Goal: Task Accomplishment & Management: Complete application form

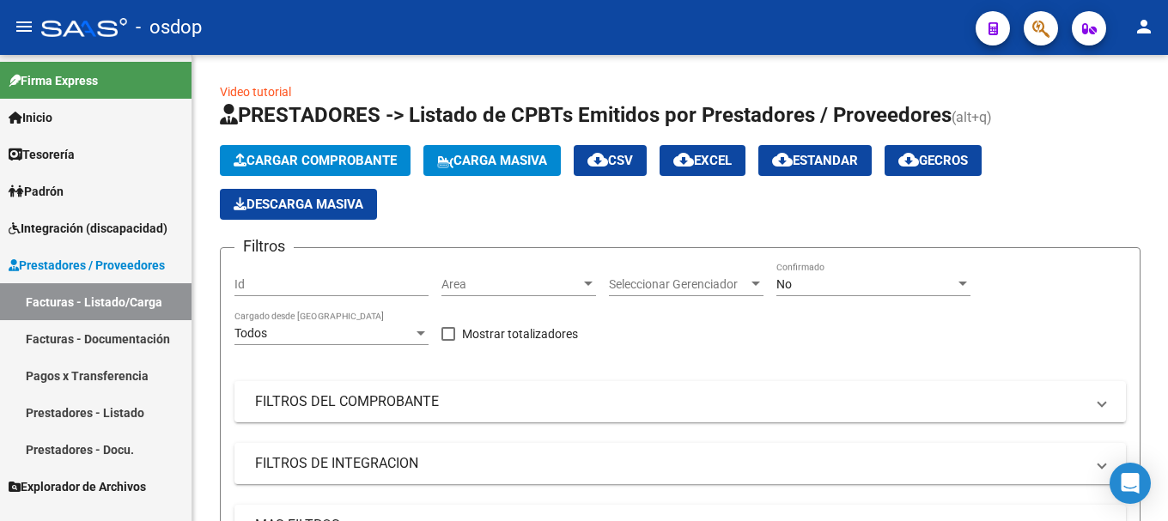
click at [80, 336] on link "Facturas - Documentación" at bounding box center [95, 338] width 191 height 37
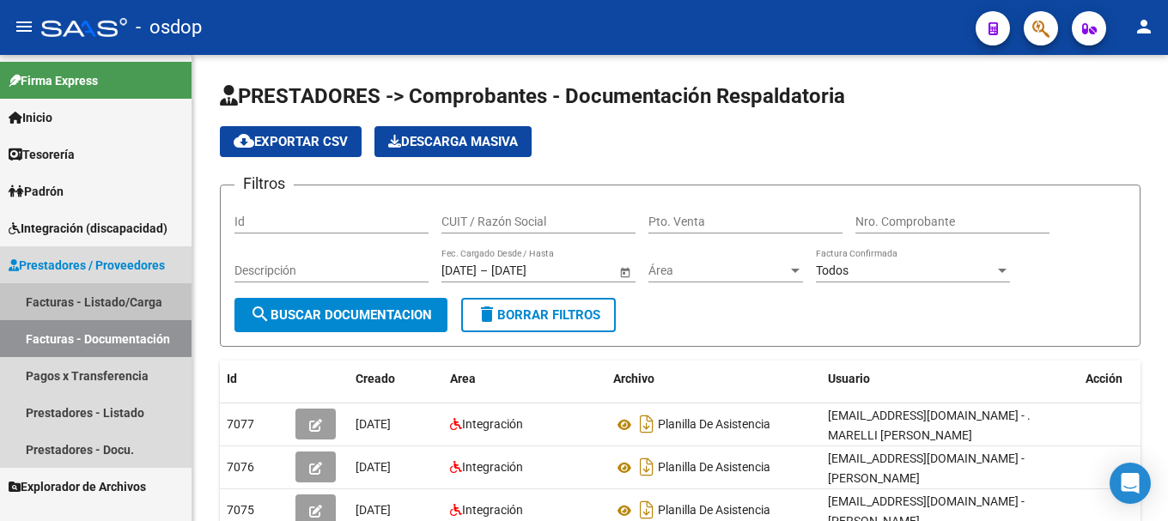
click at [78, 303] on link "Facturas - Listado/Carga" at bounding box center [95, 301] width 191 height 37
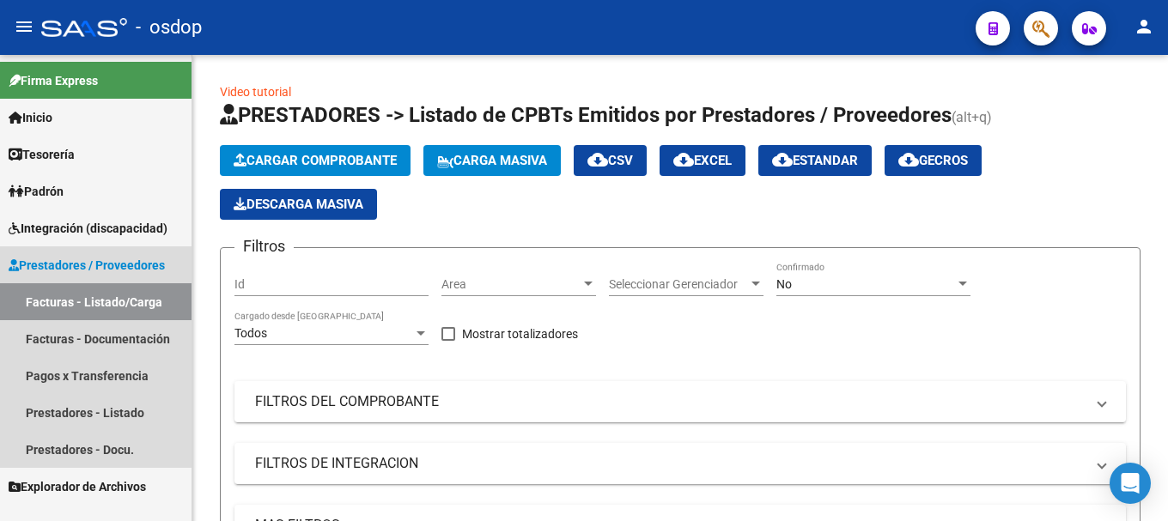
click at [85, 263] on span "Prestadores / Proveedores" at bounding box center [87, 265] width 156 height 19
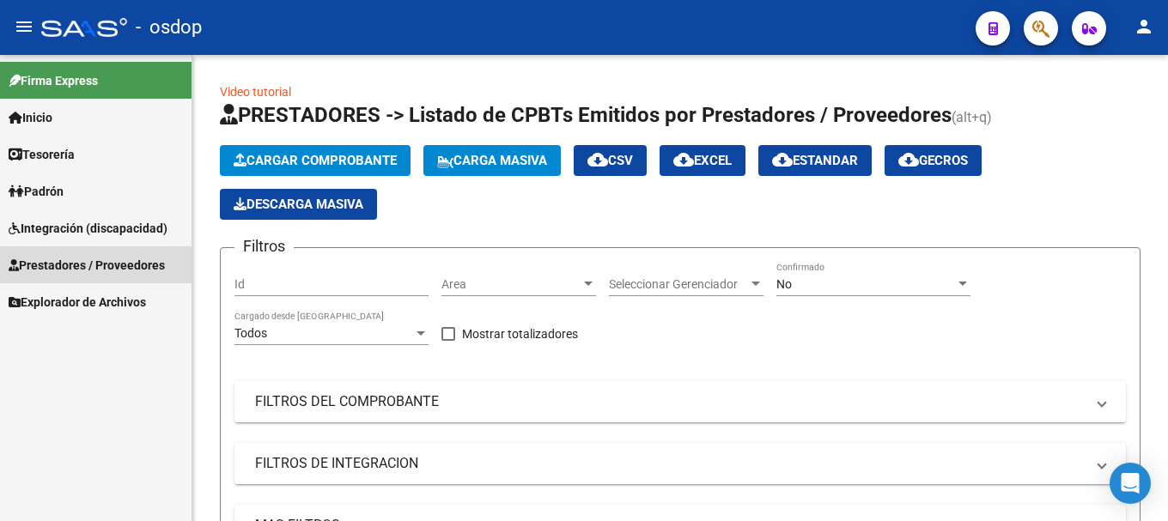
click at [74, 265] on span "Prestadores / Proveedores" at bounding box center [87, 265] width 156 height 19
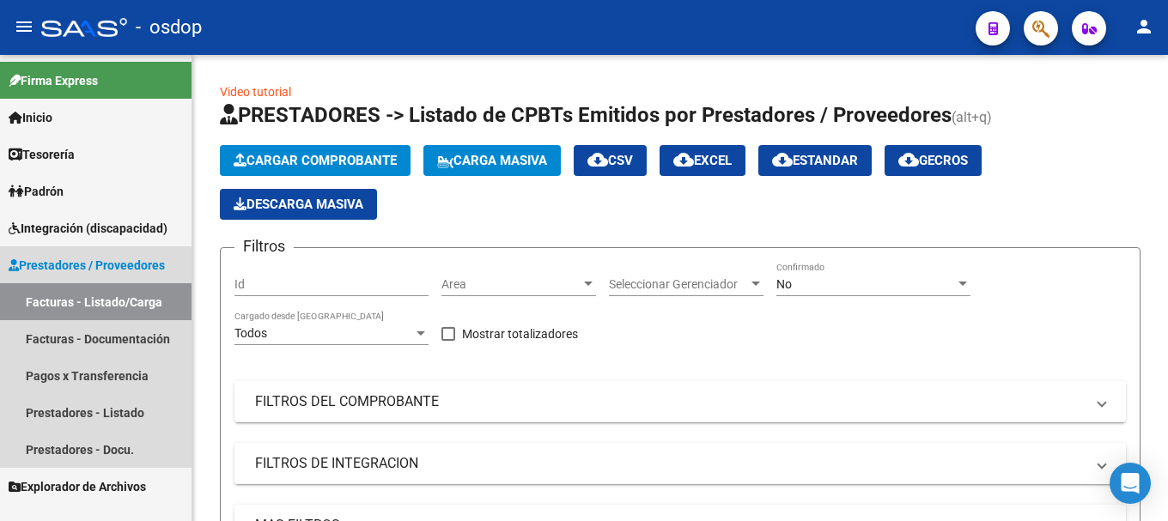
click at [55, 303] on link "Facturas - Listado/Carga" at bounding box center [95, 301] width 191 height 37
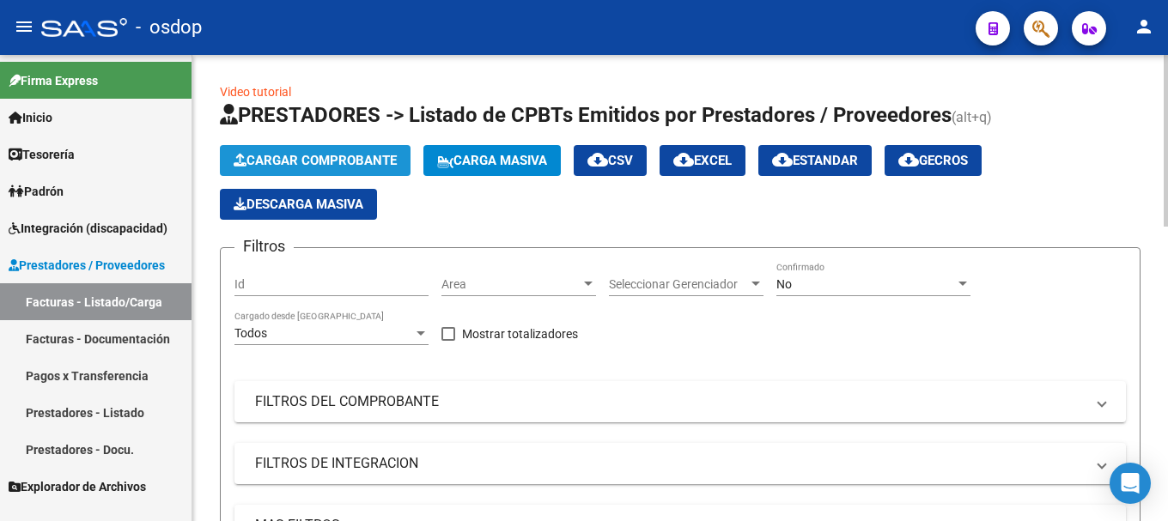
click at [276, 153] on span "Cargar Comprobante" at bounding box center [315, 160] width 163 height 15
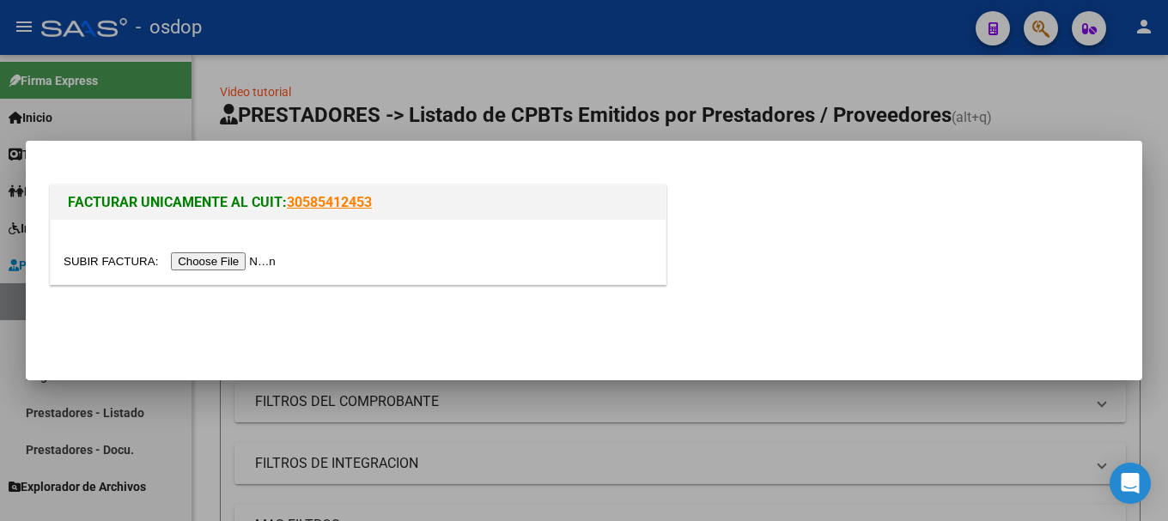
click at [252, 258] on input "file" at bounding box center [172, 261] width 217 height 18
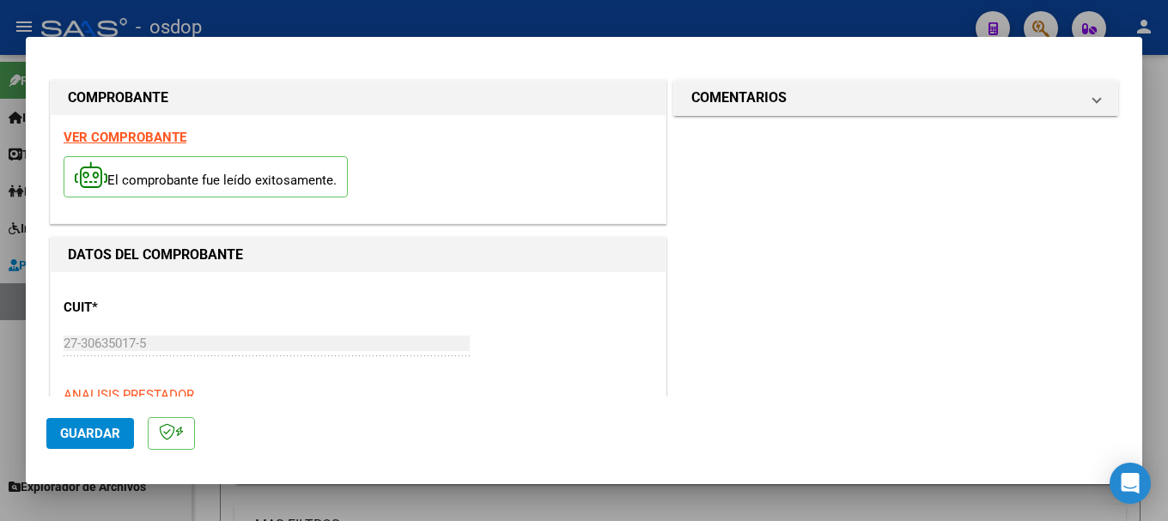
click at [122, 137] on strong "VER COMPROBANTE" at bounding box center [125, 137] width 123 height 15
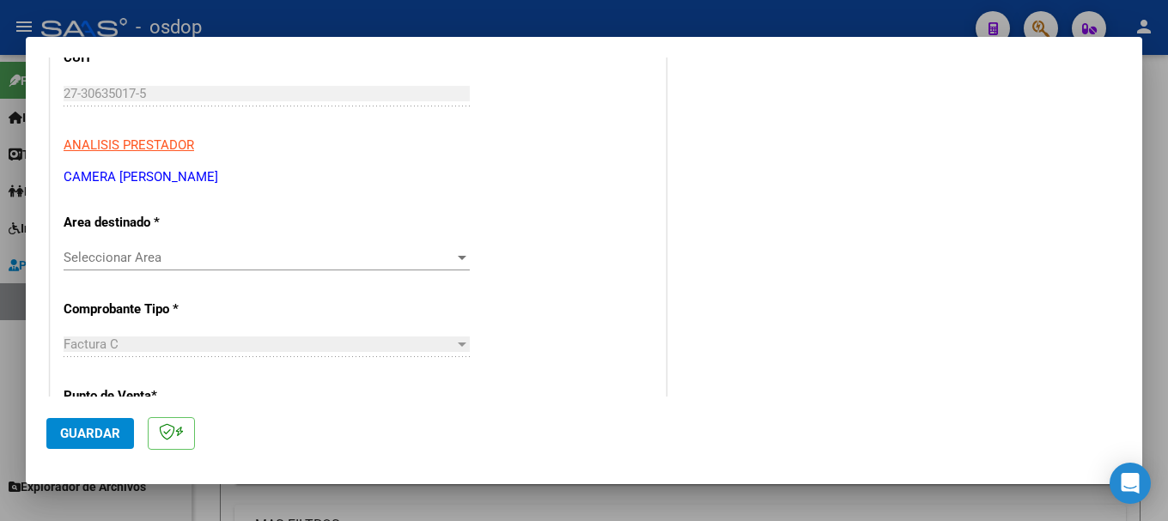
scroll to position [239, 0]
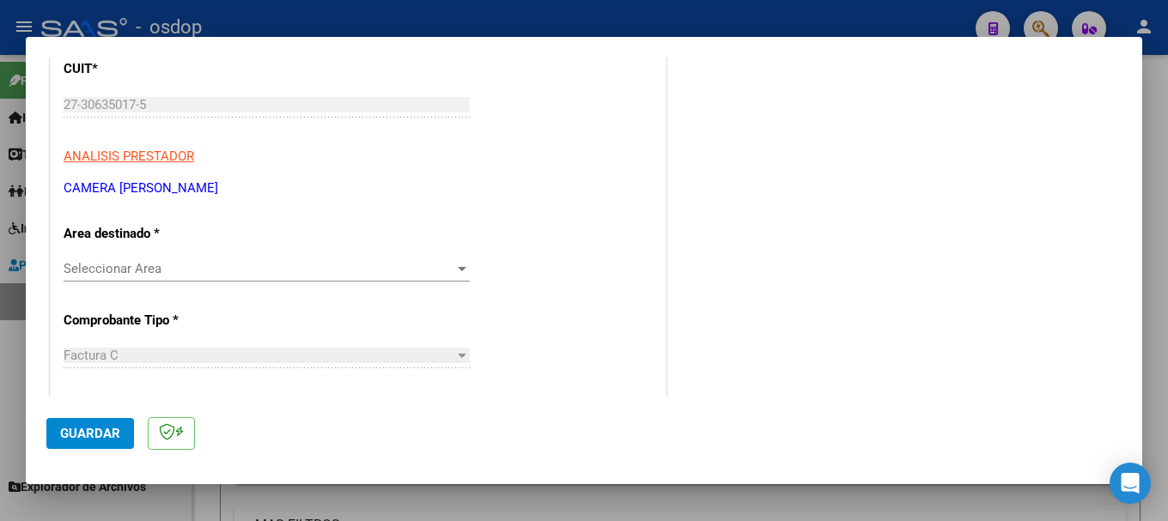
click at [248, 271] on span "Seleccionar Area" at bounding box center [259, 268] width 391 height 15
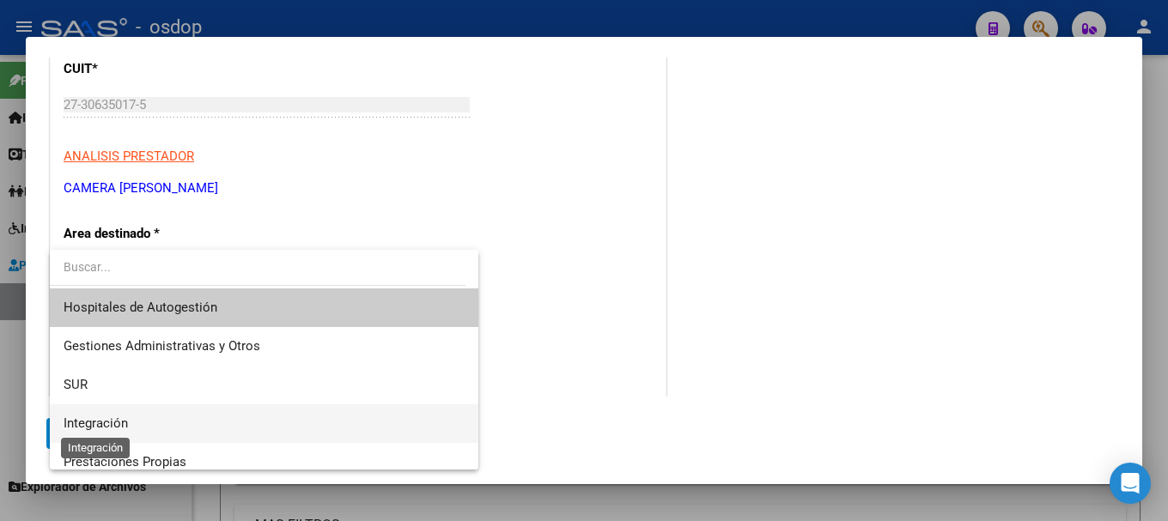
click at [96, 425] on span "Integración" at bounding box center [96, 423] width 64 height 15
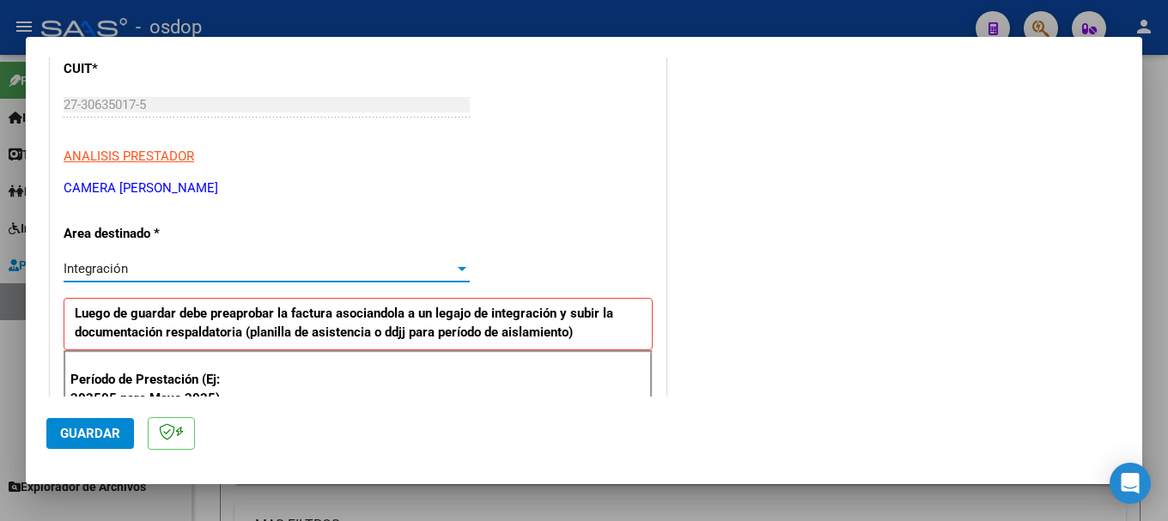
scroll to position [410, 0]
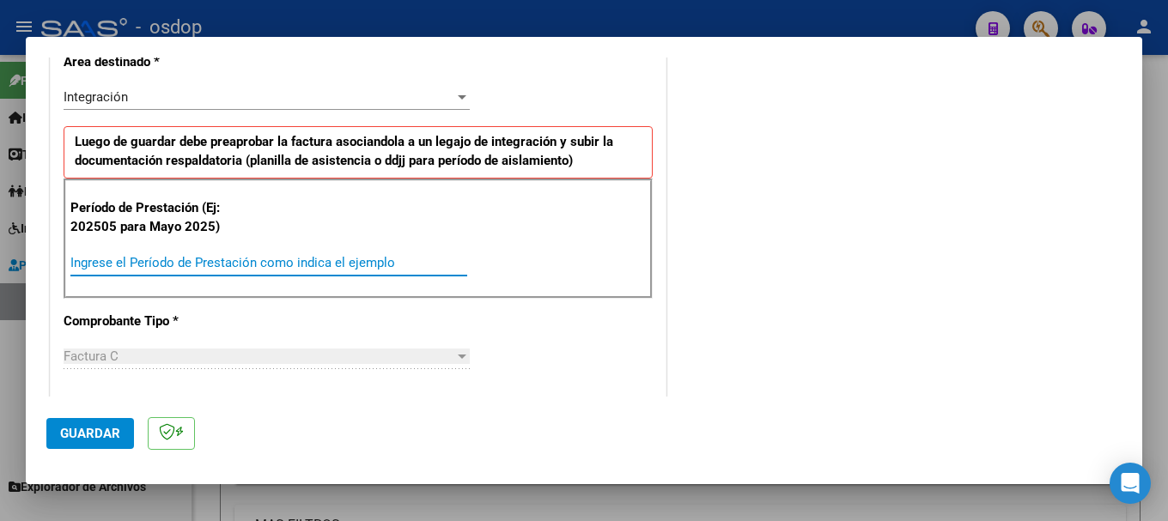
click at [159, 261] on input "Ingrese el Período de Prestación como indica el ejemplo" at bounding box center [268, 262] width 397 height 15
type input "202509"
click at [530, 207] on div "Período de Prestación (Ej: 202505 para Mayo 2025) 202509 Ingrese el Período de …" at bounding box center [358, 239] width 589 height 120
click at [96, 428] on span "Guardar" at bounding box center [90, 433] width 60 height 15
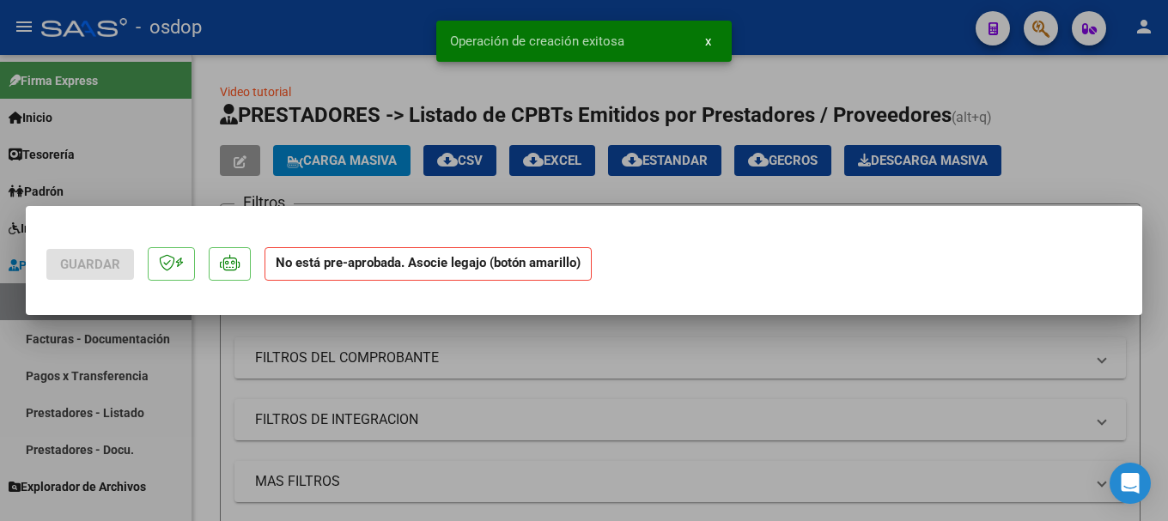
scroll to position [0, 0]
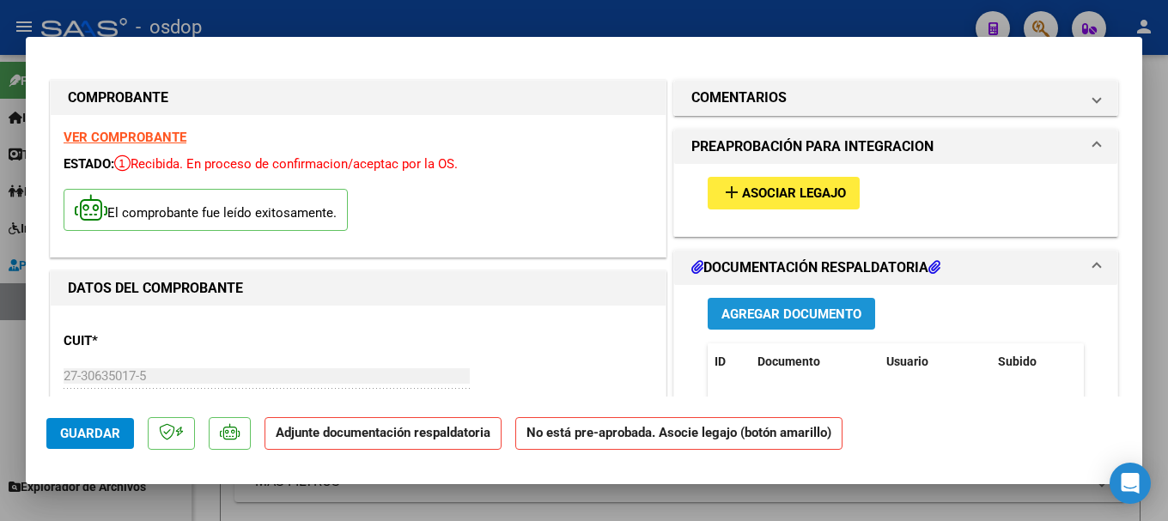
click at [803, 317] on span "Agregar Documento" at bounding box center [791, 314] width 140 height 15
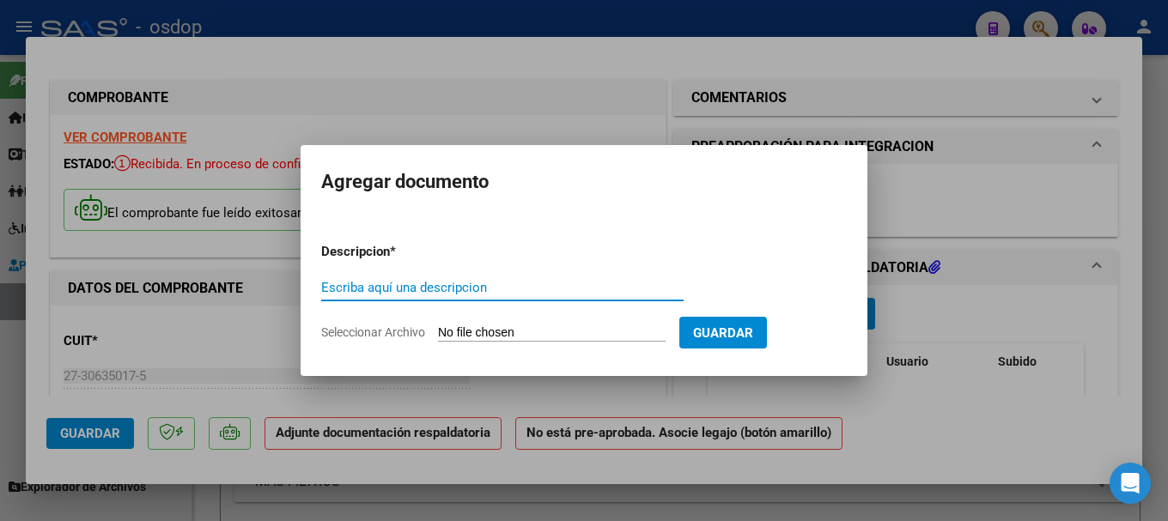
click at [473, 331] on input "Seleccionar Archivo" at bounding box center [552, 333] width 228 height 16
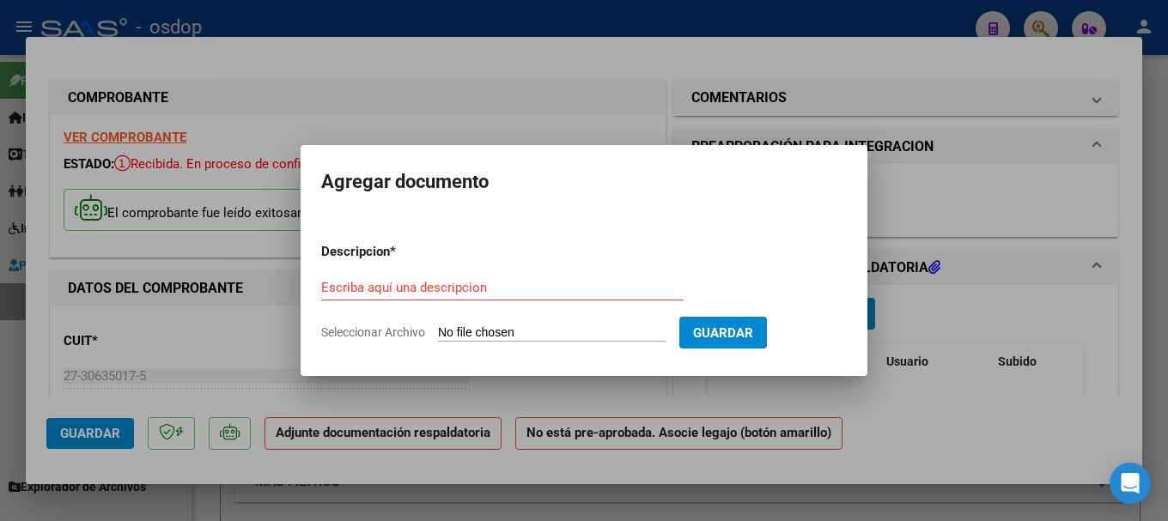
type input "C:\fakepath\Riera-asistencia-Septiembre.pdf"
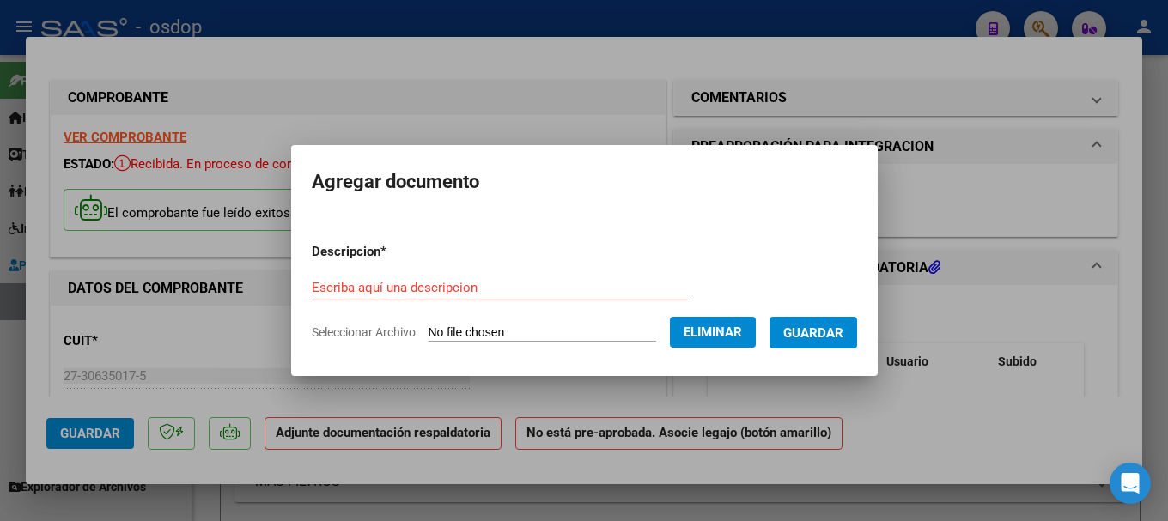
click at [343, 288] on input "Escriba aquí una descripcion" at bounding box center [500, 287] width 376 height 15
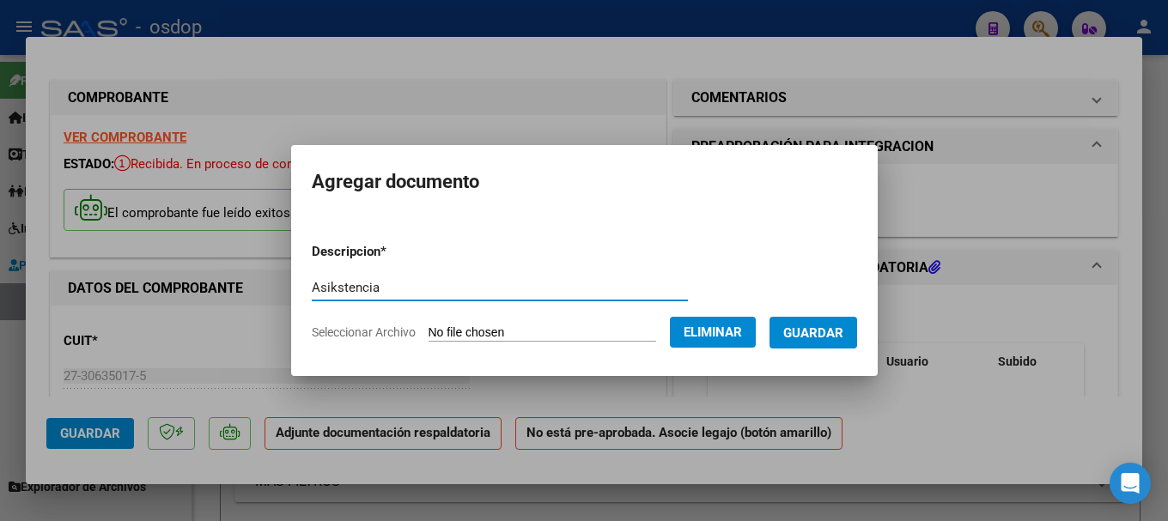
drag, startPoint x: 315, startPoint y: 283, endPoint x: 356, endPoint y: 319, distance: 54.2
click at [315, 284] on input "Asikstencia" at bounding box center [500, 287] width 376 height 15
drag, startPoint x: 399, startPoint y: 285, endPoint x: 409, endPoint y: 276, distance: 12.8
click at [400, 285] on input "Asistencia" at bounding box center [500, 287] width 376 height 15
type input "Asistencia"
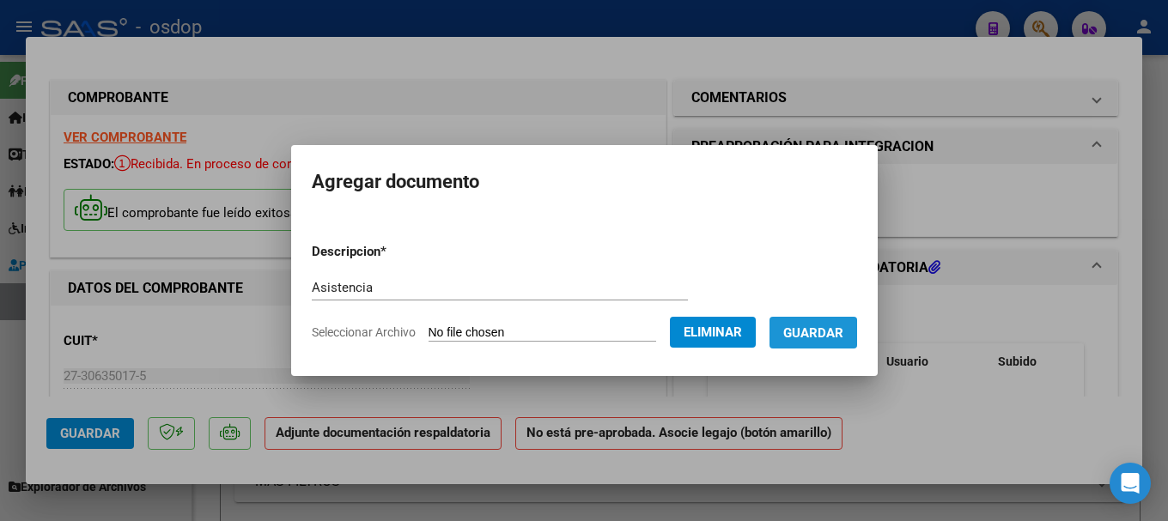
click at [827, 333] on span "Guardar" at bounding box center [813, 332] width 60 height 15
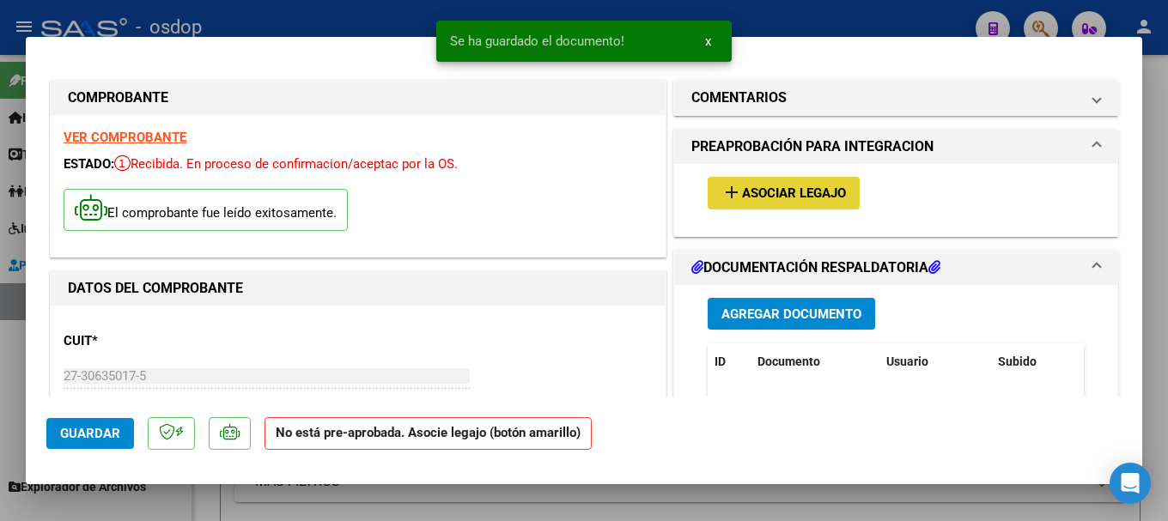
click at [742, 188] on span "Asociar Legajo" at bounding box center [794, 193] width 104 height 15
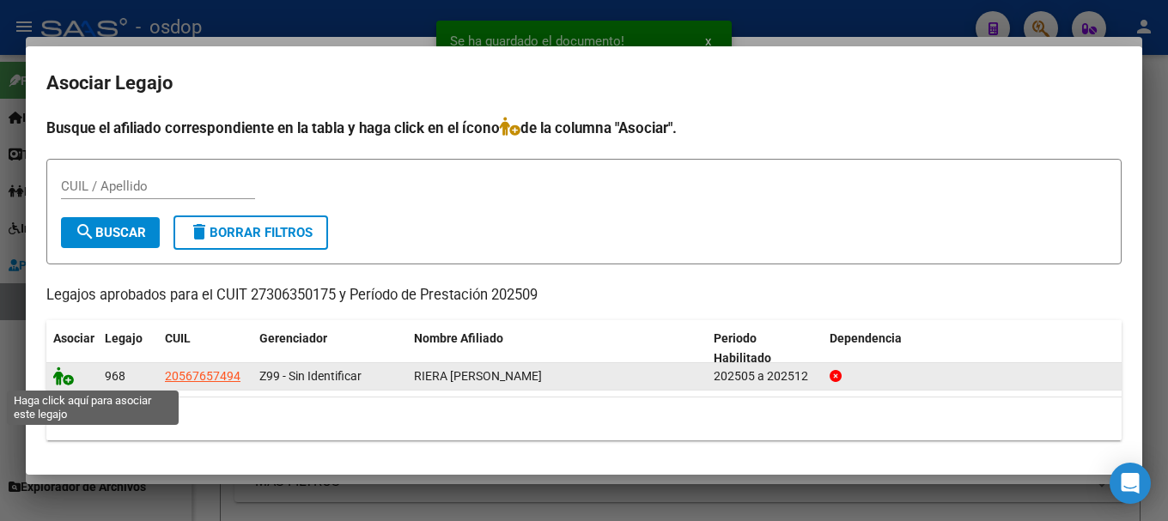
click at [58, 374] on icon at bounding box center [63, 376] width 21 height 19
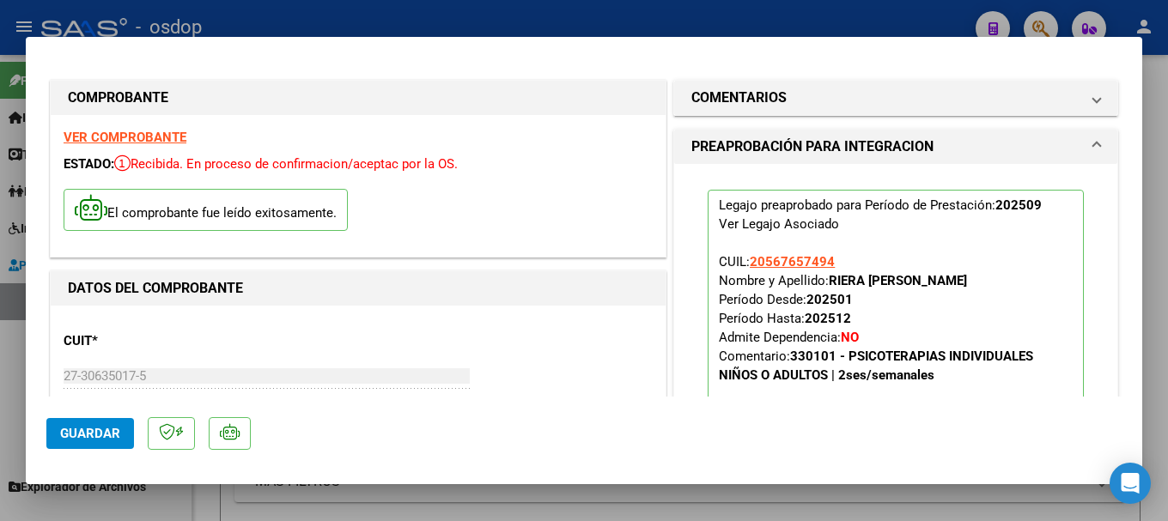
click at [106, 431] on span "Guardar" at bounding box center [90, 433] width 60 height 15
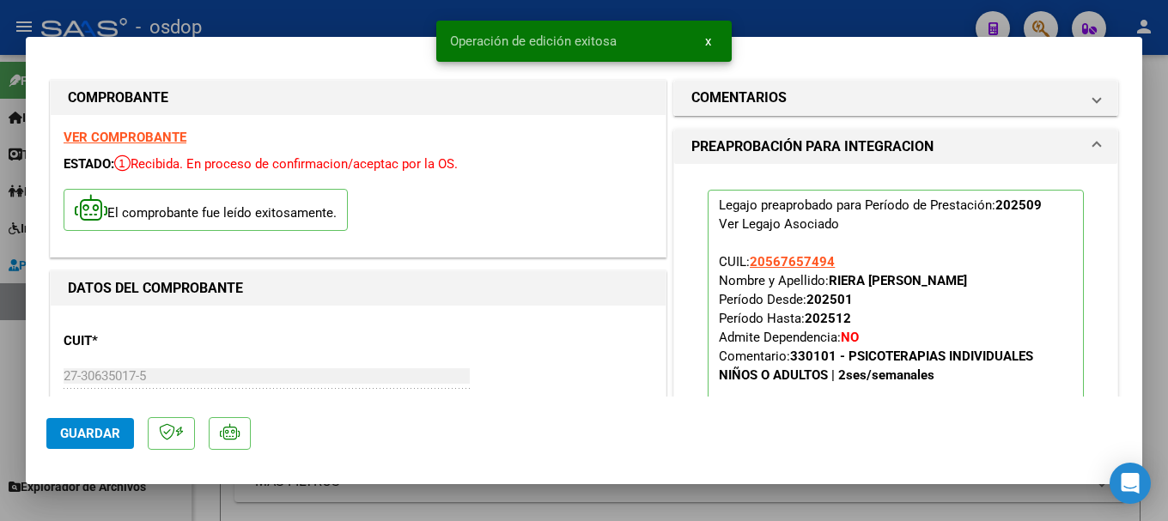
drag, startPoint x: 451, startPoint y: 37, endPoint x: 622, endPoint y: 35, distance: 170.9
click at [622, 35] on simple-snack-bar "Operación de edición exitosa x" at bounding box center [584, 41] width 268 height 17
copy span "Operación de edición exitosa"
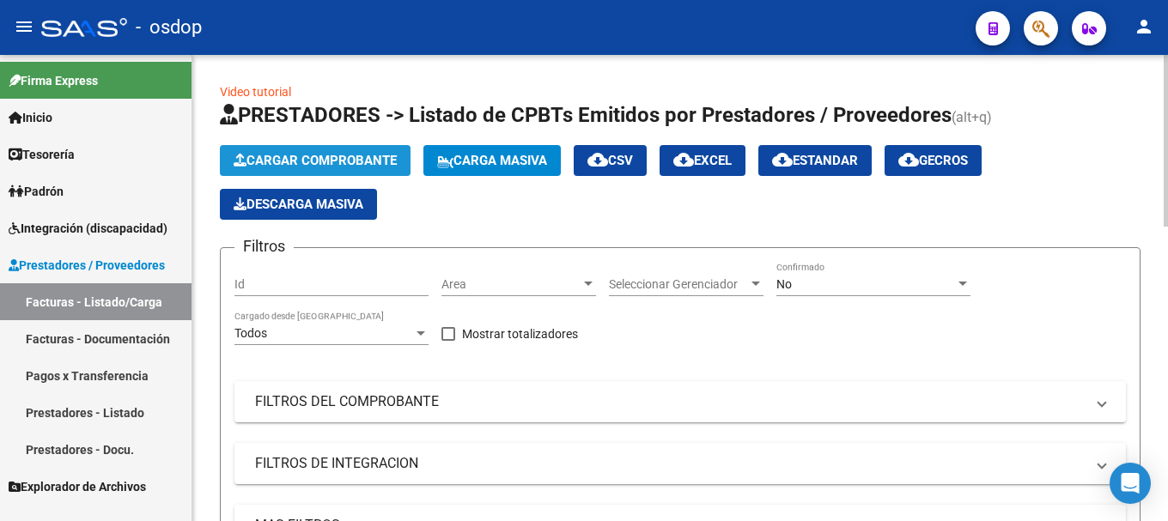
click at [334, 161] on span "Cargar Comprobante" at bounding box center [315, 160] width 163 height 15
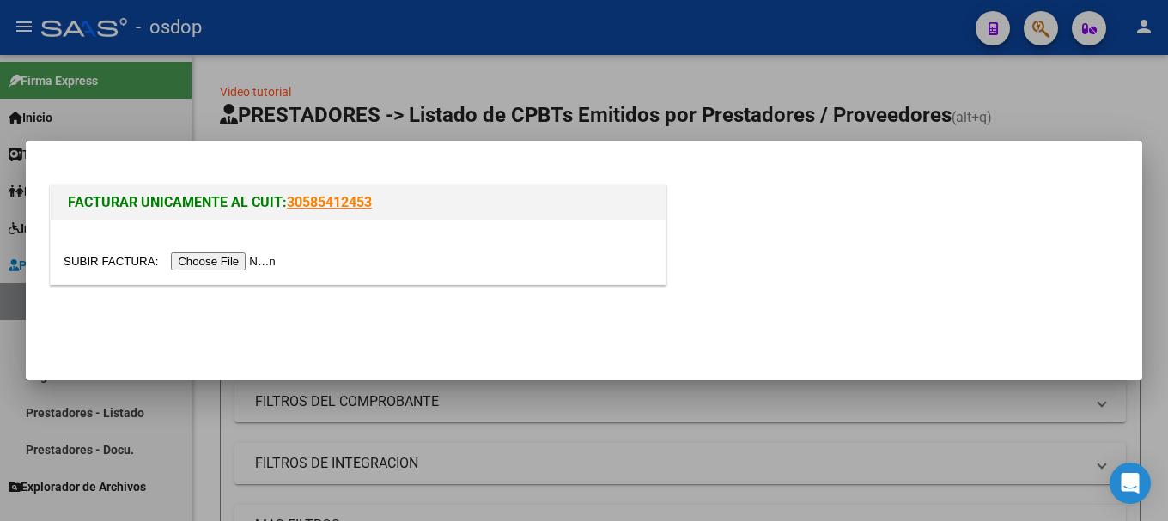
click at [226, 262] on input "file" at bounding box center [172, 261] width 217 height 18
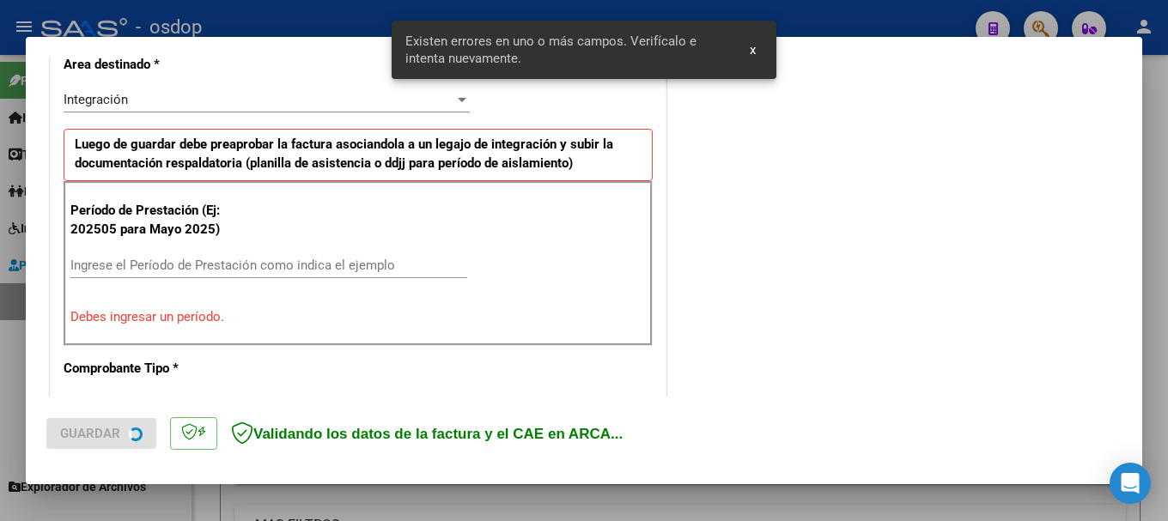
scroll to position [428, 0]
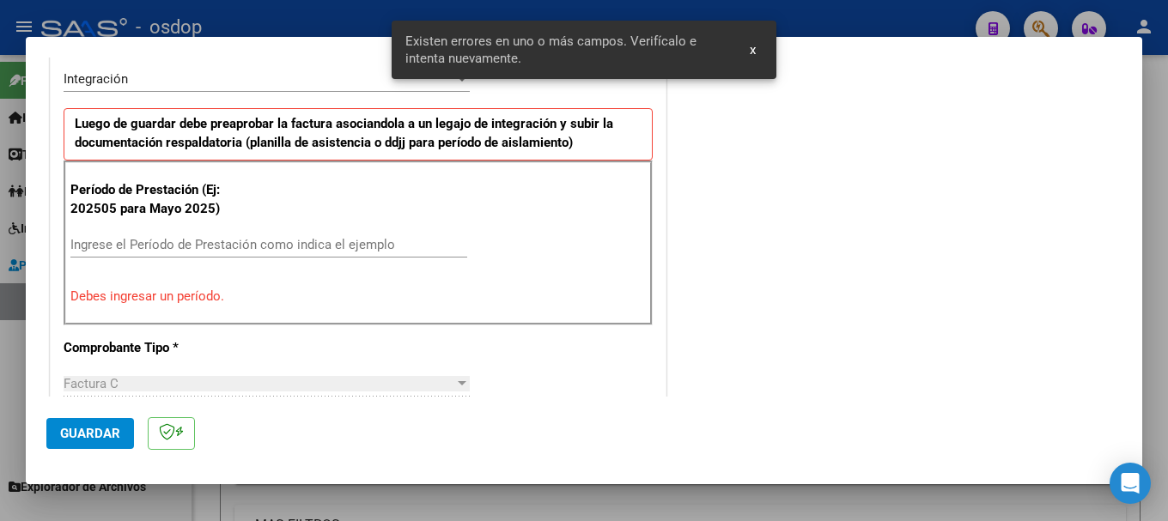
click at [123, 242] on input "Ingrese el Período de Prestación como indica el ejemplo" at bounding box center [268, 244] width 397 height 15
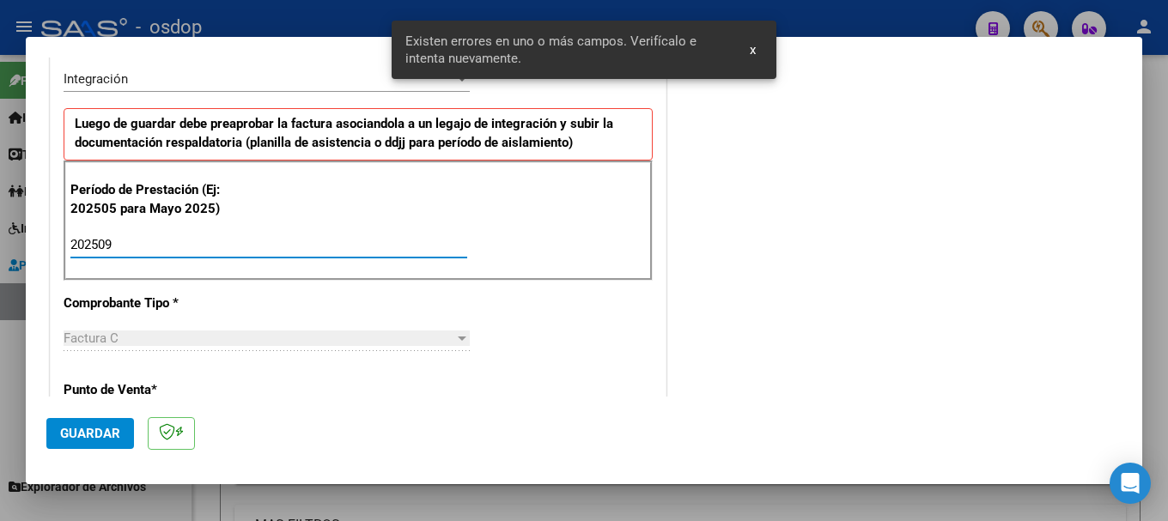
type input "202509"
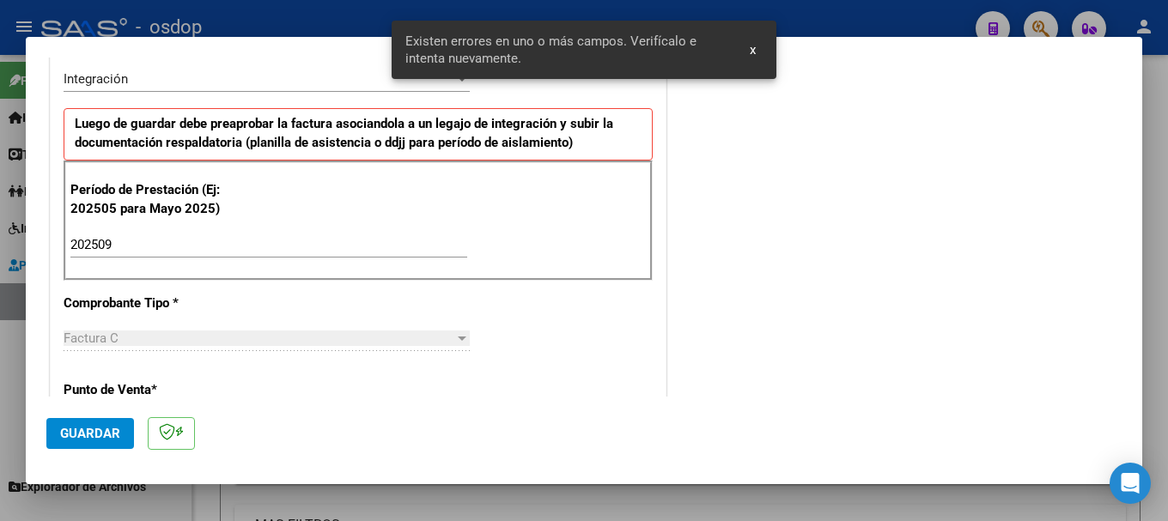
click at [429, 193] on div "Período de Prestación (Ej: 202505 para Mayo 2025) 202509 Ingrese el Período de …" at bounding box center [358, 221] width 589 height 120
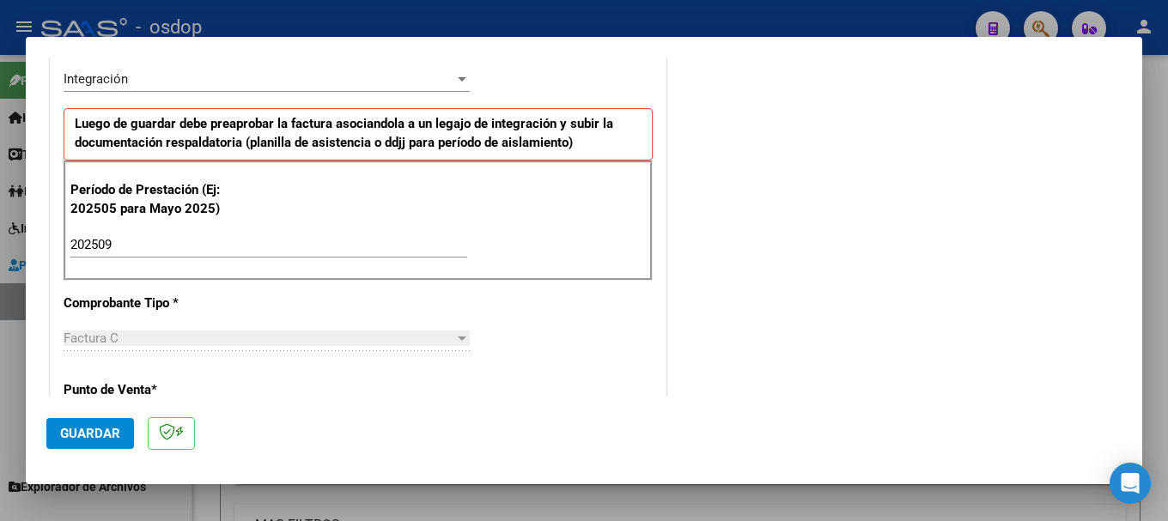
scroll to position [0, 0]
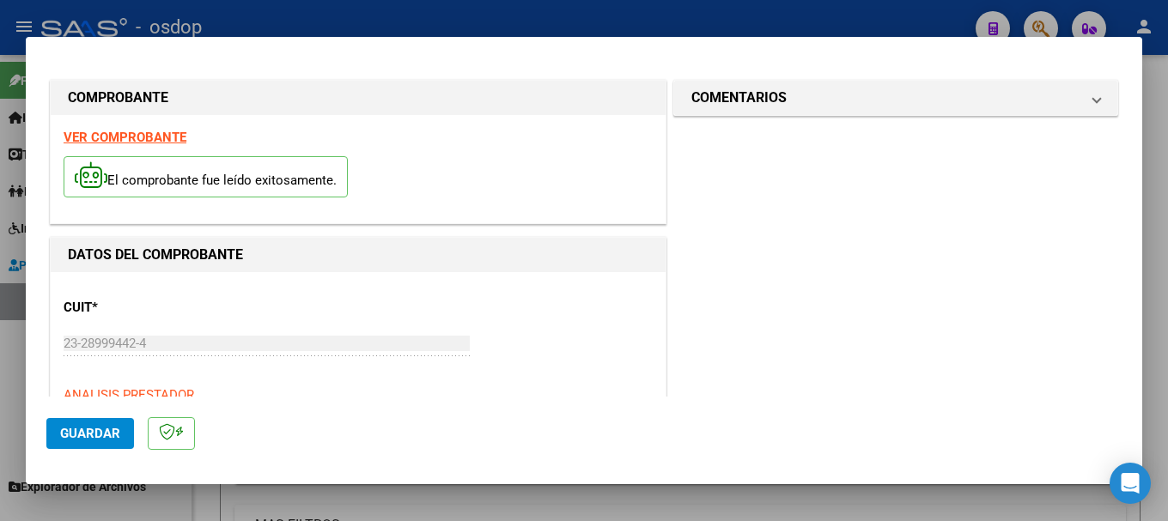
click at [150, 137] on strong "VER COMPROBANTE" at bounding box center [125, 137] width 123 height 15
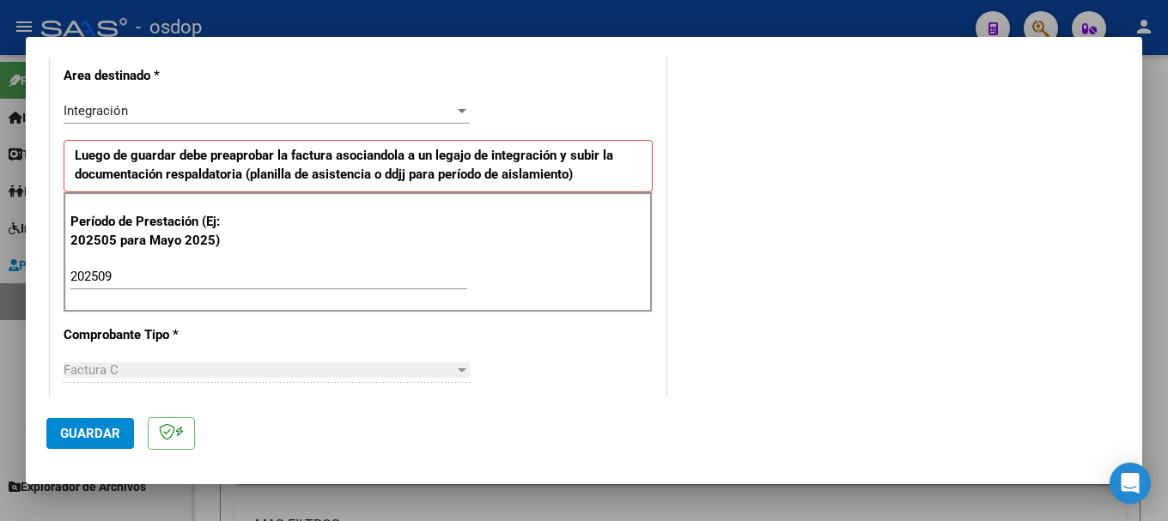
scroll to position [172, 0]
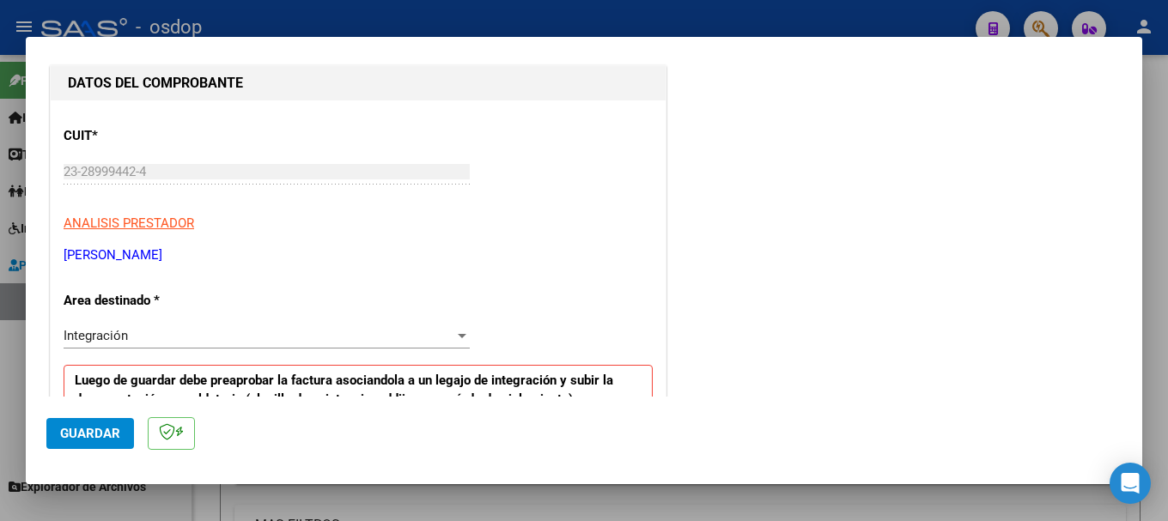
click at [100, 434] on span "Guardar" at bounding box center [90, 433] width 60 height 15
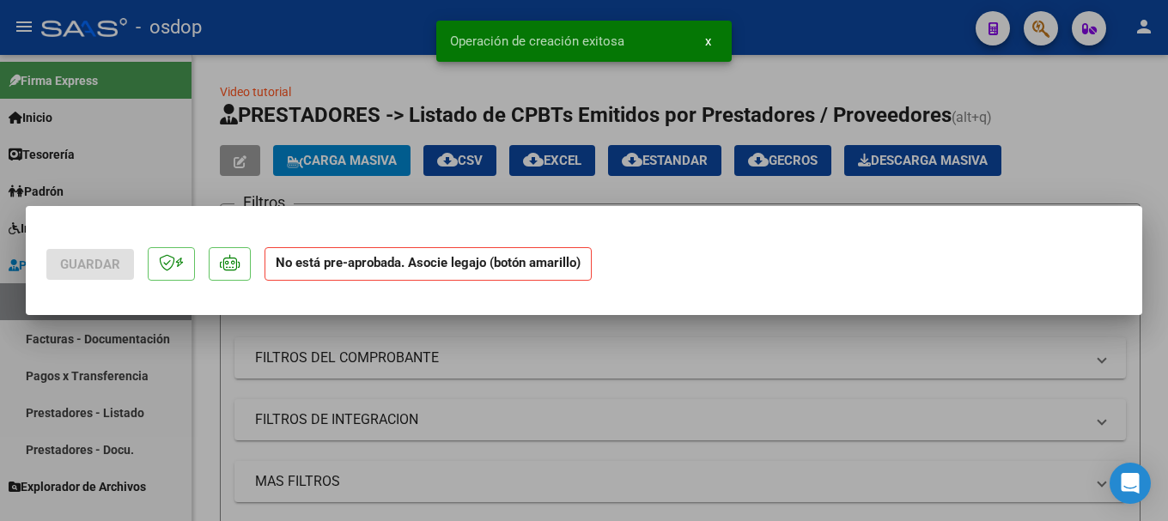
scroll to position [0, 0]
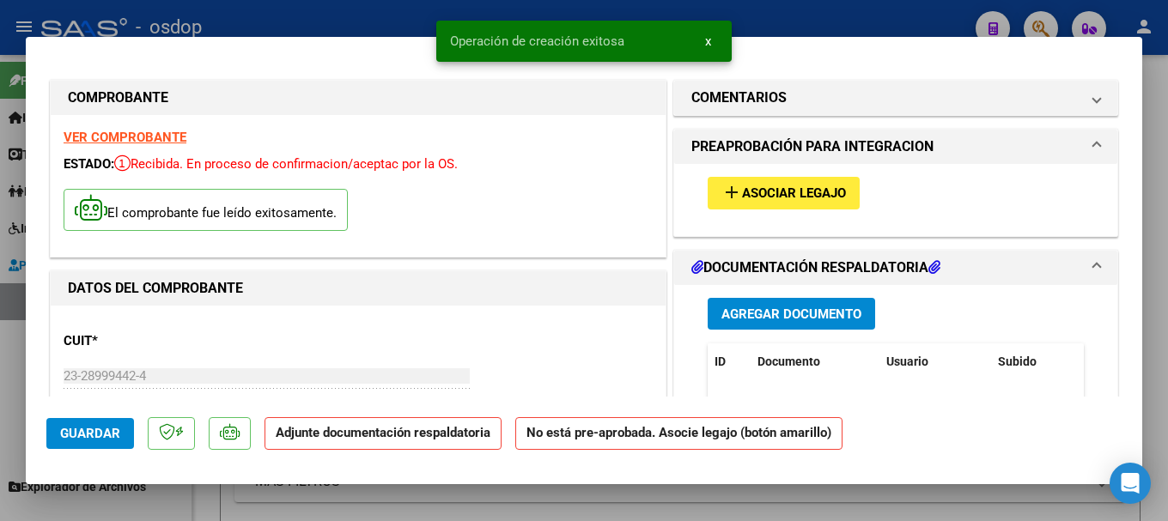
click at [789, 321] on span "Agregar Documento" at bounding box center [791, 314] width 140 height 15
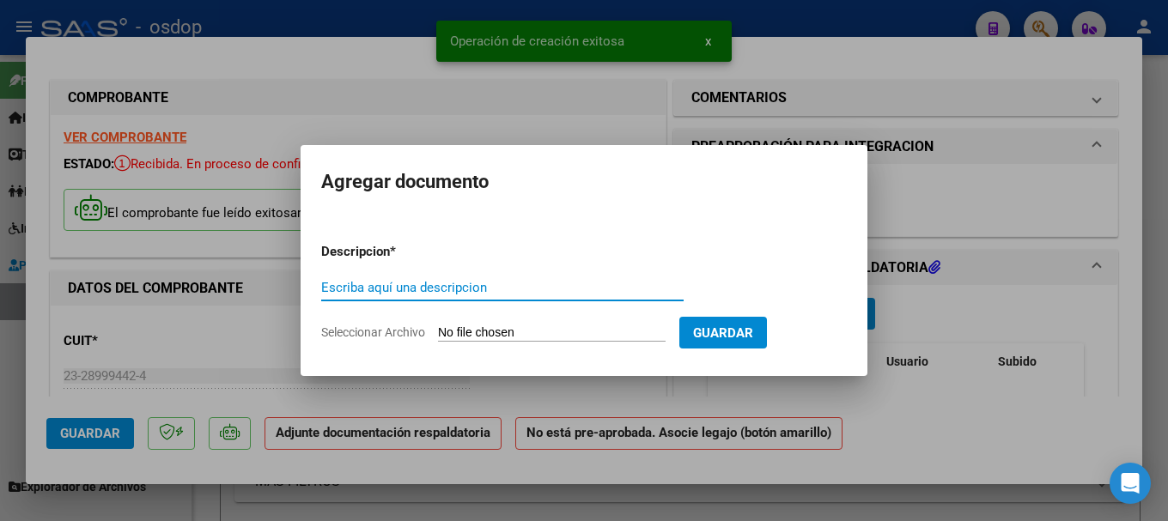
click at [568, 332] on input "Seleccionar Archivo" at bounding box center [552, 333] width 228 height 16
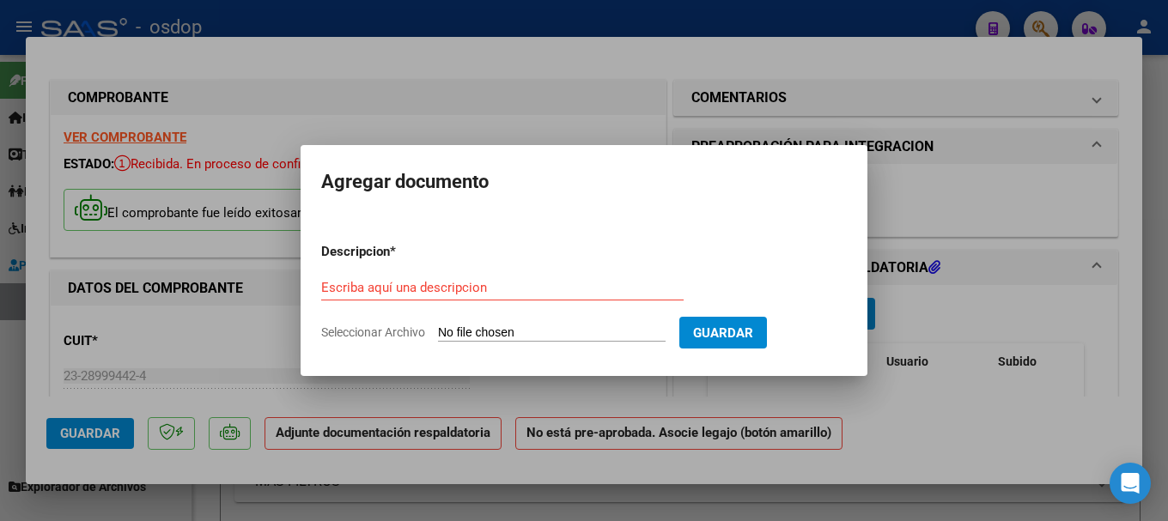
type input "C:\fakepath\LOANASEP..pdf"
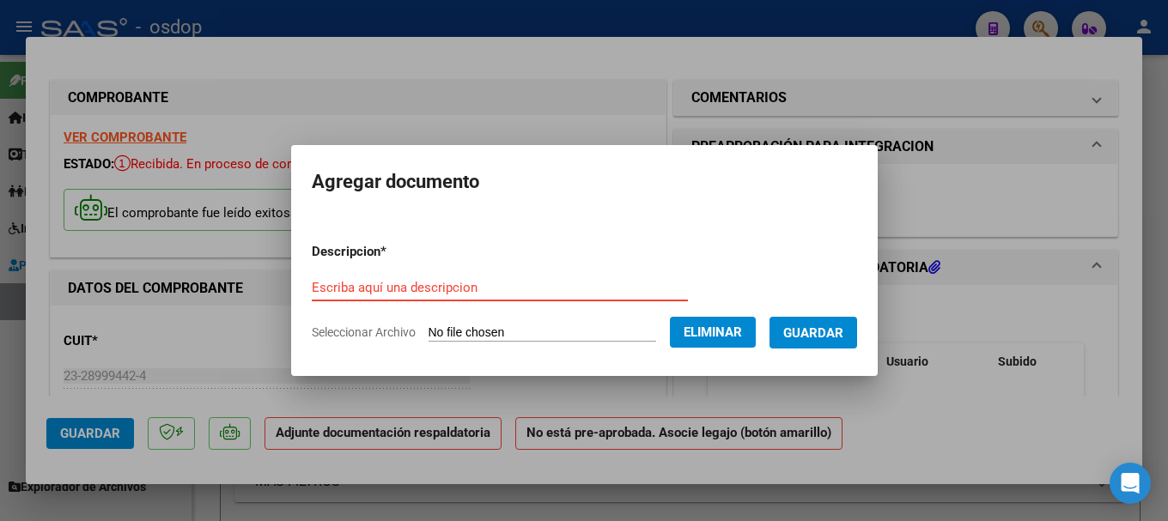
click at [351, 291] on input "Escriba aquí una descripcion" at bounding box center [500, 287] width 376 height 15
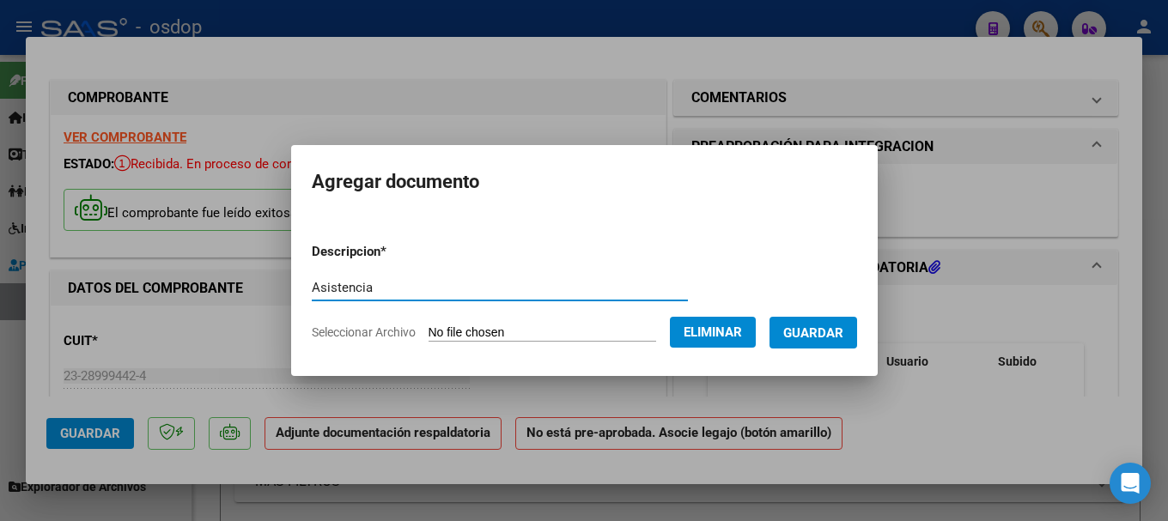
type input "Asistencia"
click at [824, 330] on span "Guardar" at bounding box center [813, 332] width 60 height 15
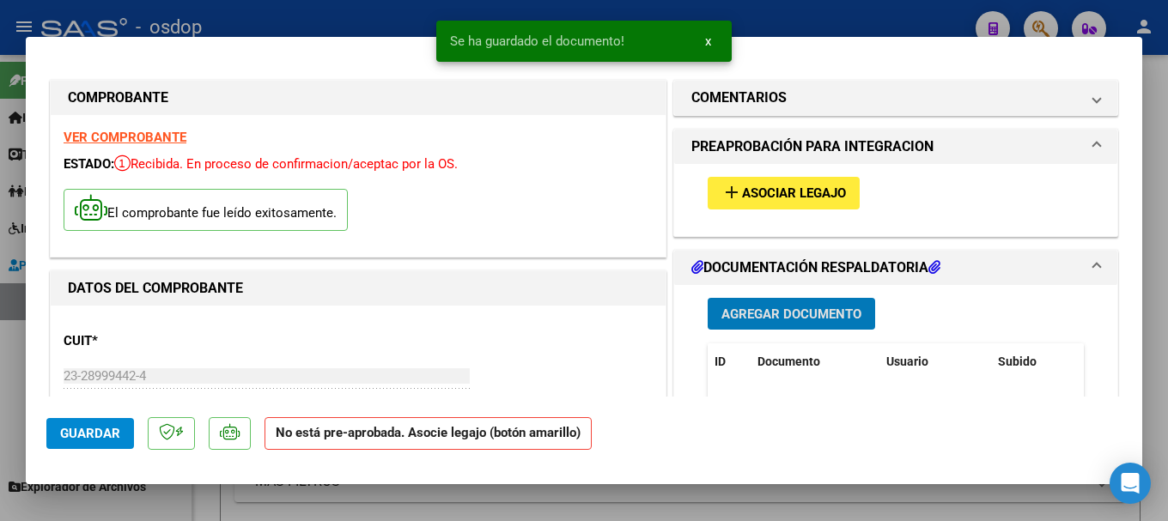
click at [782, 186] on span "Asociar Legajo" at bounding box center [794, 193] width 104 height 15
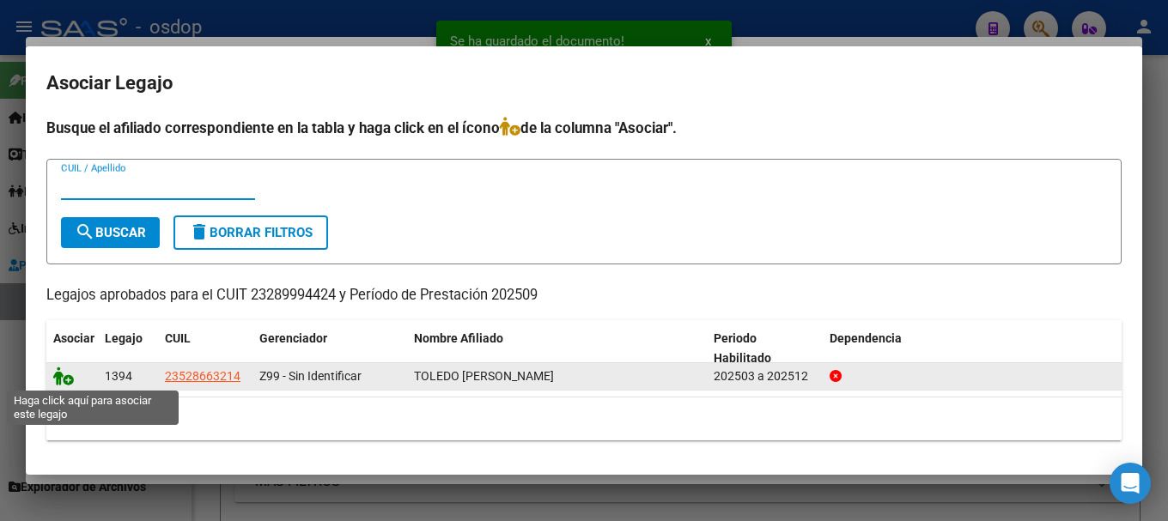
click at [54, 374] on icon at bounding box center [63, 376] width 21 height 19
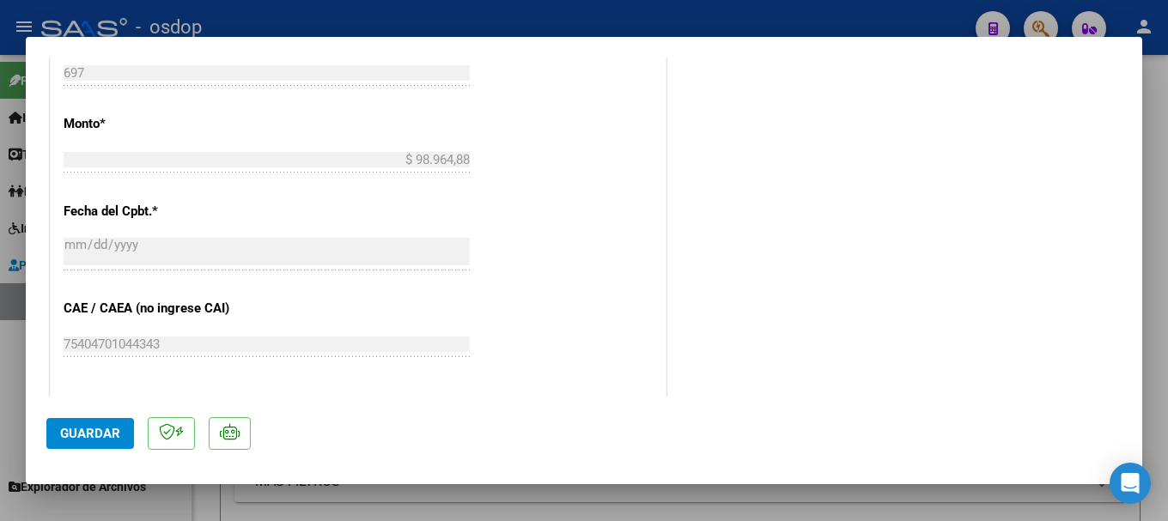
scroll to position [1296, 0]
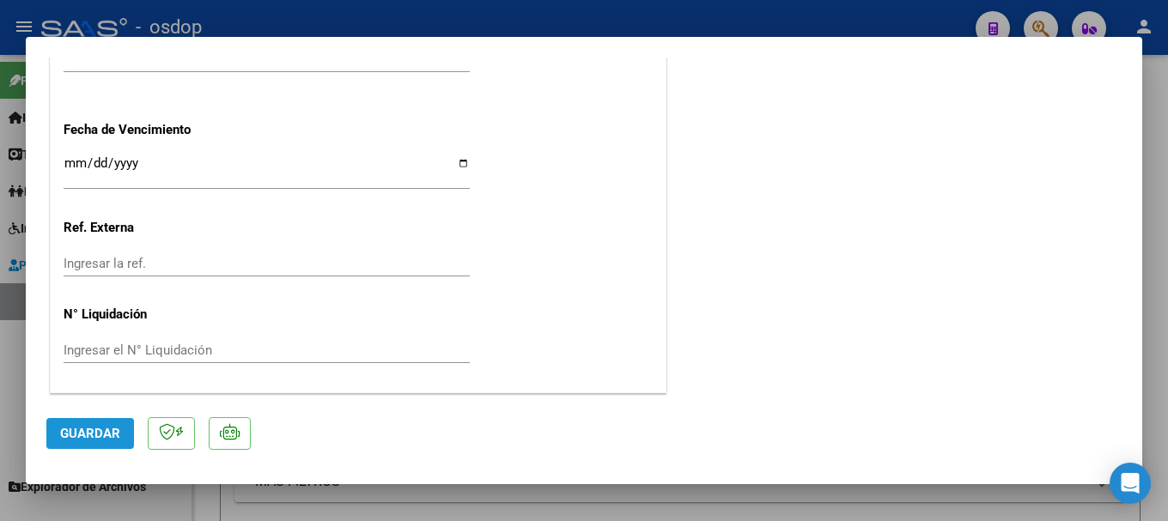
click at [102, 433] on span "Guardar" at bounding box center [90, 433] width 60 height 15
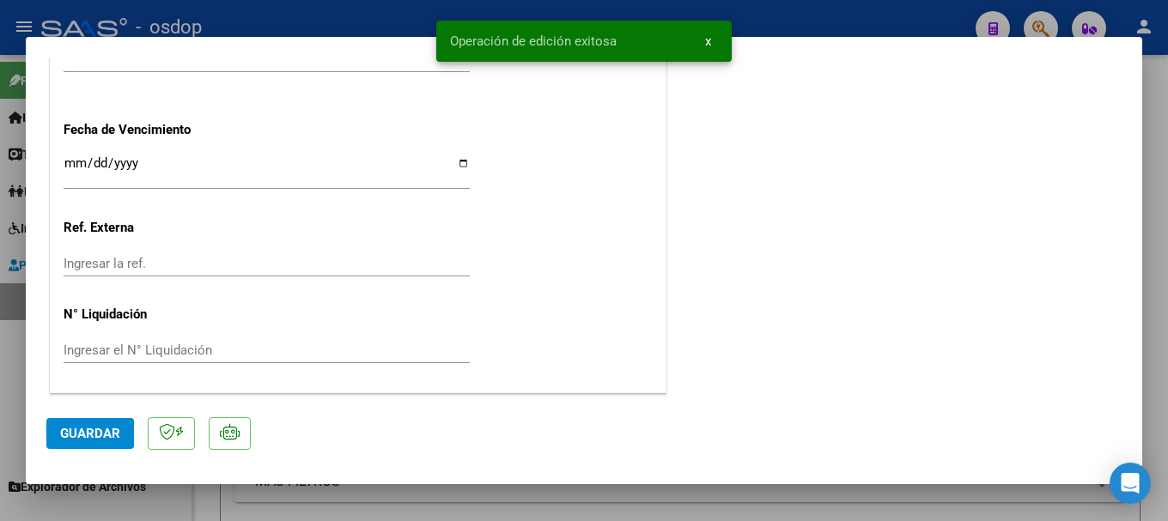
drag, startPoint x: 450, startPoint y: 39, endPoint x: 635, endPoint y: 34, distance: 185.5
click at [635, 34] on simple-snack-bar "Operación de edición exitosa x" at bounding box center [584, 41] width 268 height 17
copy span "Operación de edición exitosa"
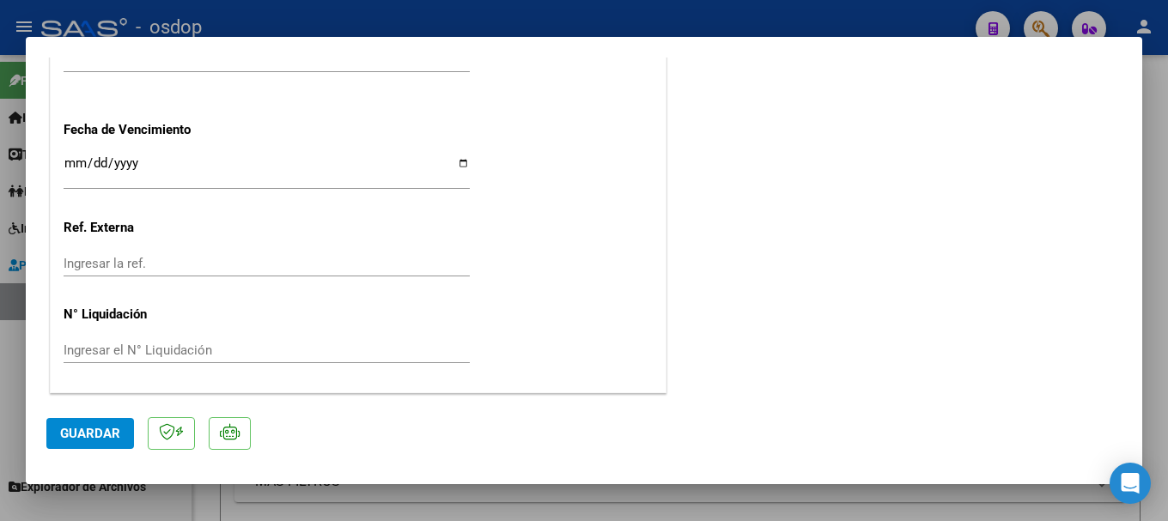
type input "$ 0,00"
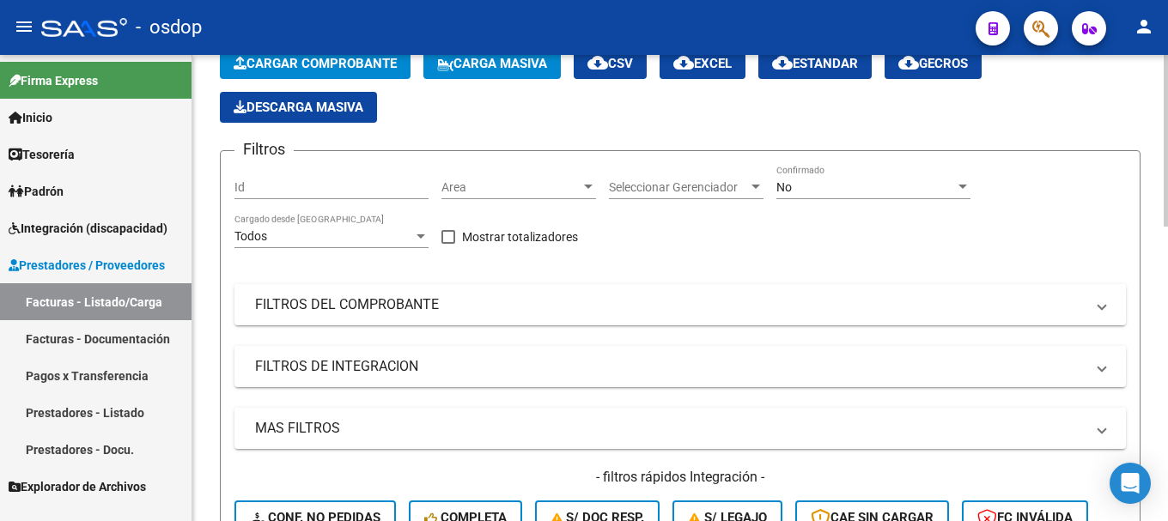
scroll to position [343, 0]
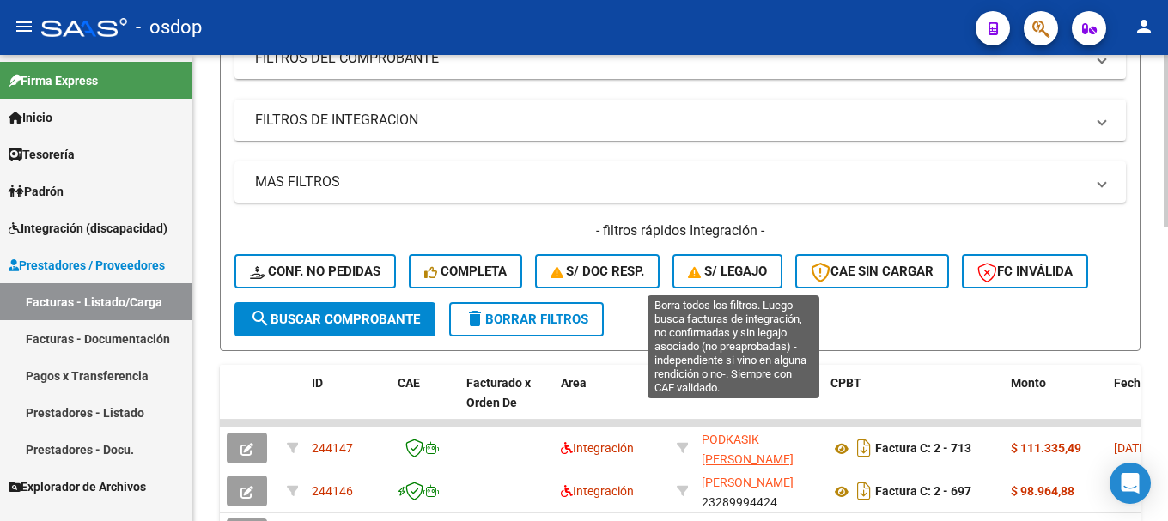
click at [737, 270] on span "S/ legajo" at bounding box center [727, 271] width 79 height 15
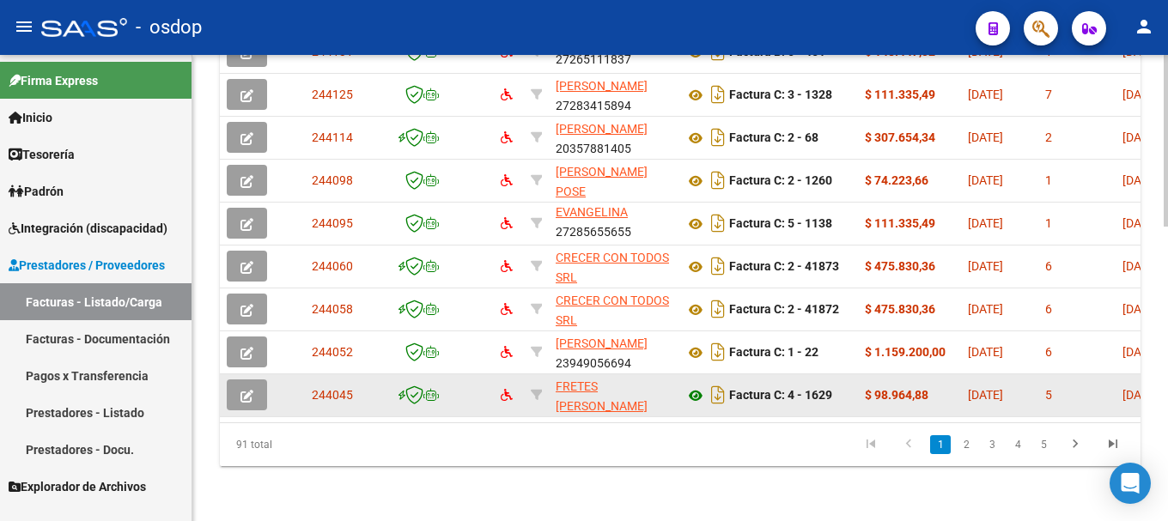
scroll to position [797, 0]
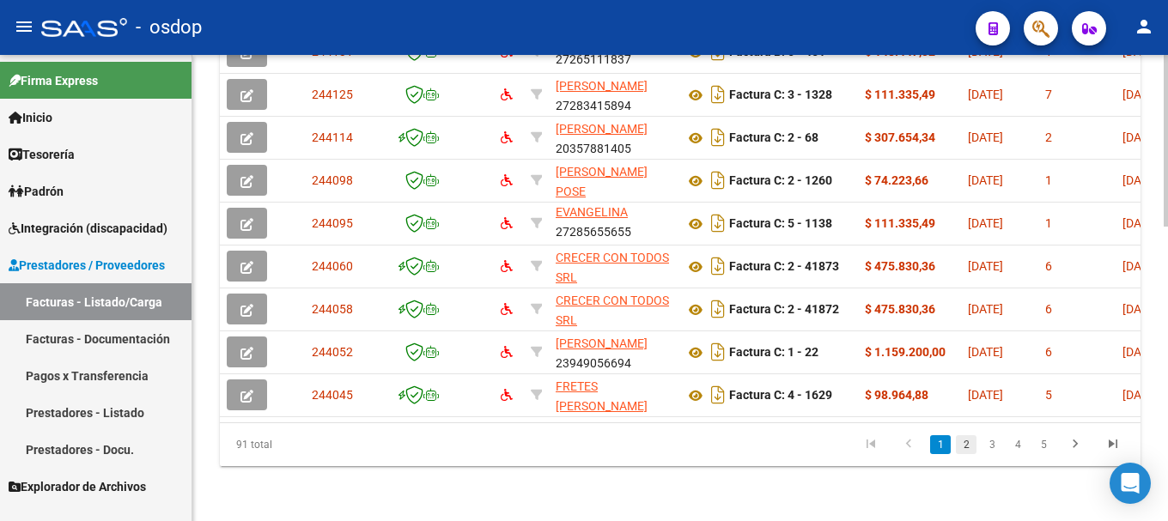
click at [966, 440] on link "2" at bounding box center [966, 444] width 21 height 19
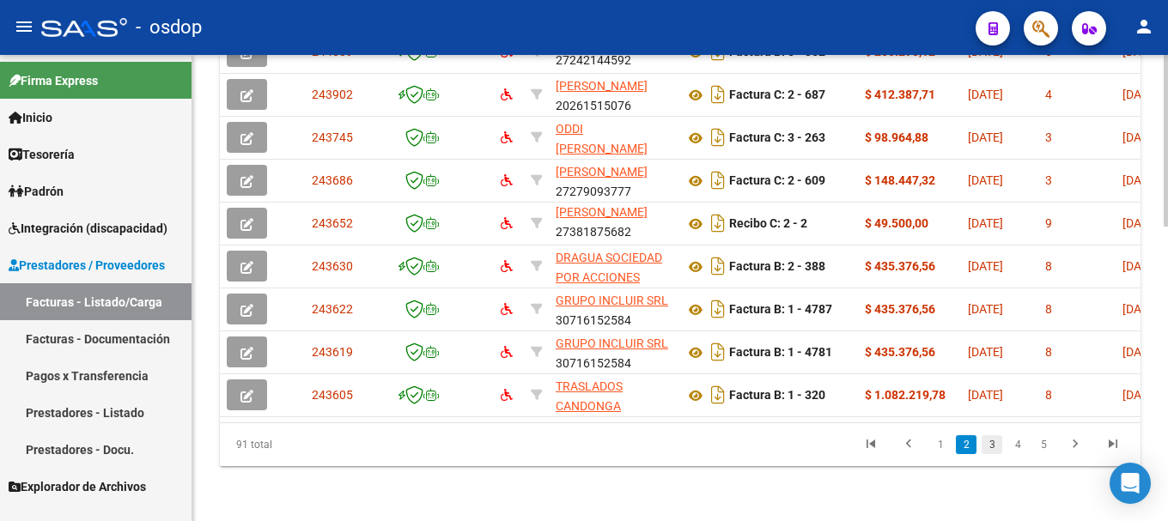
click at [989, 449] on link "3" at bounding box center [991, 444] width 21 height 19
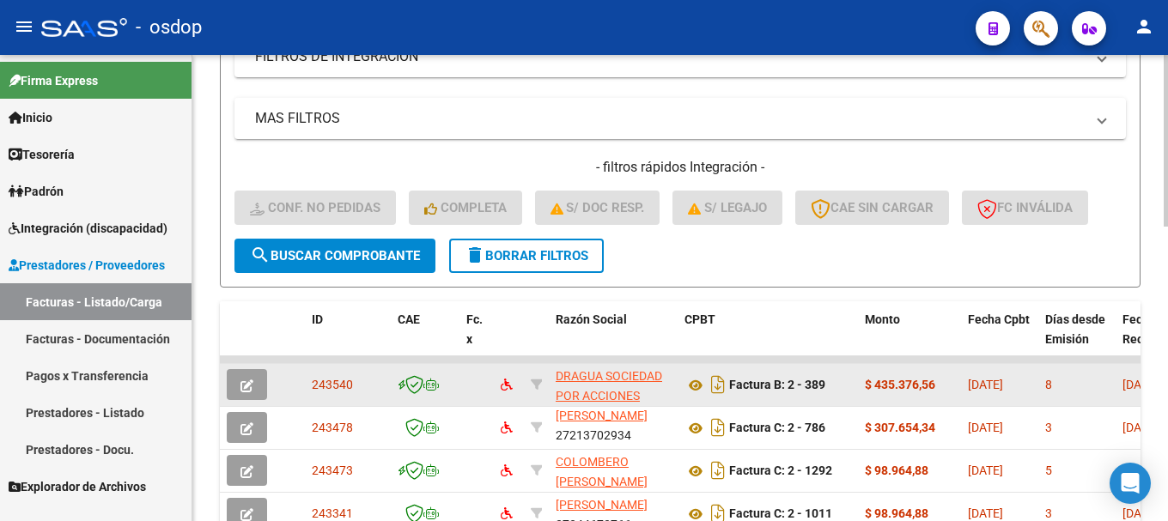
scroll to position [196, 0]
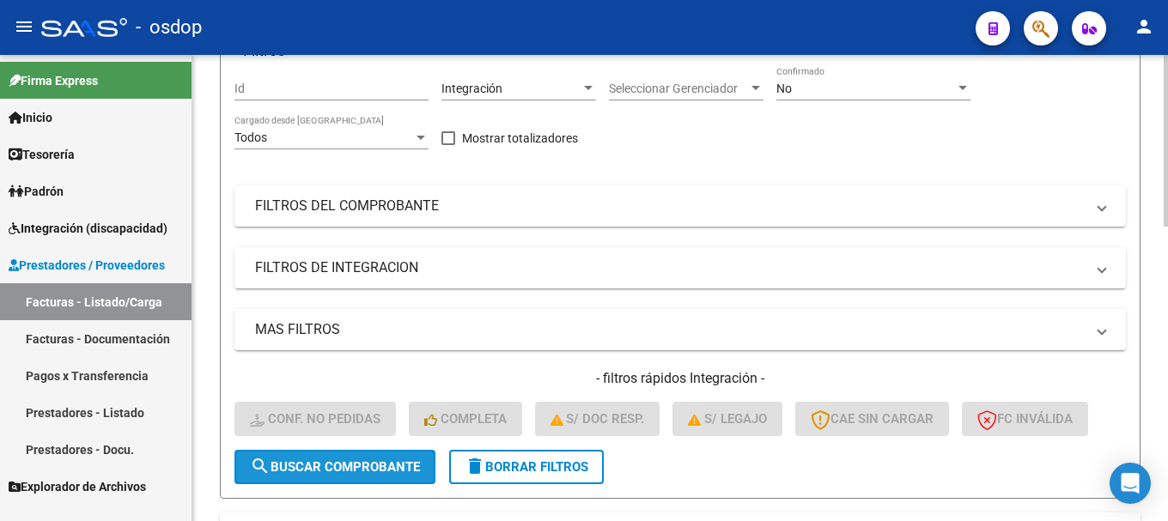
click at [346, 462] on span "search Buscar Comprobante" at bounding box center [335, 466] width 170 height 15
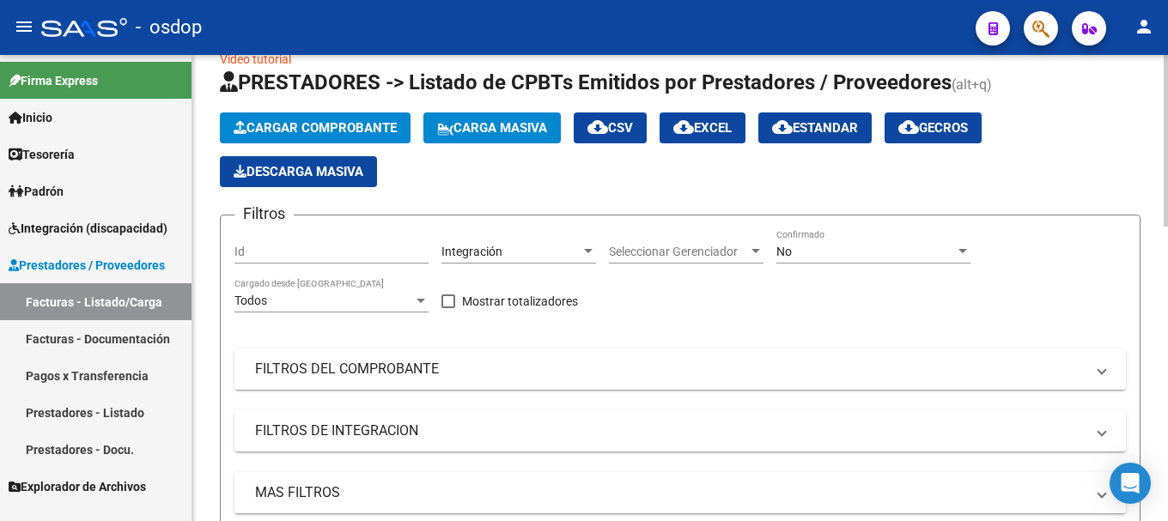
scroll to position [24, 0]
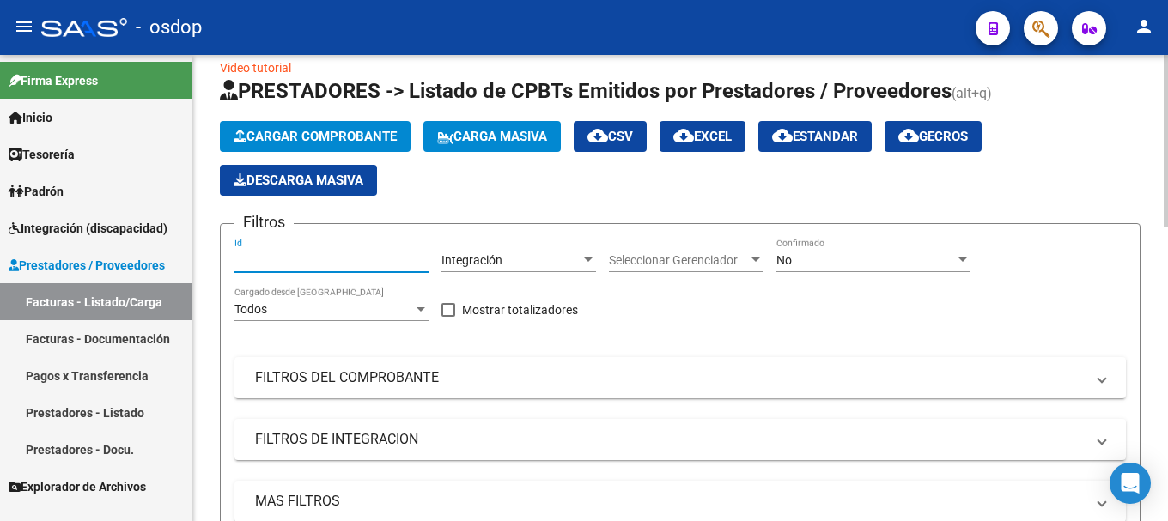
click at [285, 263] on input "Id" at bounding box center [331, 260] width 194 height 15
paste input "243806"
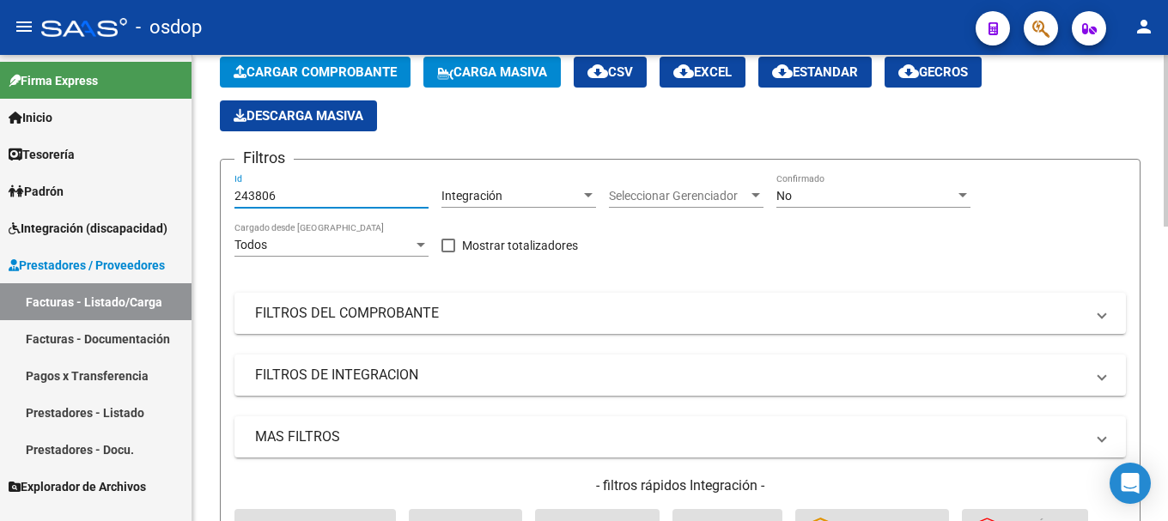
scroll to position [282, 0]
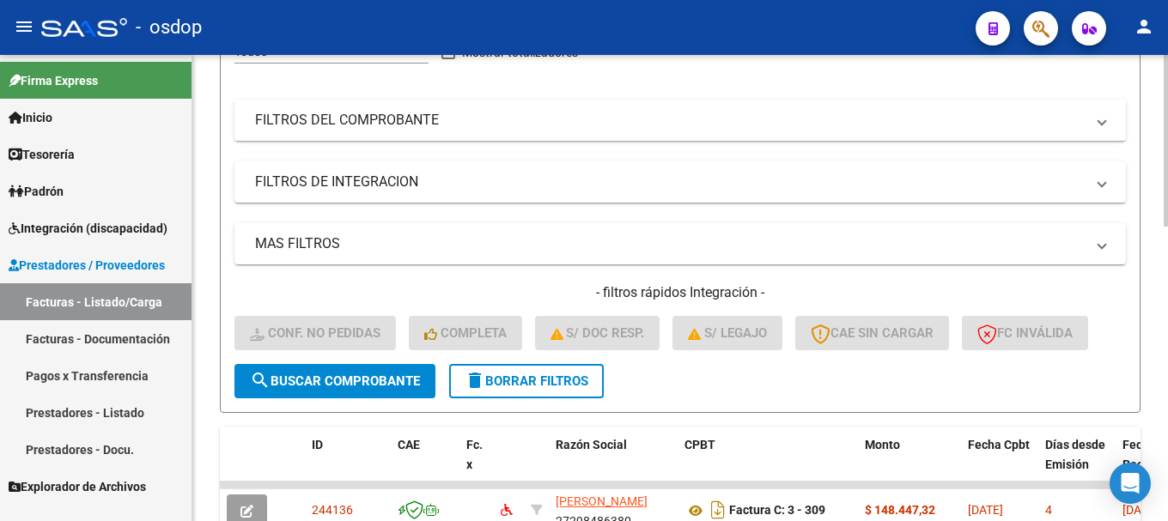
type input "243806"
click at [323, 383] on span "search Buscar Comprobante" at bounding box center [335, 381] width 170 height 15
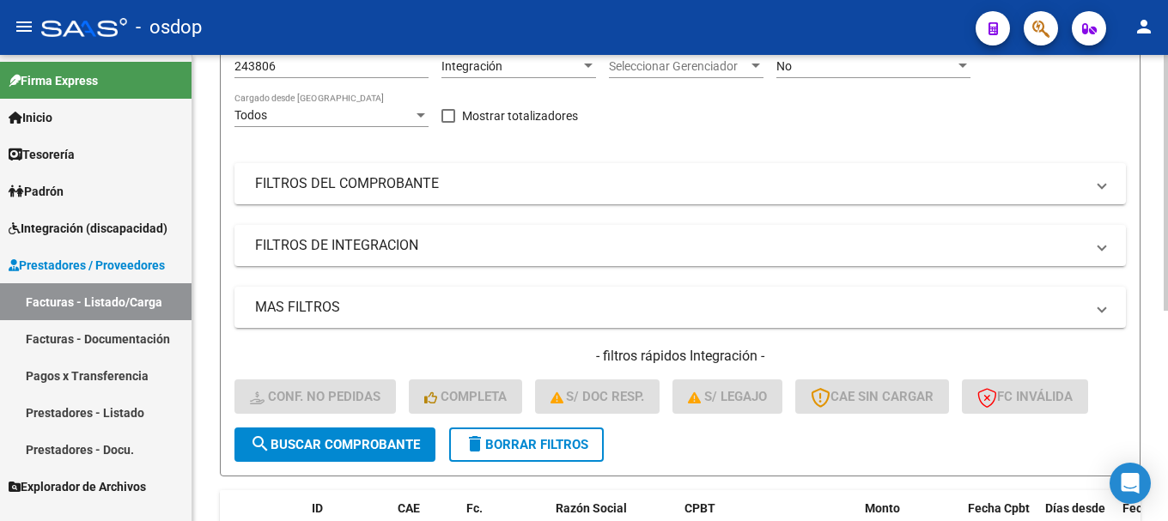
scroll to position [343, 0]
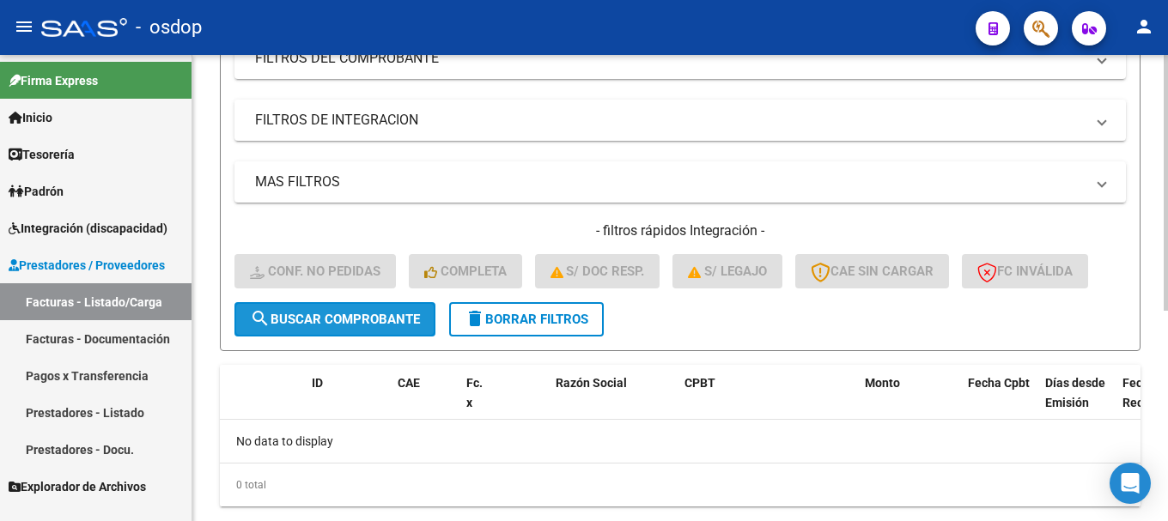
click at [370, 321] on span "search Buscar Comprobante" at bounding box center [335, 319] width 170 height 15
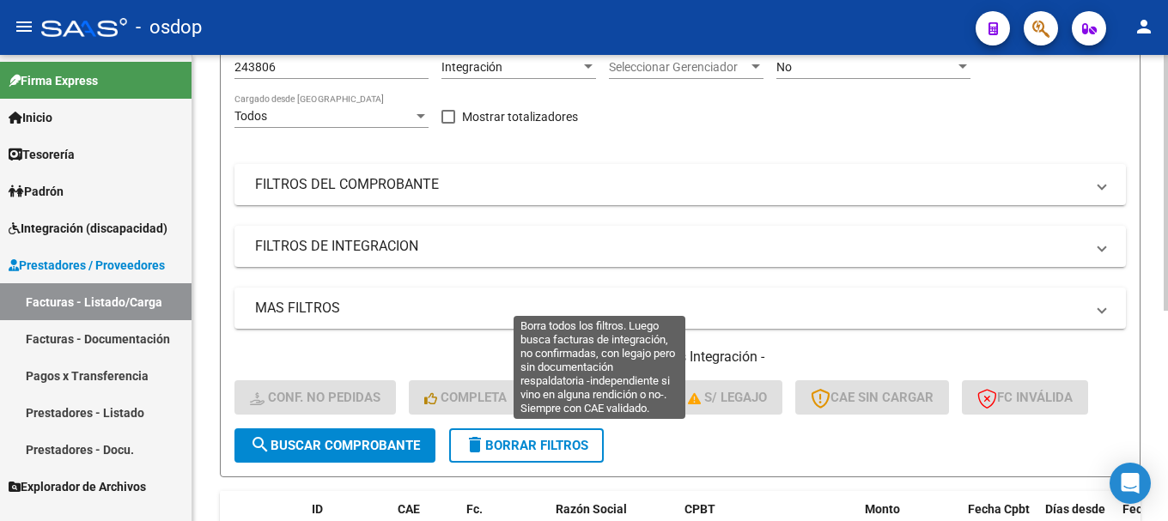
scroll to position [258, 0]
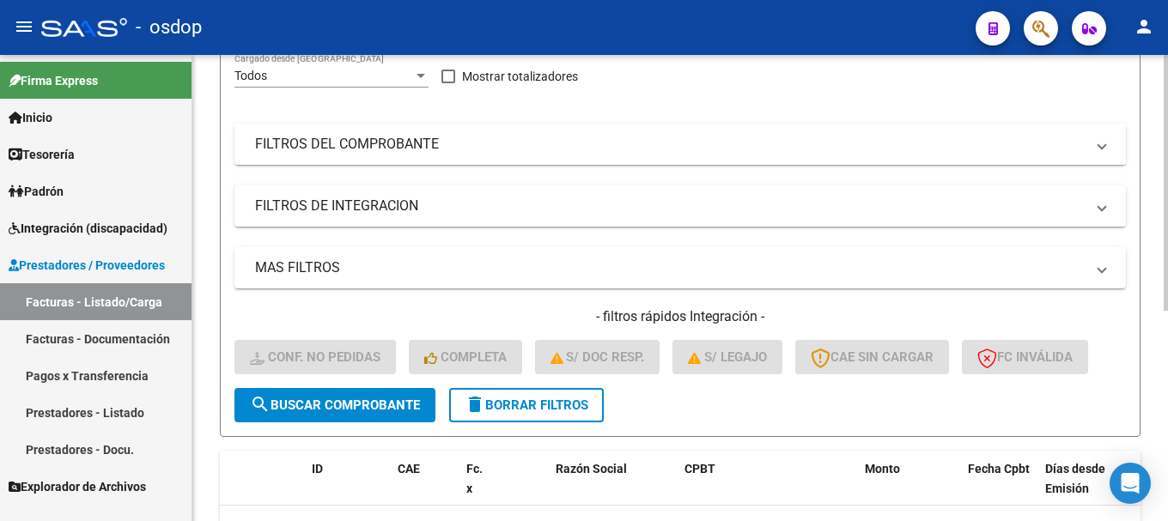
click at [359, 414] on button "search Buscar Comprobante" at bounding box center [334, 405] width 201 height 34
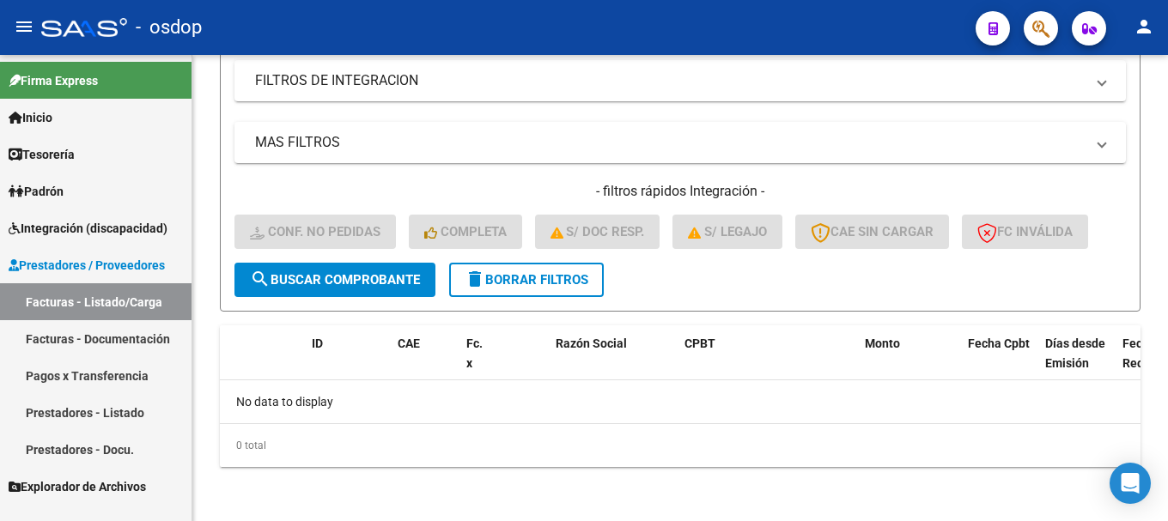
scroll to position [384, 0]
click at [552, 282] on span "delete Borrar Filtros" at bounding box center [527, 278] width 124 height 15
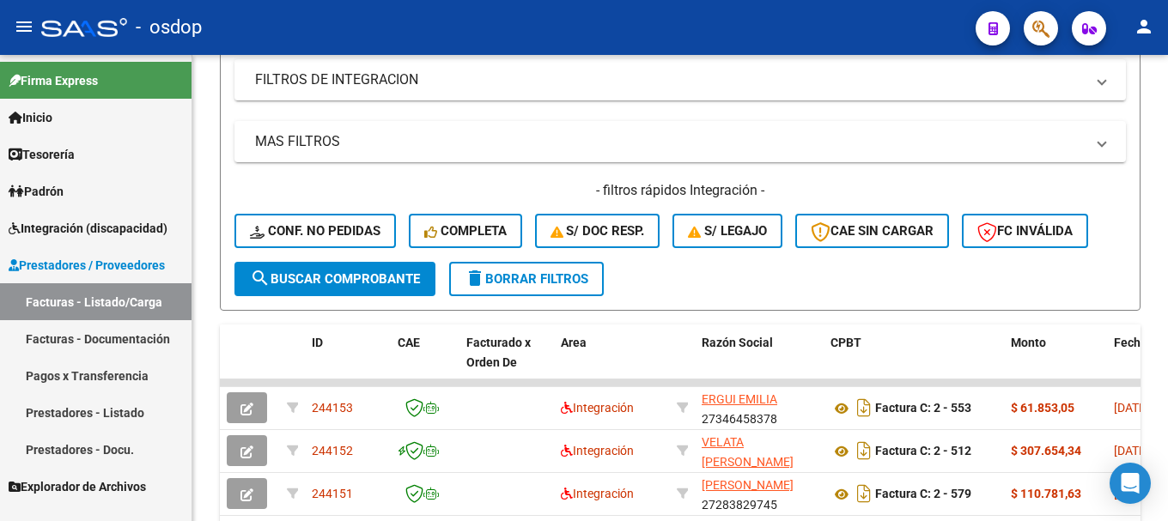
scroll to position [40, 0]
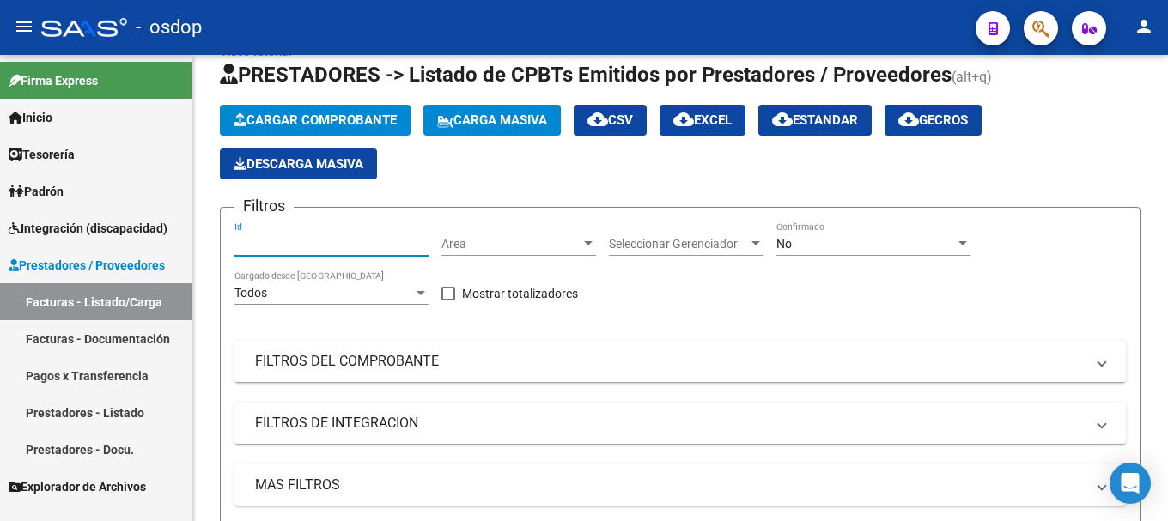
paste input "243806"
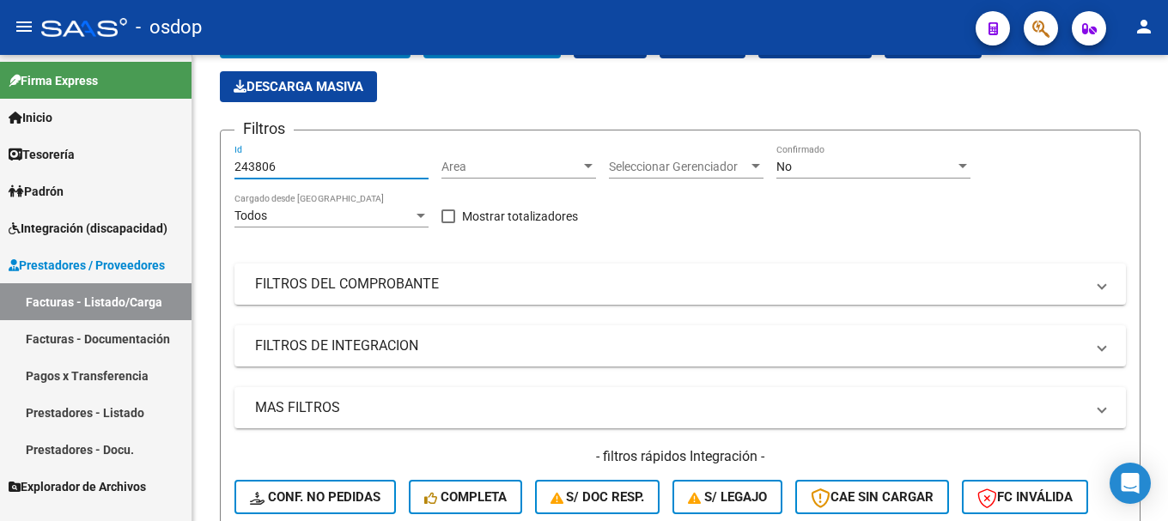
scroll to position [298, 0]
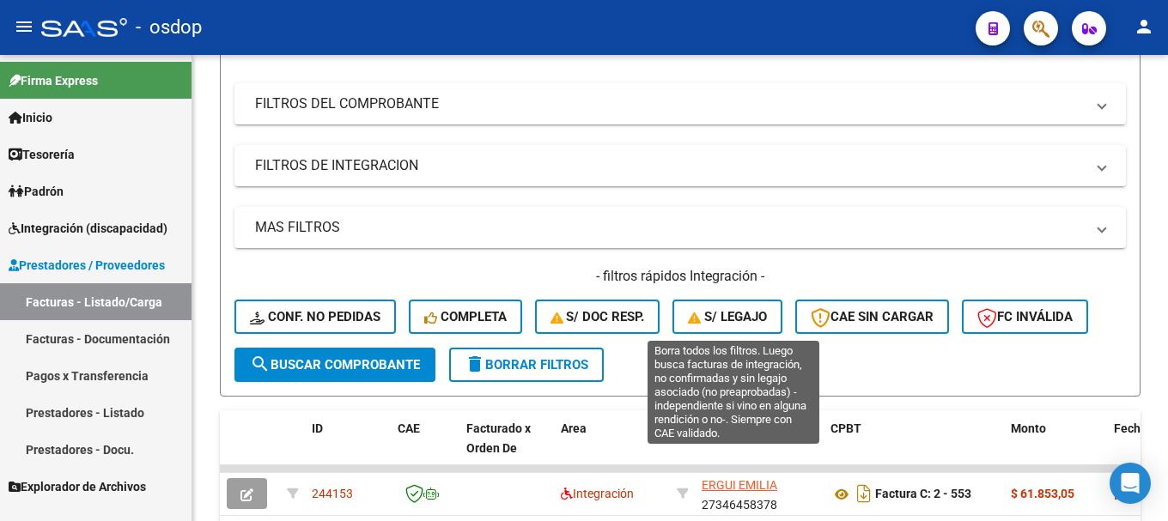
type input "243806"
click at [737, 319] on span "S/ legajo" at bounding box center [727, 316] width 79 height 15
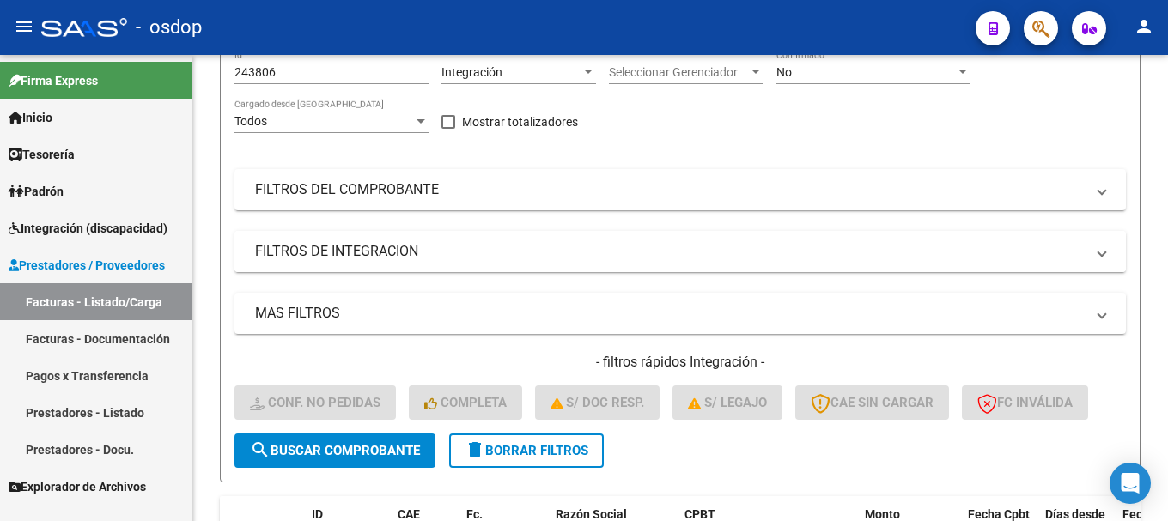
scroll to position [0, 0]
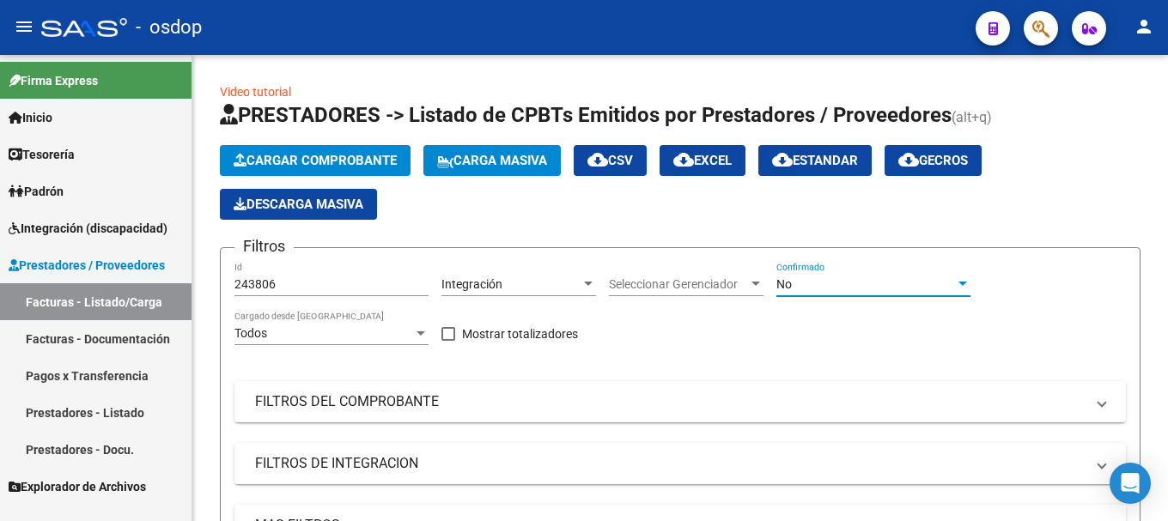
click at [946, 289] on div "No" at bounding box center [865, 284] width 179 height 15
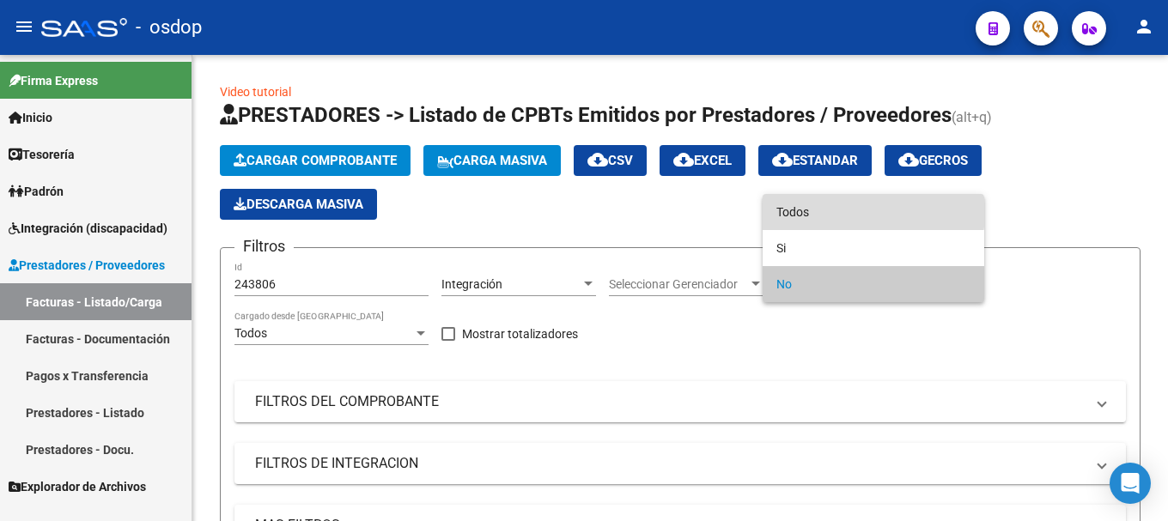
click at [843, 212] on span "Todos" at bounding box center [873, 212] width 194 height 36
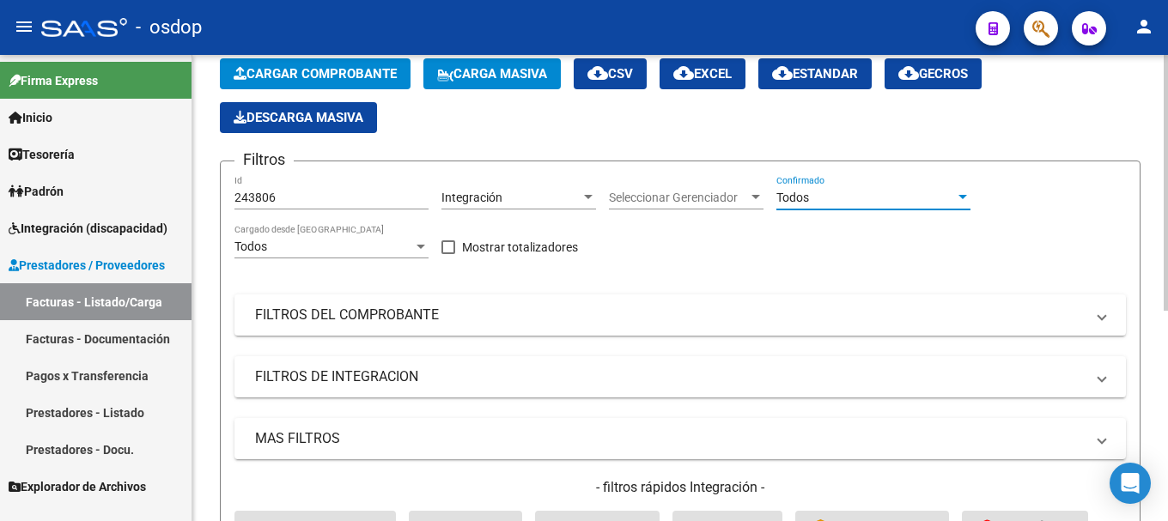
scroll to position [258, 0]
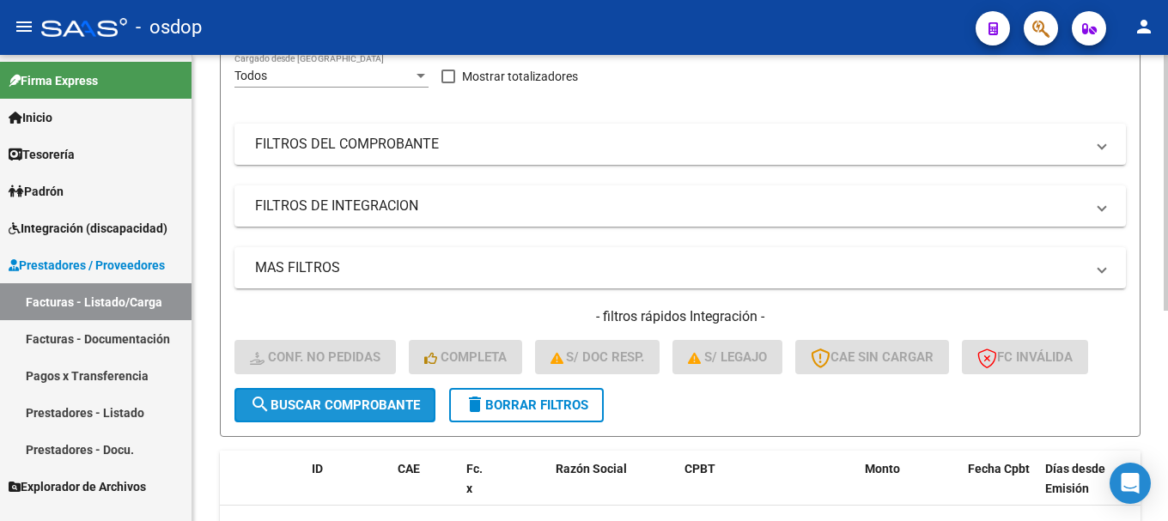
click at [316, 410] on span "search Buscar Comprobante" at bounding box center [335, 405] width 170 height 15
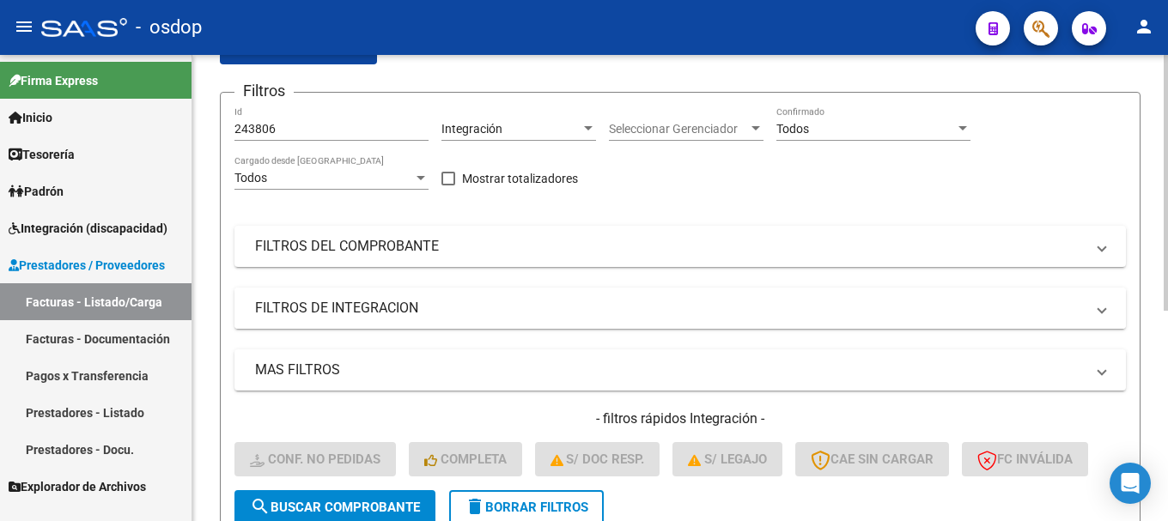
scroll to position [126, 0]
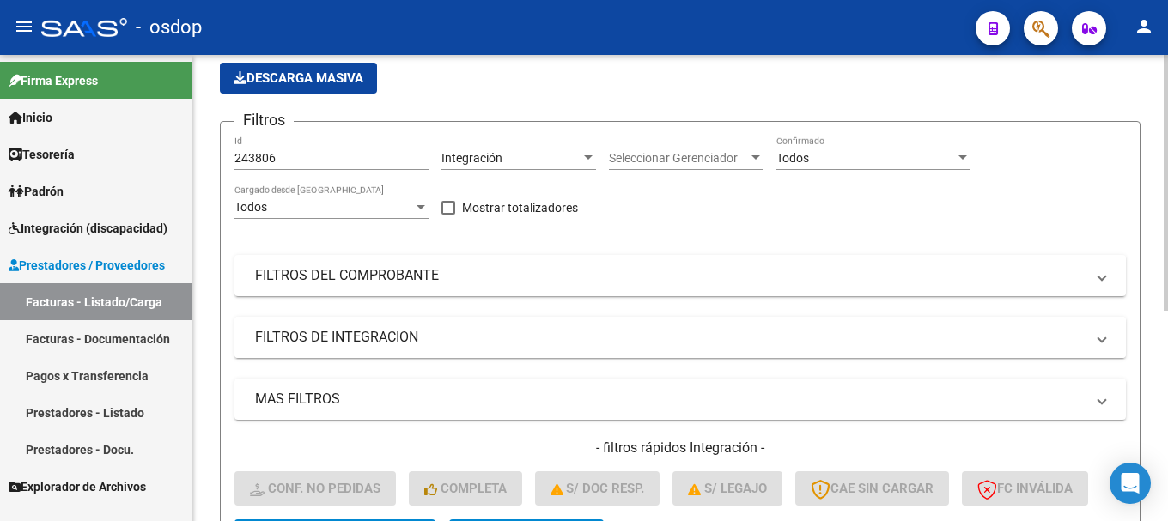
click at [344, 336] on mat-panel-title "FILTROS DE INTEGRACION" at bounding box center [669, 337] width 829 height 19
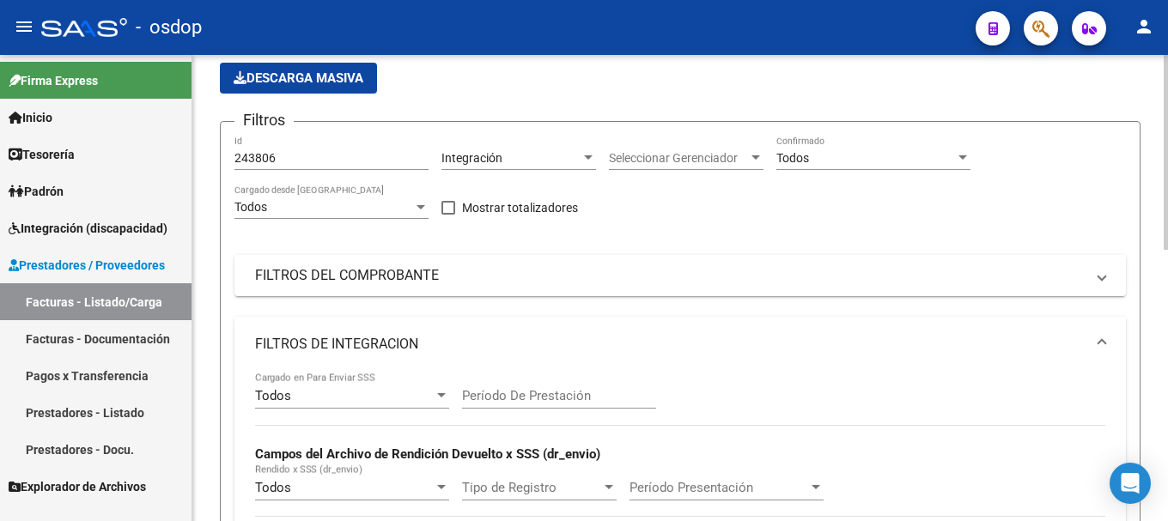
click at [344, 336] on mat-panel-title "FILTROS DE INTEGRACION" at bounding box center [669, 344] width 829 height 19
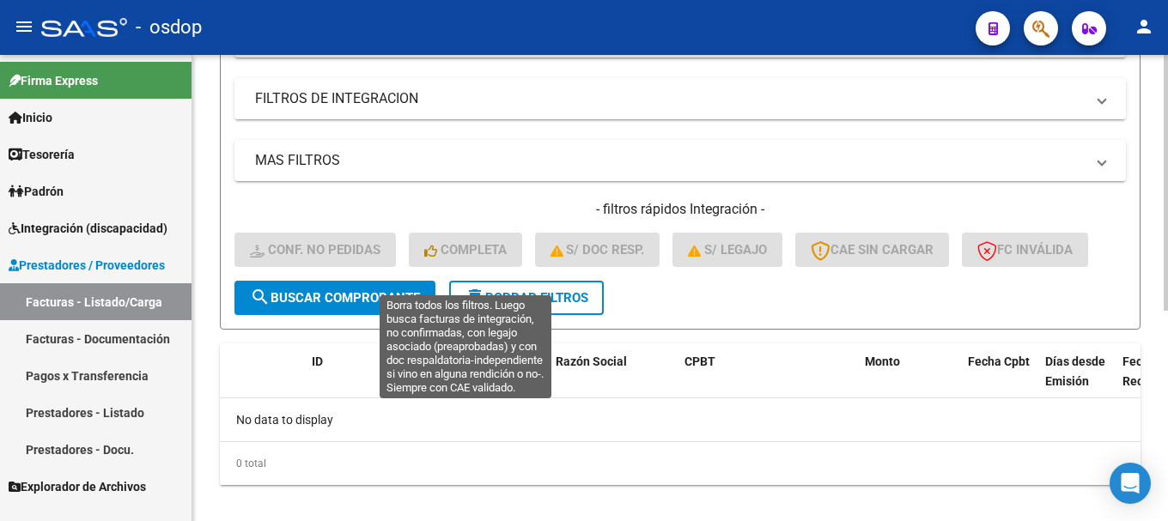
scroll to position [384, 0]
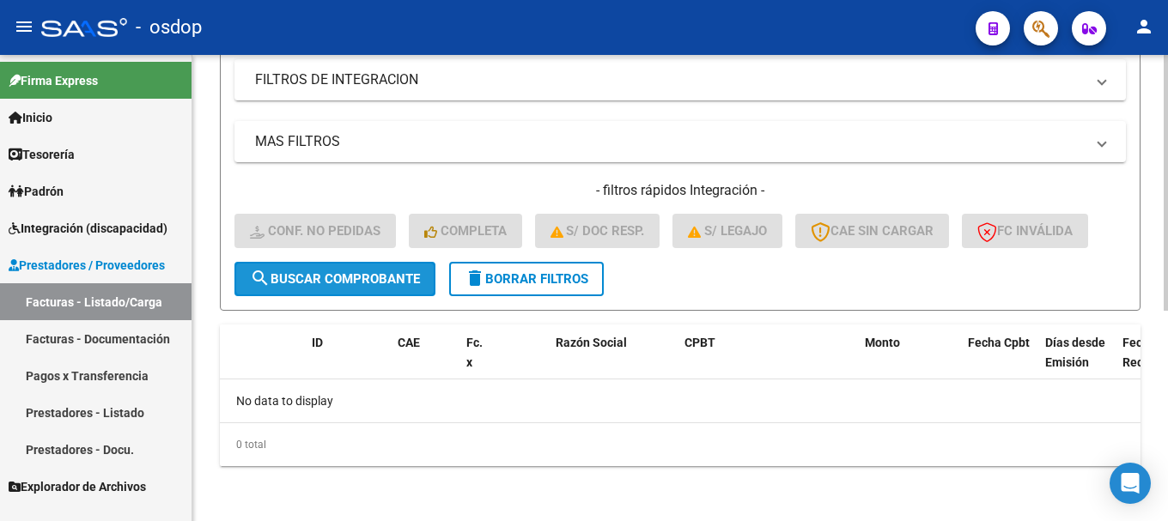
click at [337, 278] on span "search Buscar Comprobante" at bounding box center [335, 278] width 170 height 15
click at [340, 278] on span "search Buscar Comprobante" at bounding box center [335, 278] width 170 height 15
click at [531, 281] on span "delete Borrar Filtros" at bounding box center [527, 278] width 124 height 15
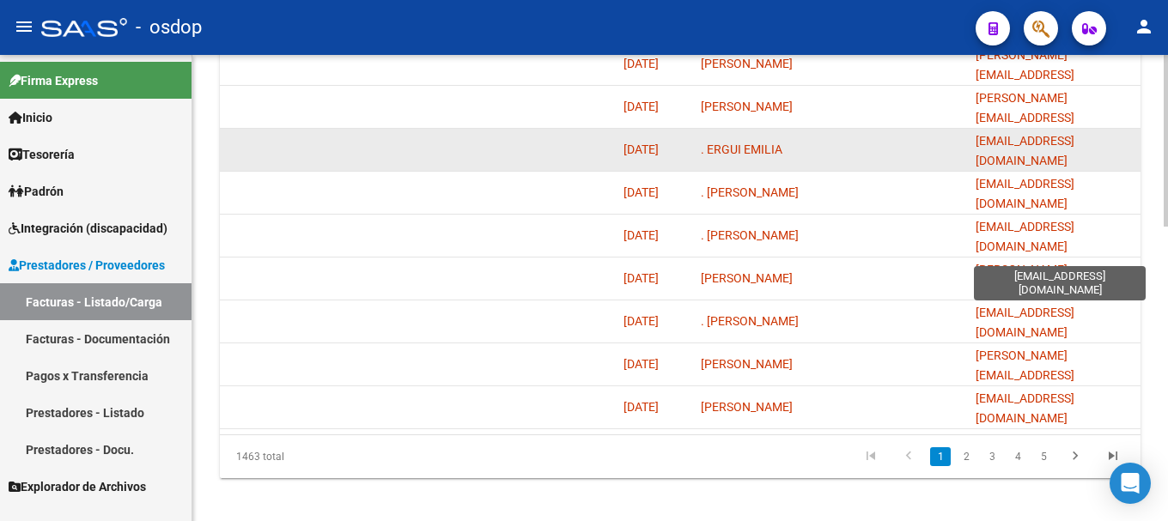
scroll to position [797, 0]
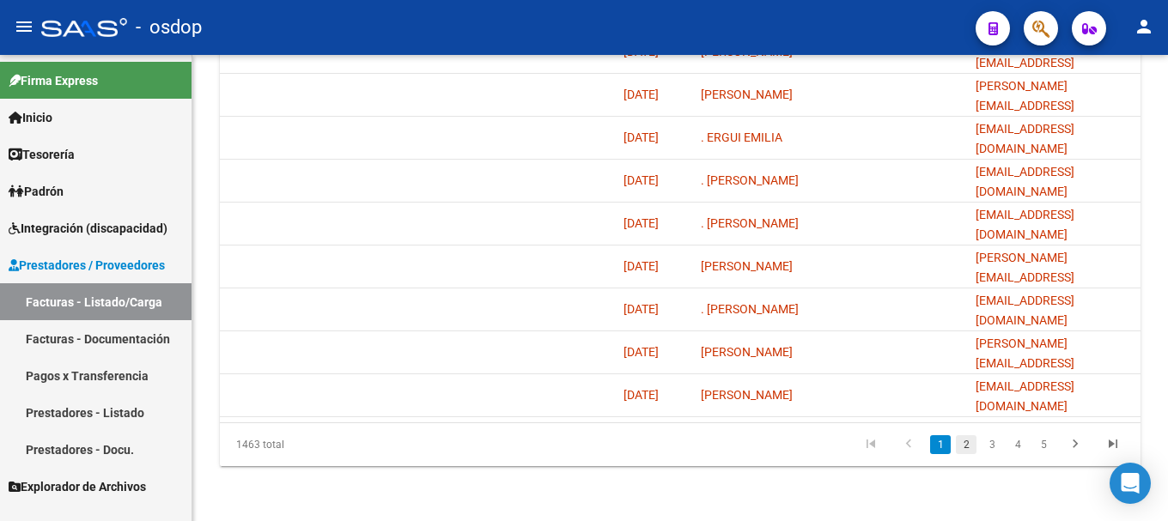
click at [962, 446] on link "2" at bounding box center [966, 444] width 21 height 19
click at [991, 446] on link "3" at bounding box center [991, 444] width 21 height 19
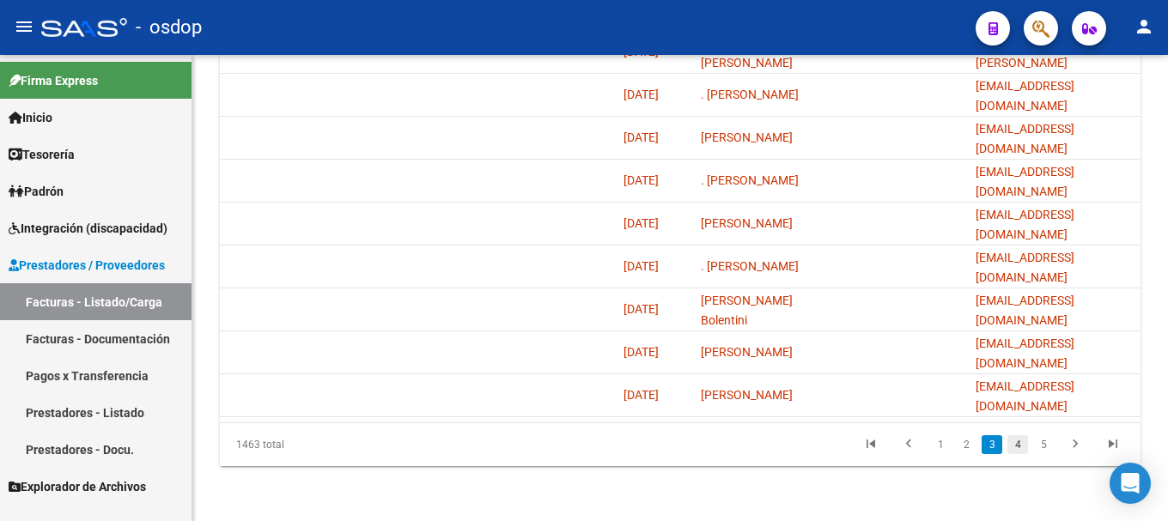
click at [1018, 450] on link "4" at bounding box center [1017, 444] width 21 height 19
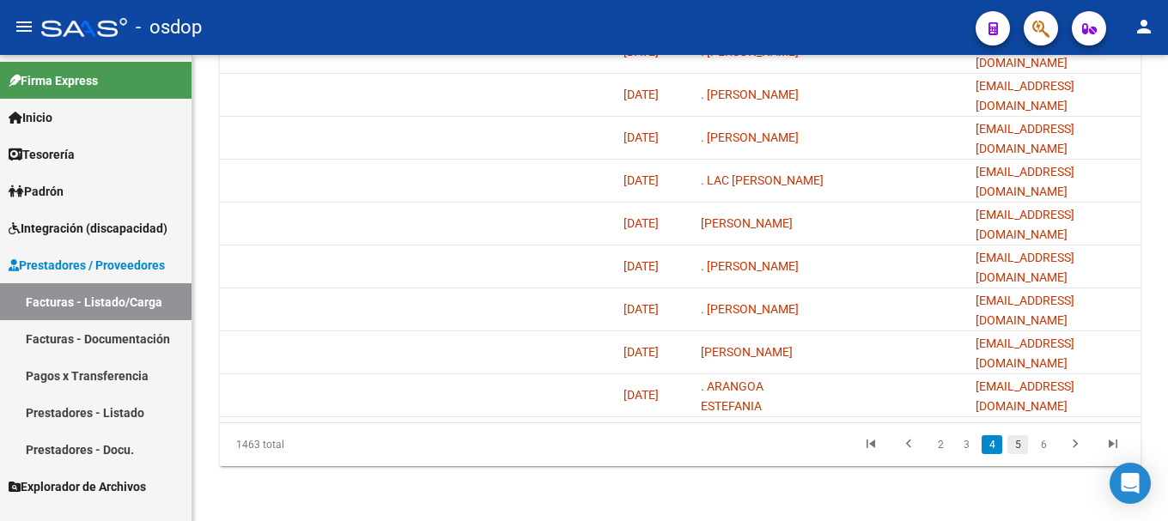
click at [1019, 447] on link "5" at bounding box center [1017, 444] width 21 height 19
click at [1015, 449] on link "6" at bounding box center [1017, 444] width 21 height 19
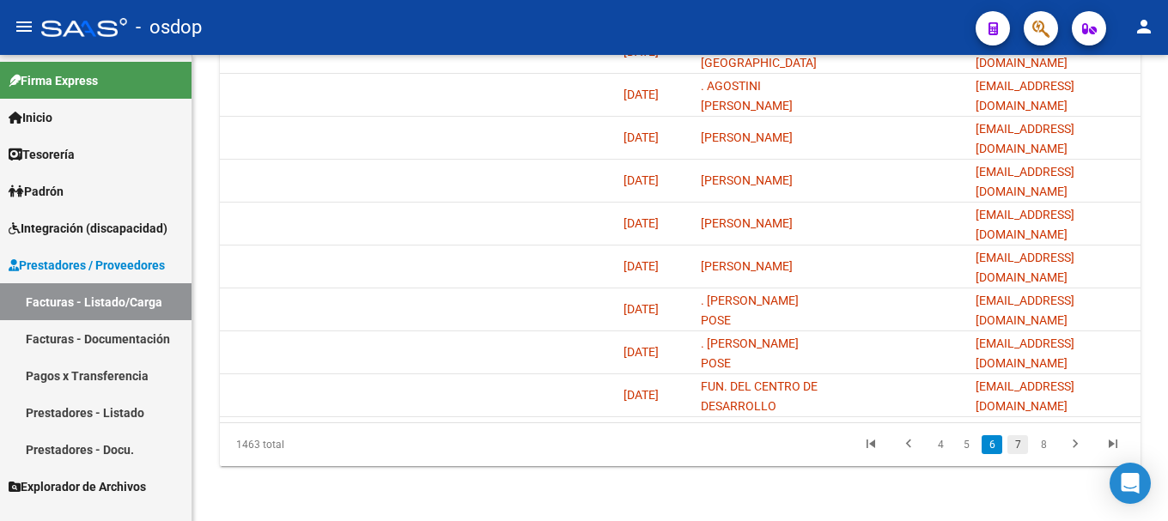
click at [1014, 451] on link "7" at bounding box center [1017, 444] width 21 height 19
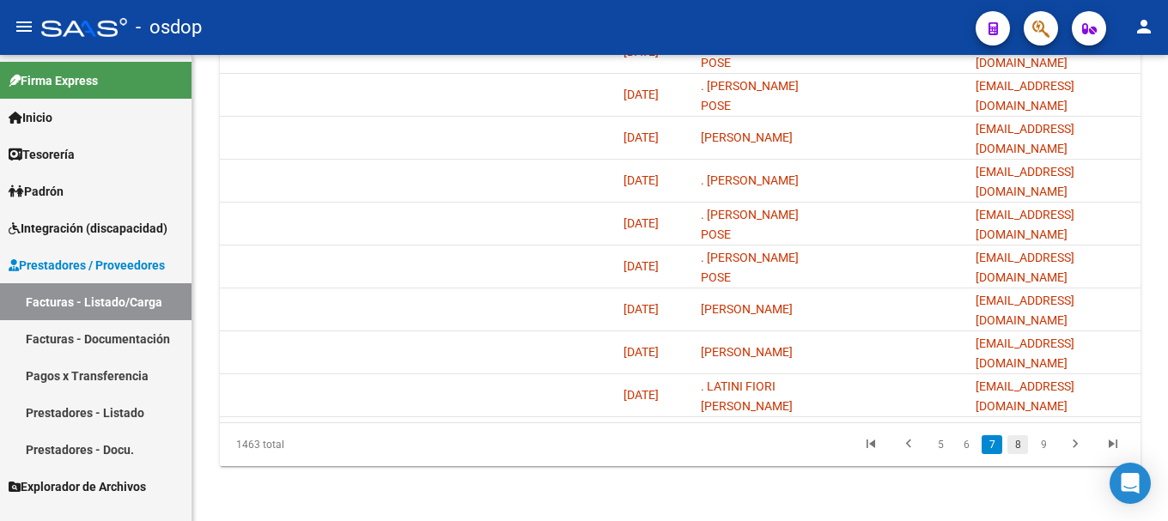
click at [1016, 444] on link "8" at bounding box center [1017, 444] width 21 height 19
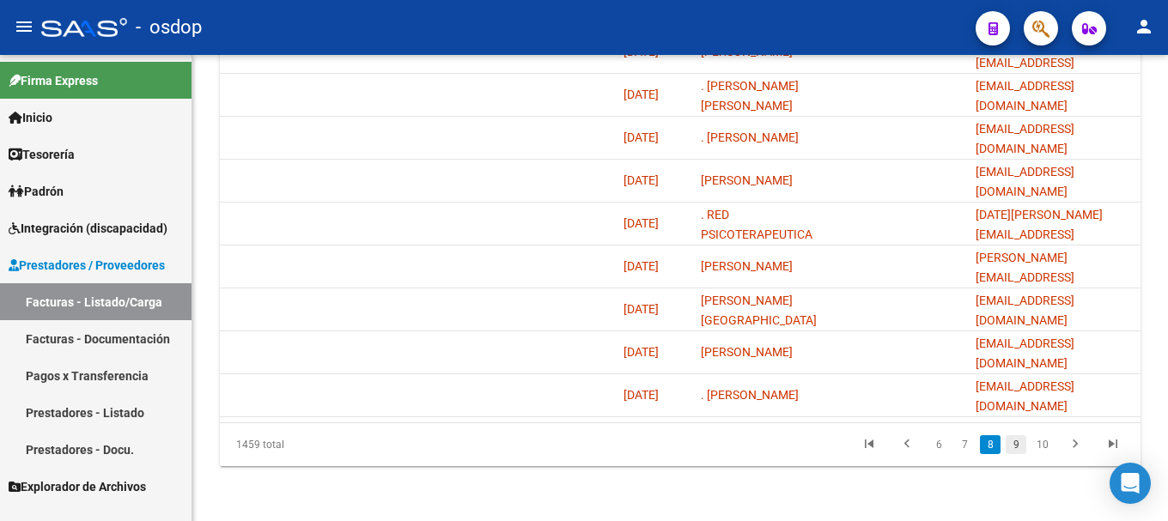
click at [1017, 444] on link "9" at bounding box center [1015, 444] width 21 height 19
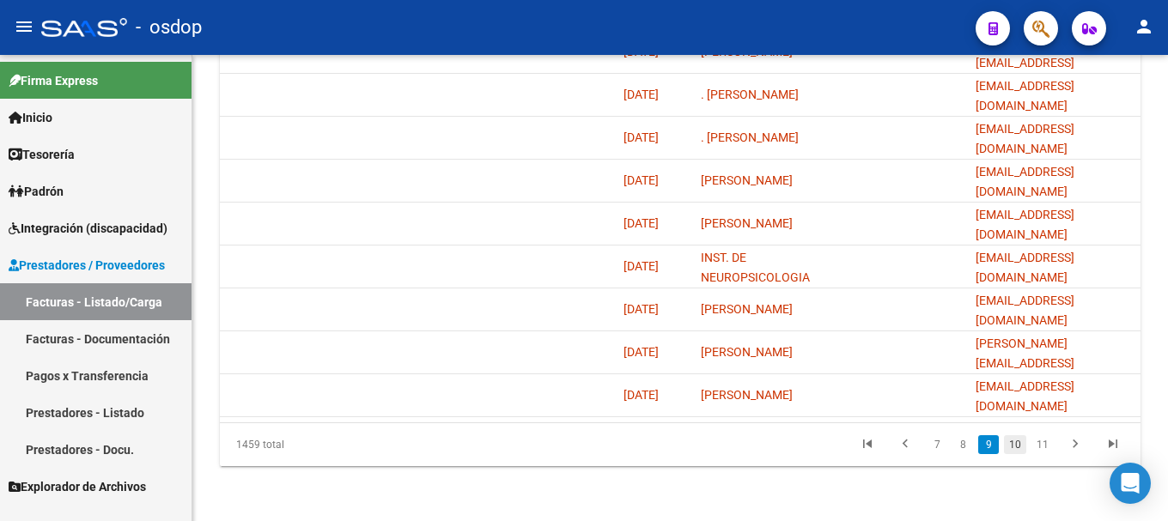
click at [1017, 445] on link "10" at bounding box center [1015, 444] width 22 height 19
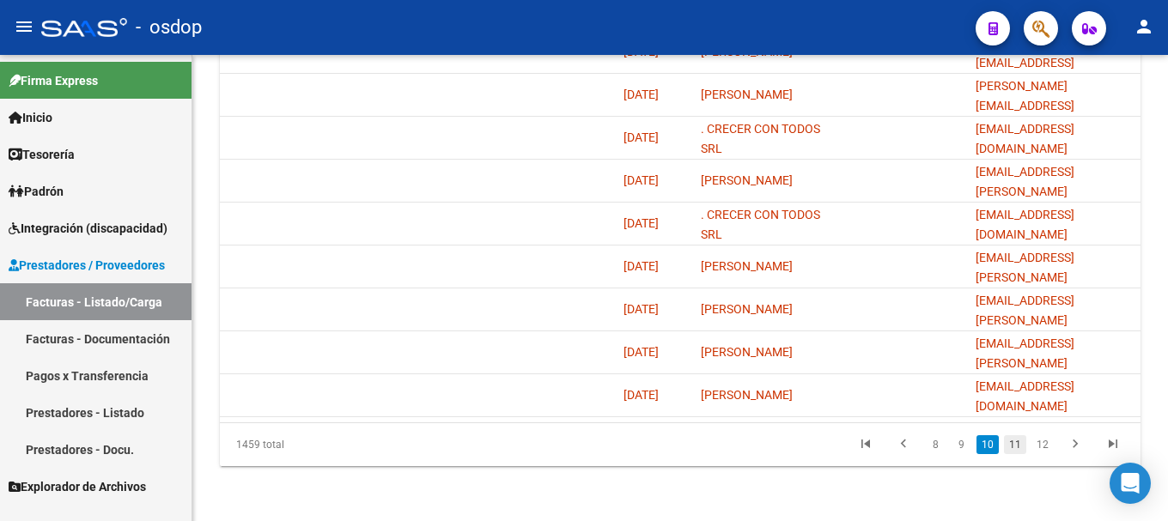
click at [1013, 445] on link "11" at bounding box center [1015, 444] width 22 height 19
click at [1019, 445] on link "12" at bounding box center [1015, 444] width 22 height 19
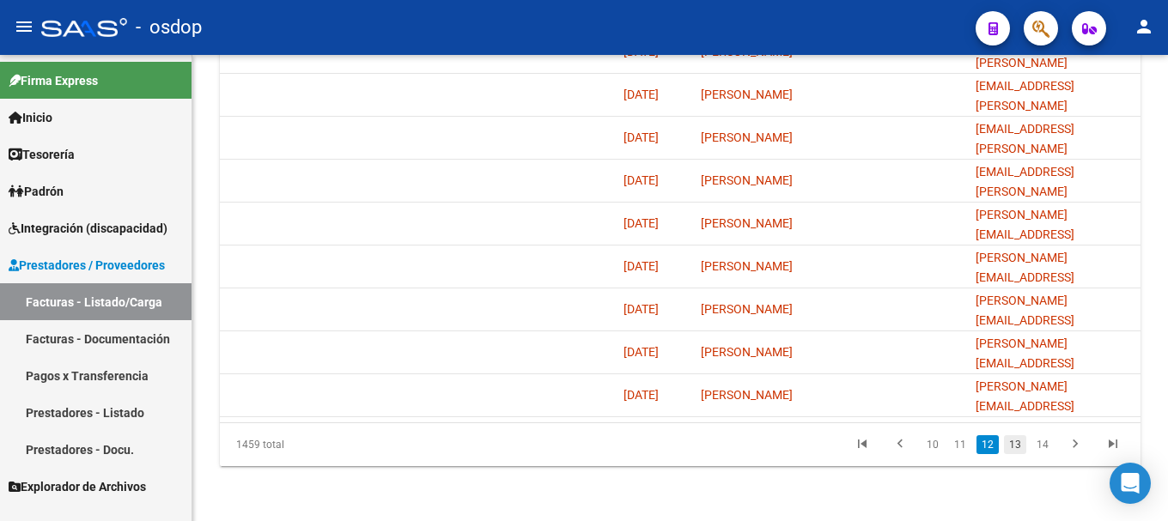
click at [1014, 443] on link "13" at bounding box center [1015, 444] width 22 height 19
click at [1015, 443] on link "14" at bounding box center [1015, 444] width 22 height 19
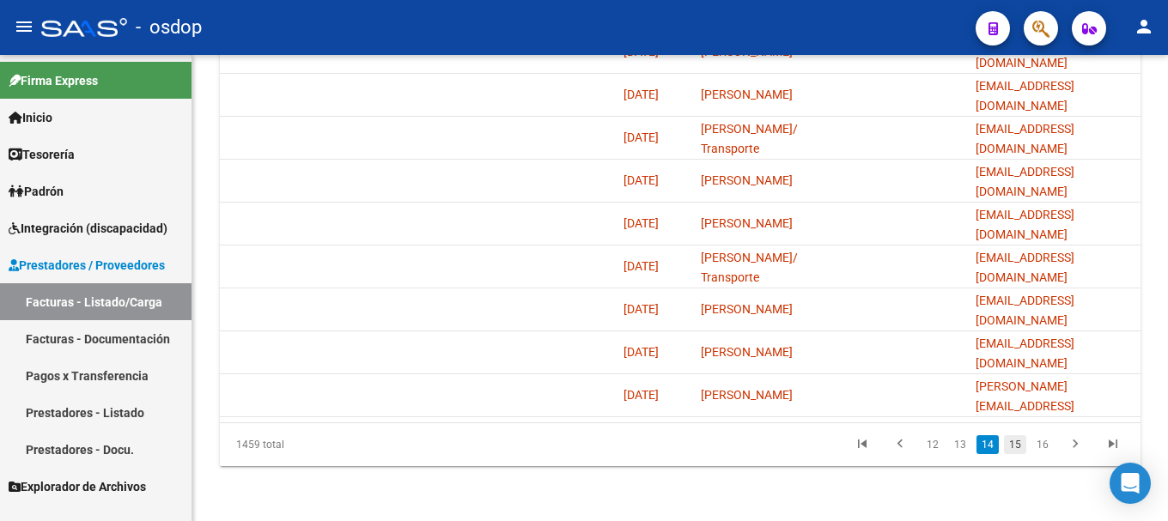
click at [1017, 448] on link "15" at bounding box center [1015, 444] width 22 height 19
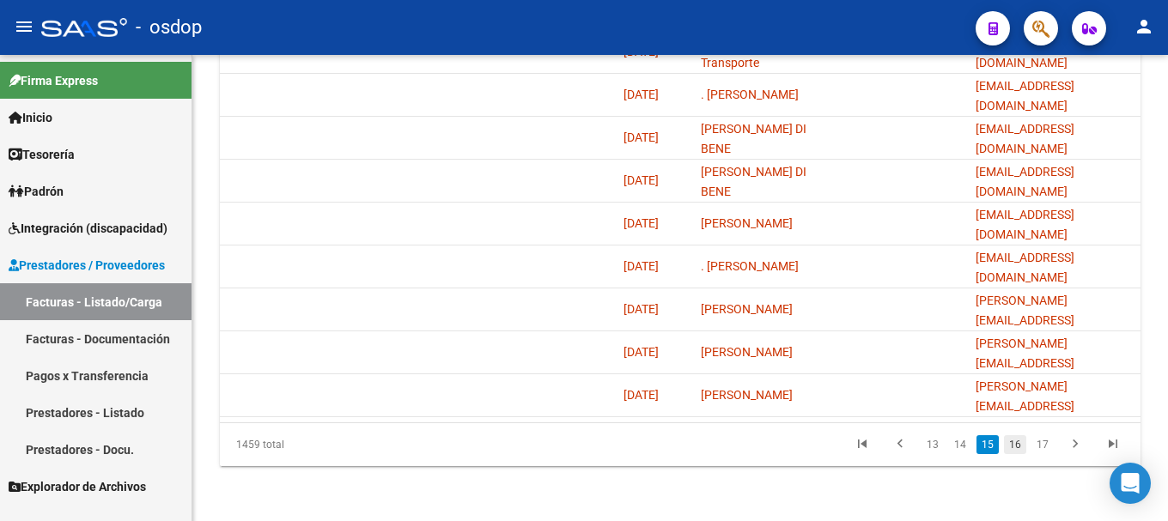
click at [1017, 446] on link "16" at bounding box center [1015, 444] width 22 height 19
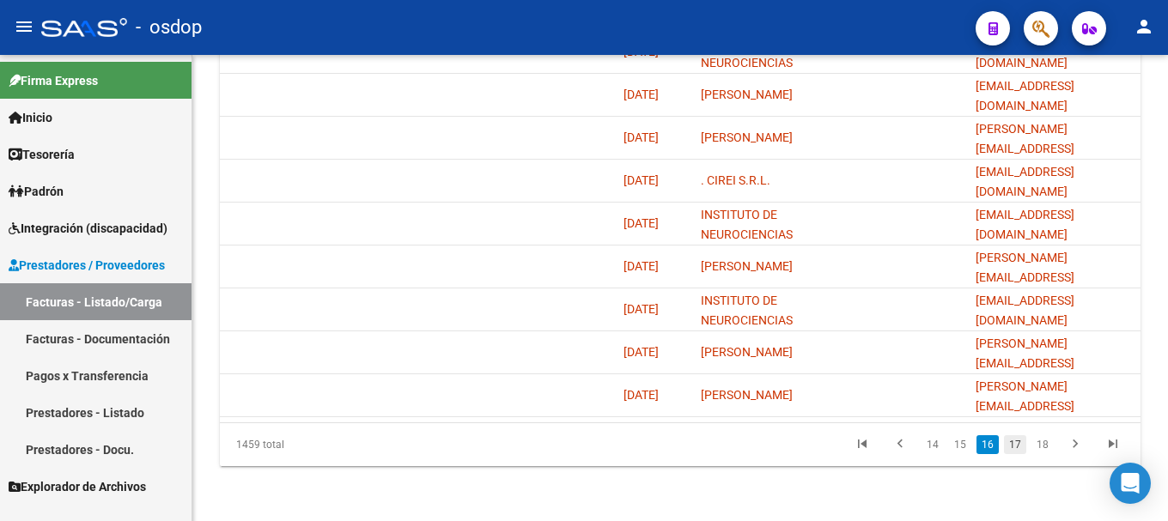
click at [1017, 447] on link "17" at bounding box center [1015, 444] width 22 height 19
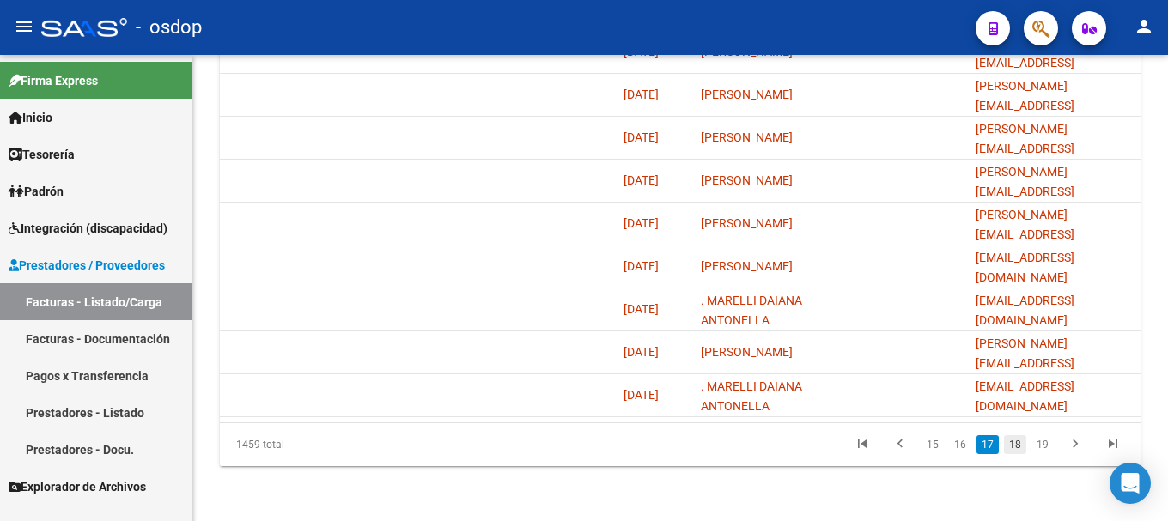
click at [1017, 441] on link "18" at bounding box center [1015, 444] width 22 height 19
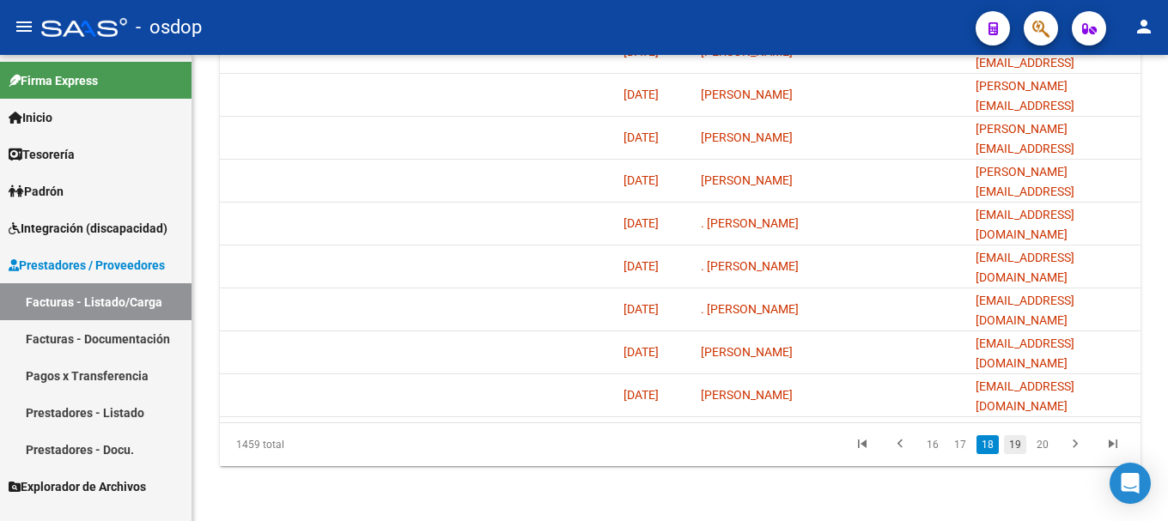
click at [1016, 444] on link "19" at bounding box center [1015, 444] width 22 height 19
click at [1016, 447] on link "20" at bounding box center [1015, 444] width 22 height 19
click at [1017, 444] on link "21" at bounding box center [1015, 444] width 22 height 19
click at [1017, 448] on link "22" at bounding box center [1015, 444] width 22 height 19
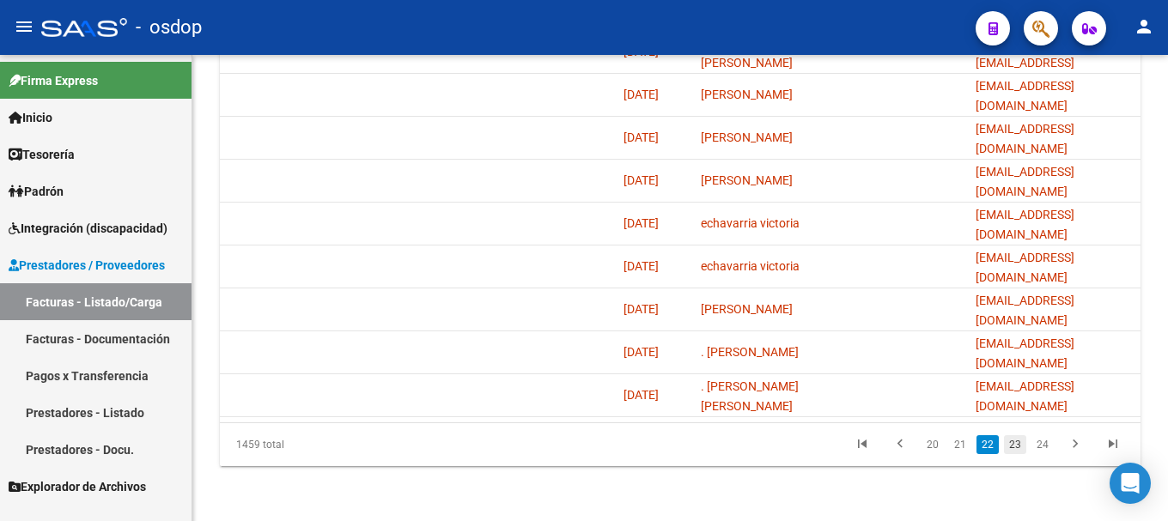
click at [1014, 442] on link "23" at bounding box center [1015, 444] width 22 height 19
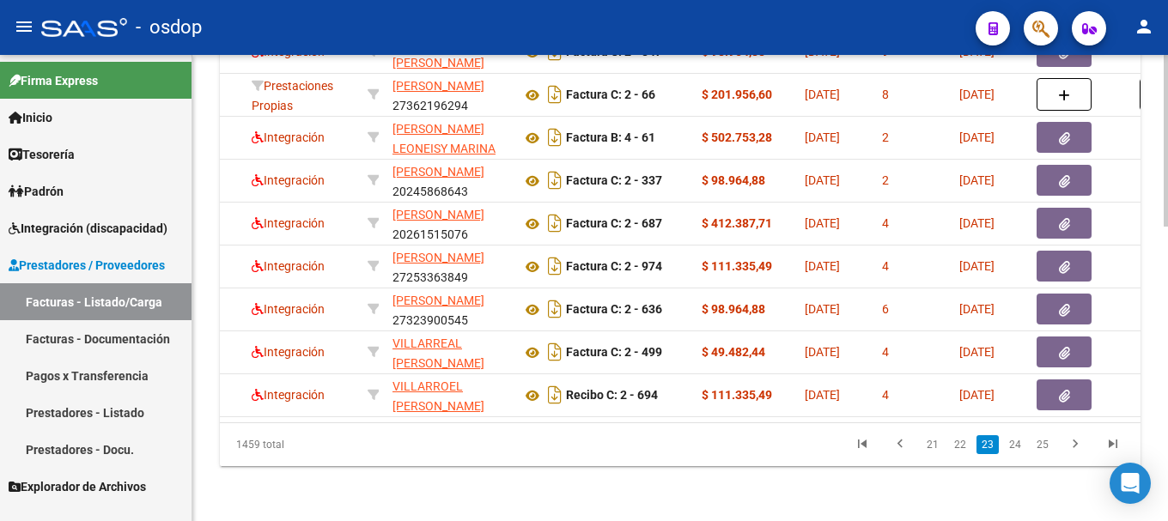
scroll to position [0, 276]
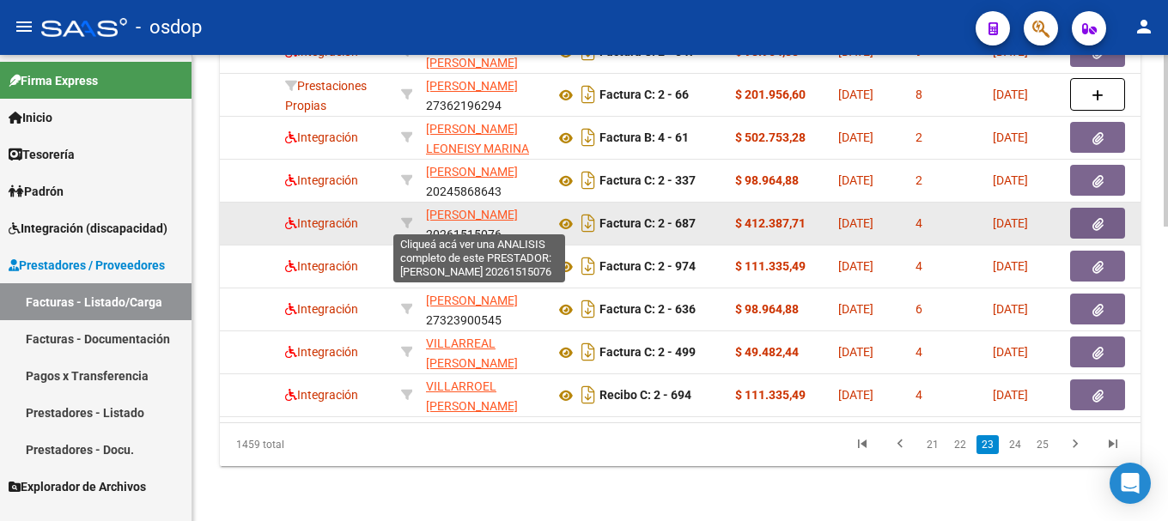
click at [463, 208] on span "[PERSON_NAME]" at bounding box center [472, 215] width 92 height 14
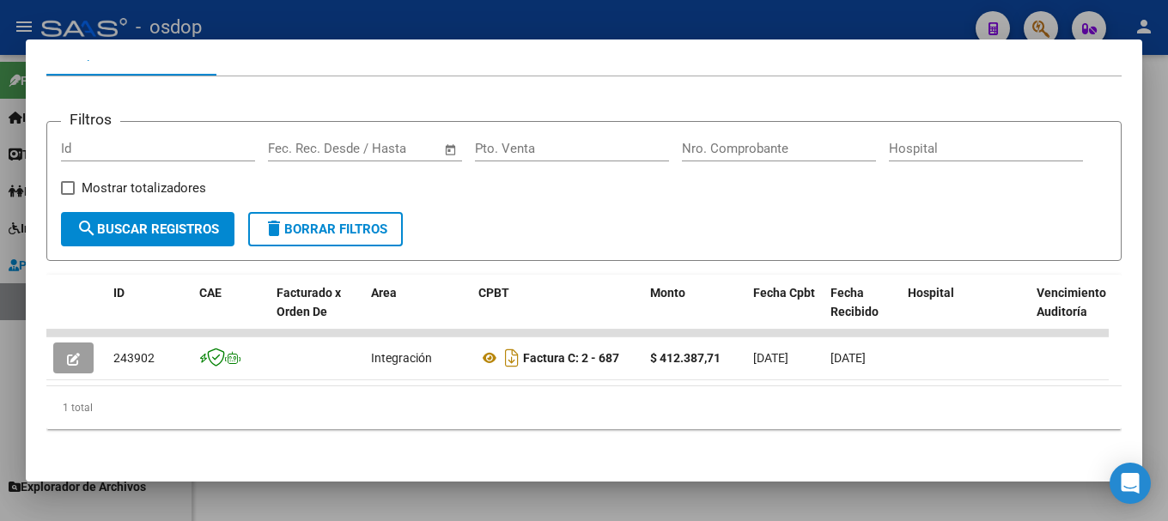
scroll to position [211, 0]
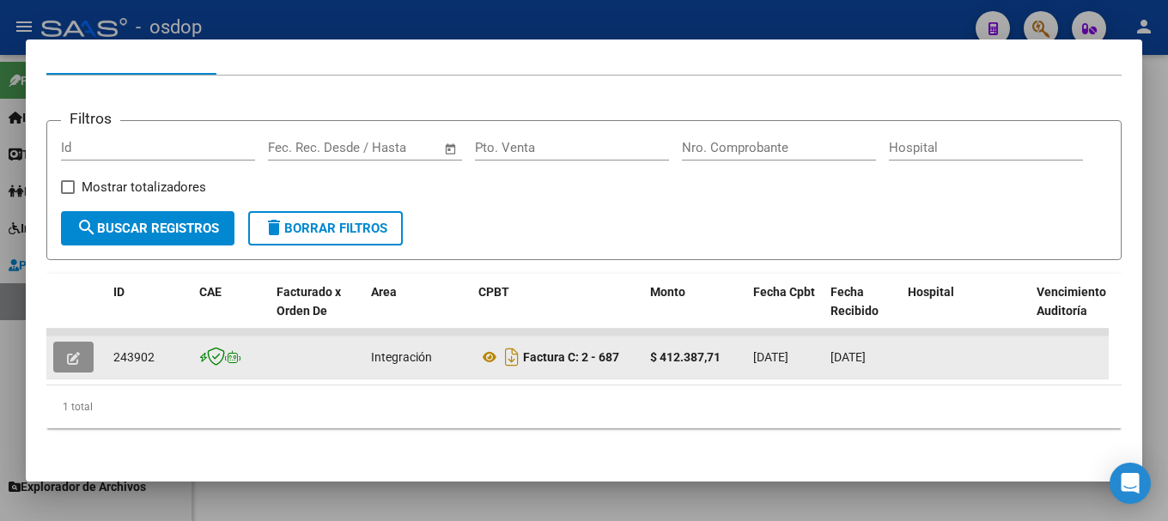
click at [71, 352] on icon "button" at bounding box center [73, 358] width 13 height 13
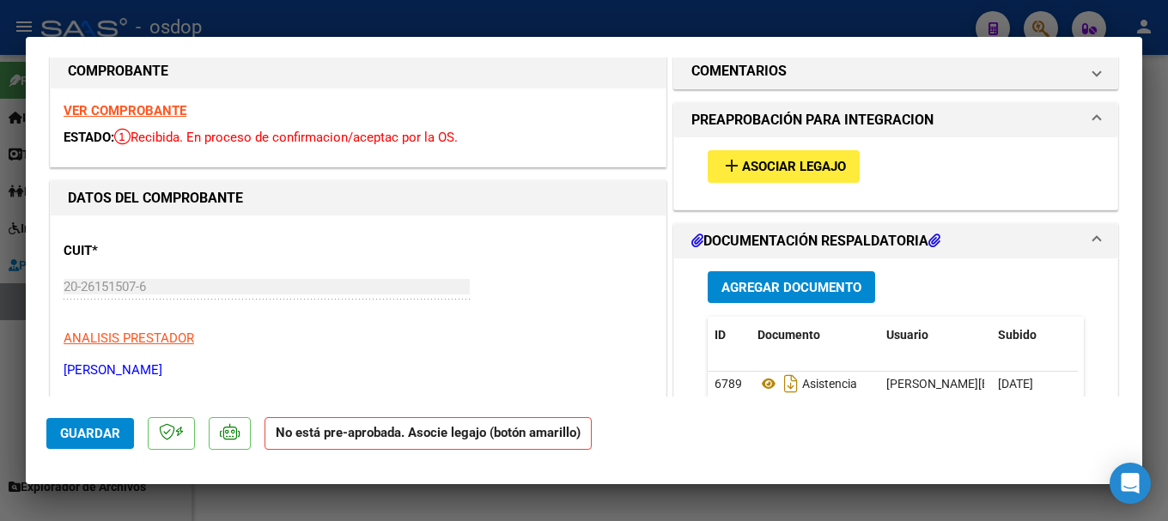
scroll to position [0, 0]
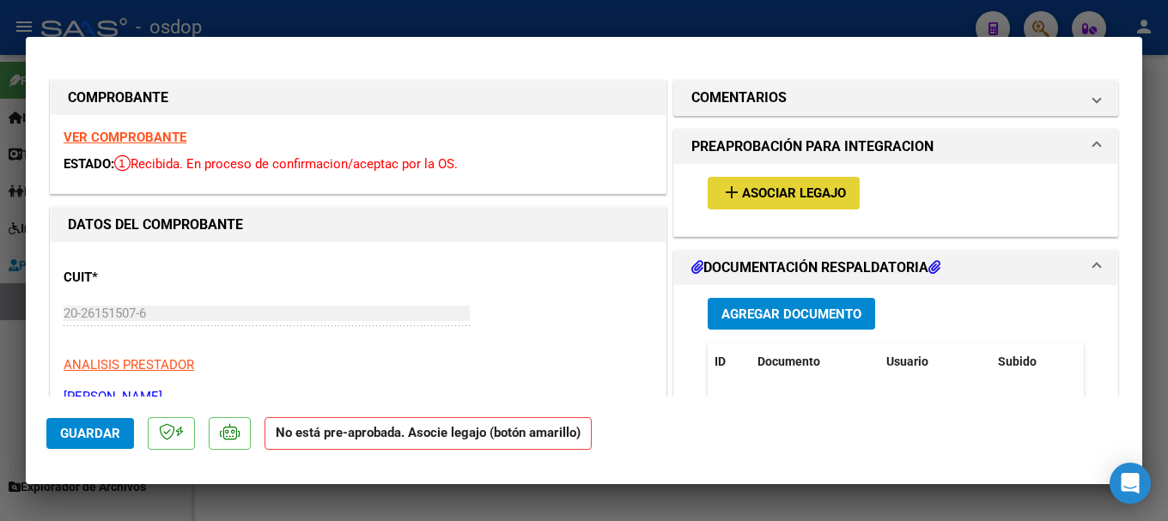
click at [768, 192] on span "Asociar Legajo" at bounding box center [794, 193] width 104 height 15
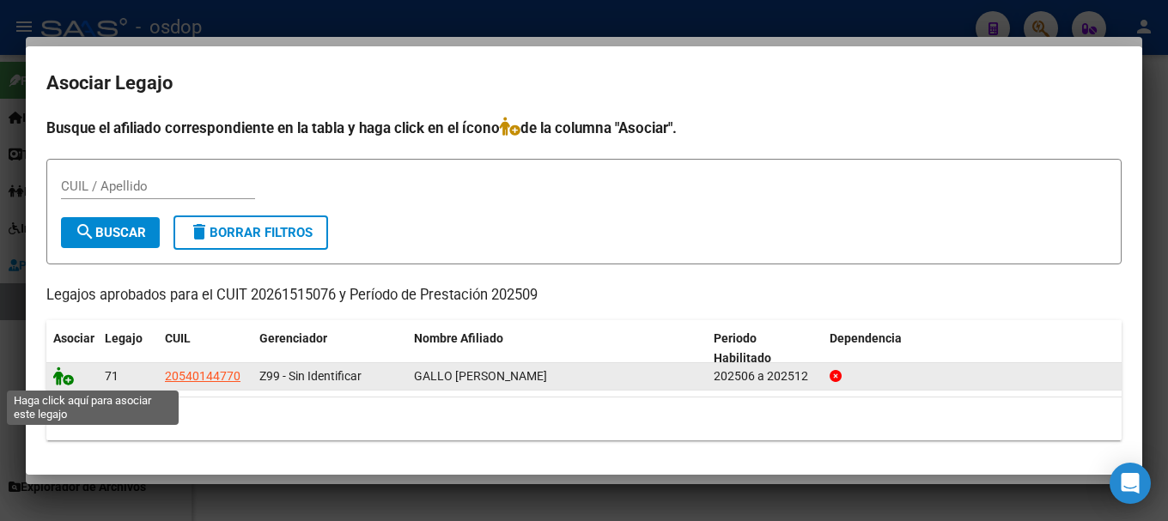
click at [58, 373] on icon at bounding box center [63, 376] width 21 height 19
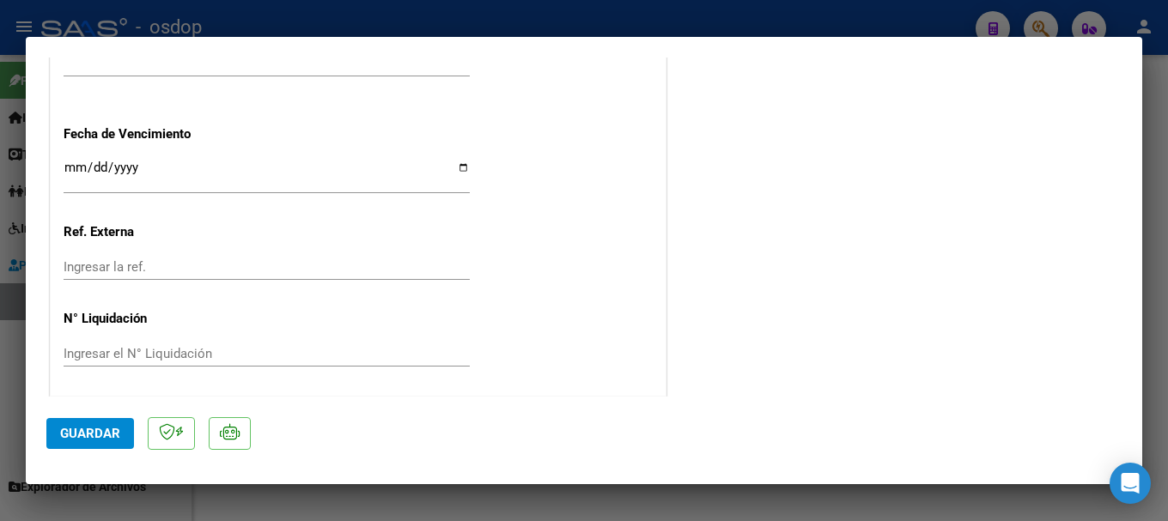
scroll to position [1232, 0]
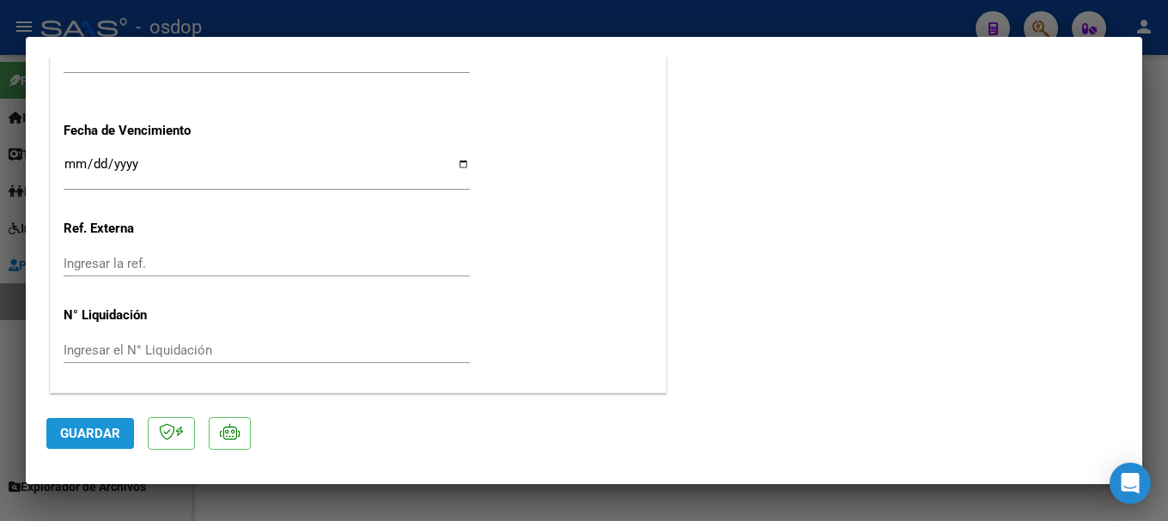
click at [112, 426] on span "Guardar" at bounding box center [90, 433] width 60 height 15
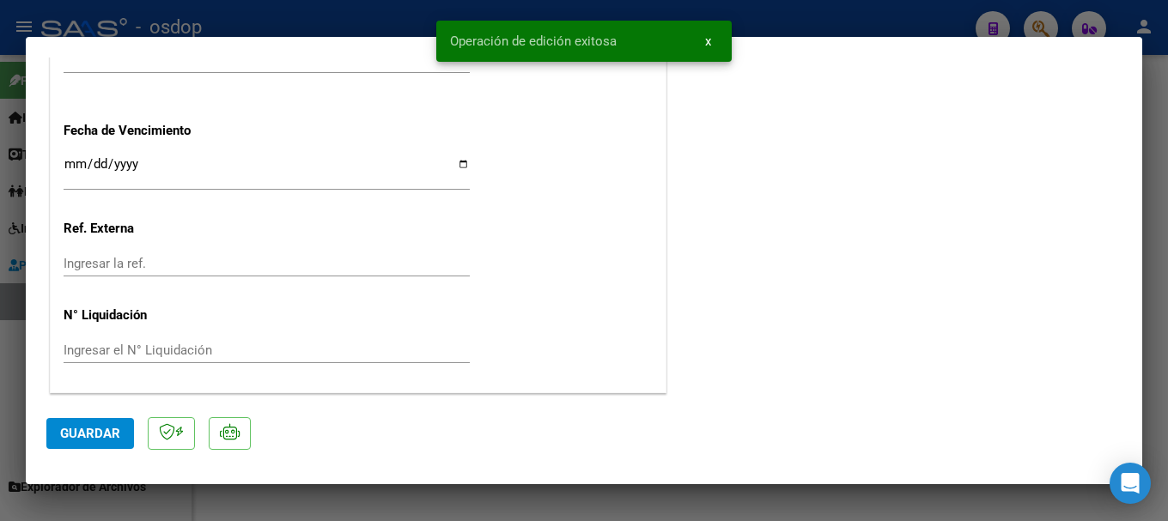
drag, startPoint x: 452, startPoint y: 39, endPoint x: 624, endPoint y: 29, distance: 172.9
click at [624, 29] on snack-bar-container "Operación de edición exitosa x" at bounding box center [583, 41] width 295 height 41
copy span "Operación de edición exitosa"
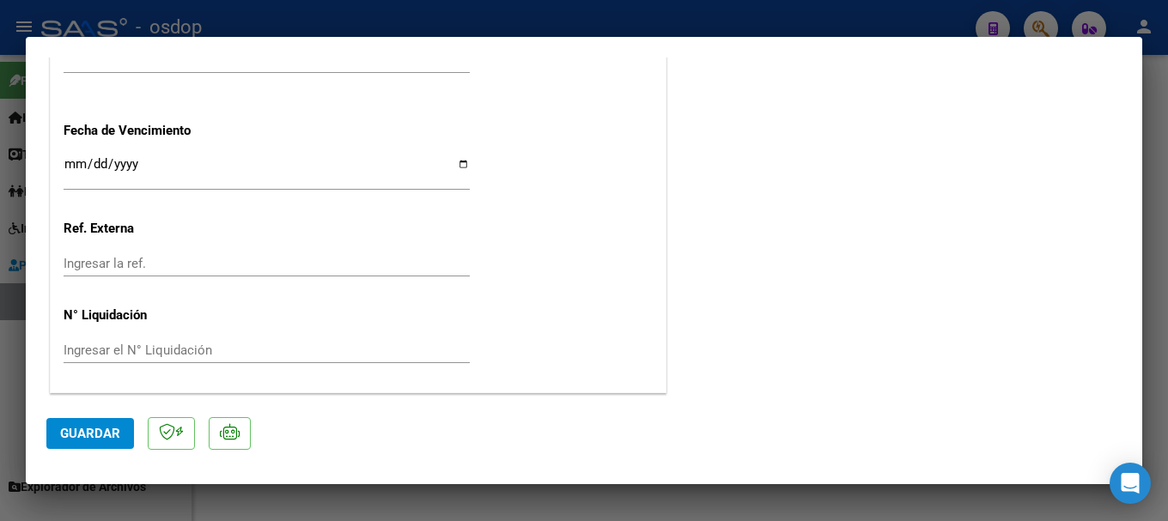
type input "$ 0,00"
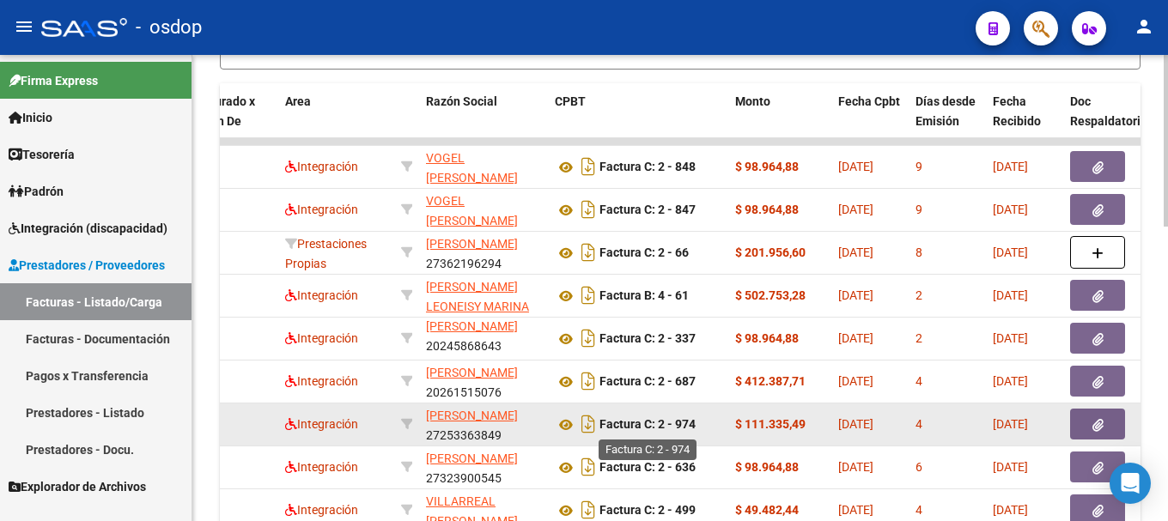
scroll to position [797, 0]
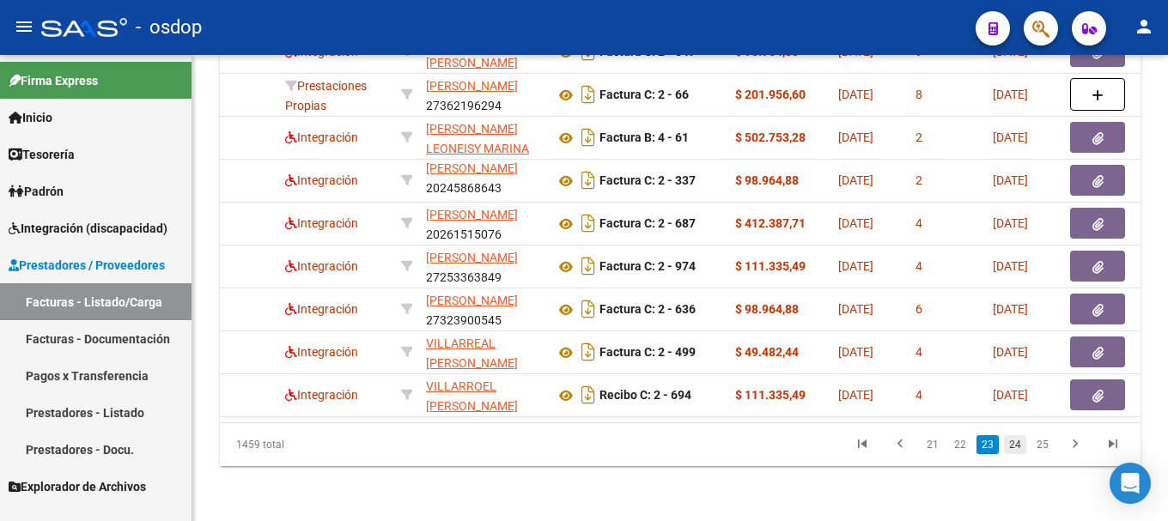
click at [1016, 449] on link "24" at bounding box center [1015, 444] width 22 height 19
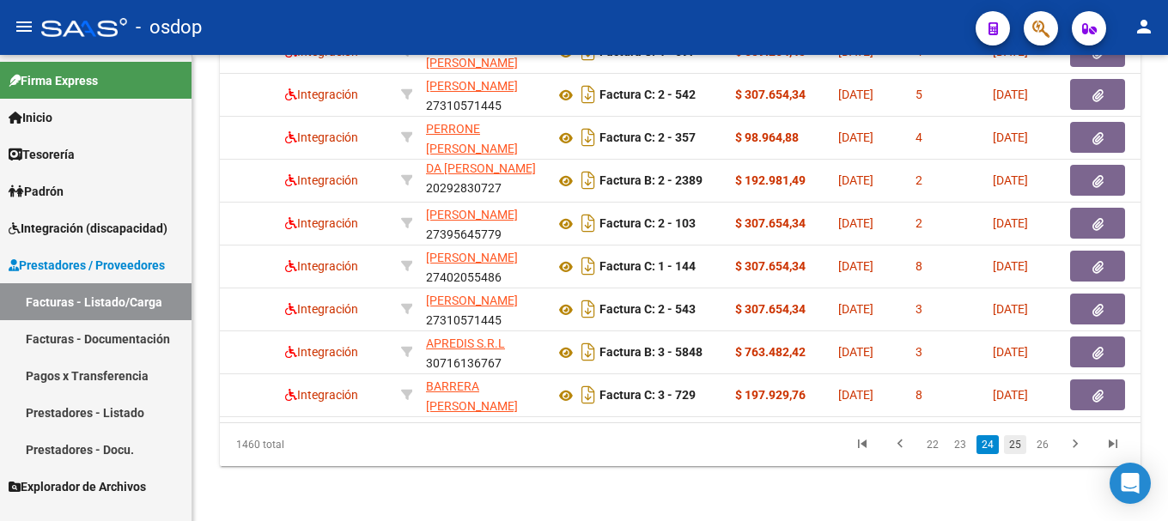
click at [1014, 446] on link "25" at bounding box center [1015, 444] width 22 height 19
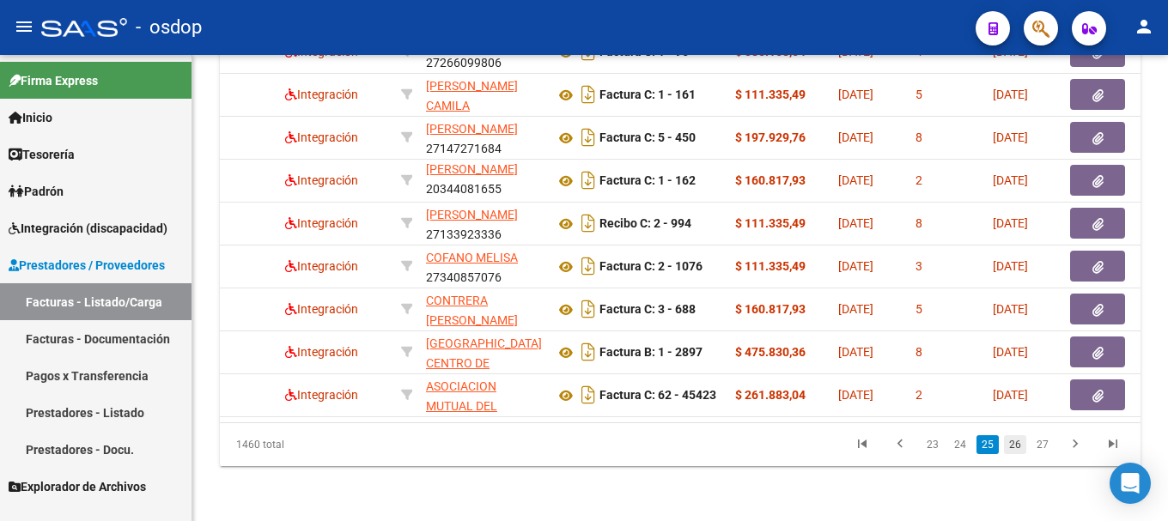
click at [1014, 449] on link "26" at bounding box center [1015, 444] width 22 height 19
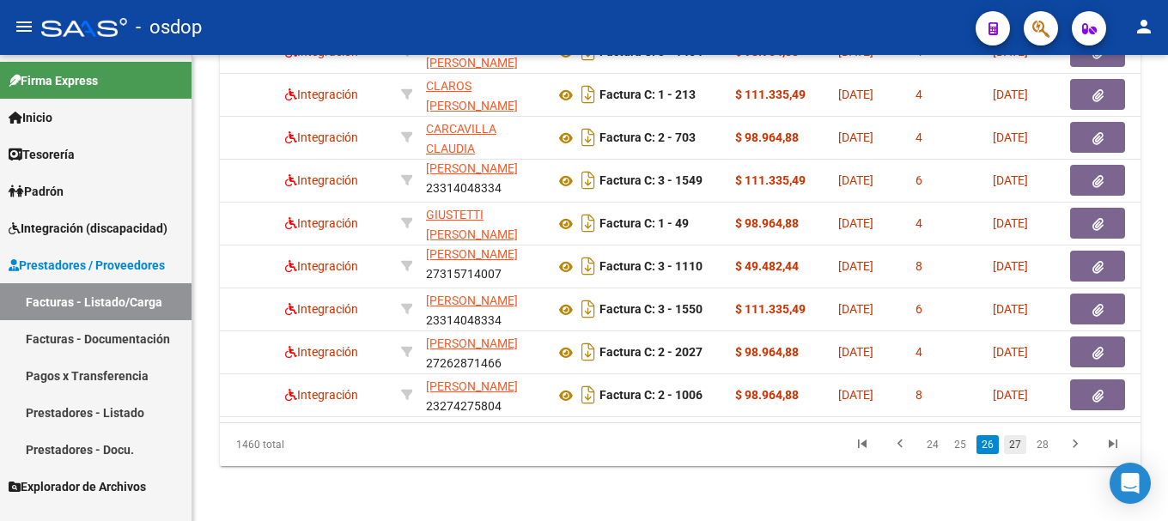
click at [1016, 442] on link "27" at bounding box center [1015, 444] width 22 height 19
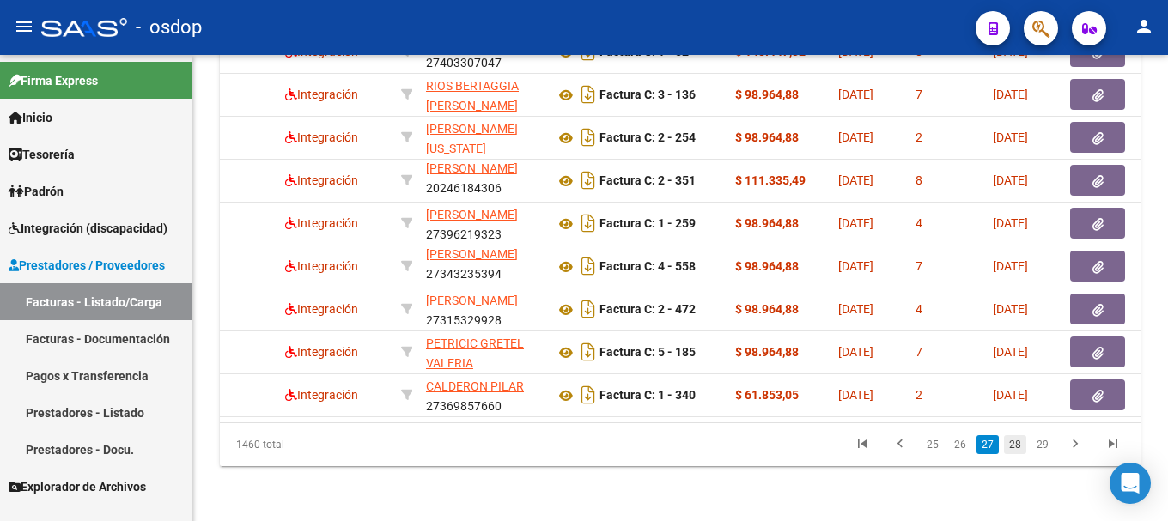
click at [1017, 446] on link "28" at bounding box center [1015, 444] width 22 height 19
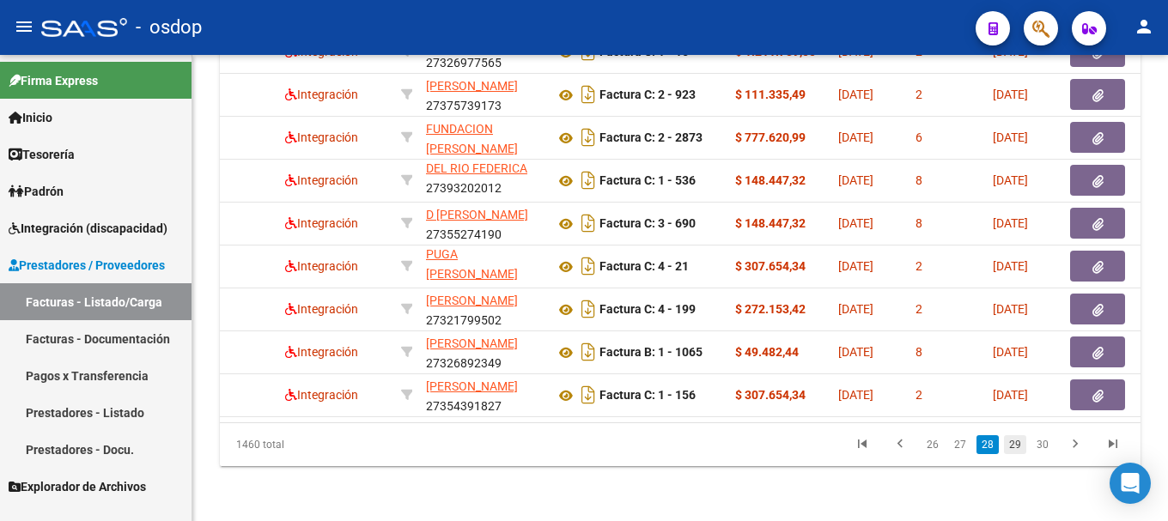
click at [1015, 445] on link "29" at bounding box center [1015, 444] width 22 height 19
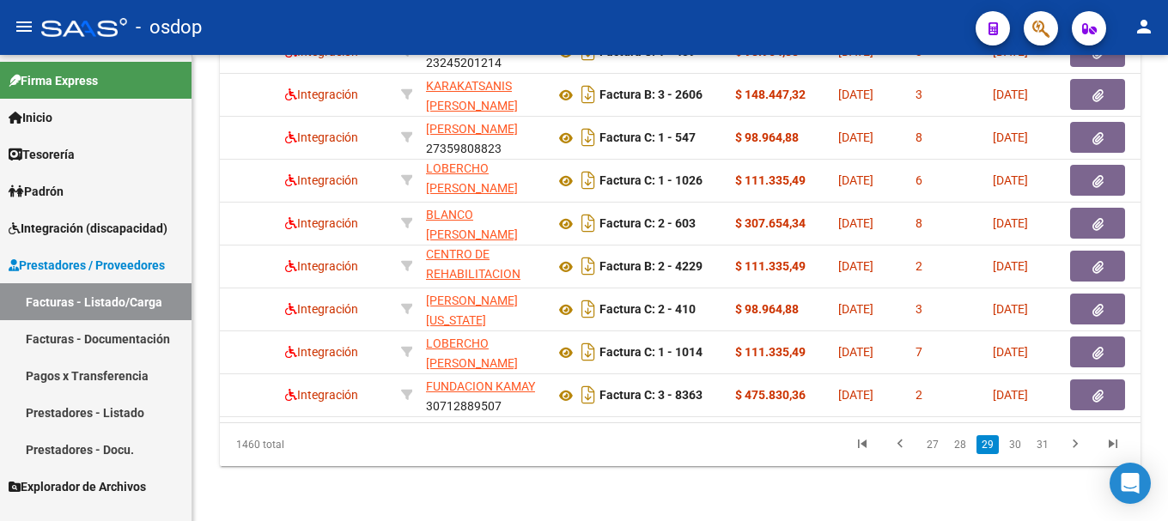
scroll to position [0, 0]
click at [1017, 447] on link "30" at bounding box center [1015, 444] width 22 height 19
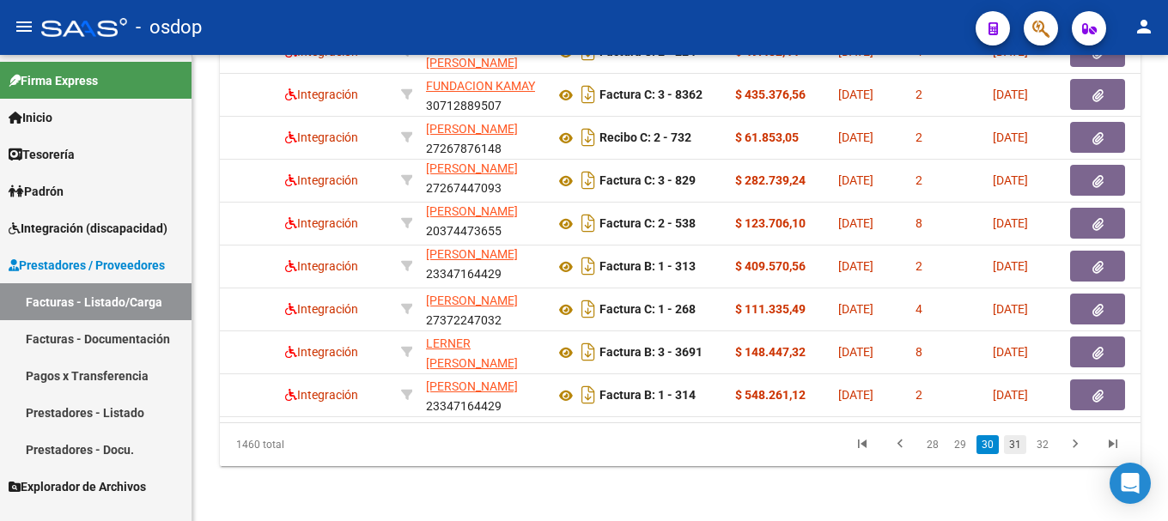
click at [1009, 447] on link "31" at bounding box center [1015, 444] width 22 height 19
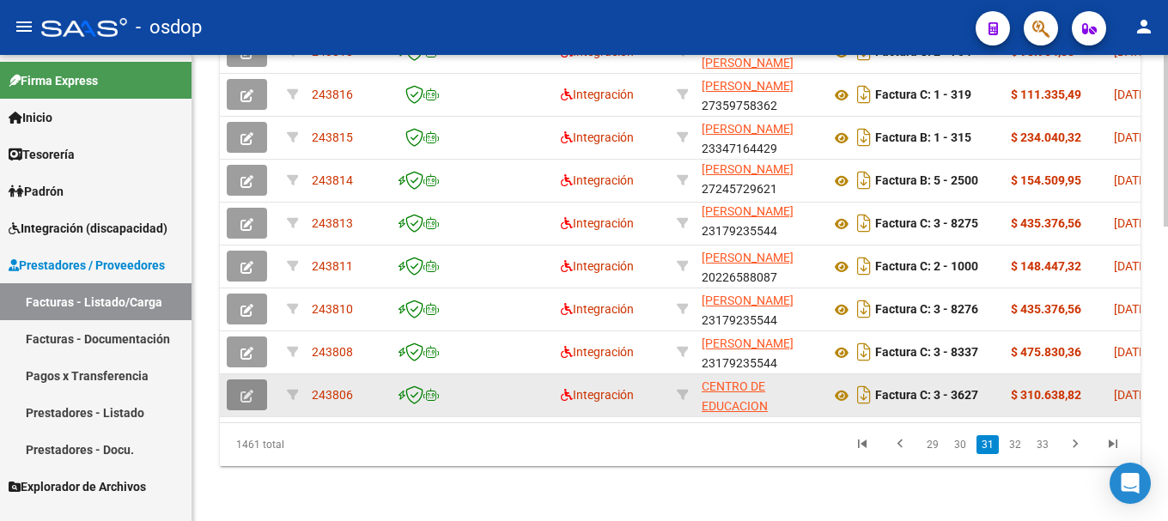
click at [250, 390] on icon "button" at bounding box center [246, 396] width 13 height 13
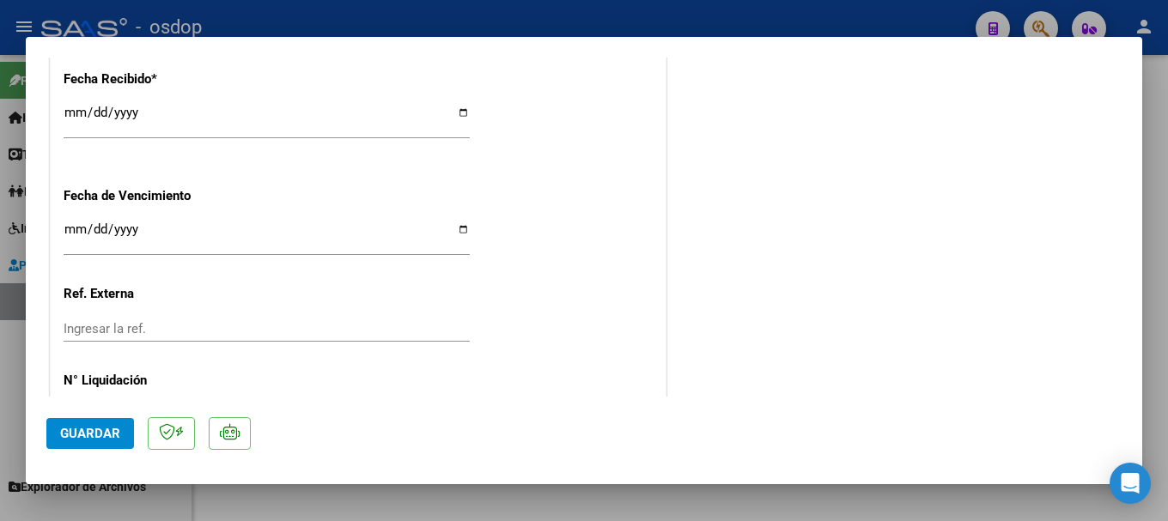
scroll to position [1232, 0]
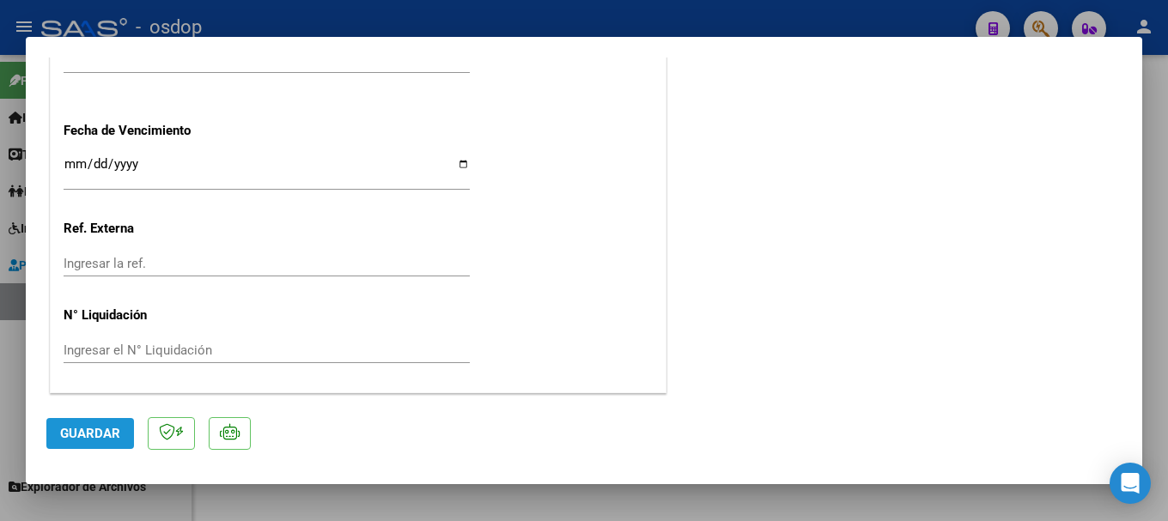
click at [100, 424] on button "Guardar" at bounding box center [90, 433] width 88 height 31
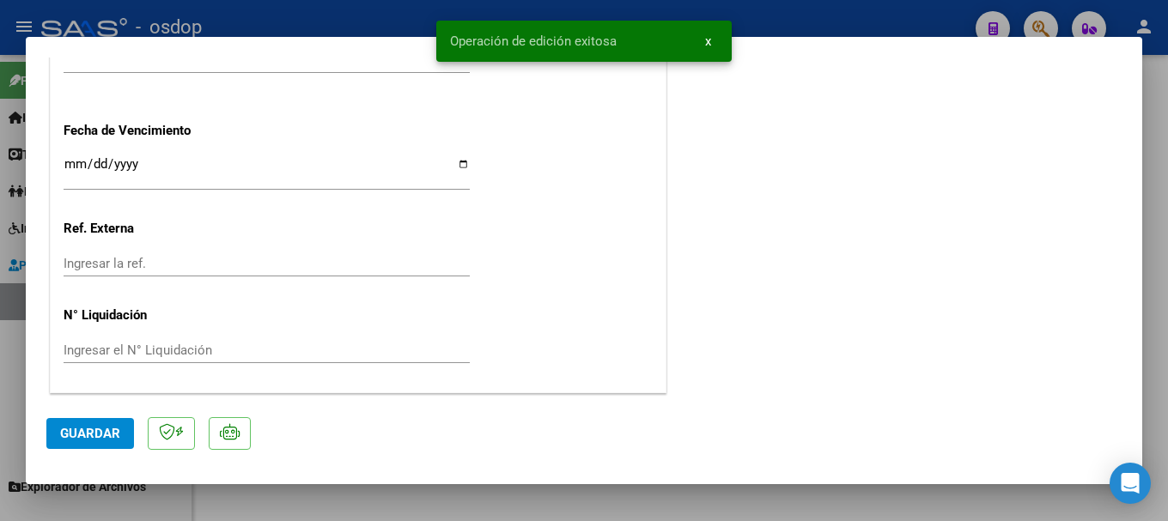
drag, startPoint x: 452, startPoint y: 40, endPoint x: 616, endPoint y: 33, distance: 164.1
click at [616, 33] on simple-snack-bar "Operación de edición exitosa x" at bounding box center [584, 41] width 268 height 17
copy span "Operación de edición exitosa"
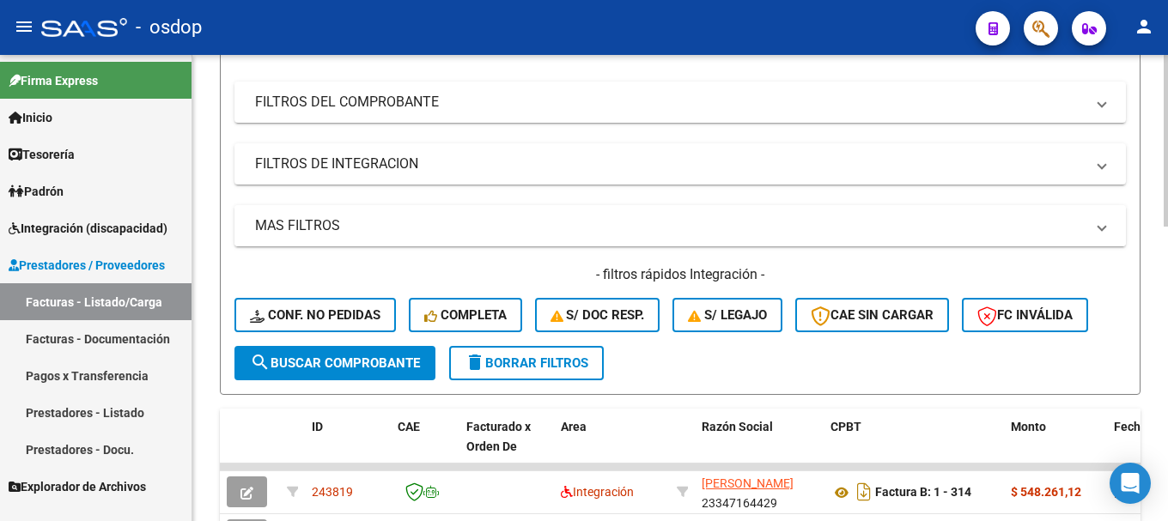
scroll to position [343, 0]
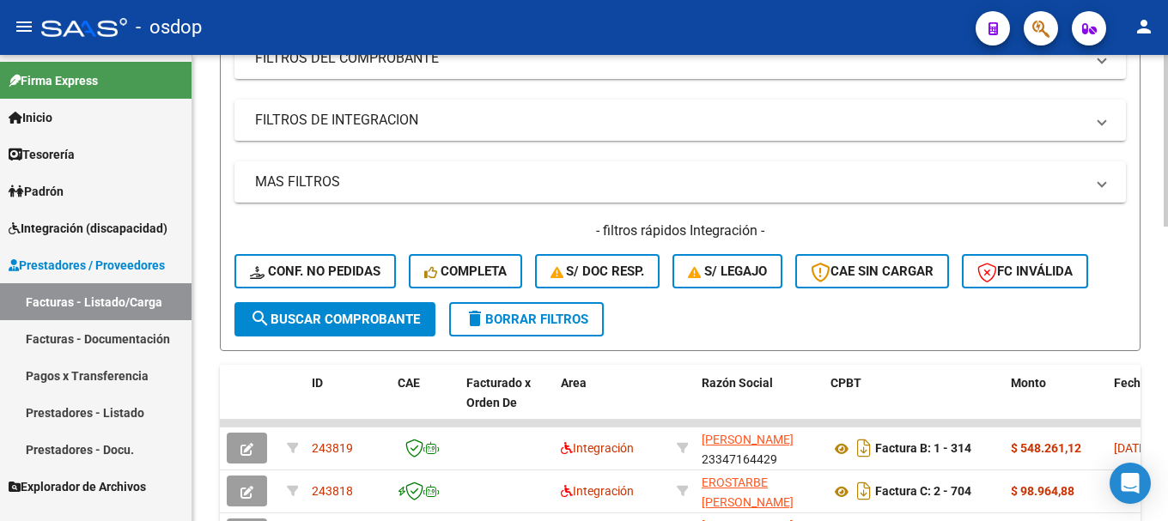
click at [533, 325] on span "delete Borrar Filtros" at bounding box center [527, 319] width 124 height 15
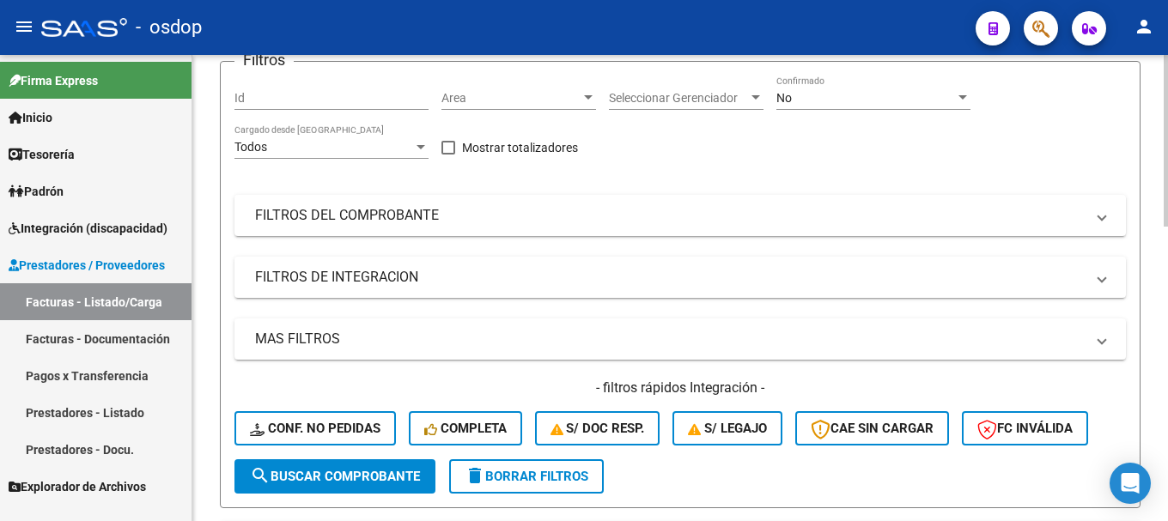
scroll to position [172, 0]
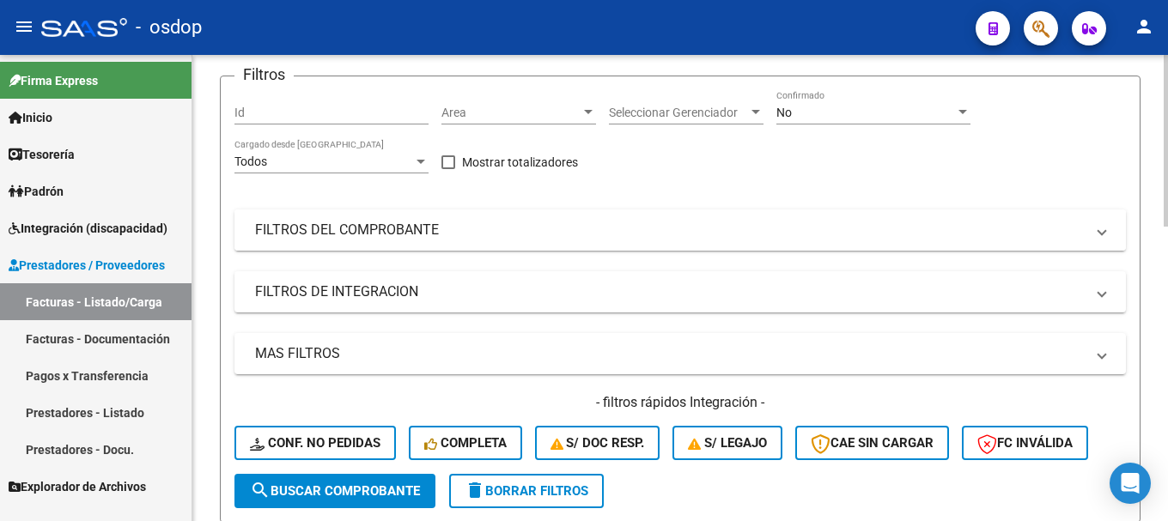
click at [370, 230] on mat-panel-title "FILTROS DEL COMPROBANTE" at bounding box center [669, 230] width 829 height 19
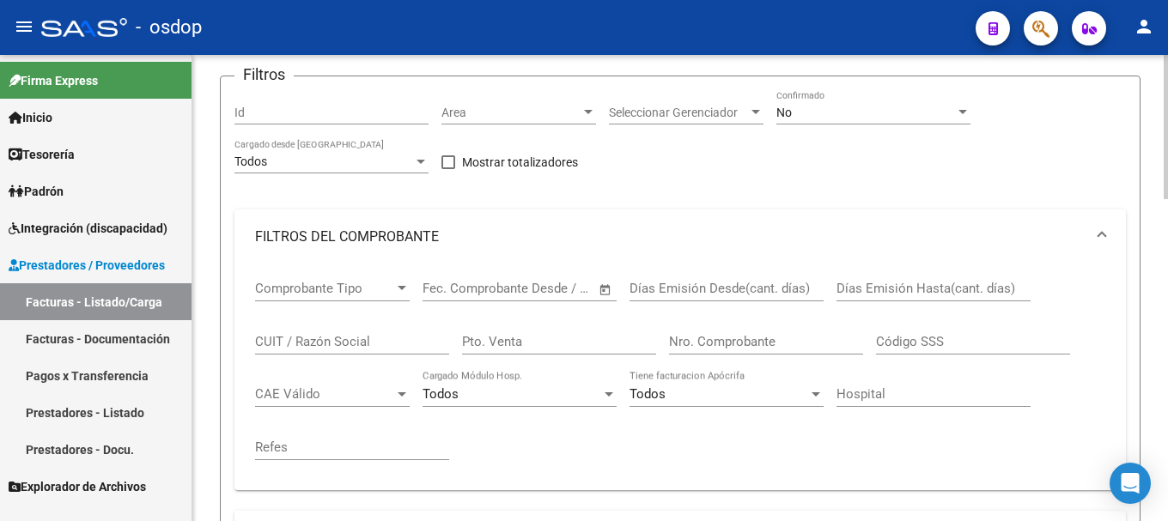
click at [769, 344] on input "Nro. Comprobante" at bounding box center [766, 341] width 194 height 15
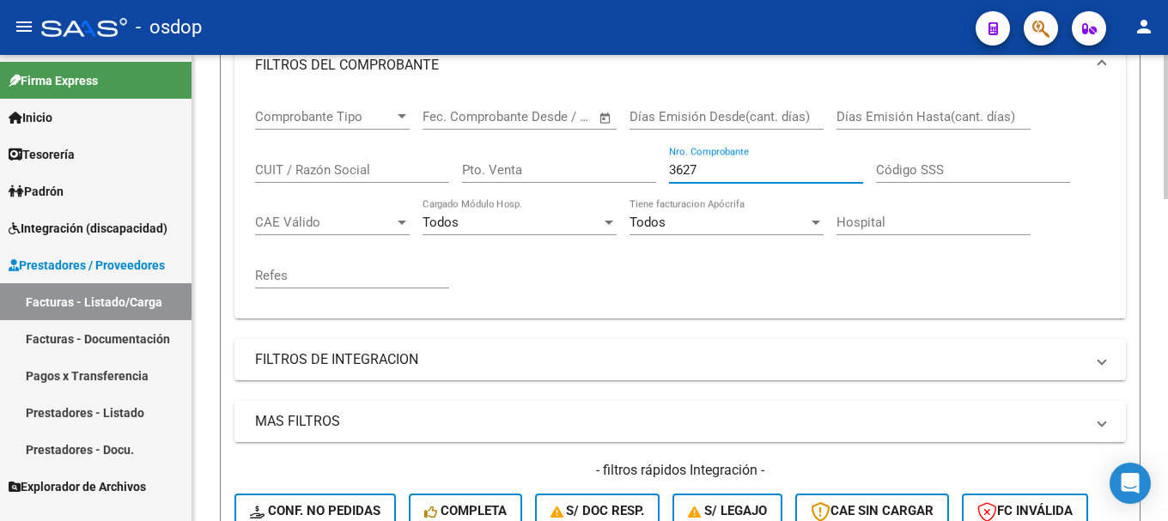
scroll to position [515, 0]
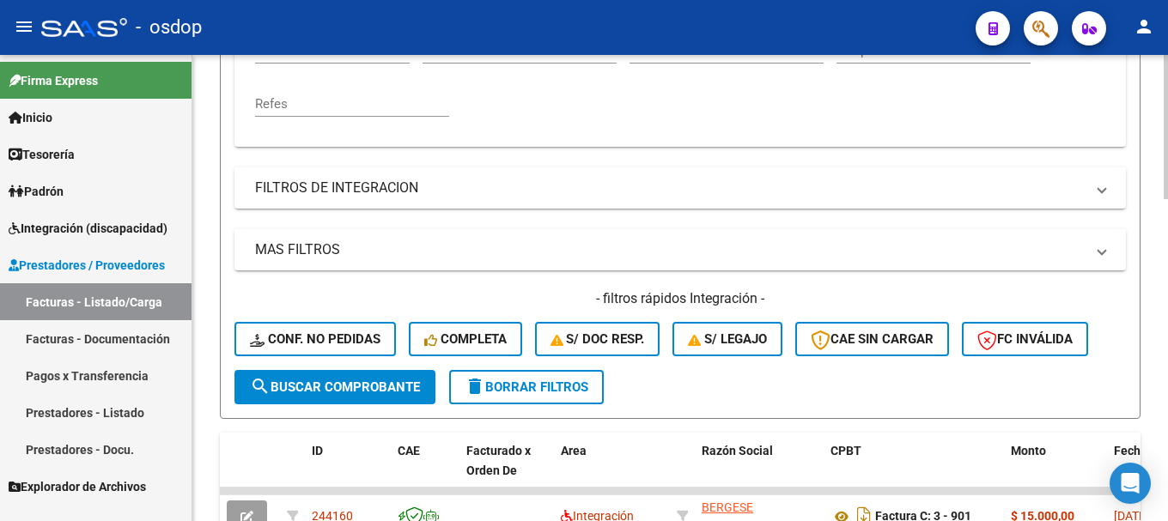
type input "3627"
click at [326, 393] on span "search Buscar Comprobante" at bounding box center [335, 387] width 170 height 15
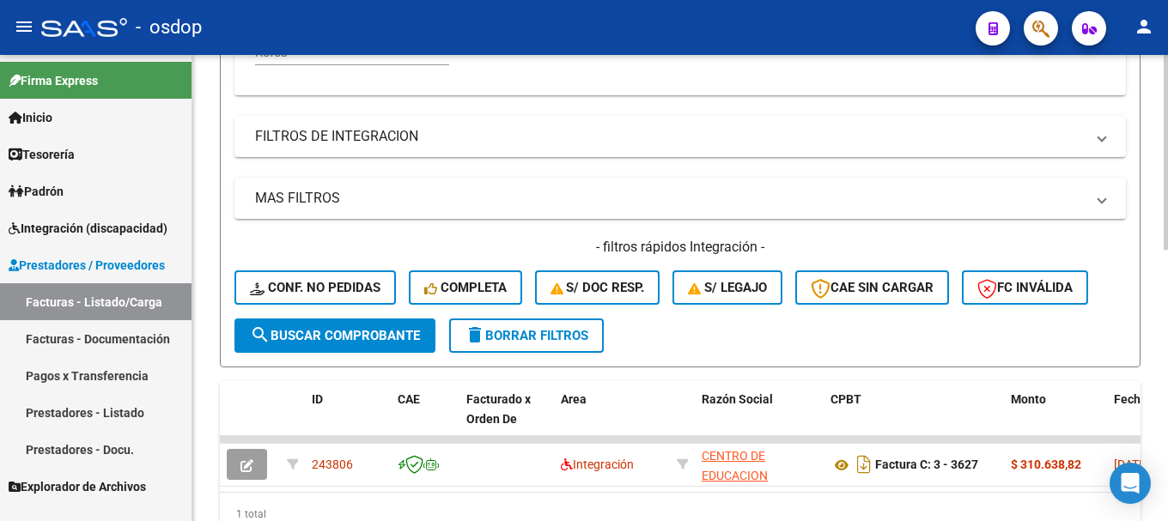
scroll to position [650, 0]
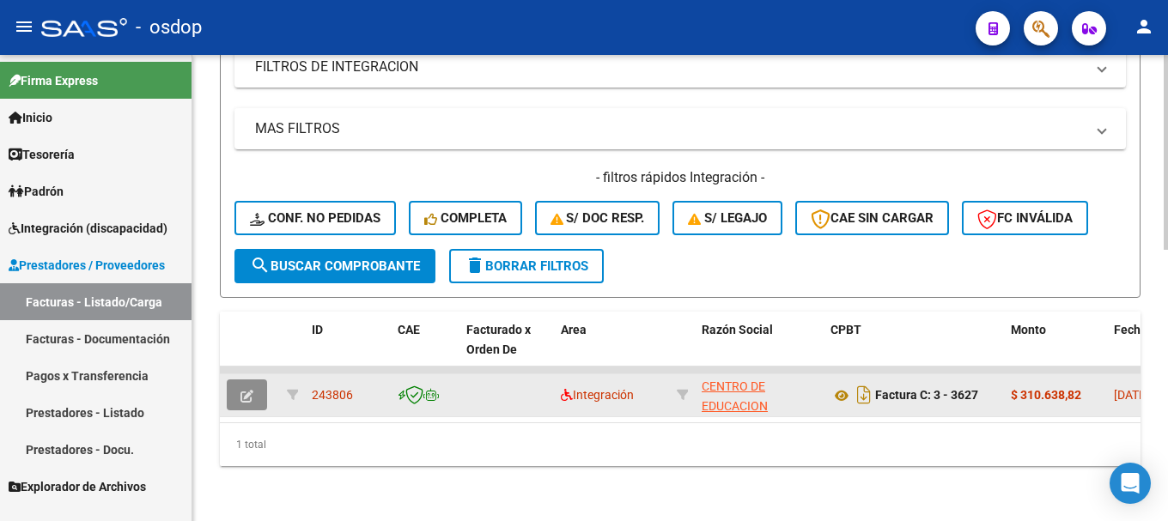
click at [252, 390] on icon "button" at bounding box center [246, 396] width 13 height 13
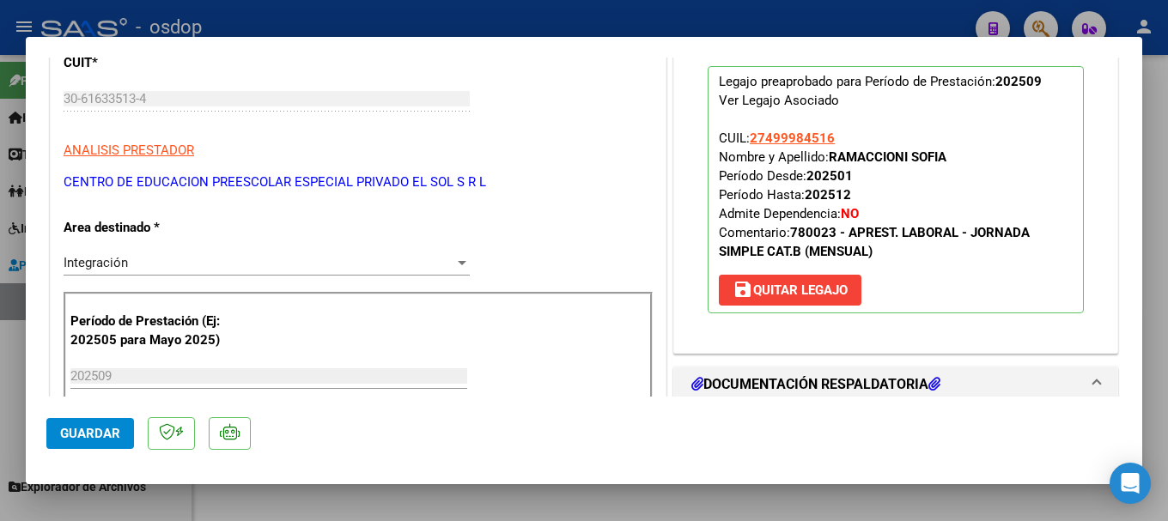
scroll to position [172, 0]
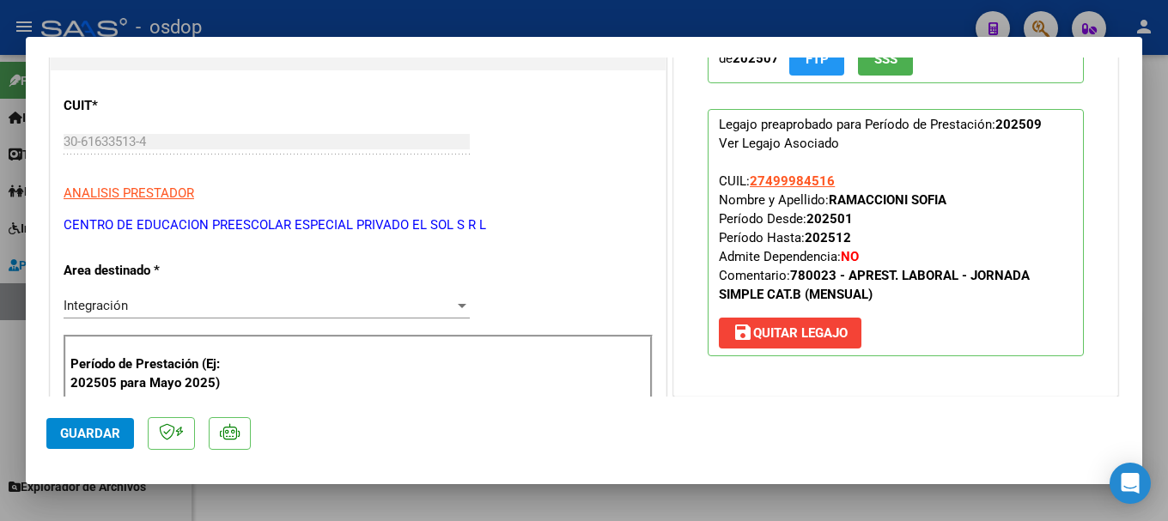
drag, startPoint x: 727, startPoint y: 124, endPoint x: 970, endPoint y: 325, distance: 315.8
click at [970, 325] on p "Legajo preaprobado para Período de Prestación: 202509 Ver Legajo Asociado CUIL:…" at bounding box center [896, 232] width 376 height 247
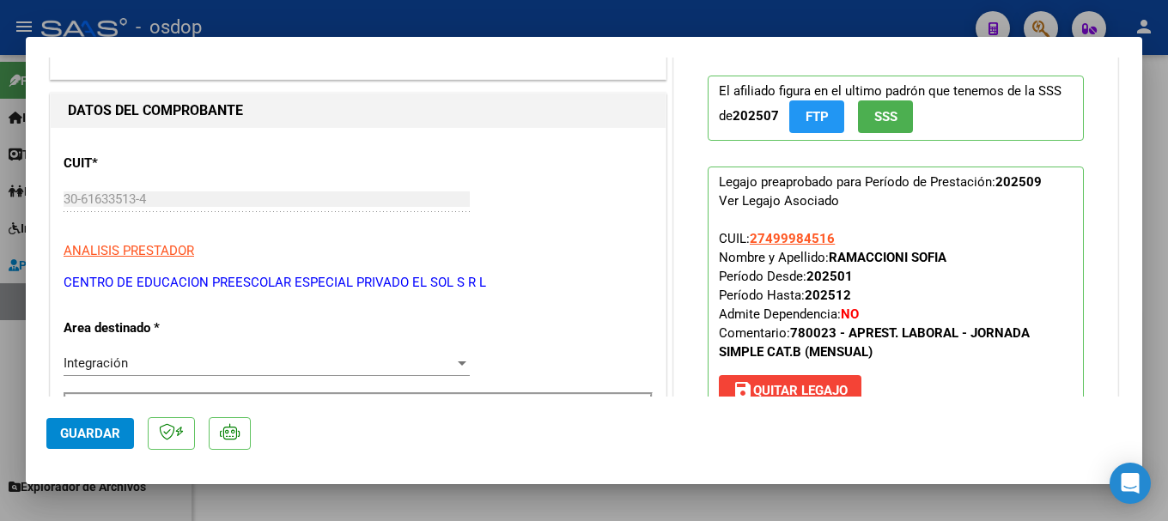
scroll to position [0, 0]
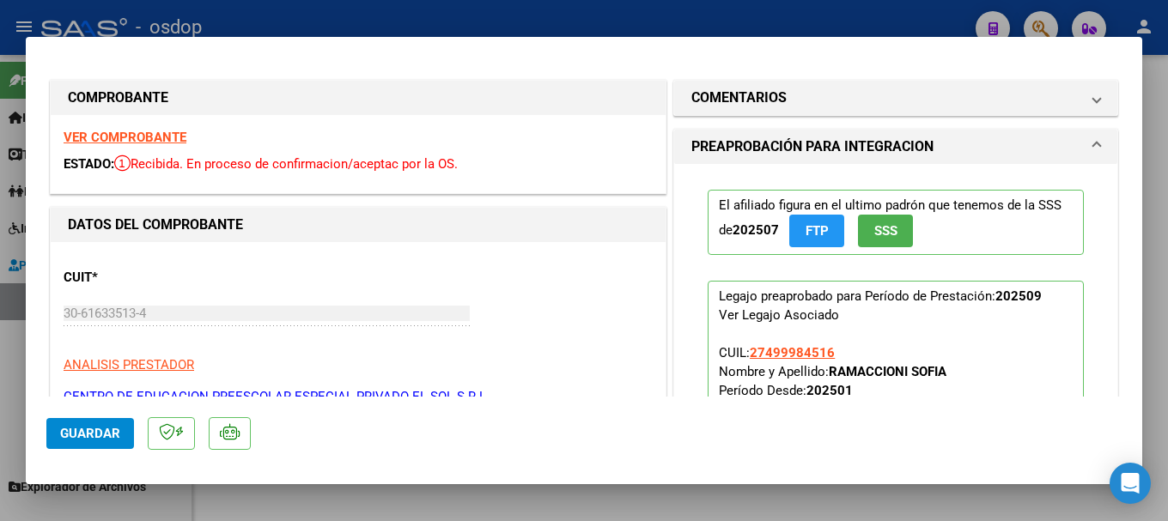
drag, startPoint x: 695, startPoint y: 197, endPoint x: 938, endPoint y: 238, distance: 246.3
click at [938, 238] on div "El afiliado figura en el ultimo padrón que tenemos de la SSS de 202507 FTP SSS …" at bounding box center [896, 358] width 402 height 389
click at [607, 306] on div "CUIT * 30-61633513-4 Ingresar CUIT ANALISIS PRESTADOR CENTRO DE EDUCACION PREES…" at bounding box center [358, 330] width 589 height 151
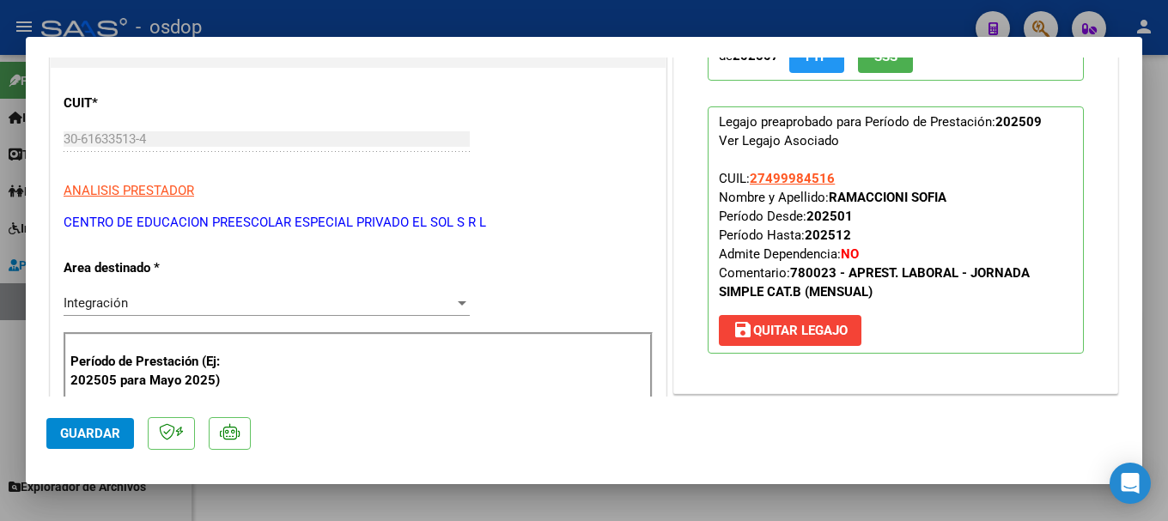
scroll to position [116, 0]
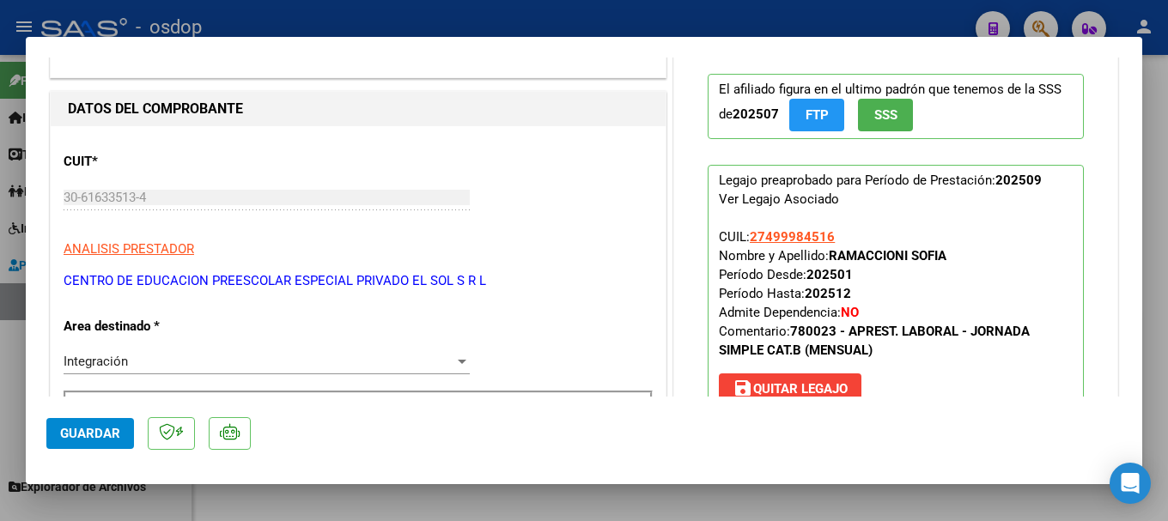
type input "$ 0,00"
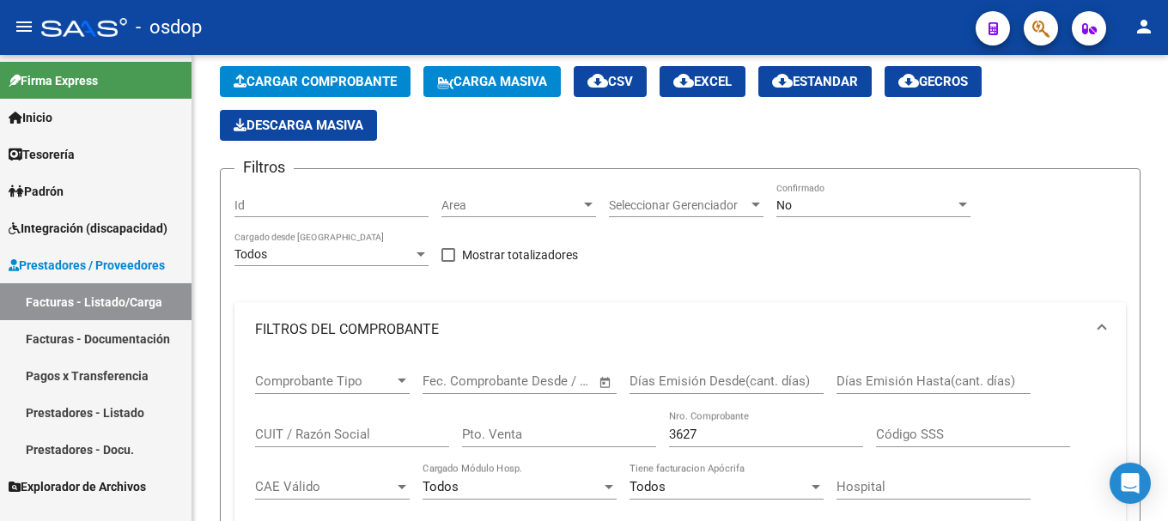
scroll to position [0, 0]
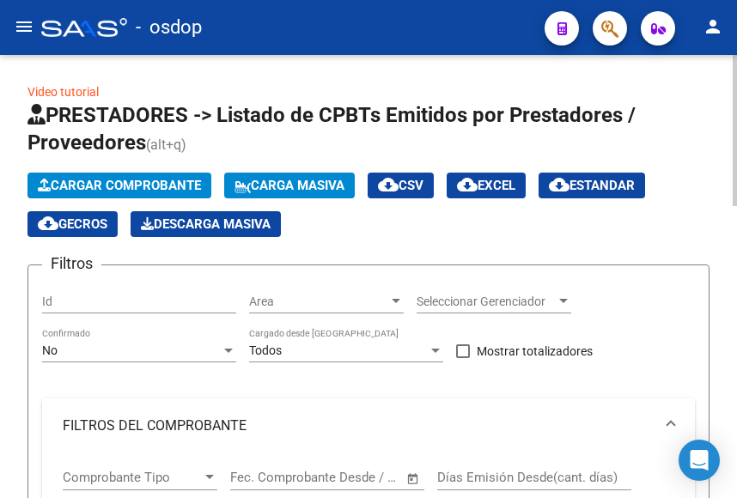
click at [130, 185] on span "Cargar Comprobante" at bounding box center [119, 185] width 163 height 15
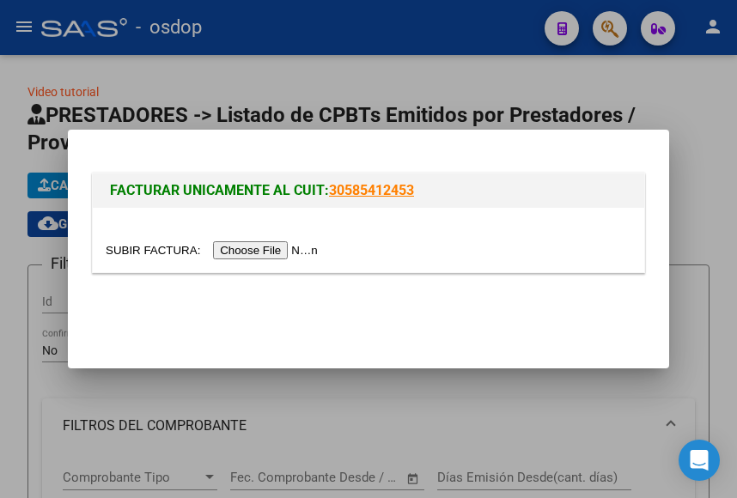
click at [258, 252] on input "file" at bounding box center [214, 250] width 217 height 18
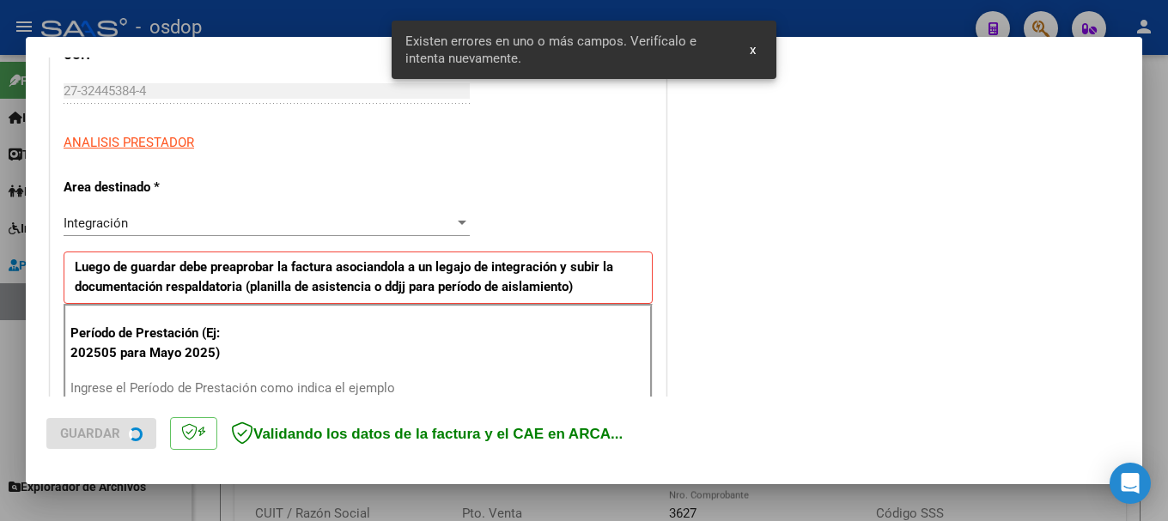
scroll to position [397, 0]
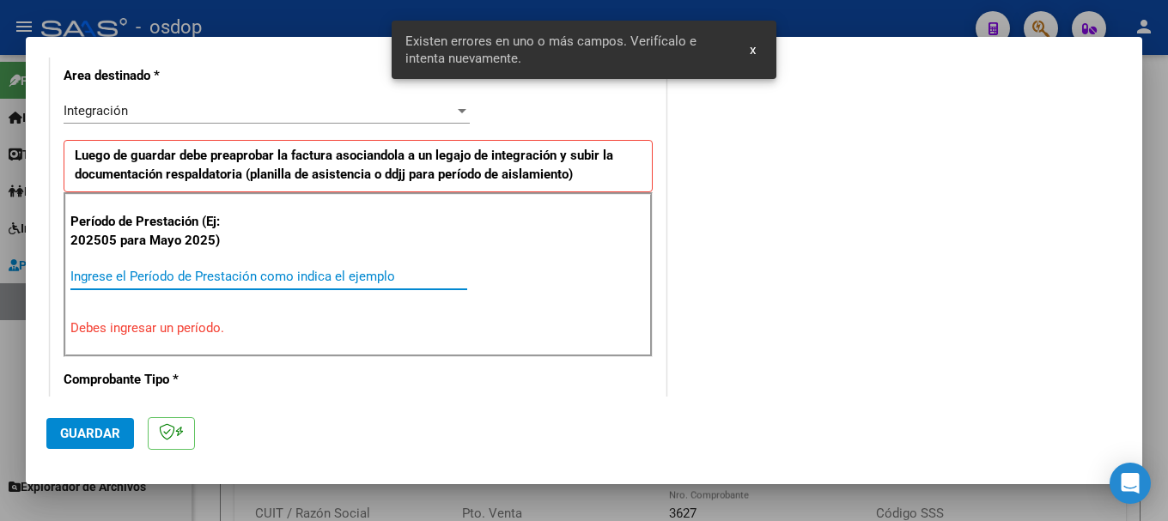
click at [124, 274] on input "Ingrese el Período de Prestación como indica el ejemplo" at bounding box center [268, 276] width 397 height 15
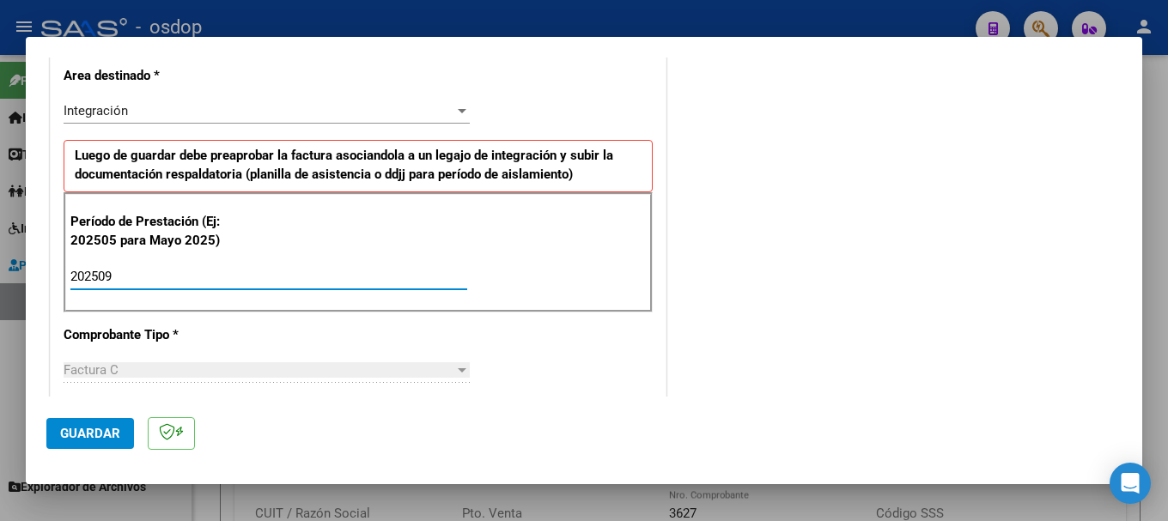
type input "202509"
drag, startPoint x: 557, startPoint y: 261, endPoint x: 572, endPoint y: 256, distance: 15.5
click at [564, 261] on div "Período de Prestación (Ej: 202505 para Mayo 2025) 202509 Ingrese el Período de …" at bounding box center [358, 252] width 589 height 120
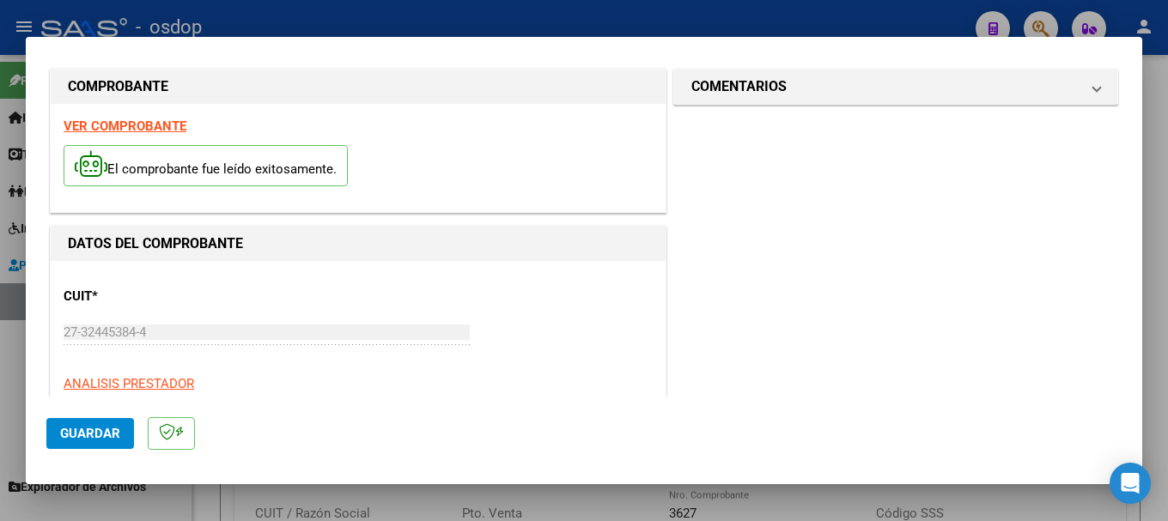
scroll to position [0, 0]
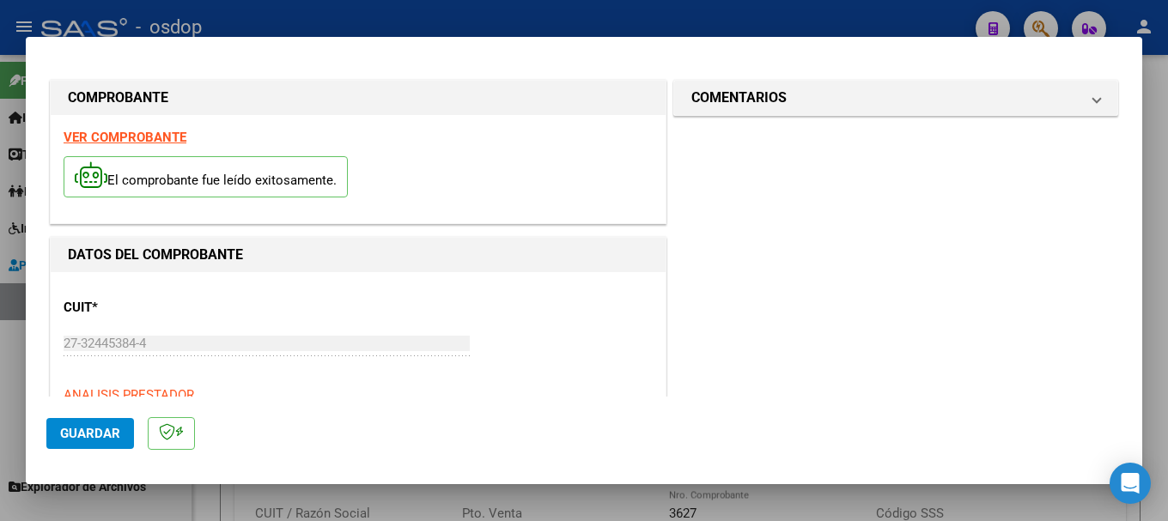
click at [139, 132] on strong "VER COMPROBANTE" at bounding box center [125, 137] width 123 height 15
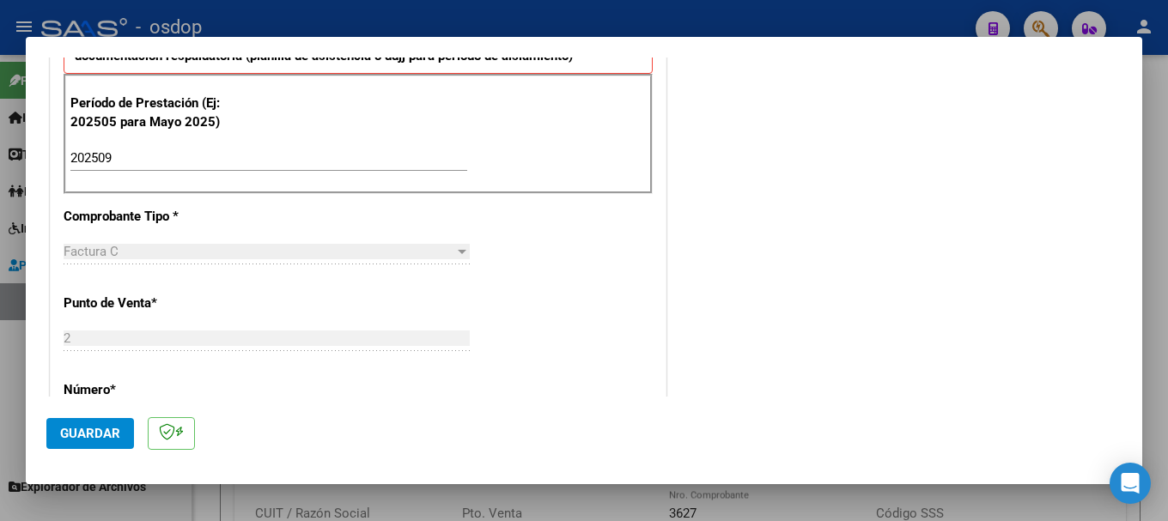
scroll to position [429, 0]
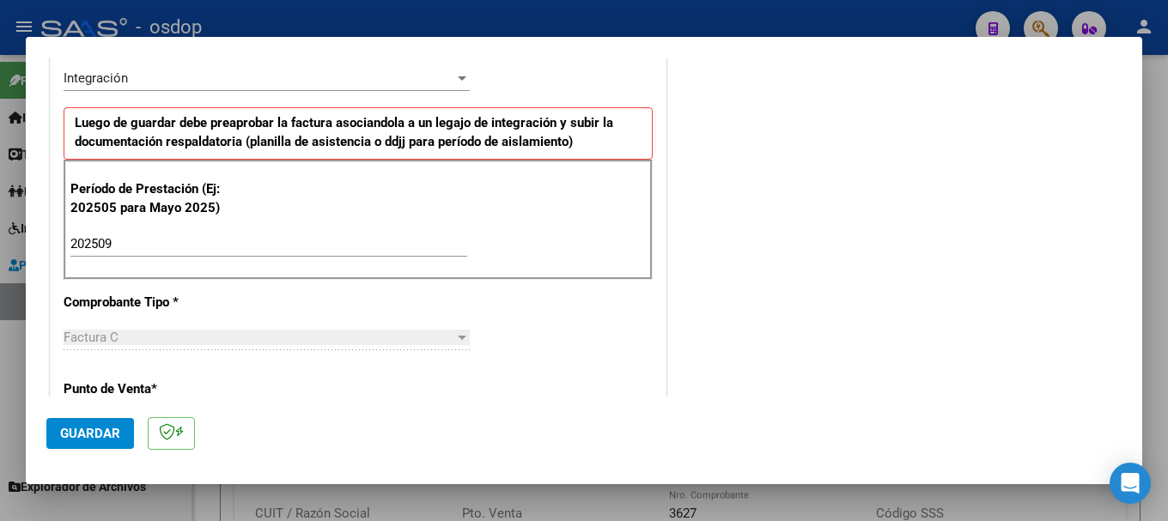
click at [104, 429] on span "Guardar" at bounding box center [90, 433] width 60 height 15
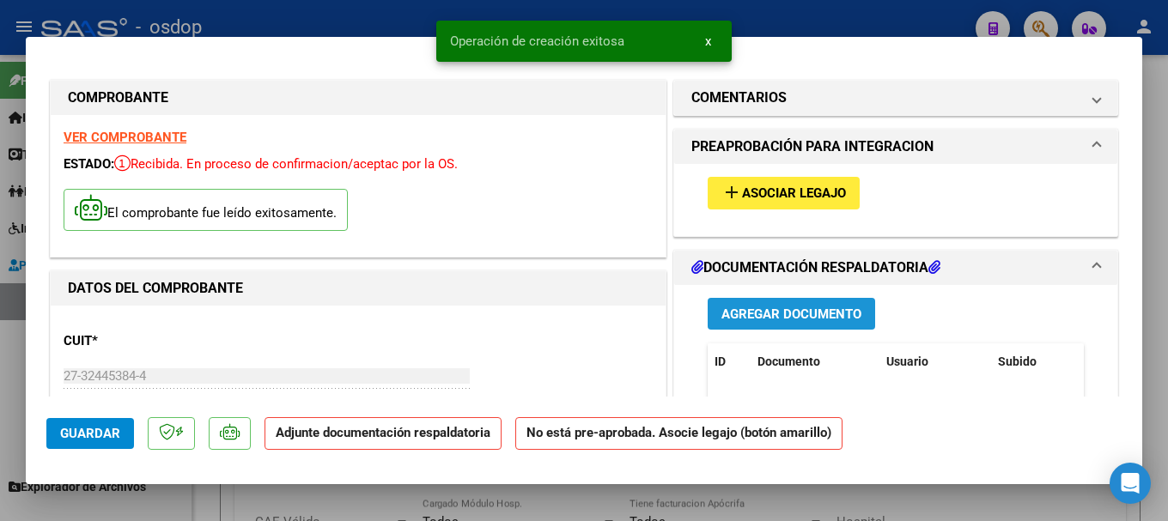
click at [805, 308] on span "Agregar Documento" at bounding box center [791, 314] width 140 height 15
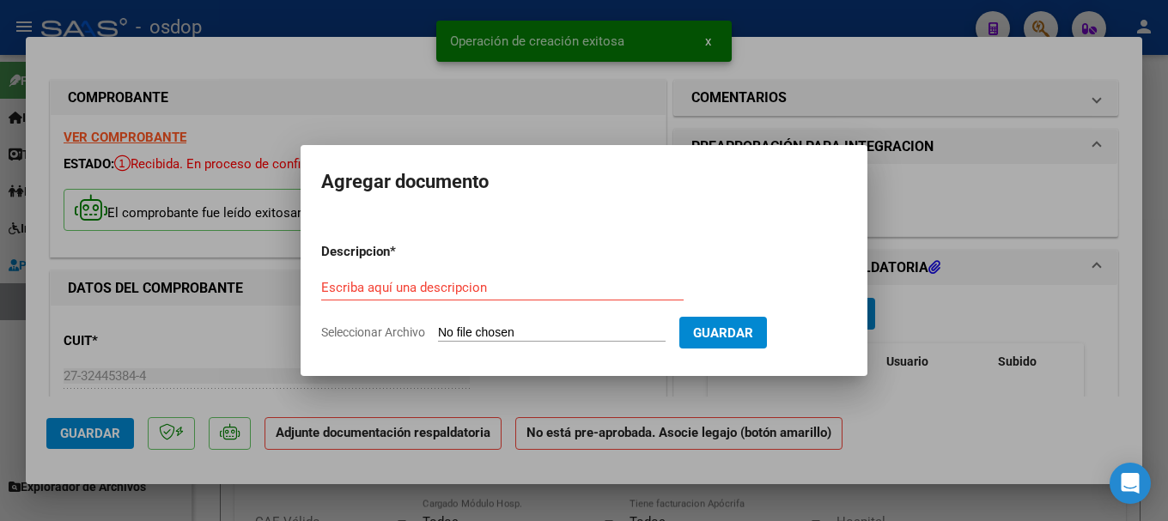
click at [525, 325] on input "Seleccionar Archivo" at bounding box center [552, 333] width 228 height 16
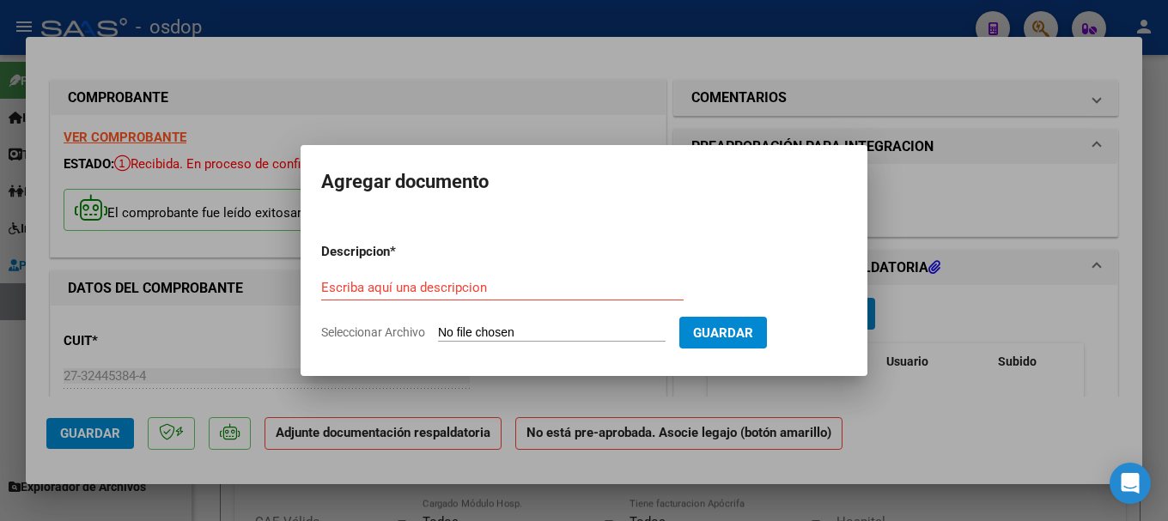
type input "C:\fakepath\planilla Jonás septiembre .pdf"
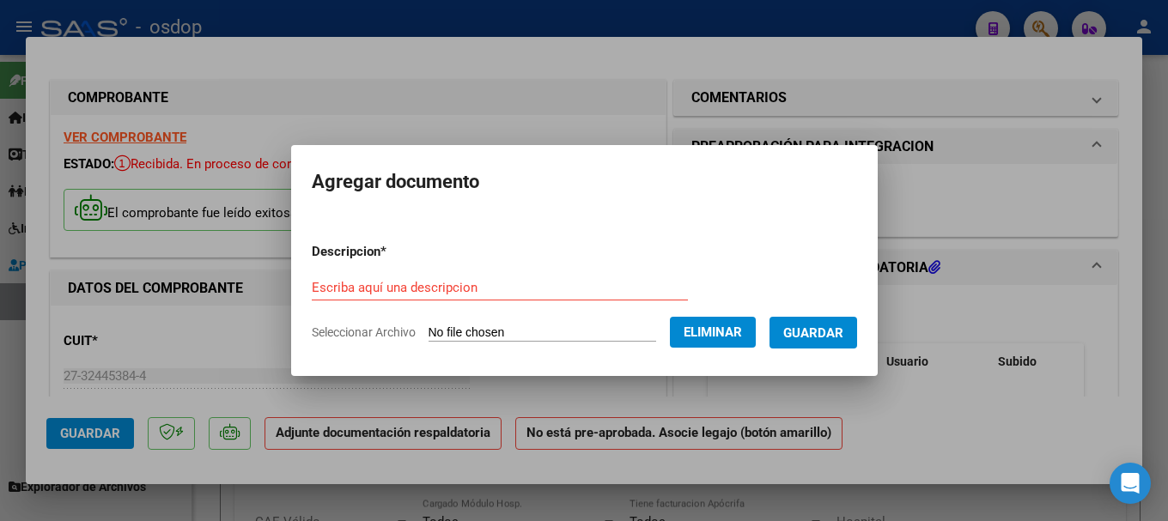
click at [389, 270] on form "Descripcion * Escriba aquí una descripcion Seleccionar Archivo Eliminar Guardar" at bounding box center [584, 291] width 545 height 125
click at [383, 283] on input "Escriba aquí una descripcion" at bounding box center [500, 287] width 376 height 15
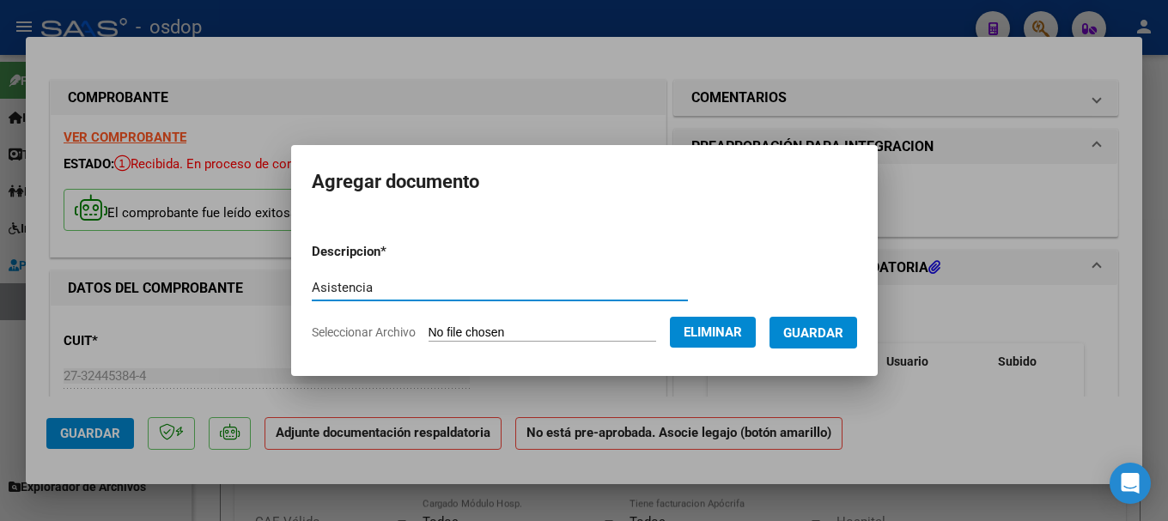
type input "Asistencia"
click at [834, 328] on span "Guardar" at bounding box center [813, 332] width 60 height 15
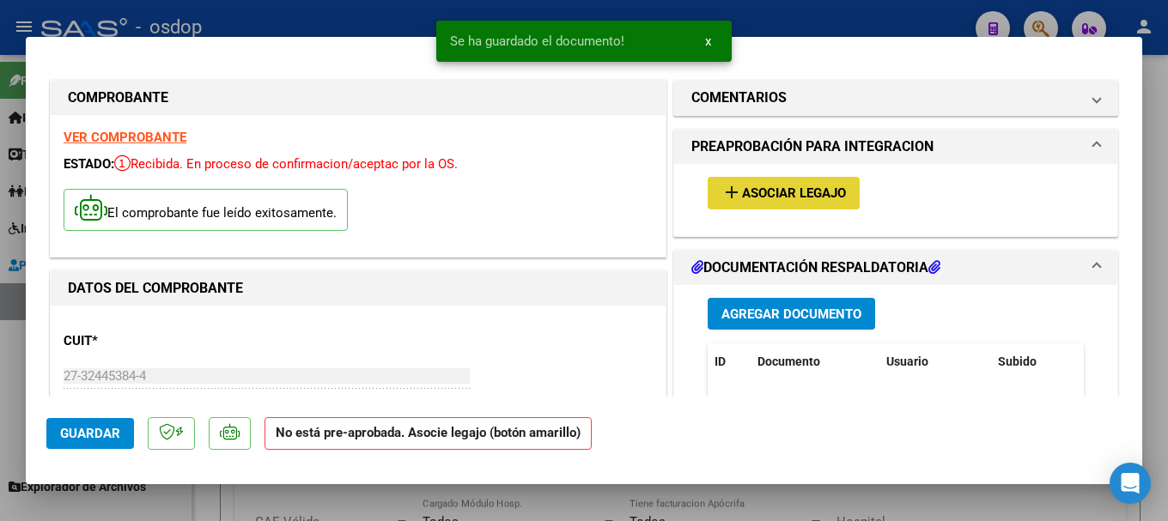
click at [769, 190] on span "Asociar Legajo" at bounding box center [794, 193] width 104 height 15
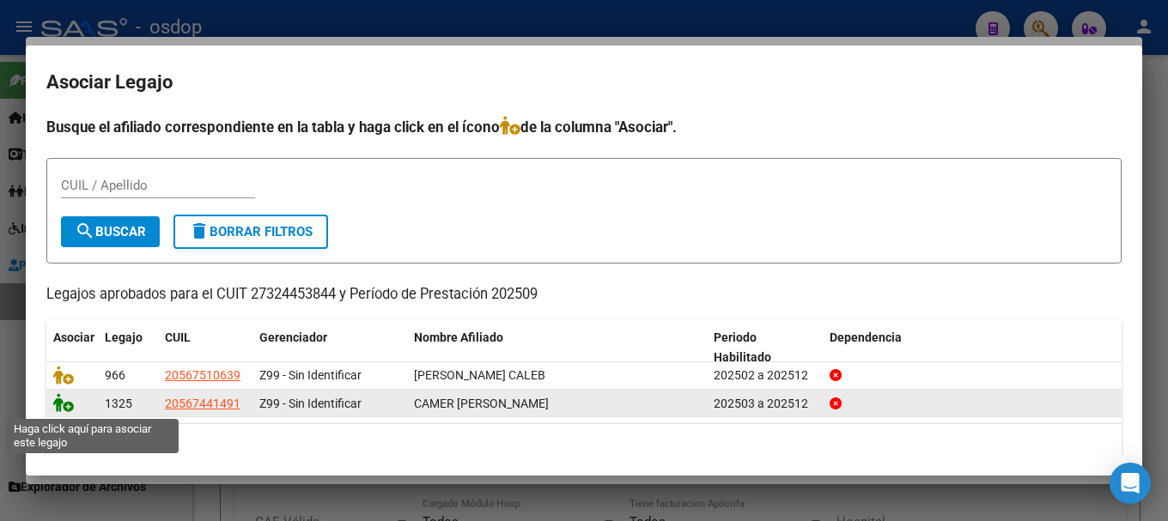
click at [58, 401] on icon at bounding box center [63, 402] width 21 height 19
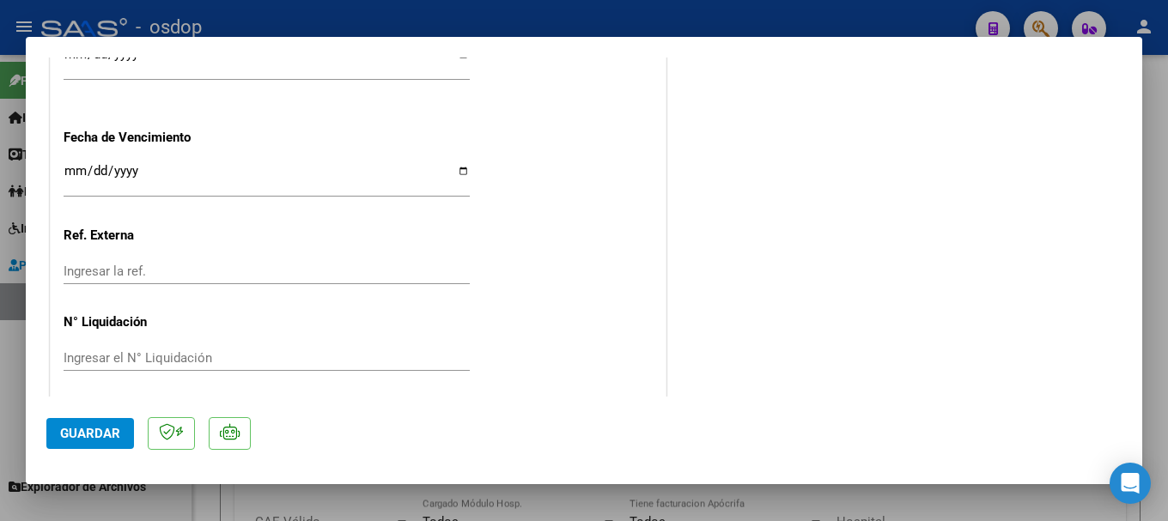
scroll to position [1296, 0]
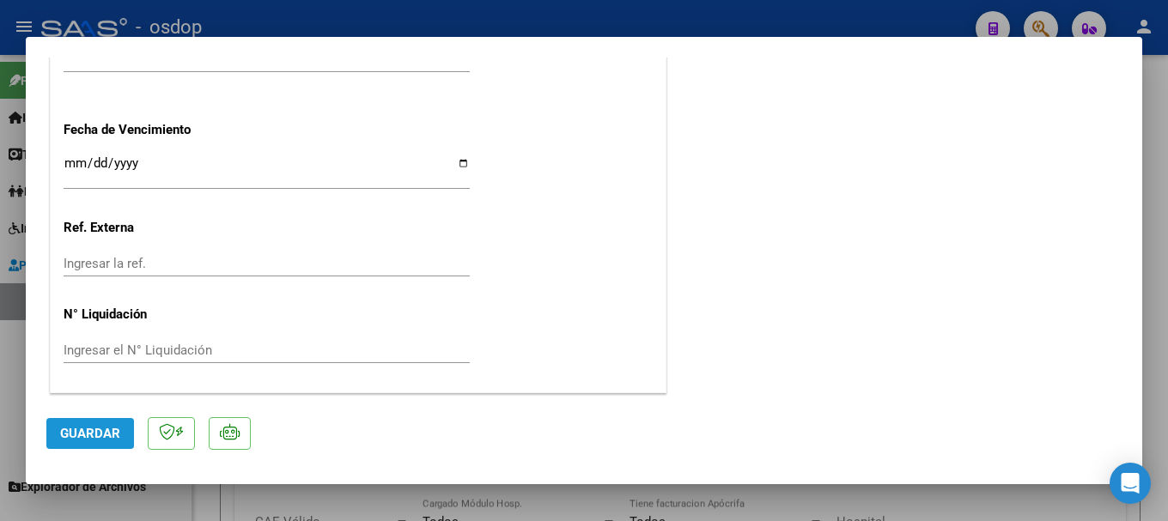
click at [82, 429] on span "Guardar" at bounding box center [90, 433] width 60 height 15
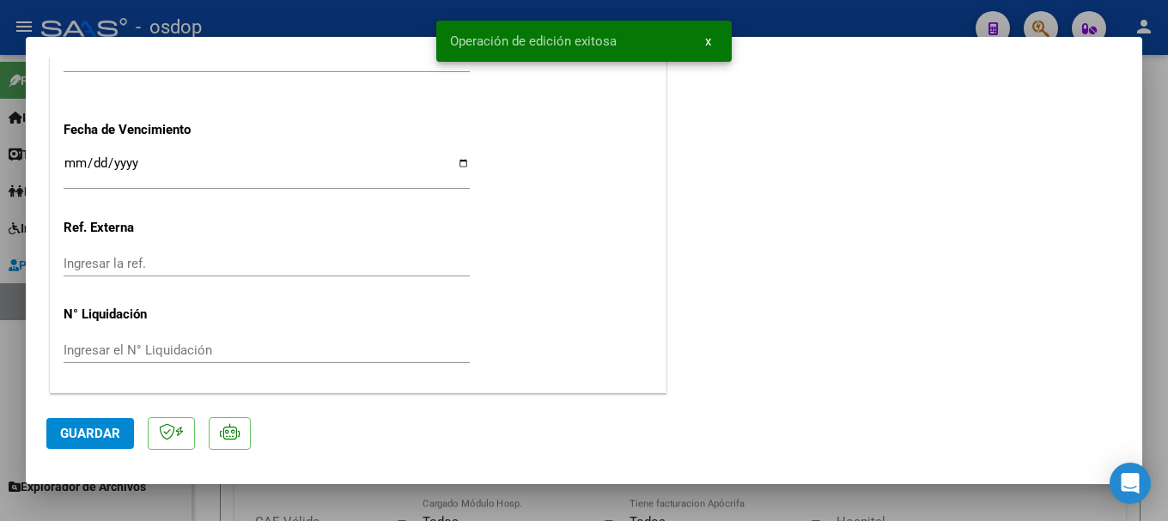
drag, startPoint x: 458, startPoint y: 36, endPoint x: 625, endPoint y: 42, distance: 167.5
click at [625, 42] on simple-snack-bar "Operación de edición exitosa x" at bounding box center [584, 41] width 268 height 17
copy span "Operación de edición exitosa"
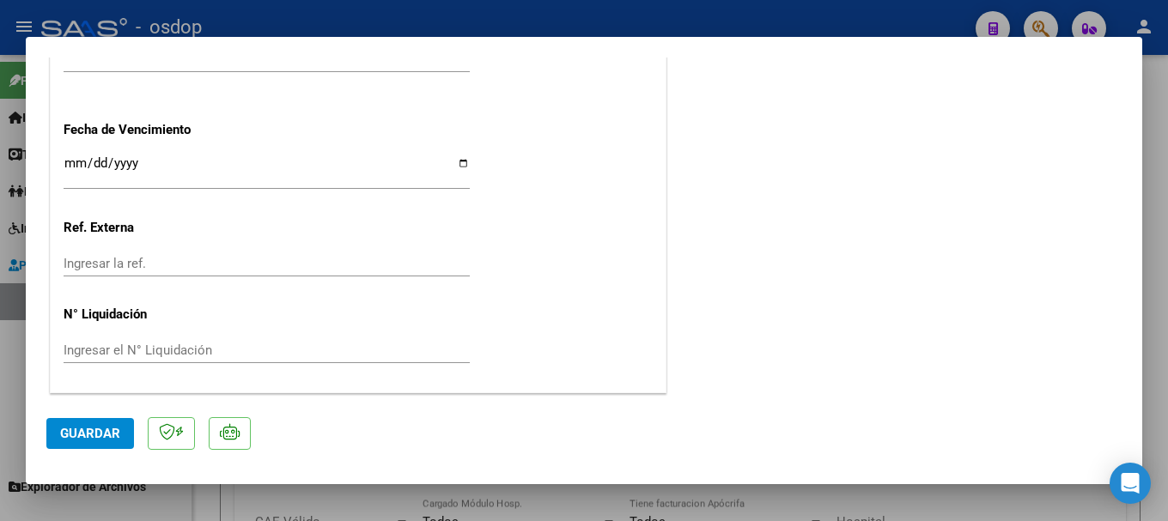
type input "$ 0,00"
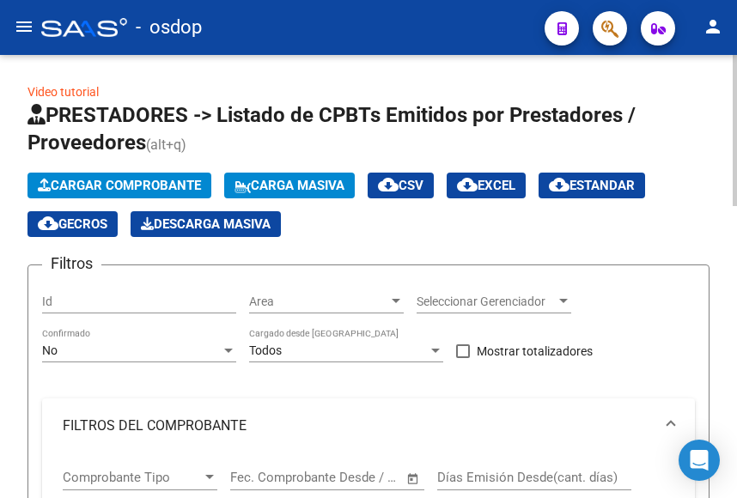
click at [124, 179] on span "Cargar Comprobante" at bounding box center [119, 185] width 163 height 15
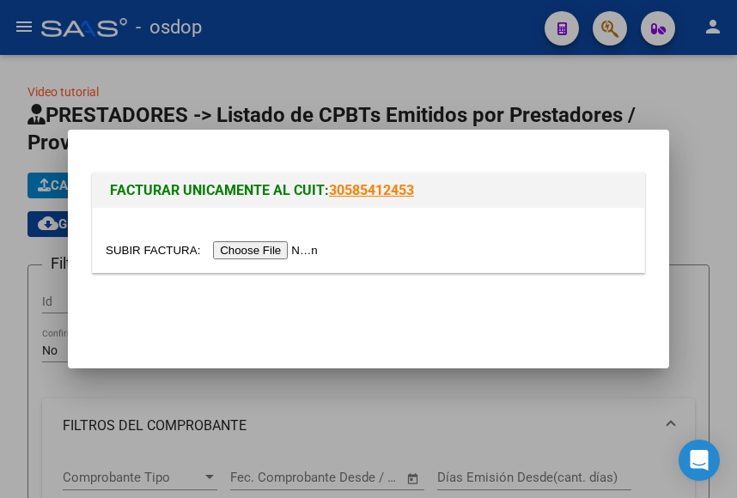
click at [248, 248] on input "file" at bounding box center [214, 250] width 217 height 18
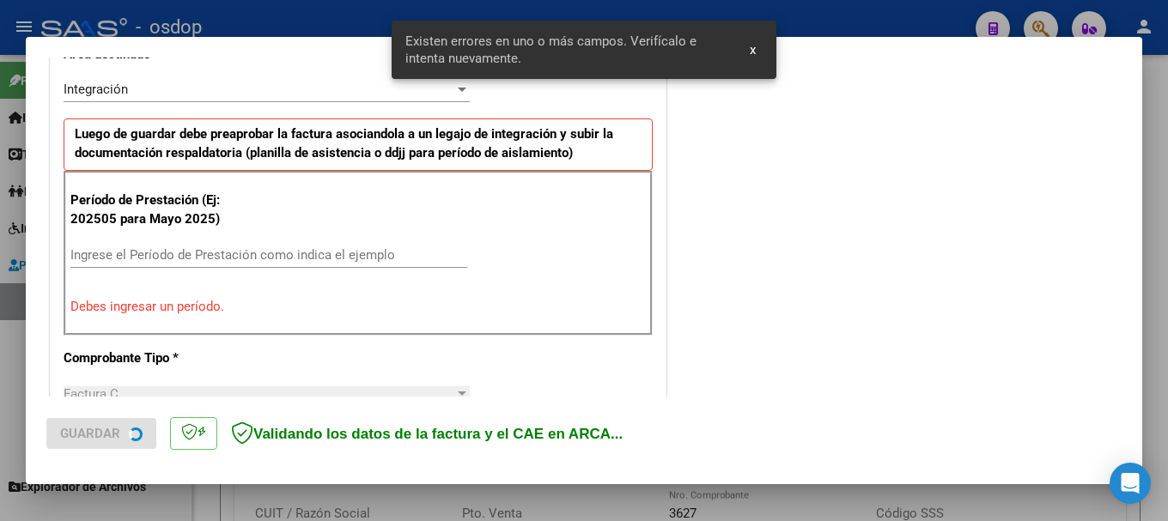
scroll to position [428, 0]
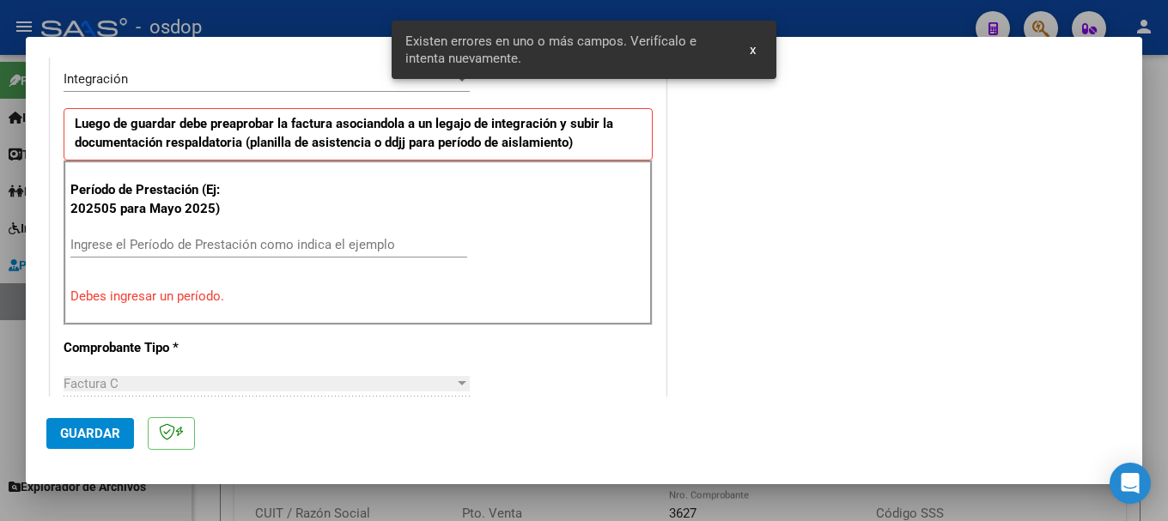
click at [89, 241] on input "Ingrese el Período de Prestación como indica el ejemplo" at bounding box center [268, 244] width 397 height 15
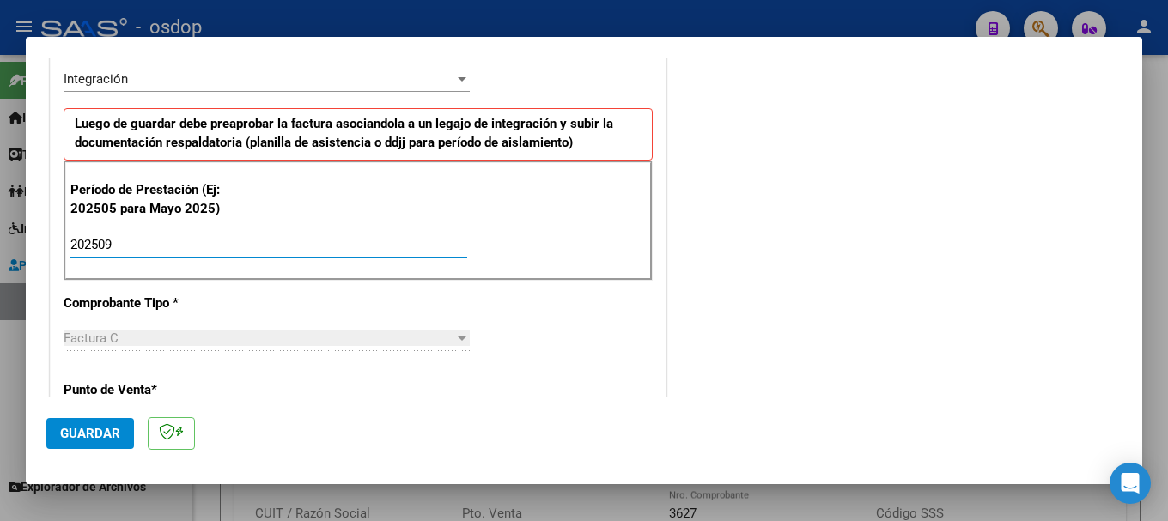
type input "202509"
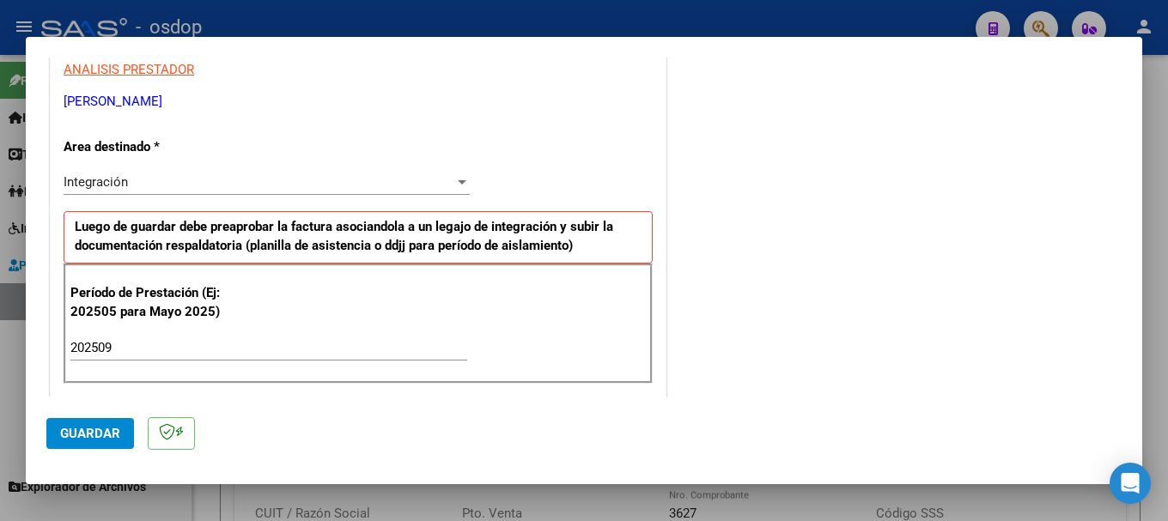
scroll to position [0, 0]
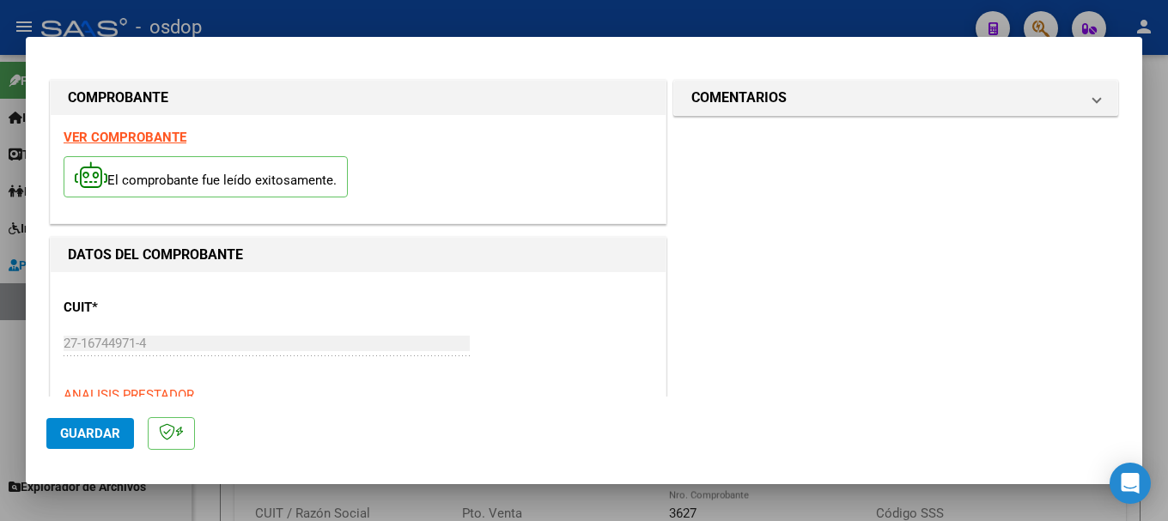
click at [150, 135] on strong "VER COMPROBANTE" at bounding box center [125, 137] width 123 height 15
click at [88, 430] on span "Guardar" at bounding box center [90, 433] width 60 height 15
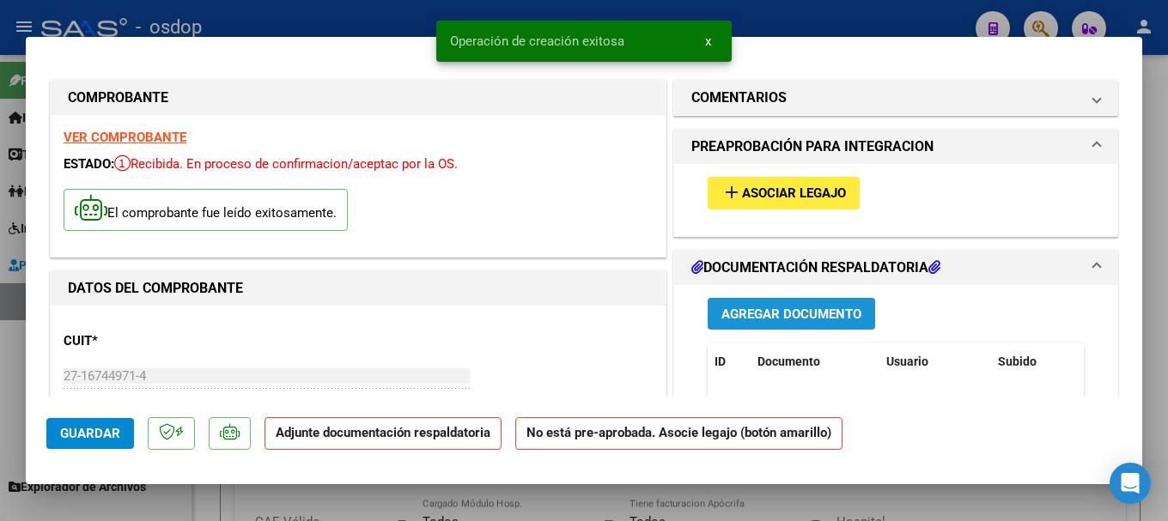
click at [805, 313] on span "Agregar Documento" at bounding box center [791, 314] width 140 height 15
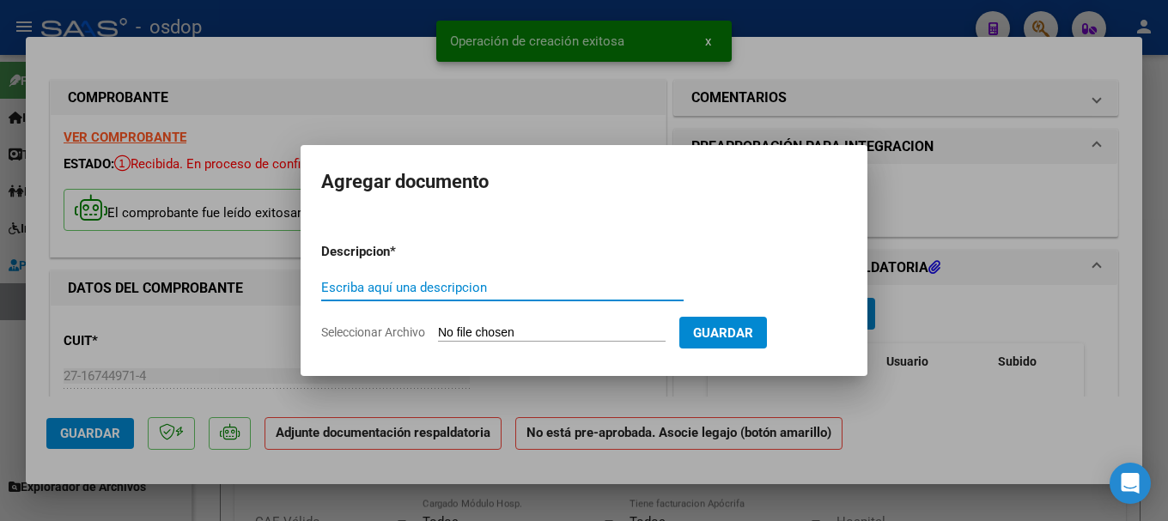
click at [567, 332] on input "Seleccionar Archivo" at bounding box center [552, 333] width 228 height 16
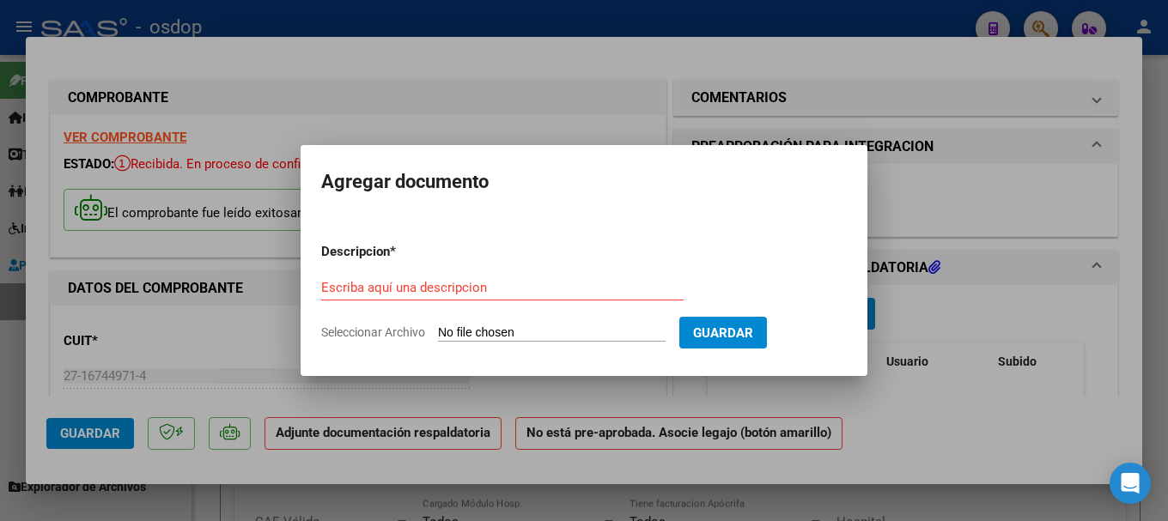
type input "C:\fakepath\ferrerasist925.pdf"
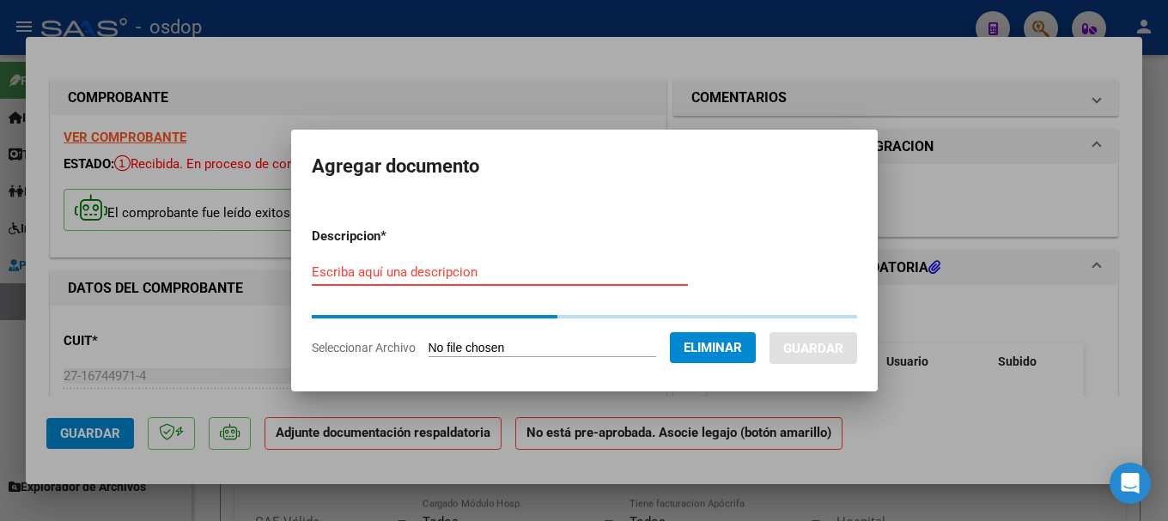
click at [454, 271] on input "Escriba aquí una descripcion" at bounding box center [500, 271] width 376 height 15
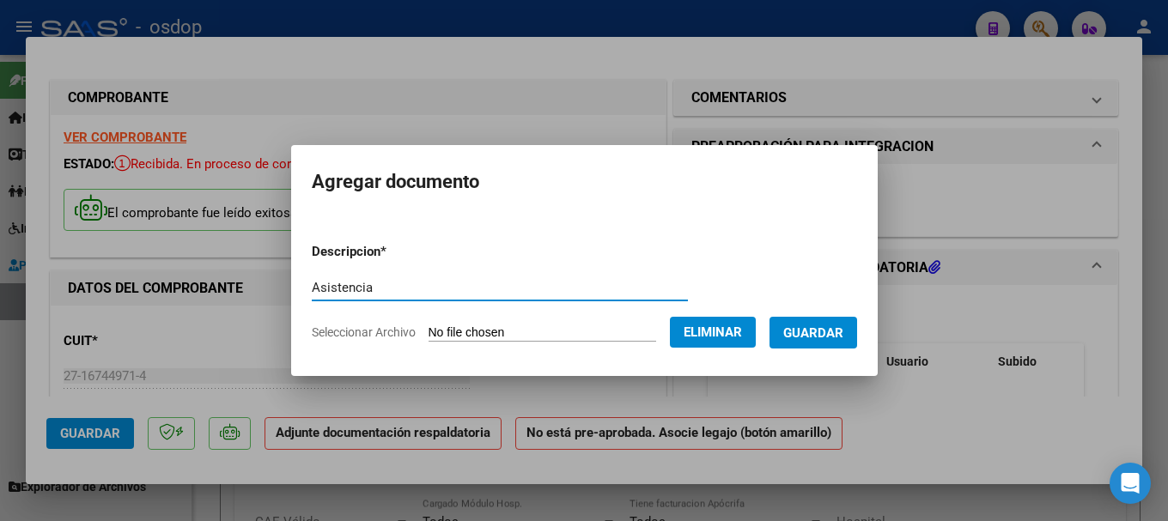
type input "Asistencia"
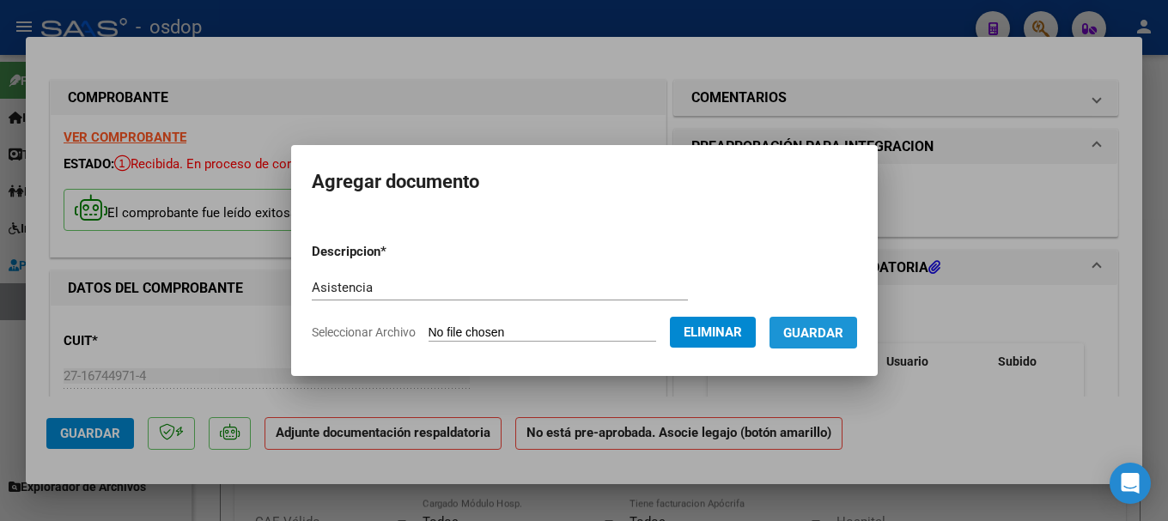
click at [839, 331] on span "Guardar" at bounding box center [813, 332] width 60 height 15
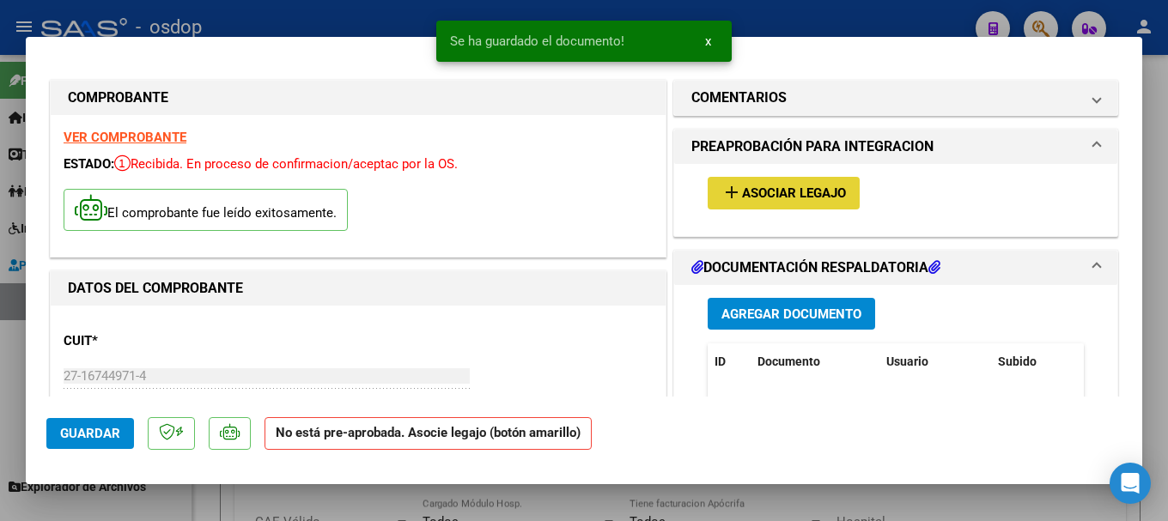
click at [779, 191] on span "Asociar Legajo" at bounding box center [794, 193] width 104 height 15
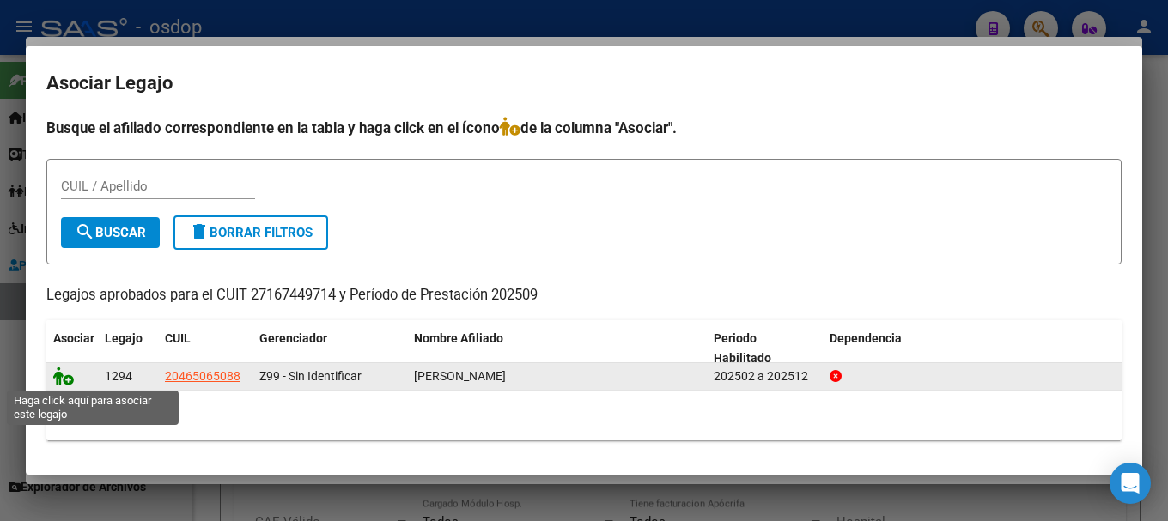
click at [58, 374] on icon at bounding box center [63, 376] width 21 height 19
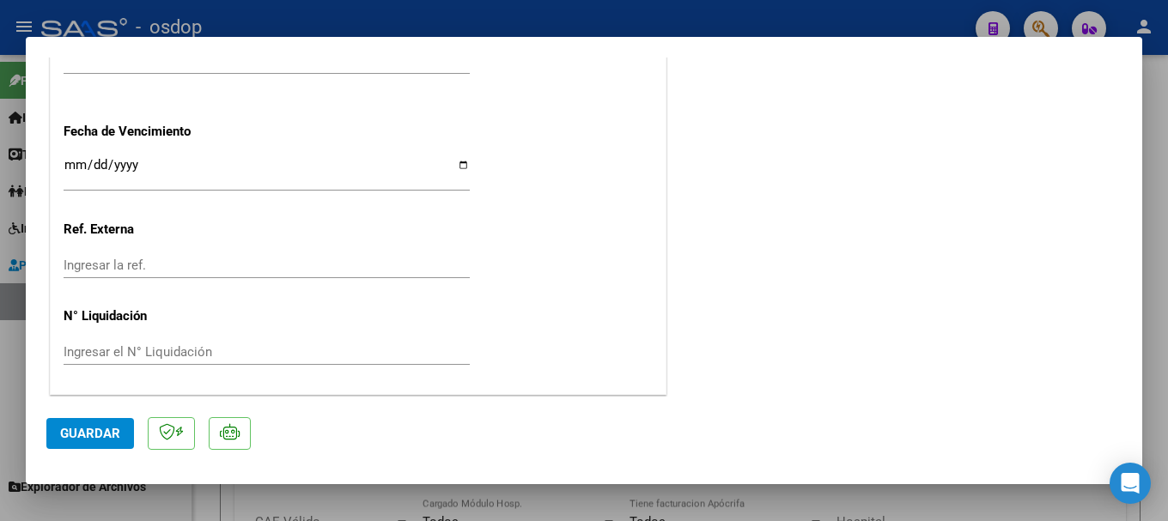
scroll to position [1296, 0]
click at [100, 428] on span "Guardar" at bounding box center [90, 433] width 60 height 15
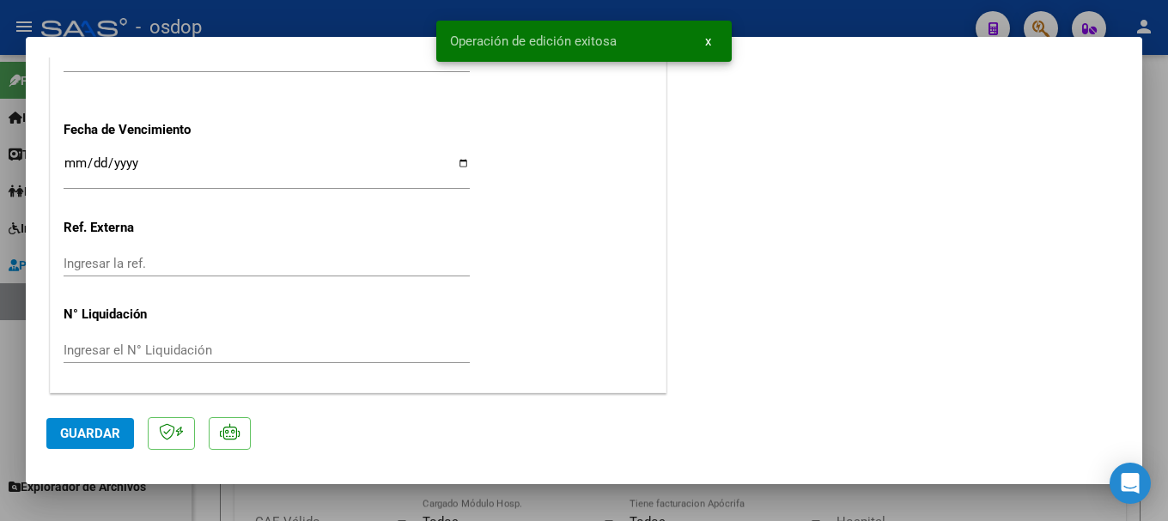
drag, startPoint x: 458, startPoint y: 36, endPoint x: 628, endPoint y: 33, distance: 170.0
click at [628, 33] on simple-snack-bar "Operación de edición exitosa x" at bounding box center [584, 41] width 268 height 17
copy span "Operación de edición exitosa"
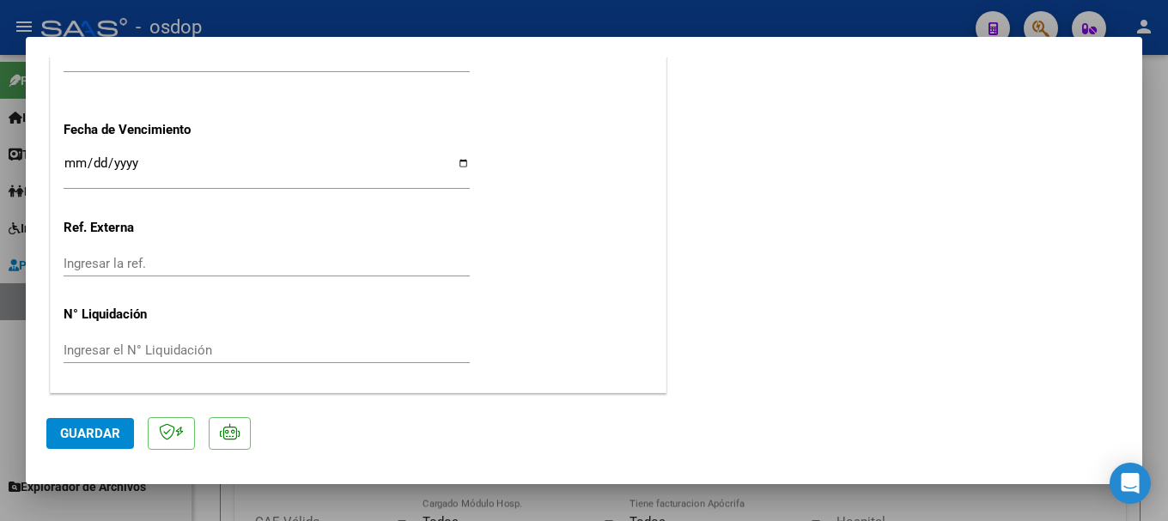
type input "$ 0,00"
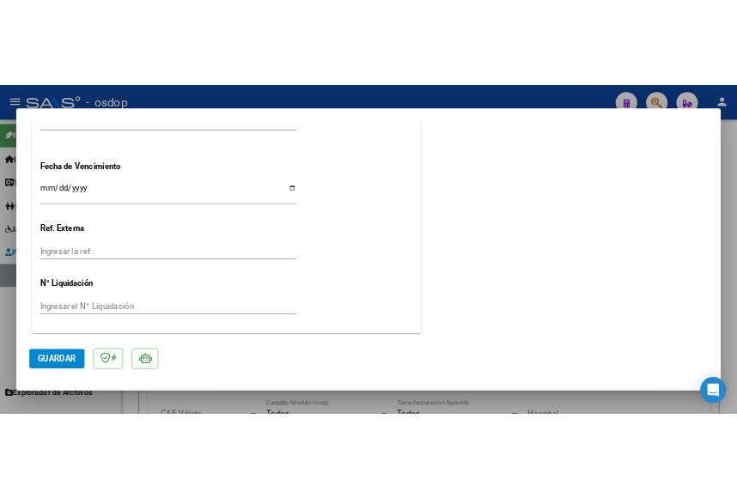
scroll to position [0, 0]
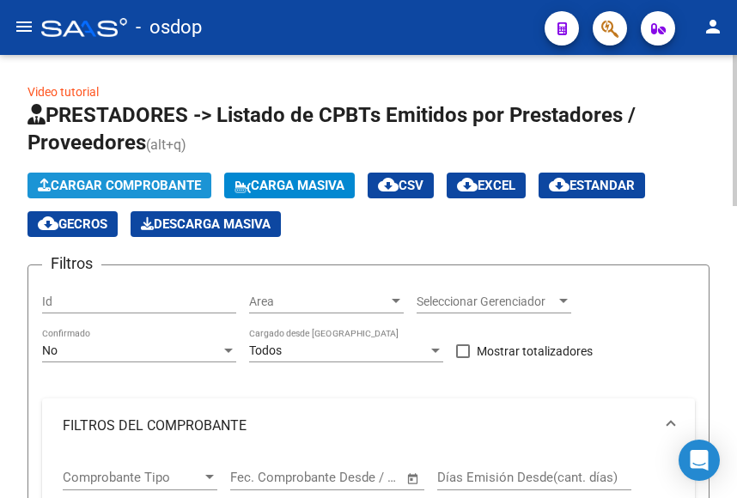
click at [134, 188] on span "Cargar Comprobante" at bounding box center [119, 185] width 163 height 15
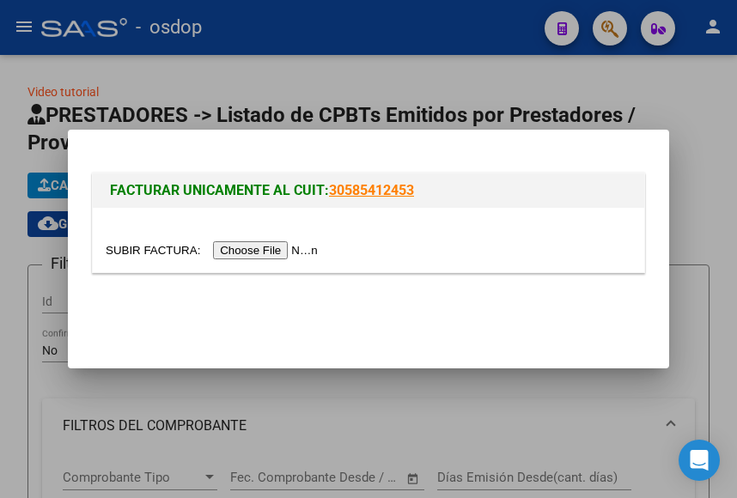
click at [260, 252] on input "file" at bounding box center [214, 250] width 217 height 18
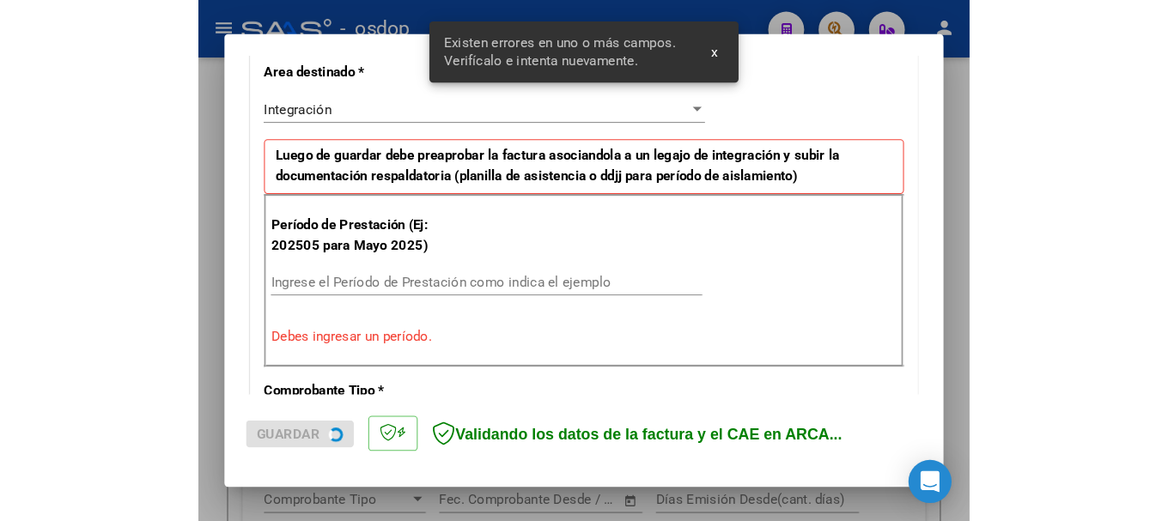
scroll to position [404, 0]
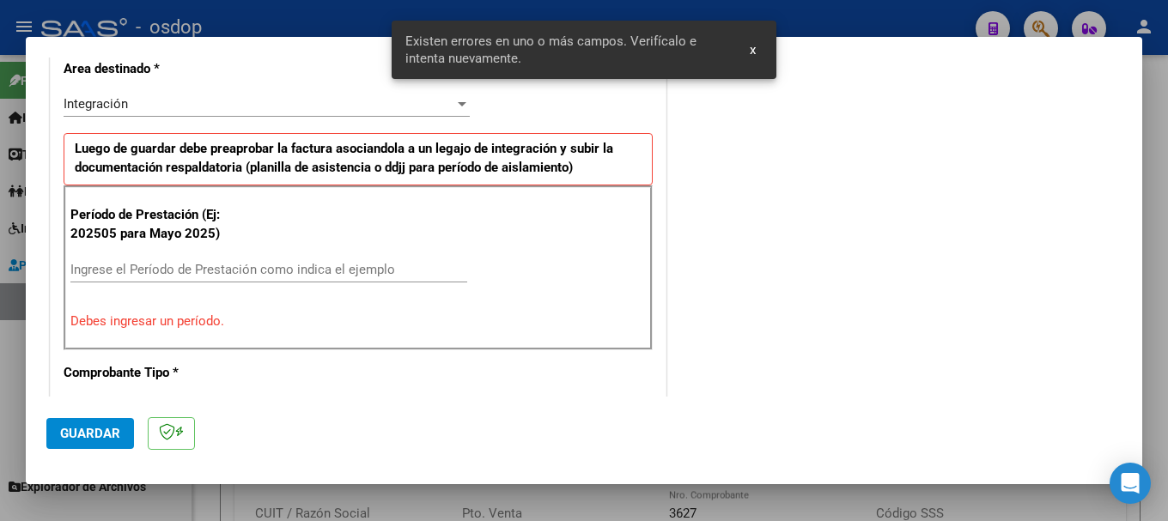
click at [173, 271] on input "Ingrese el Período de Prestación como indica el ejemplo" at bounding box center [268, 269] width 397 height 15
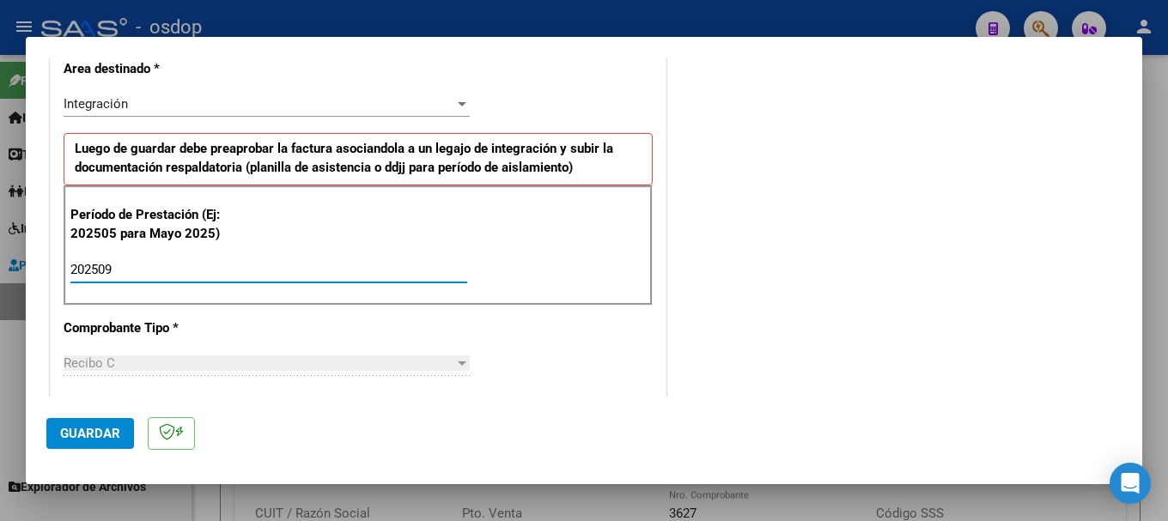
type input "202509"
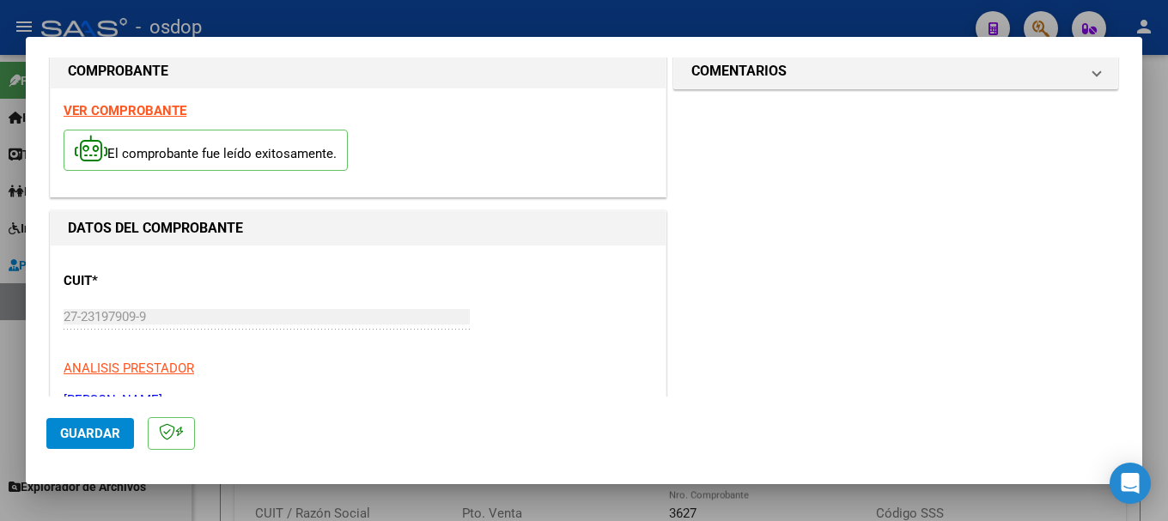
scroll to position [0, 0]
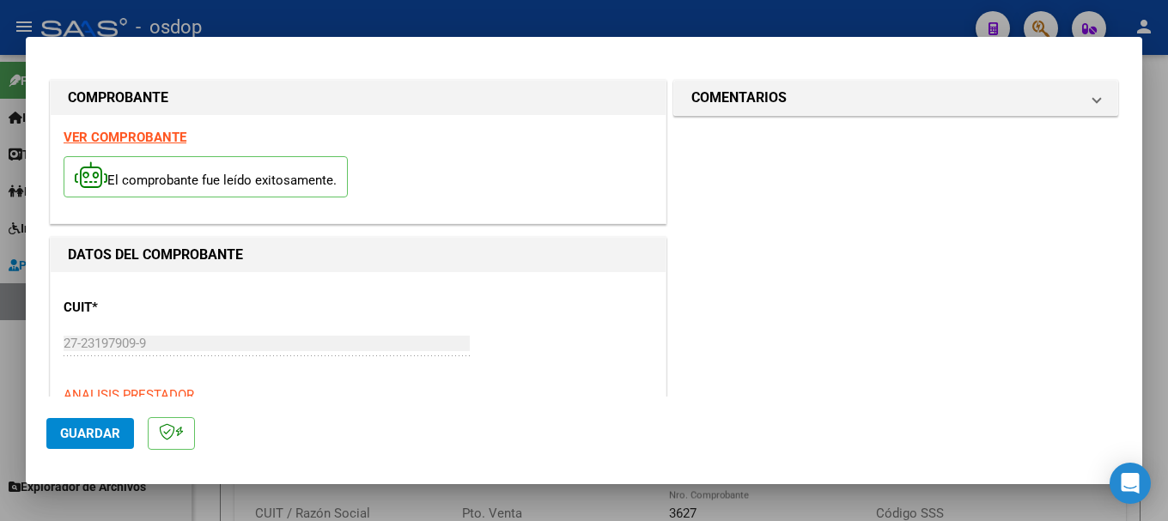
click at [121, 137] on strong "VER COMPROBANTE" at bounding box center [125, 137] width 123 height 15
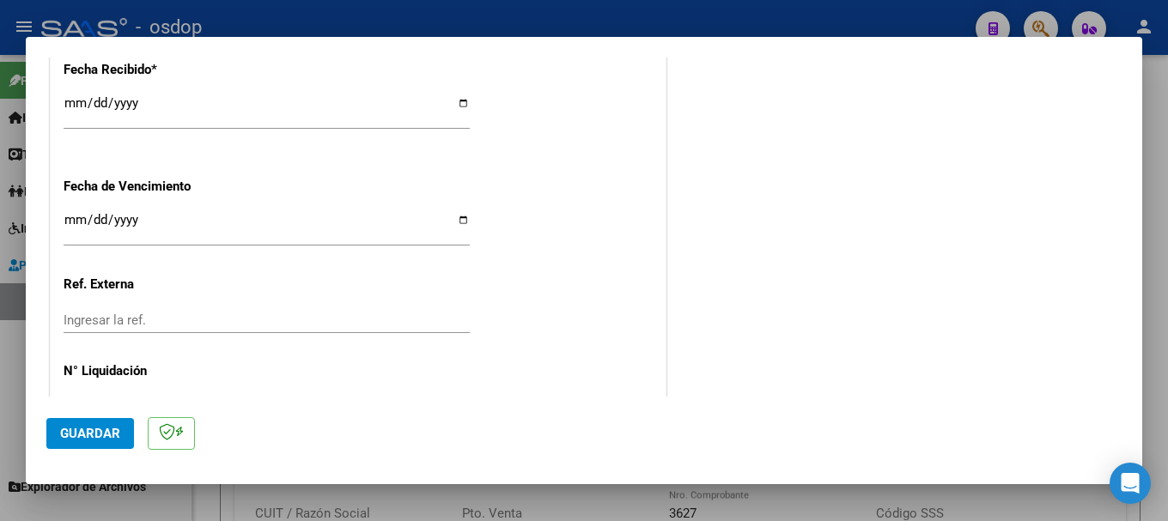
scroll to position [1270, 0]
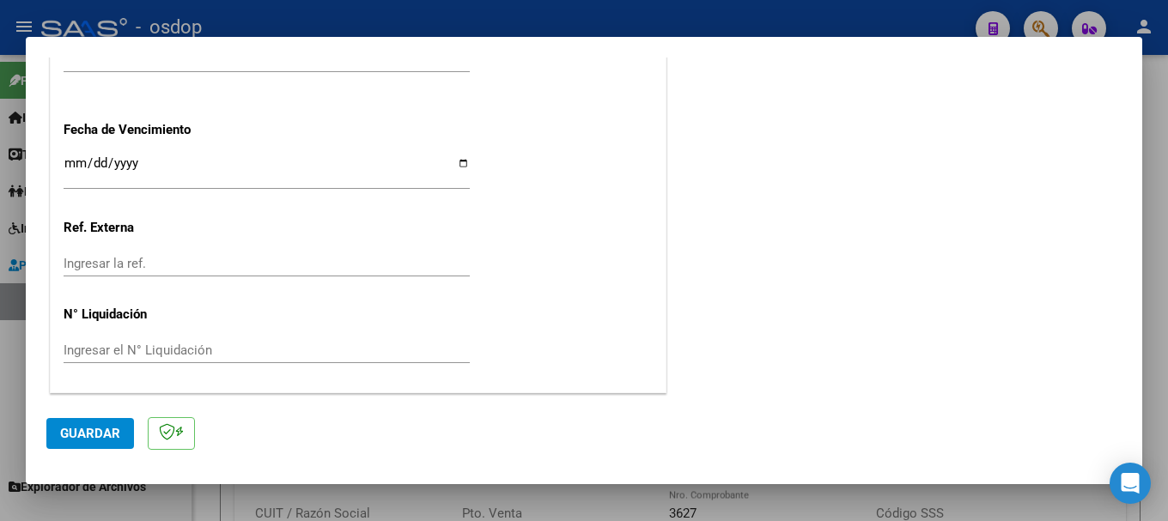
drag, startPoint x: 94, startPoint y: 433, endPoint x: 107, endPoint y: 442, distance: 16.0
click at [94, 434] on span "Guardar" at bounding box center [90, 433] width 60 height 15
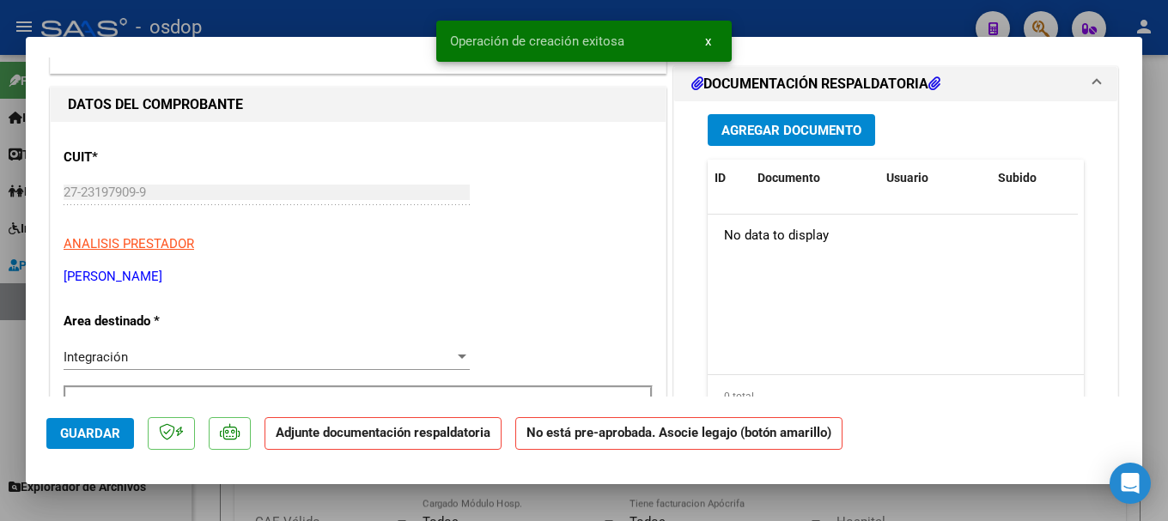
scroll to position [172, 0]
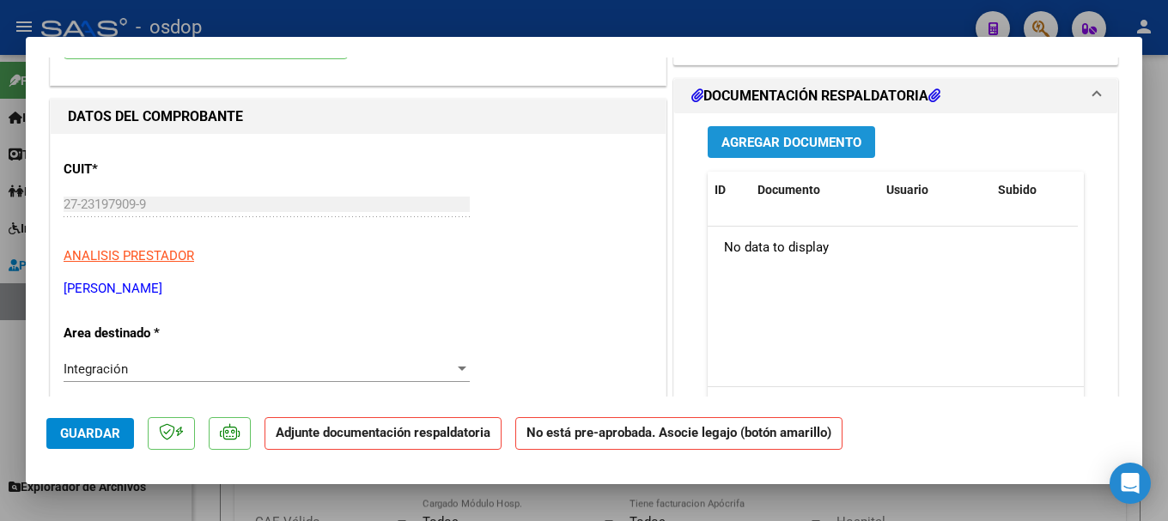
click at [787, 142] on span "Agregar Documento" at bounding box center [791, 142] width 140 height 15
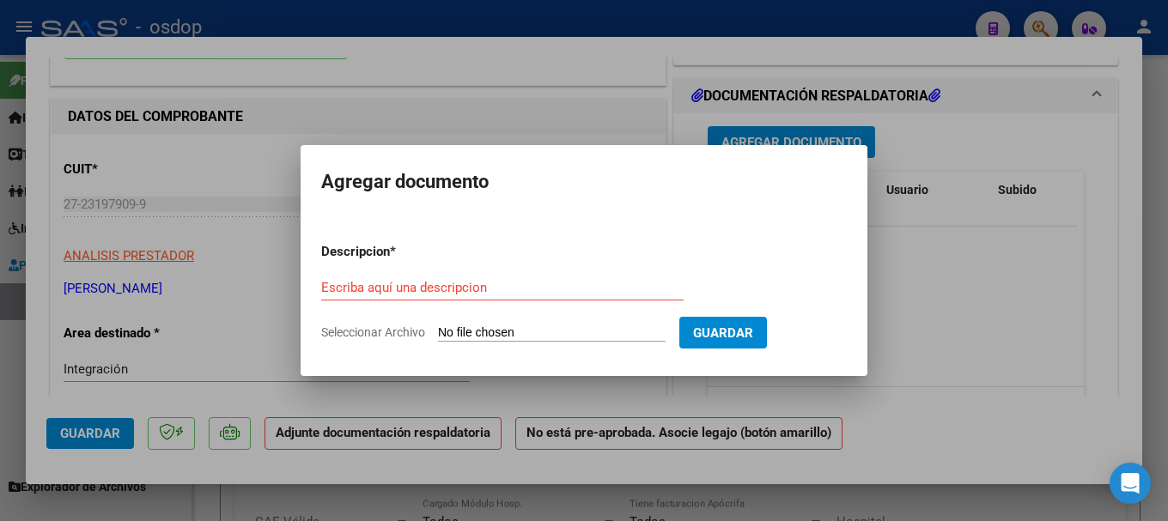
click at [517, 332] on input "Seleccionar Archivo" at bounding box center [552, 333] width 228 height 16
type input "C:\fakepath\asistencia pognante septiembre.pdf"
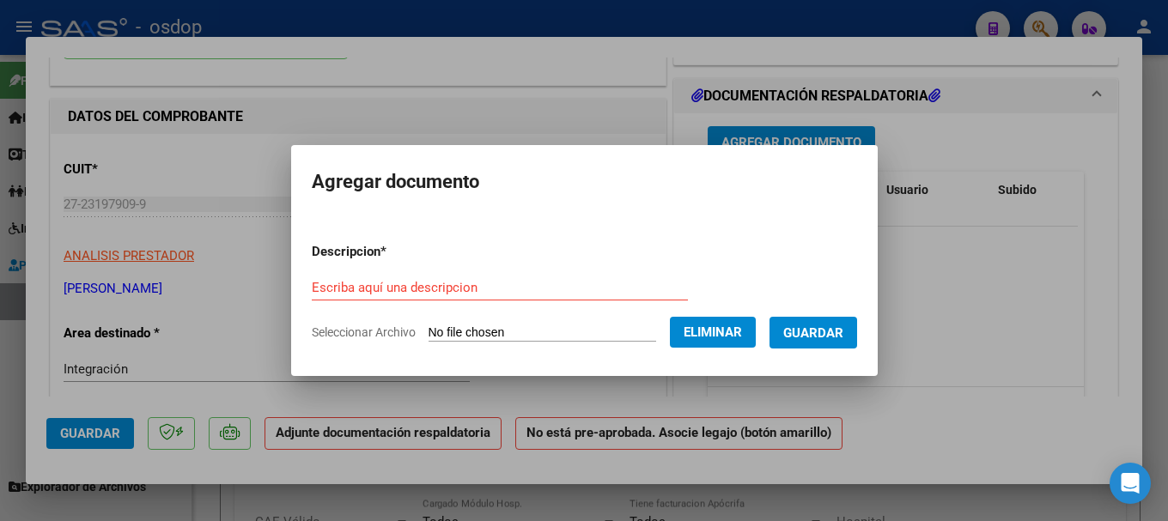
click at [352, 289] on input "Escriba aquí una descripcion" at bounding box center [500, 287] width 376 height 15
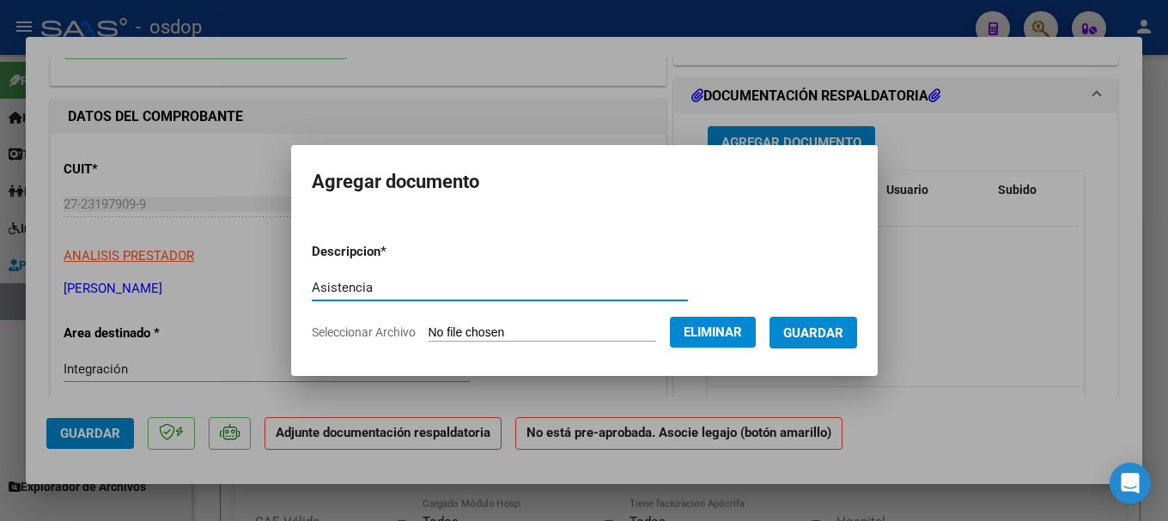
type input "Asistencia"
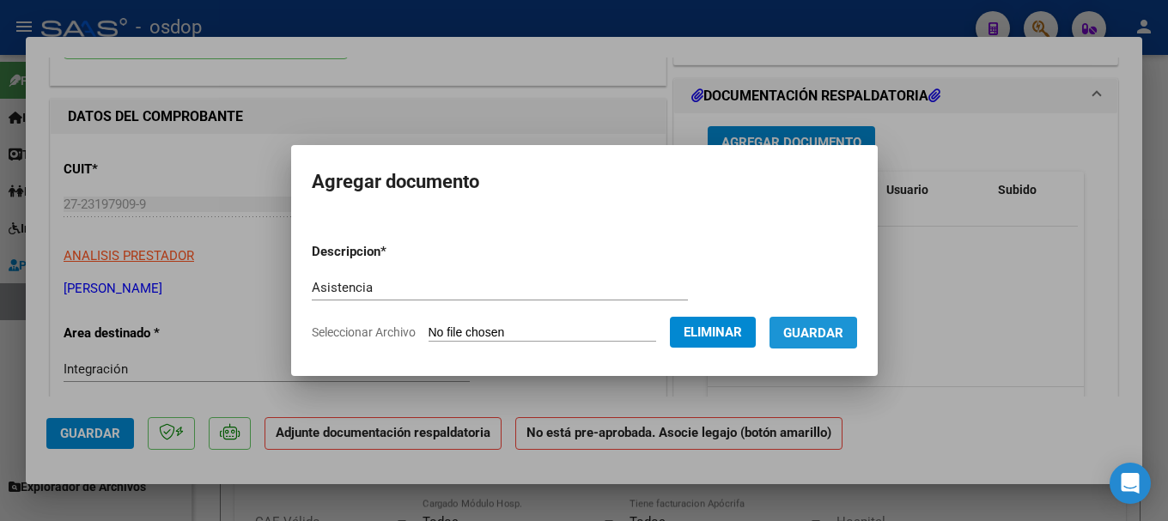
click at [829, 333] on span "Guardar" at bounding box center [813, 332] width 60 height 15
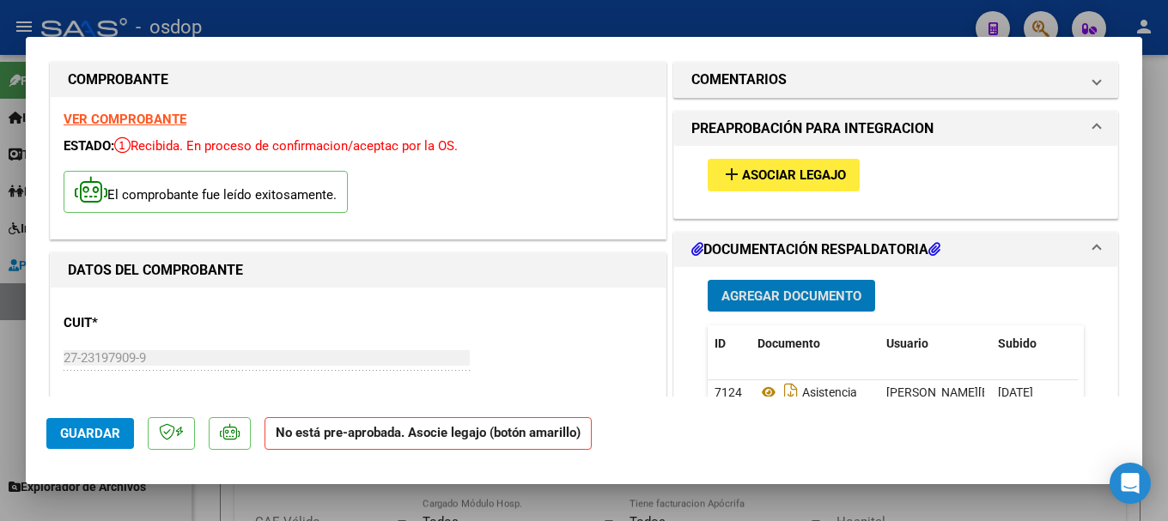
scroll to position [0, 0]
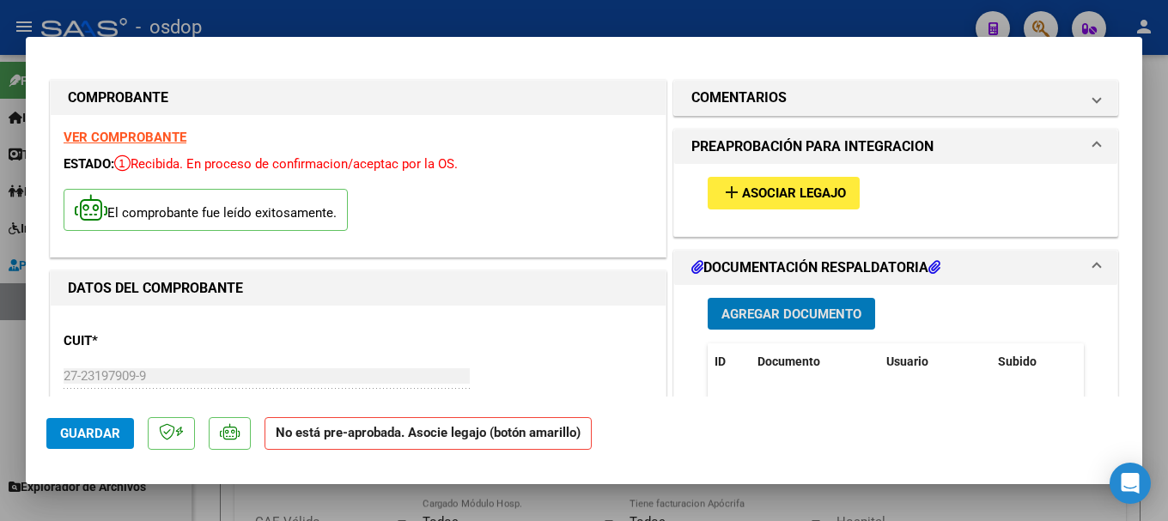
click at [785, 190] on span "Asociar Legajo" at bounding box center [794, 193] width 104 height 15
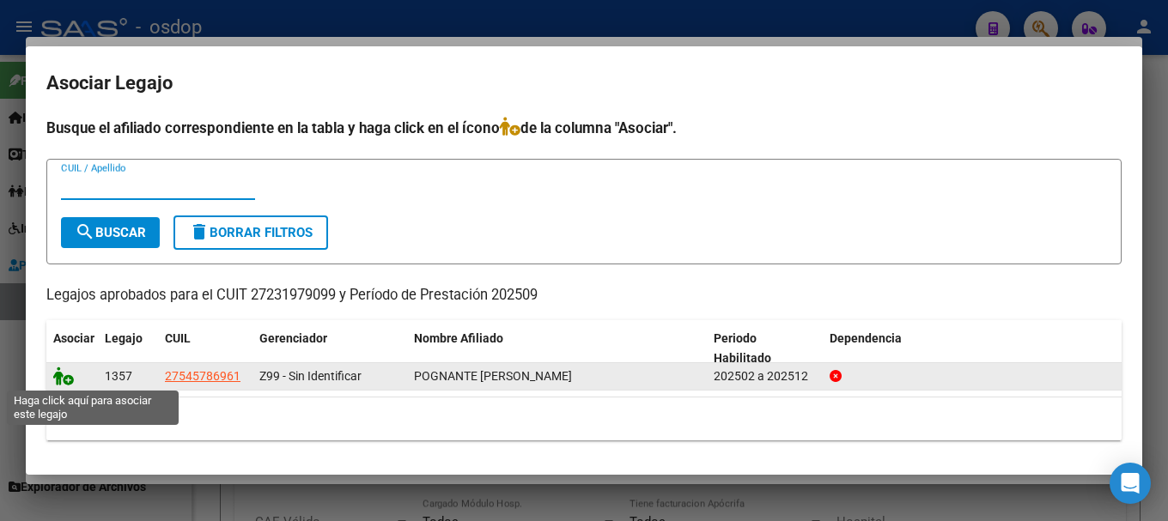
click at [55, 374] on icon at bounding box center [63, 376] width 21 height 19
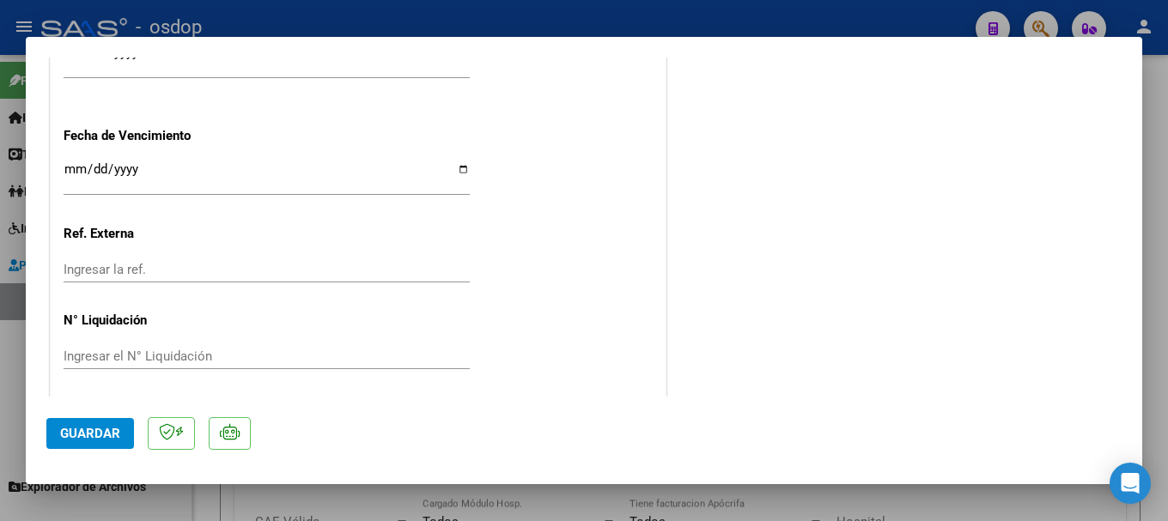
scroll to position [1296, 0]
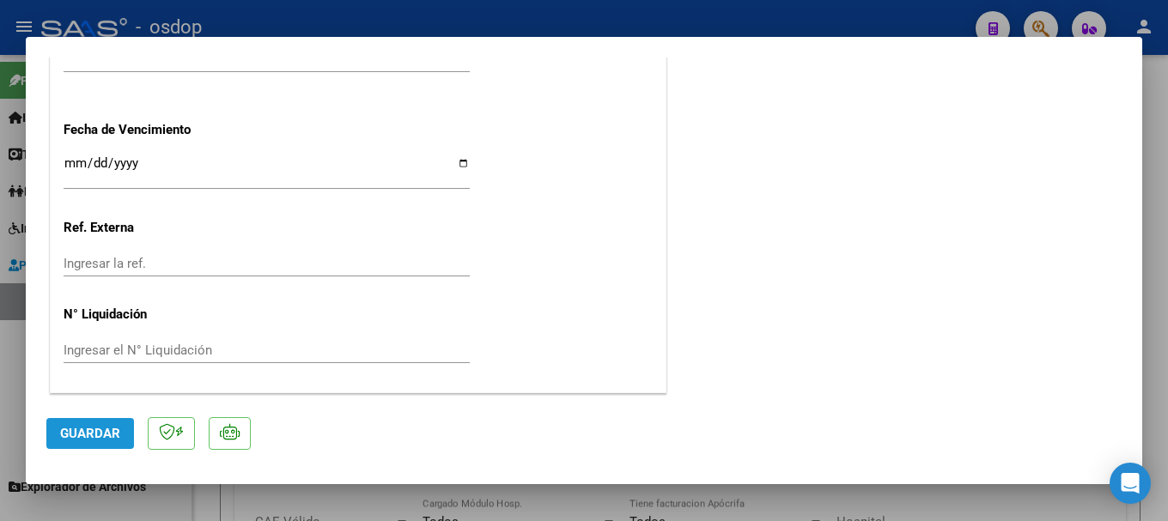
click at [112, 432] on span "Guardar" at bounding box center [90, 433] width 60 height 15
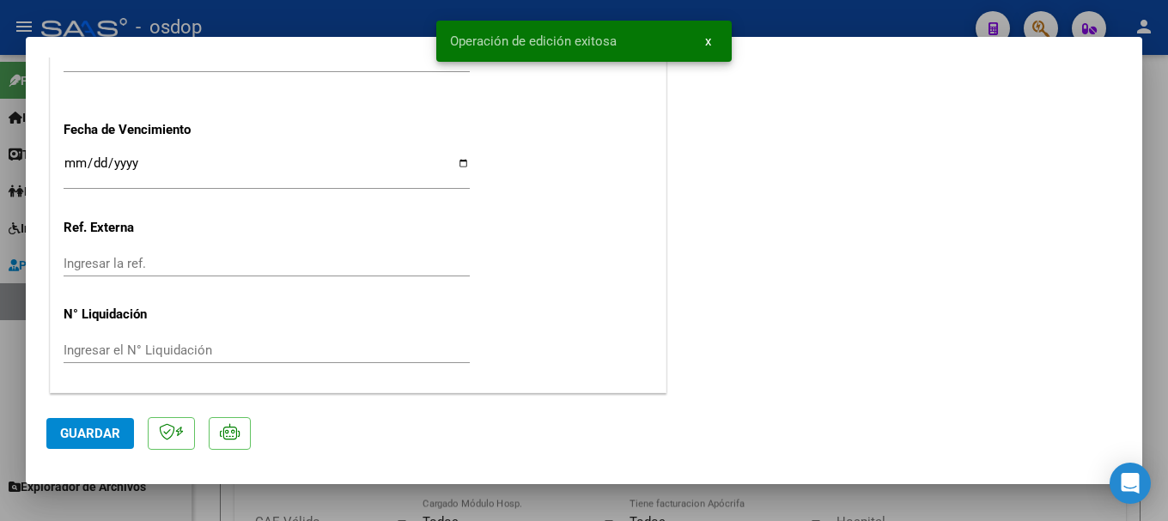
drag, startPoint x: 456, startPoint y: 33, endPoint x: 631, endPoint y: 27, distance: 175.2
click at [631, 27] on snack-bar-container "Operación de edición exitosa x" at bounding box center [583, 41] width 295 height 41
copy span "Operación de edición exitosa"
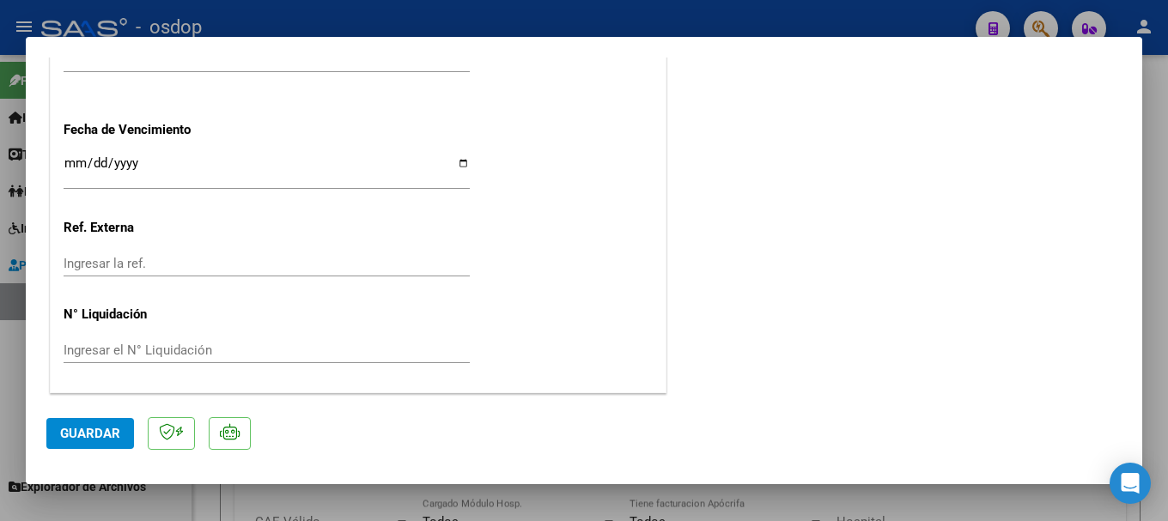
type input "$ 0,00"
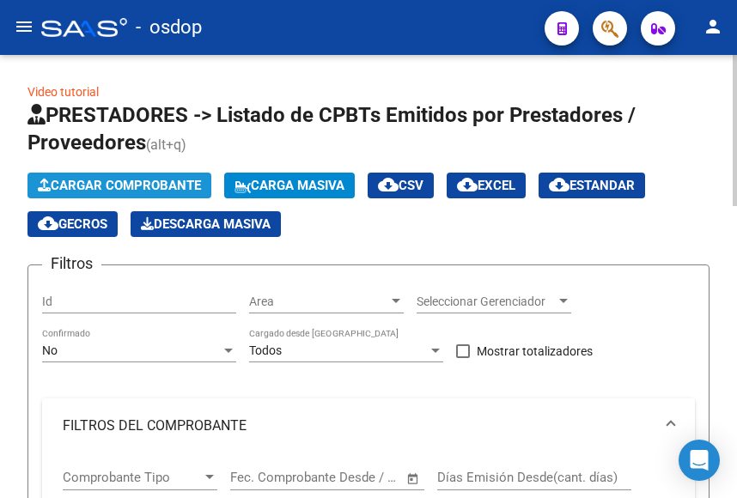
click at [110, 183] on span "Cargar Comprobante" at bounding box center [119, 185] width 163 height 15
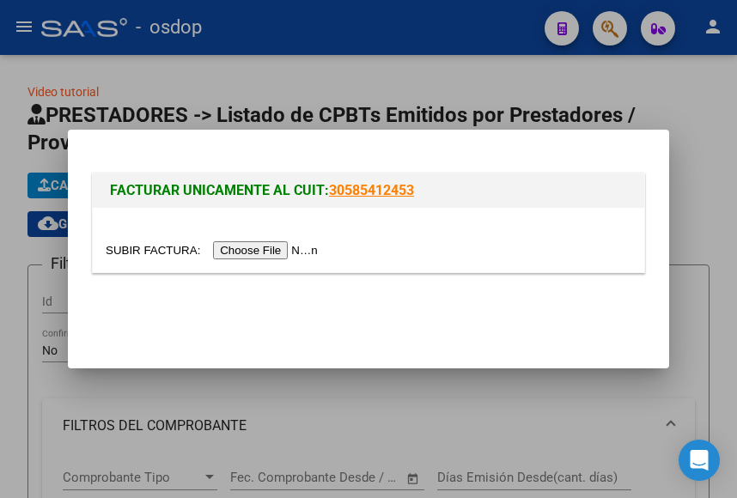
click at [263, 249] on input "file" at bounding box center [214, 250] width 217 height 18
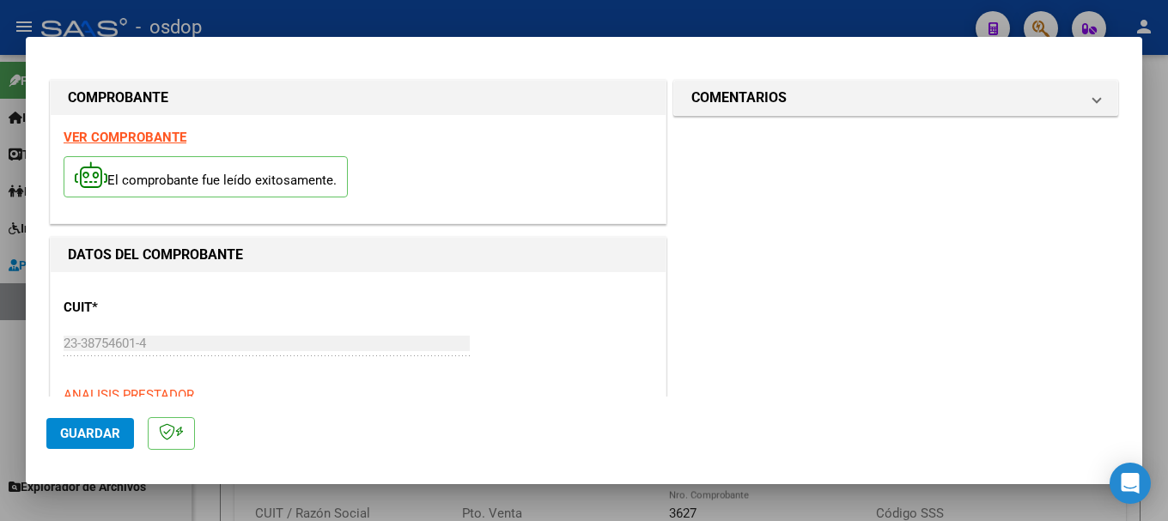
click at [137, 139] on strong "VER COMPROBANTE" at bounding box center [125, 137] width 123 height 15
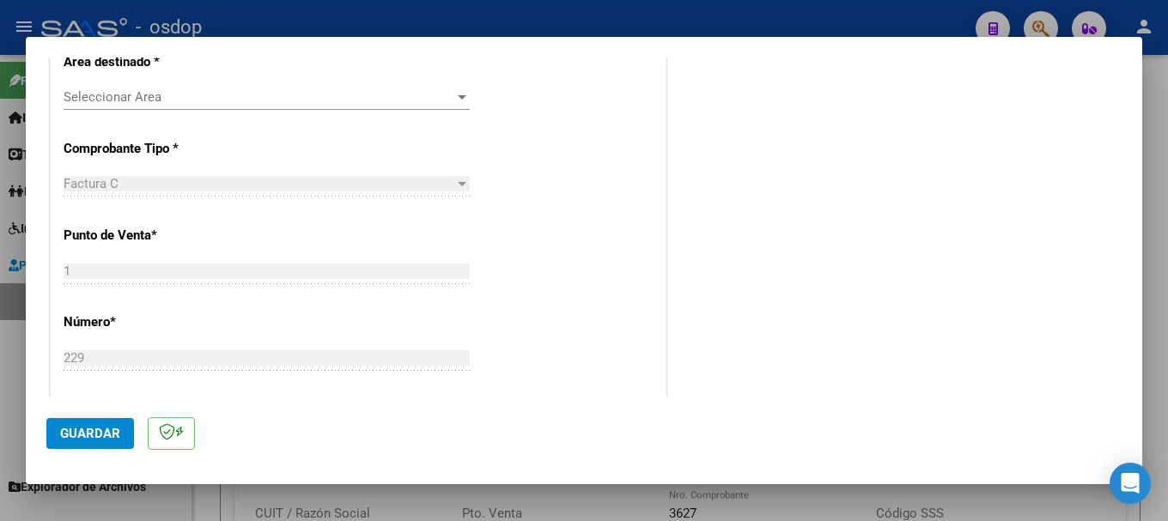
scroll to position [239, 0]
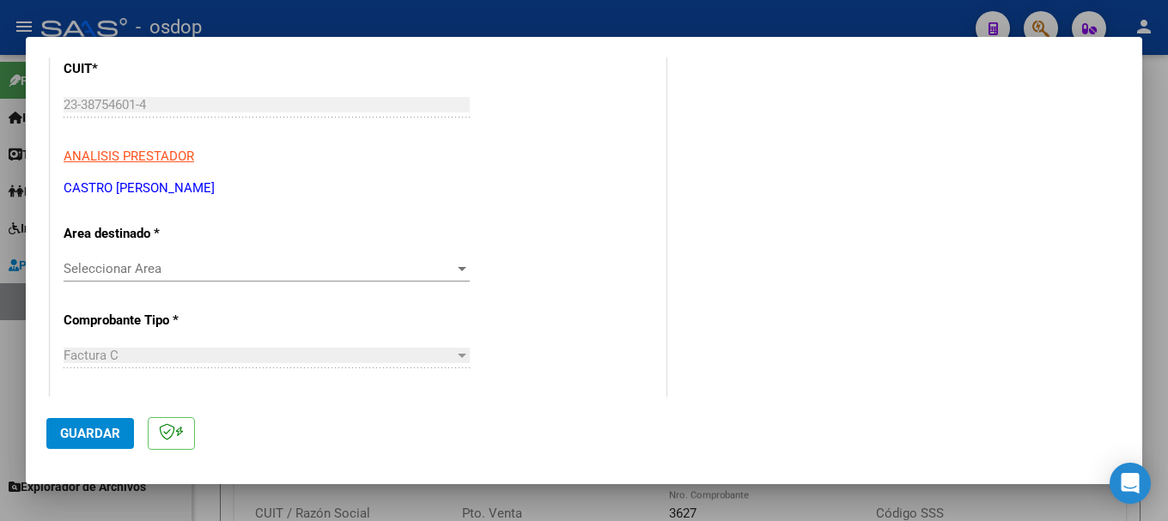
click at [213, 268] on span "Seleccionar Area" at bounding box center [259, 268] width 391 height 15
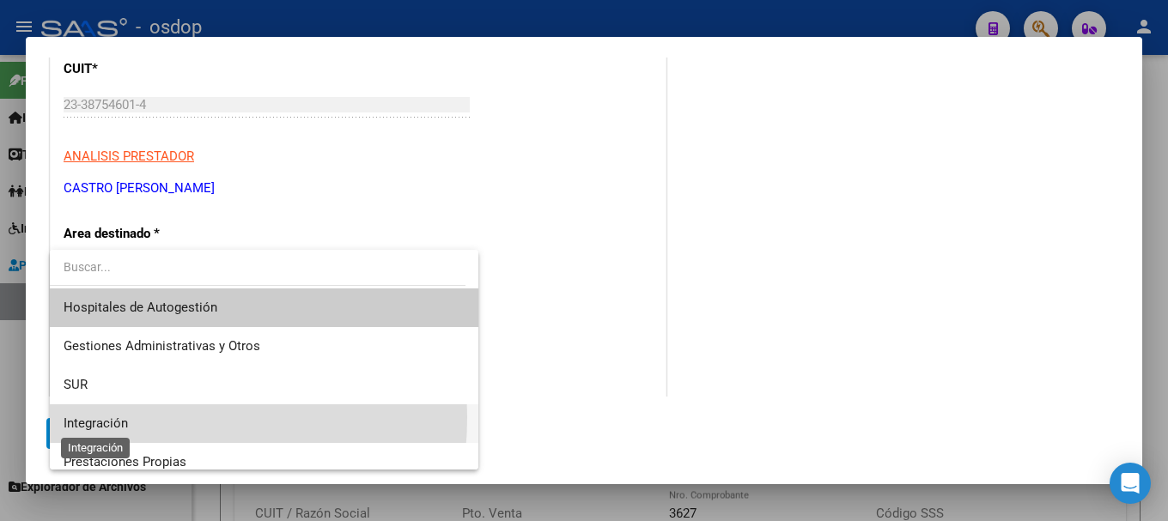
click at [122, 417] on span "Integración" at bounding box center [96, 423] width 64 height 15
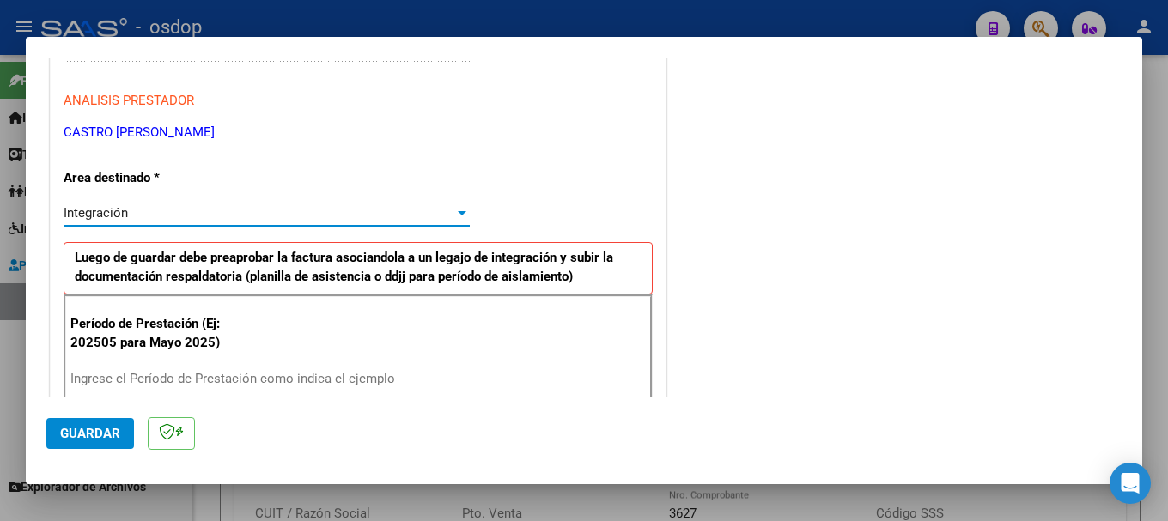
scroll to position [325, 0]
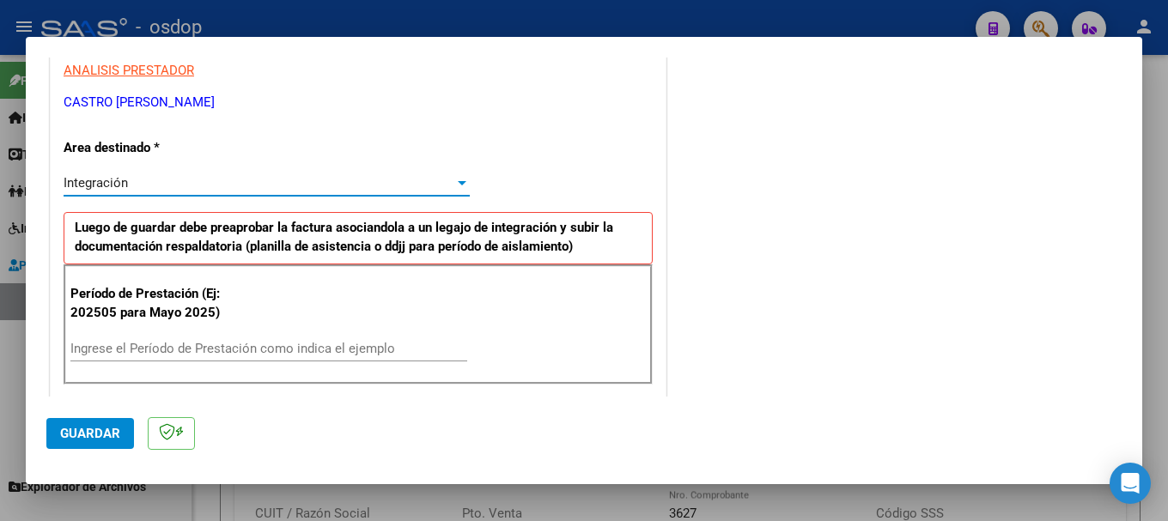
click at [177, 345] on input "Ingrese el Período de Prestación como indica el ejemplo" at bounding box center [268, 348] width 397 height 15
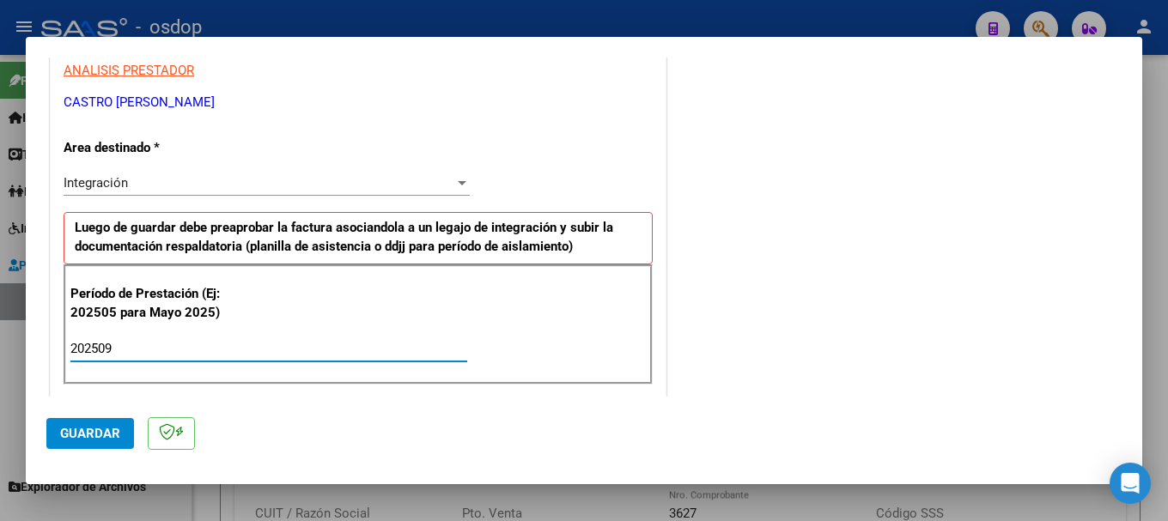
type input "202509"
click at [568, 321] on div "Período de Prestación (Ej: 202505 para Mayo 2025) 202509 Ingrese el Período de …" at bounding box center [358, 324] width 589 height 120
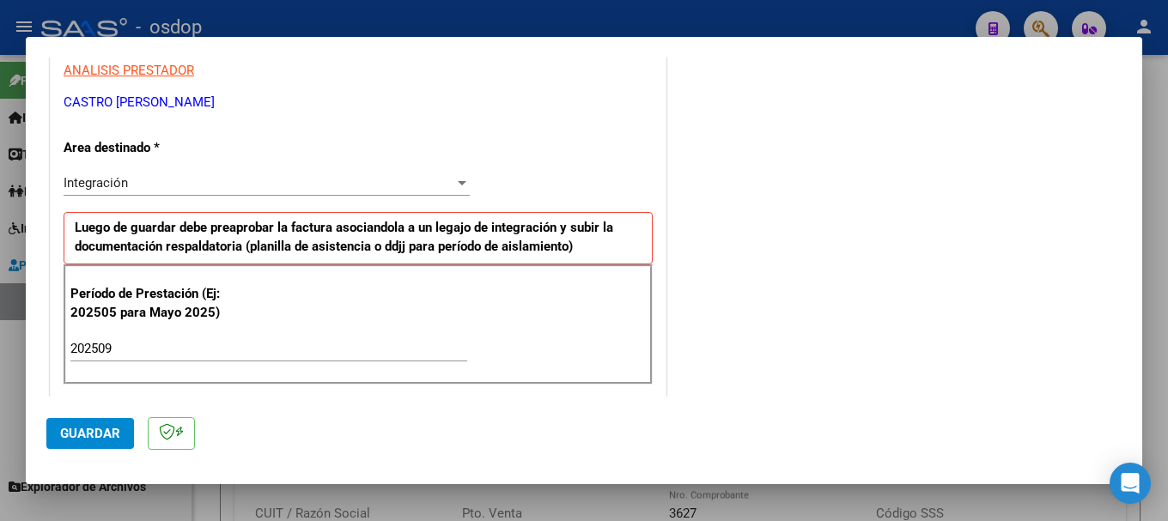
scroll to position [582, 0]
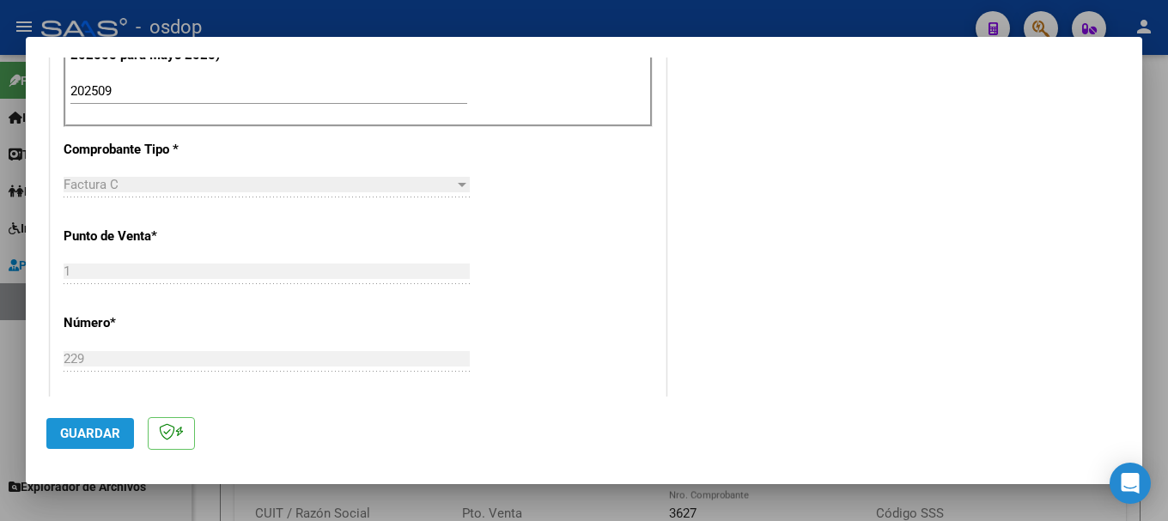
click at [76, 433] on span "Guardar" at bounding box center [90, 433] width 60 height 15
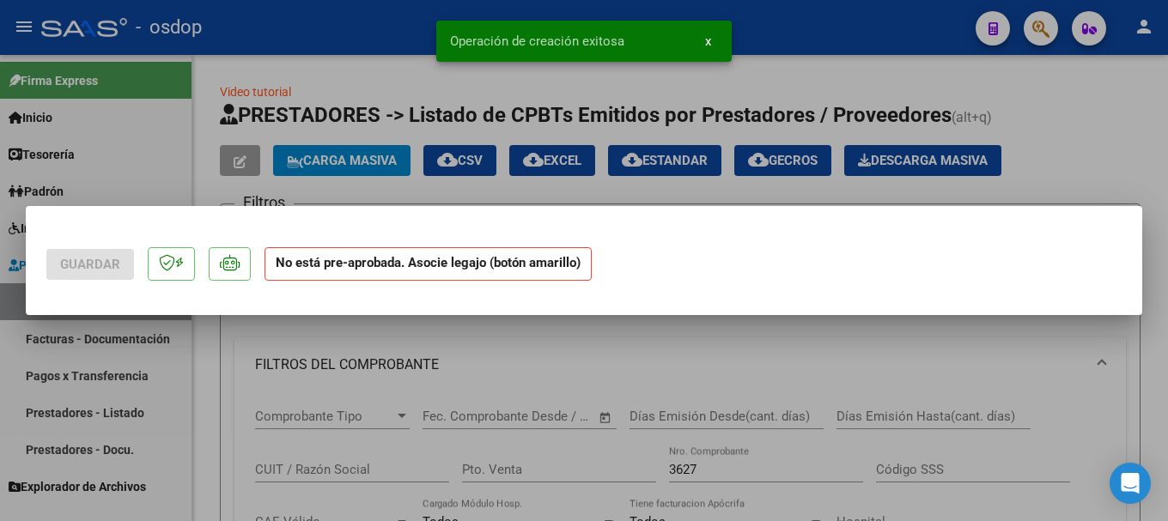
scroll to position [0, 0]
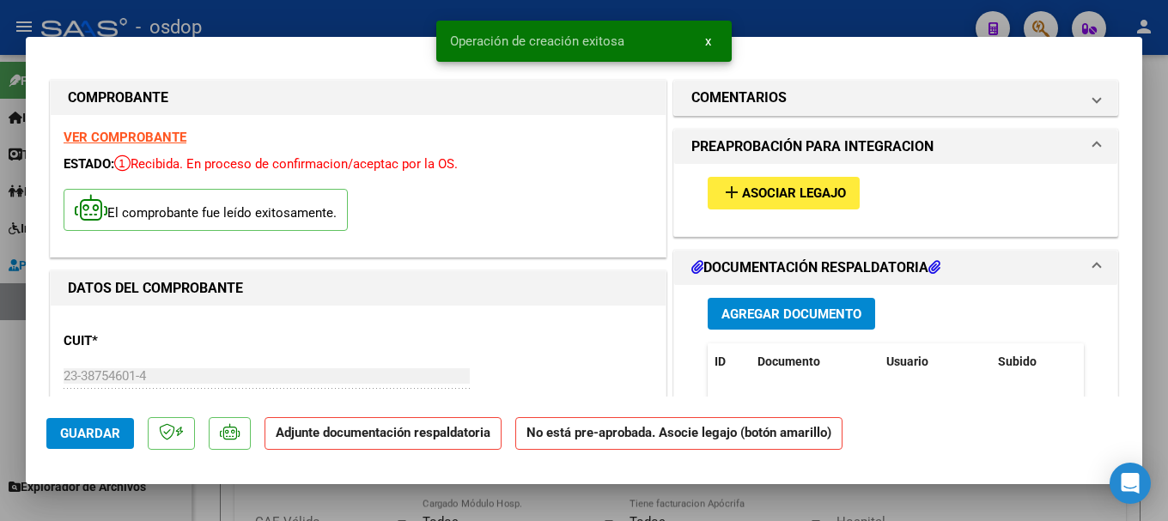
click at [750, 307] on span "Agregar Documento" at bounding box center [791, 314] width 140 height 15
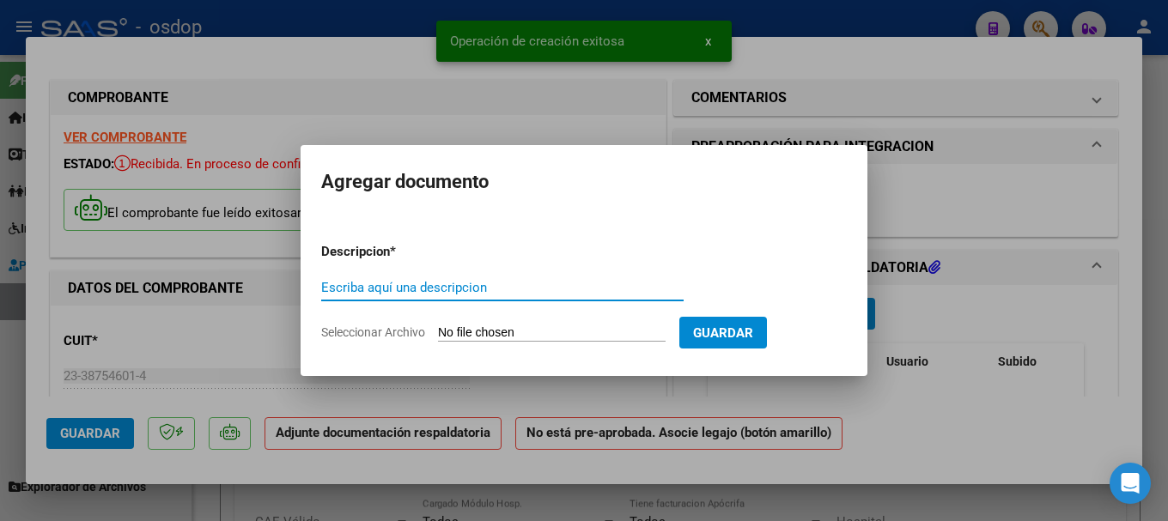
click at [550, 328] on input "Seleccionar Archivo" at bounding box center [552, 333] width 228 height 16
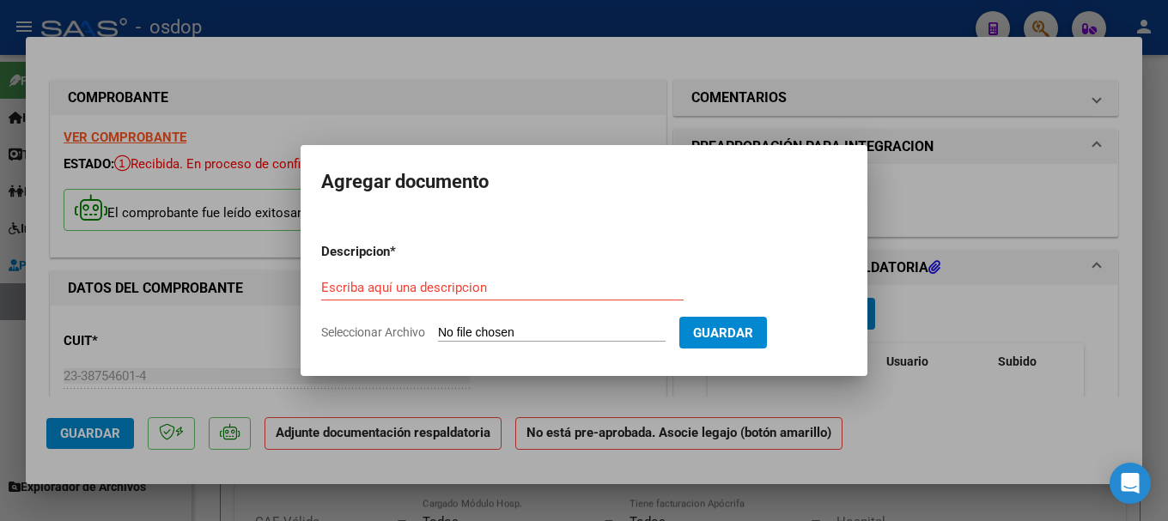
type input "C:\fakepath\Asistencia Eliel psicologia [DATE].pdf"
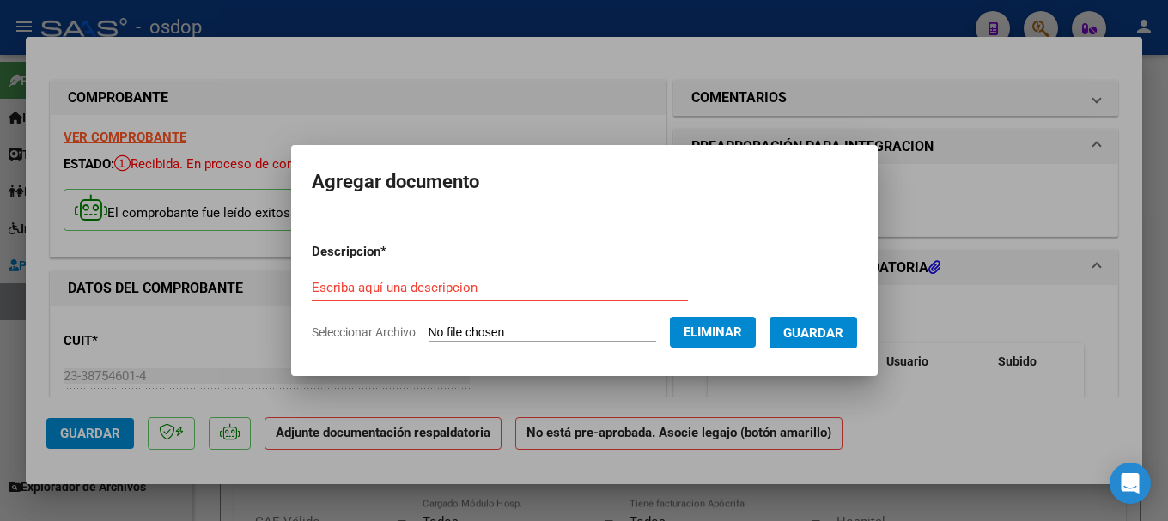
click at [381, 273] on form "Descripcion * Escriba aquí una descripcion Seleccionar Archivo Eliminar Guardar" at bounding box center [584, 291] width 545 height 125
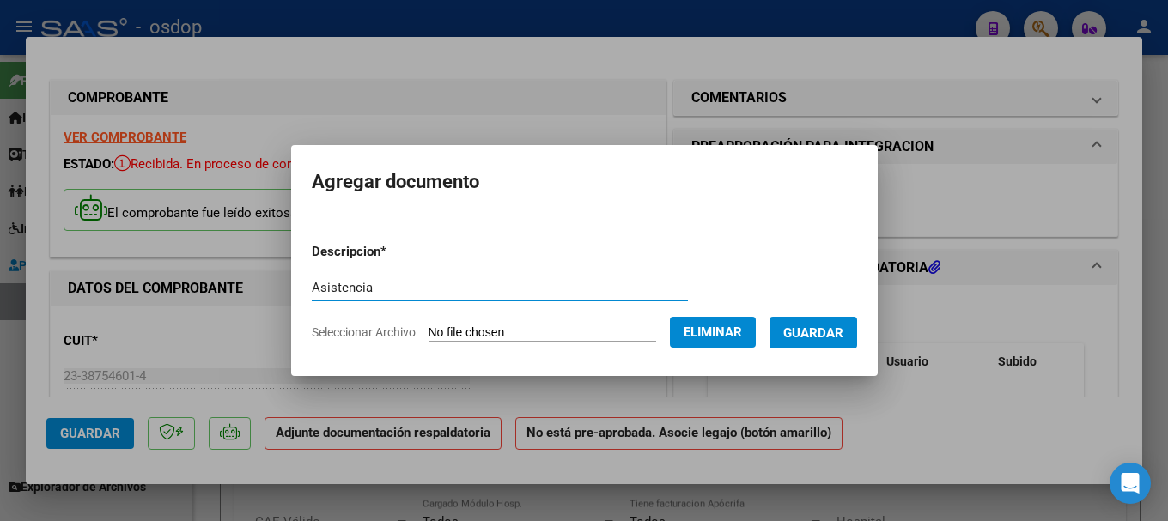
type input "Asistencia"
click at [842, 340] on span "Guardar" at bounding box center [813, 332] width 60 height 15
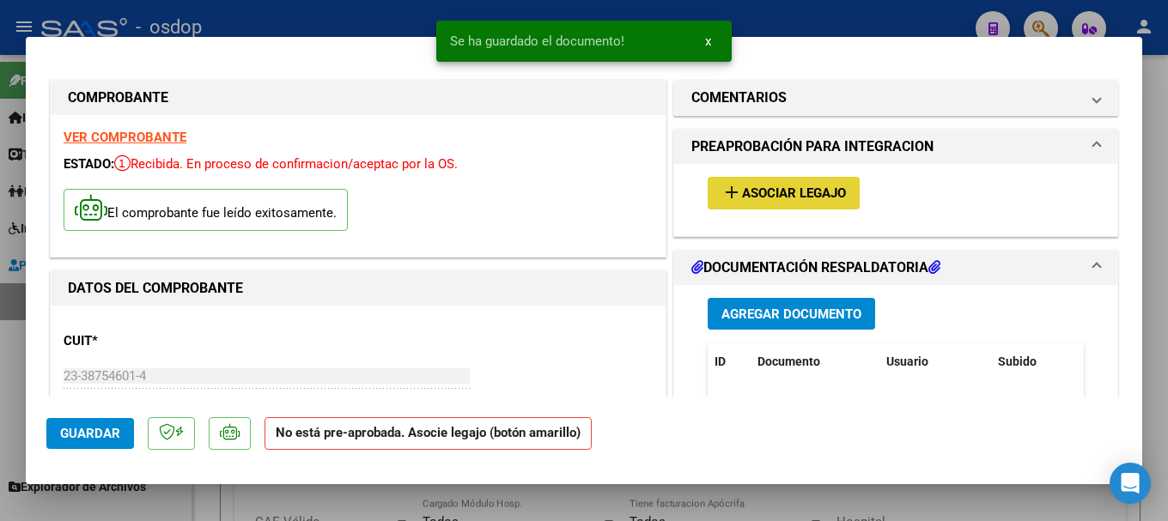
click at [774, 184] on button "add Asociar Legajo" at bounding box center [784, 193] width 152 height 32
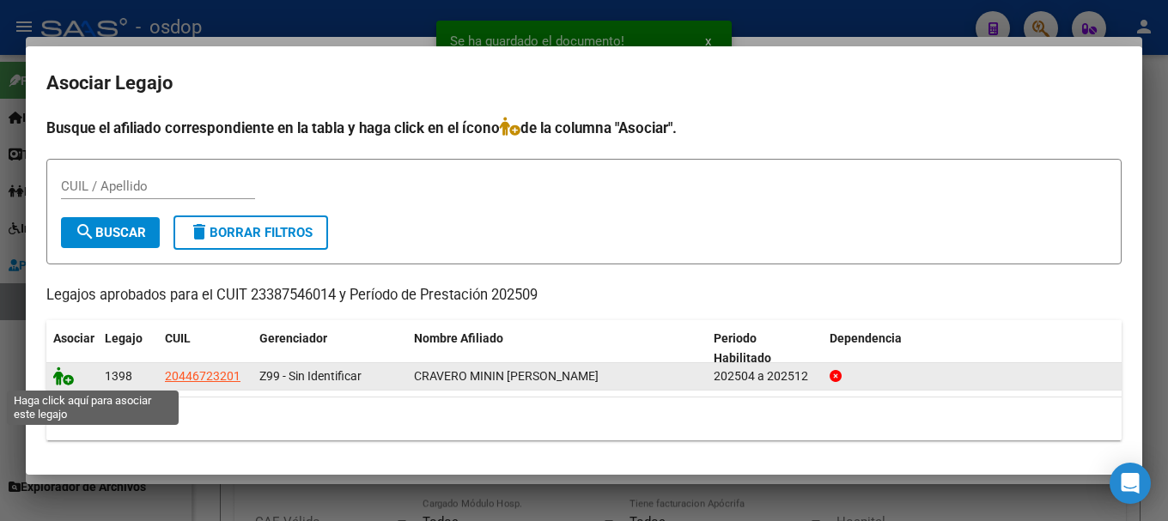
click at [54, 377] on icon at bounding box center [63, 376] width 21 height 19
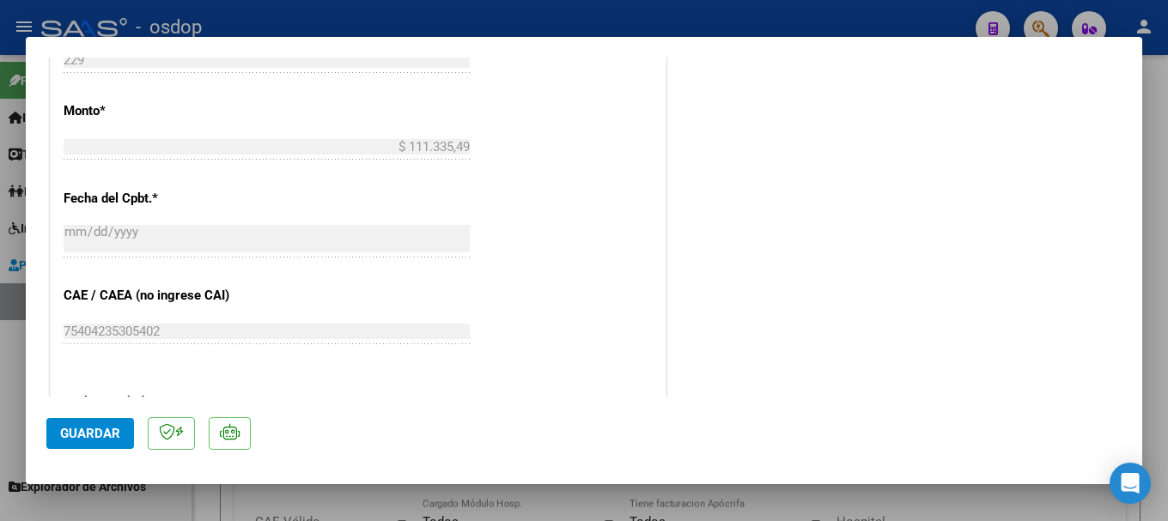
scroll to position [1116, 0]
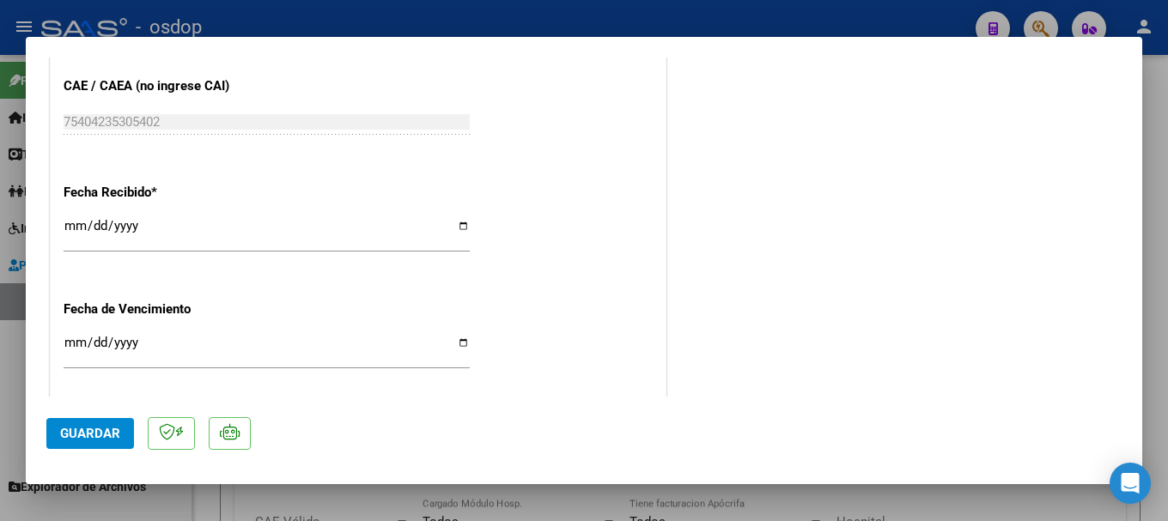
click at [105, 436] on span "Guardar" at bounding box center [90, 433] width 60 height 15
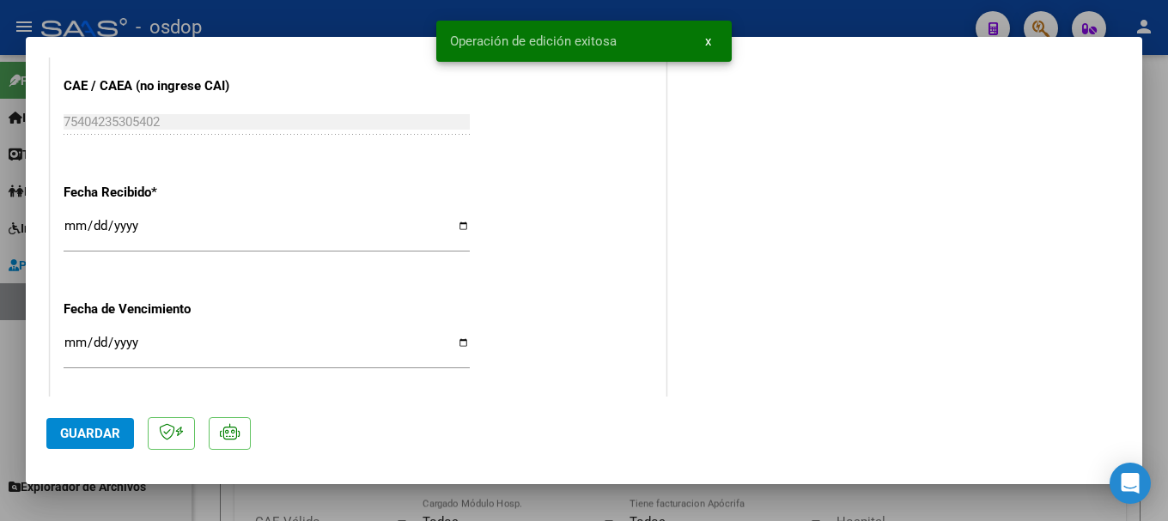
drag, startPoint x: 450, startPoint y: 34, endPoint x: 630, endPoint y: 35, distance: 180.3
click at [630, 35] on simple-snack-bar "Operación de edición exitosa x" at bounding box center [584, 41] width 268 height 17
copy span "Operación de edición exitosa"
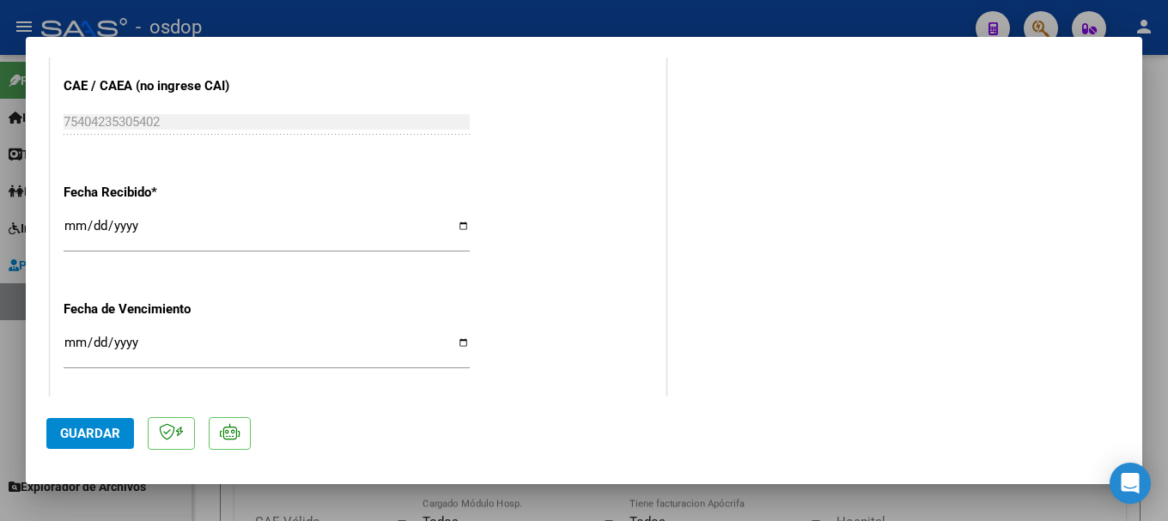
type input "$ 0,00"
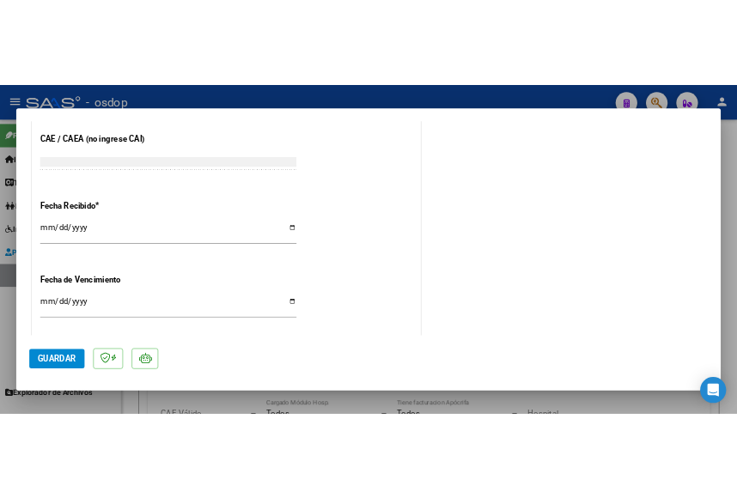
scroll to position [0, 0]
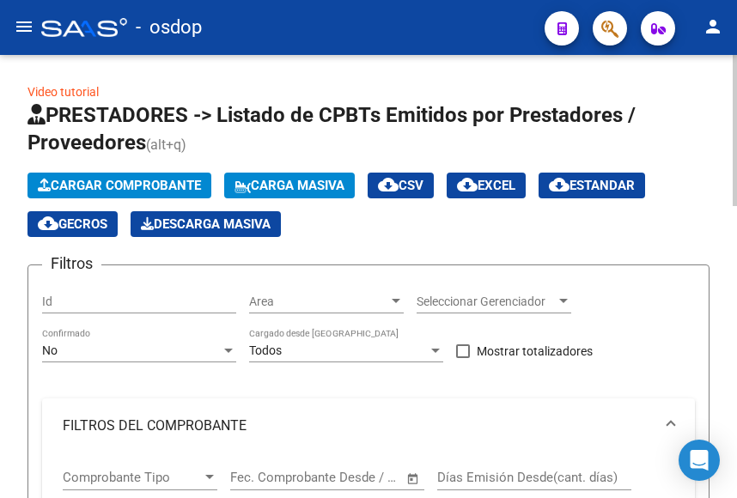
click at [109, 187] on span "Cargar Comprobante" at bounding box center [119, 185] width 163 height 15
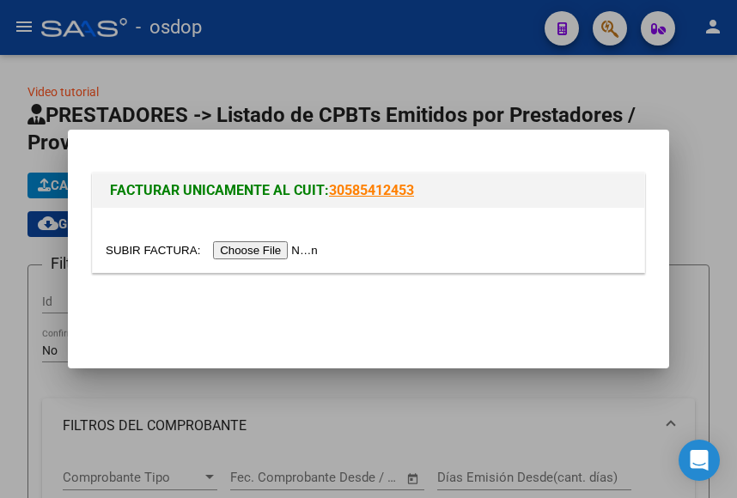
click at [277, 258] on input "file" at bounding box center [214, 250] width 217 height 18
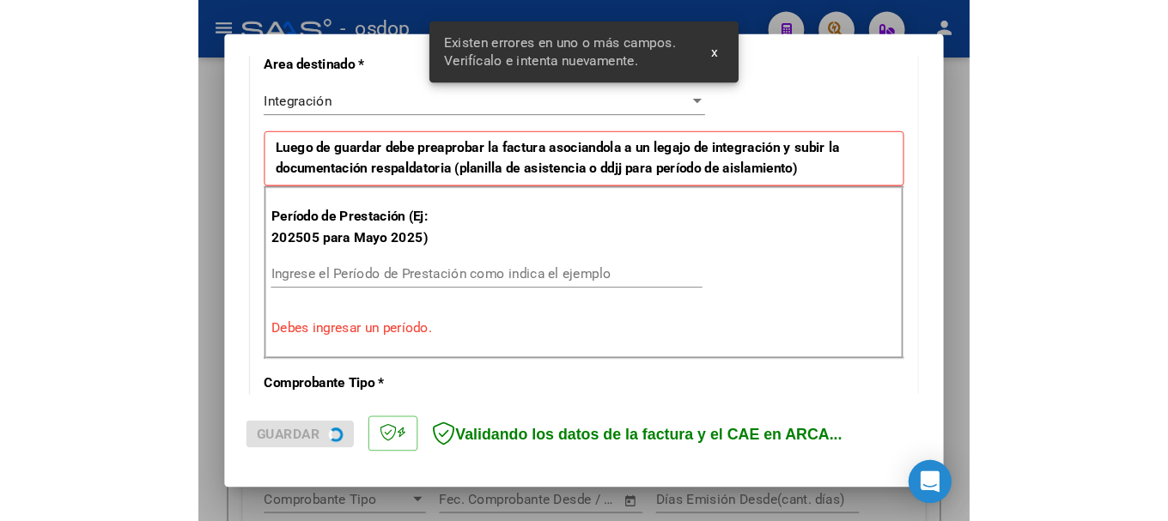
scroll to position [436, 0]
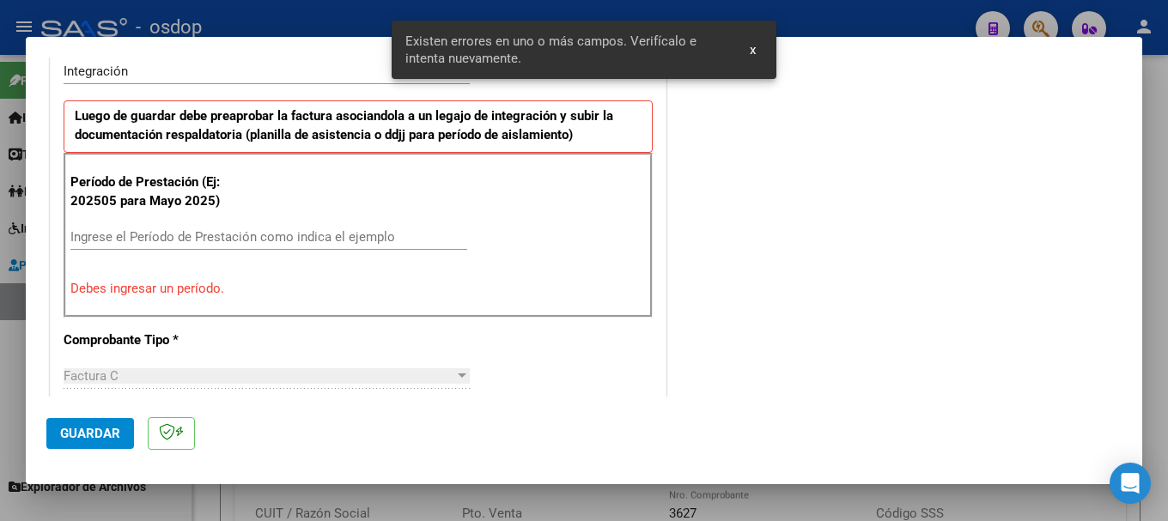
click at [162, 234] on input "Ingrese el Período de Prestación como indica el ejemplo" at bounding box center [268, 236] width 397 height 15
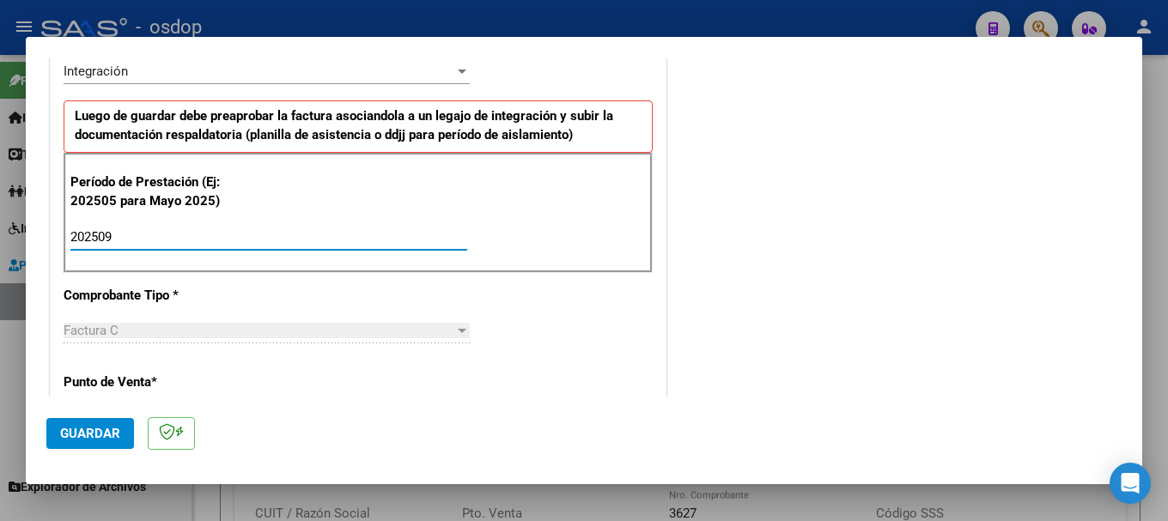
type input "202509"
click at [244, 271] on div "Período de Prestación (Ej: 202505 para Mayo 2025) 202509 Ingrese el Período de …" at bounding box center [358, 213] width 589 height 120
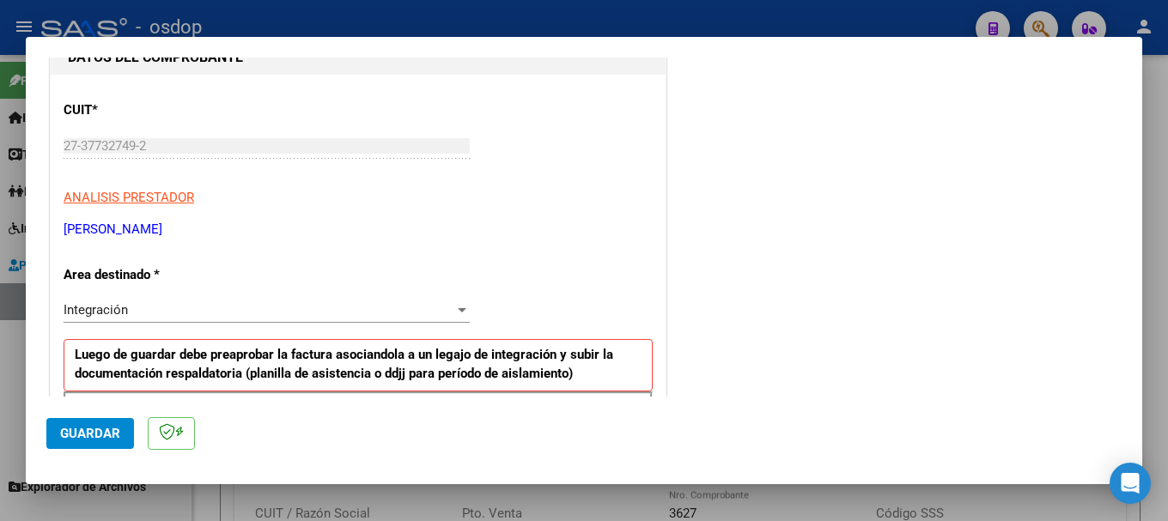
scroll to position [0, 0]
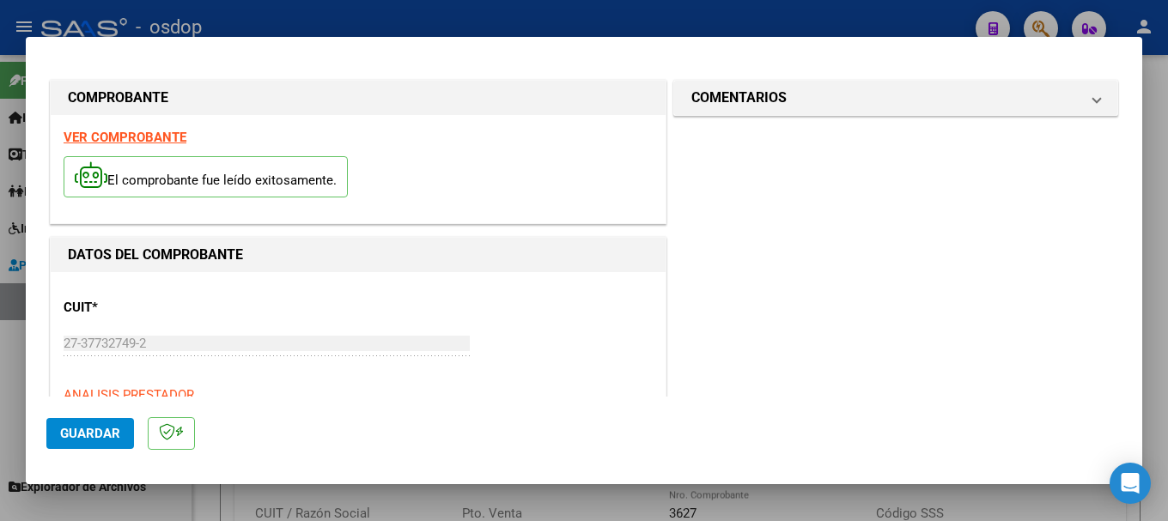
click at [106, 137] on strong "VER COMPROBANTE" at bounding box center [125, 137] width 123 height 15
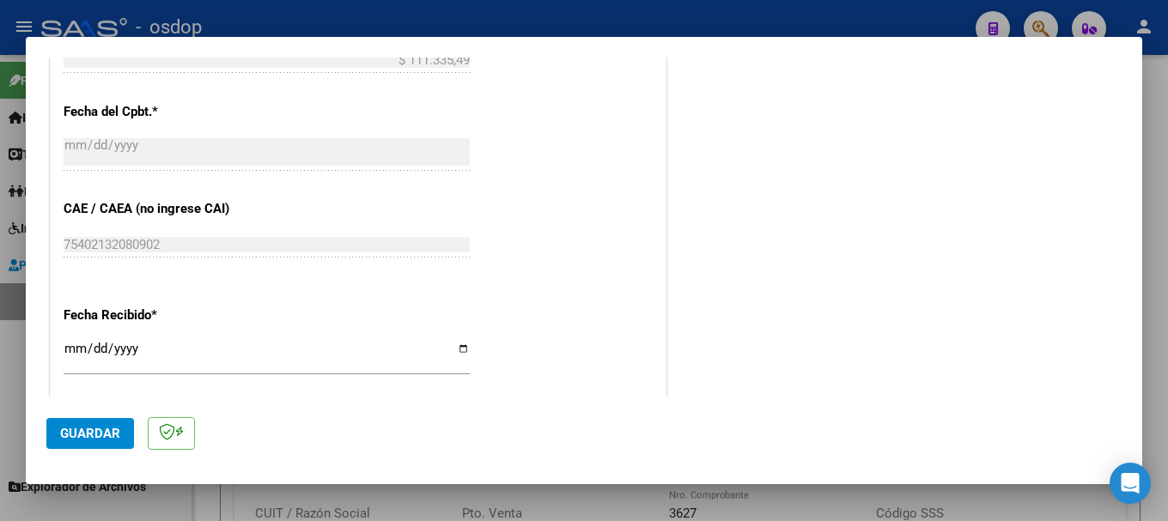
scroll to position [773, 0]
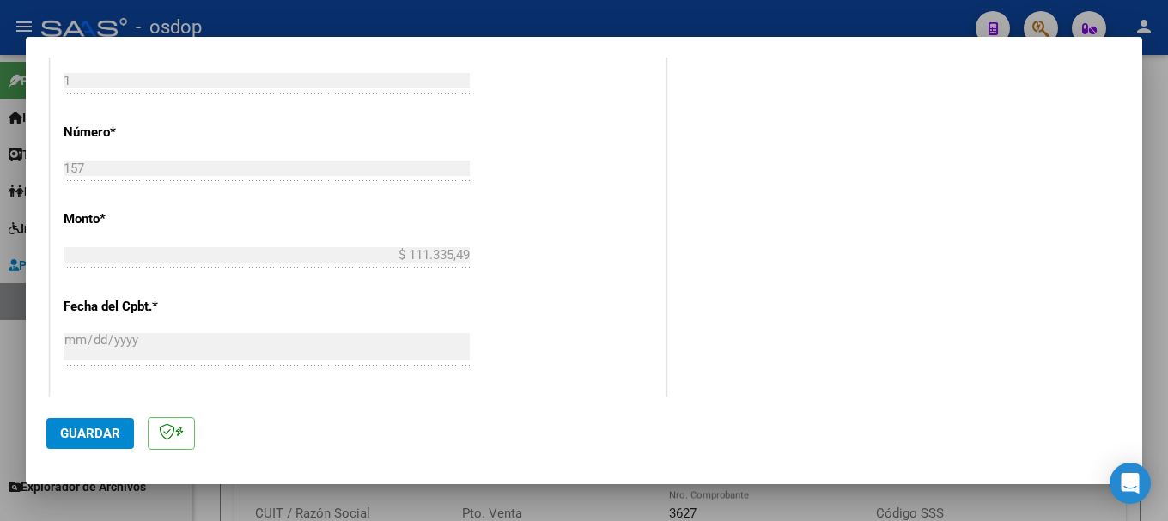
click at [106, 426] on span "Guardar" at bounding box center [90, 433] width 60 height 15
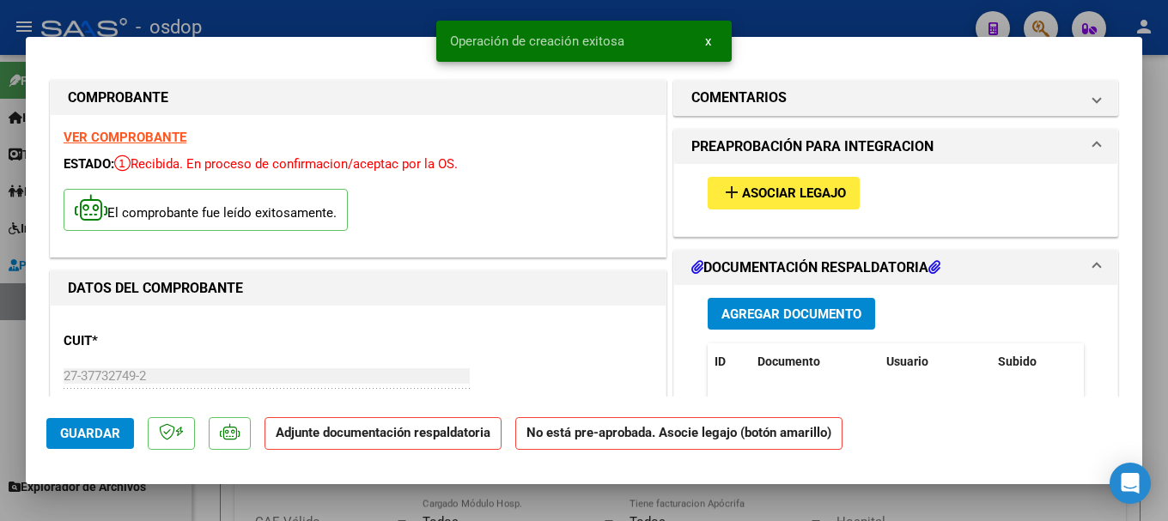
click at [765, 311] on span "Agregar Documento" at bounding box center [791, 314] width 140 height 15
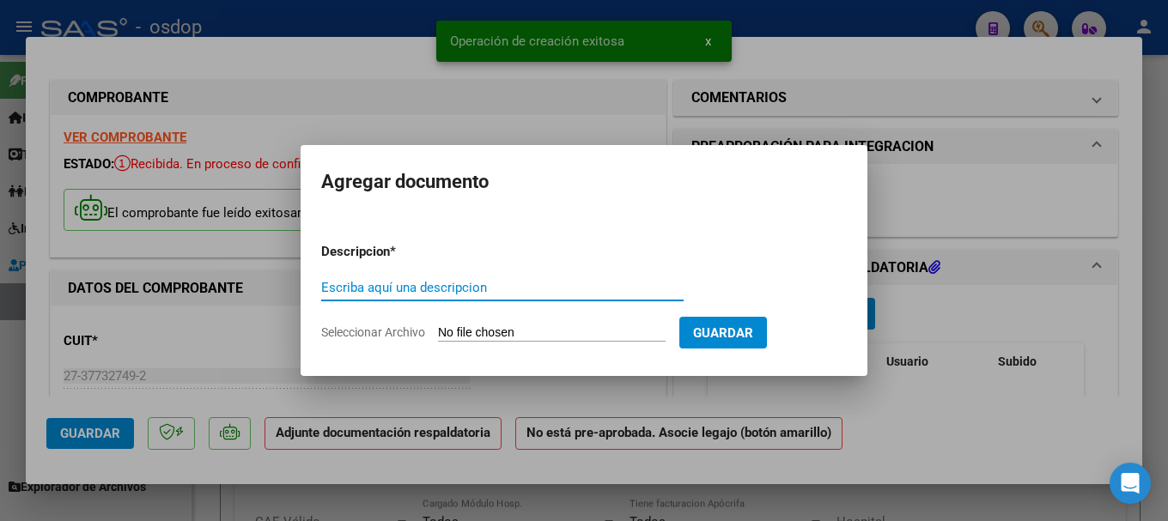
click at [534, 331] on input "Seleccionar Archivo" at bounding box center [552, 333] width 228 height 16
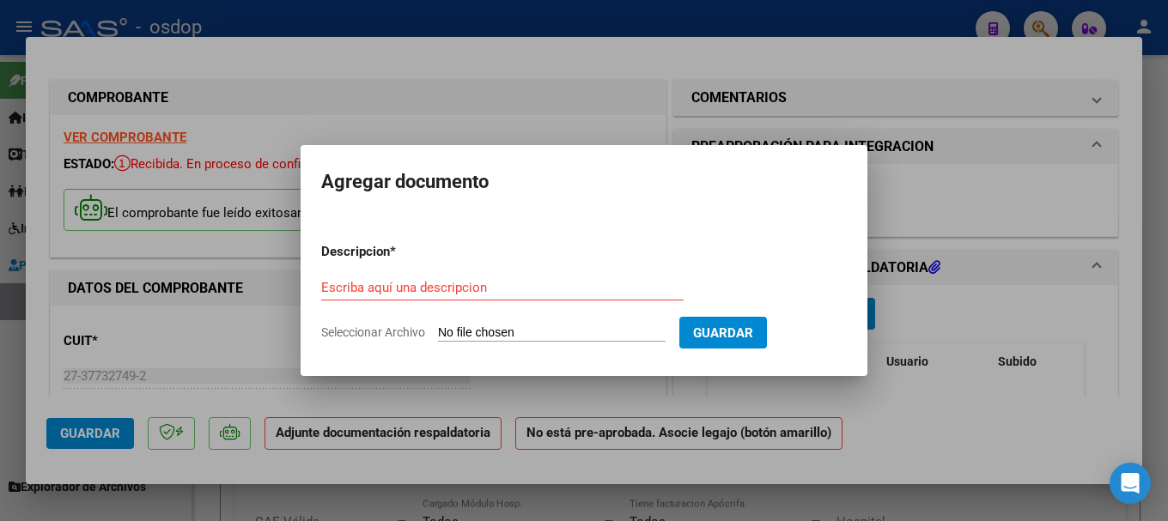
type input "C:\fakepath\Asistencia Eliel psicope [DATE].pdf"
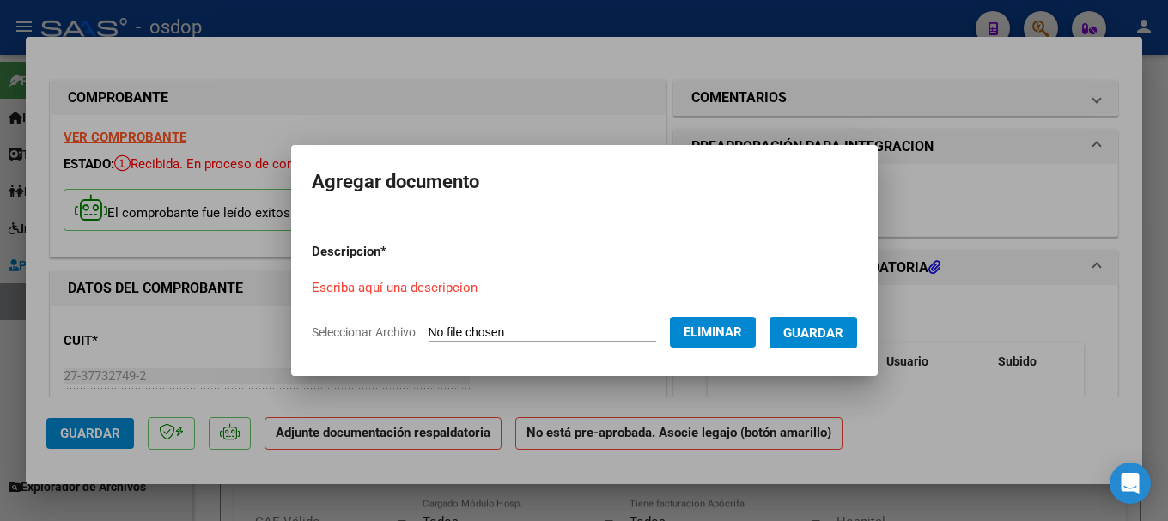
click at [351, 276] on div "Escriba aquí una descripcion" at bounding box center [500, 288] width 376 height 26
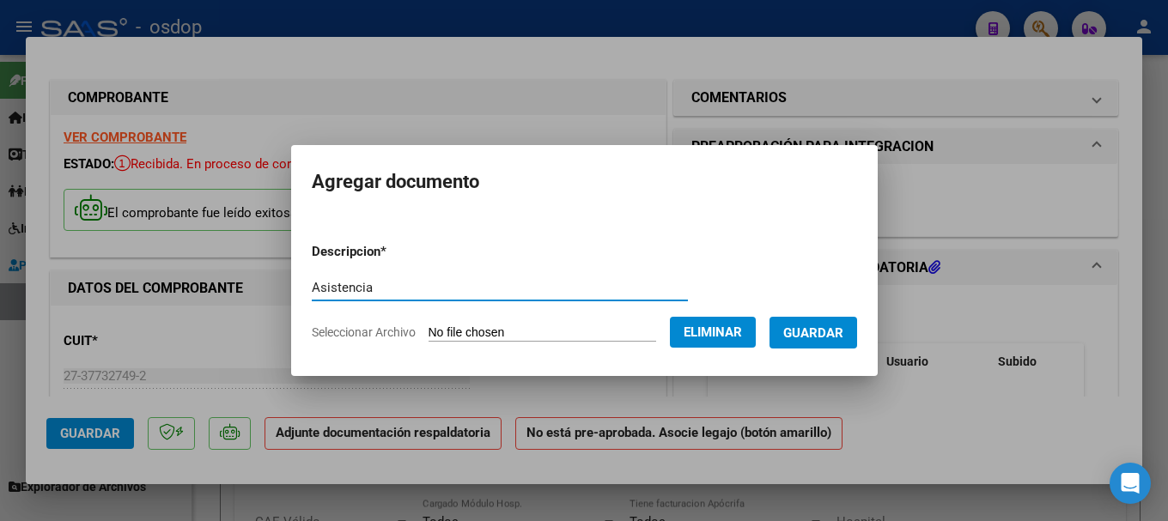
type input "Asistencia"
click at [826, 325] on span "Guardar" at bounding box center [813, 332] width 60 height 15
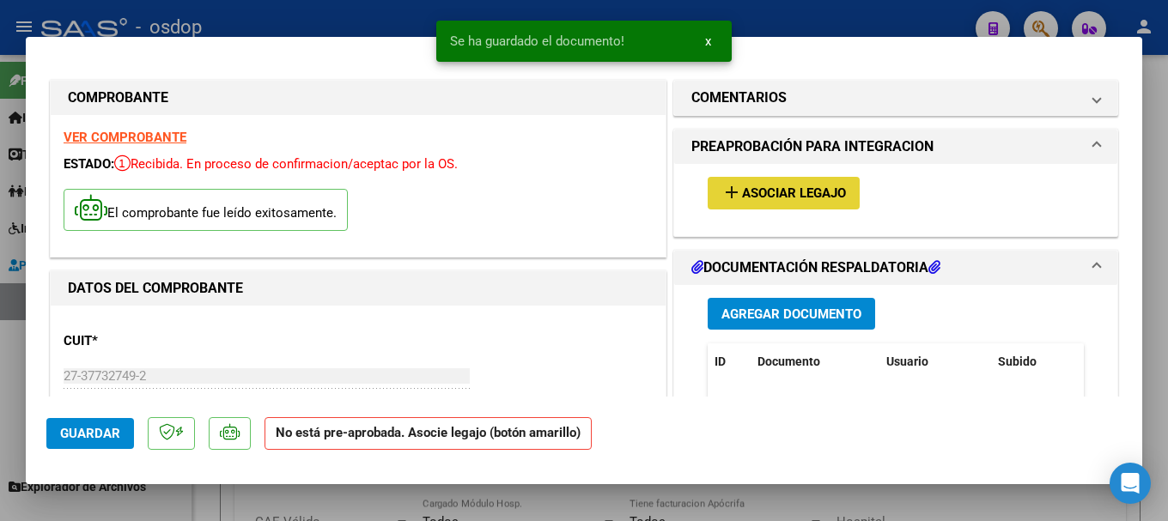
click at [792, 198] on span "Asociar Legajo" at bounding box center [794, 193] width 104 height 15
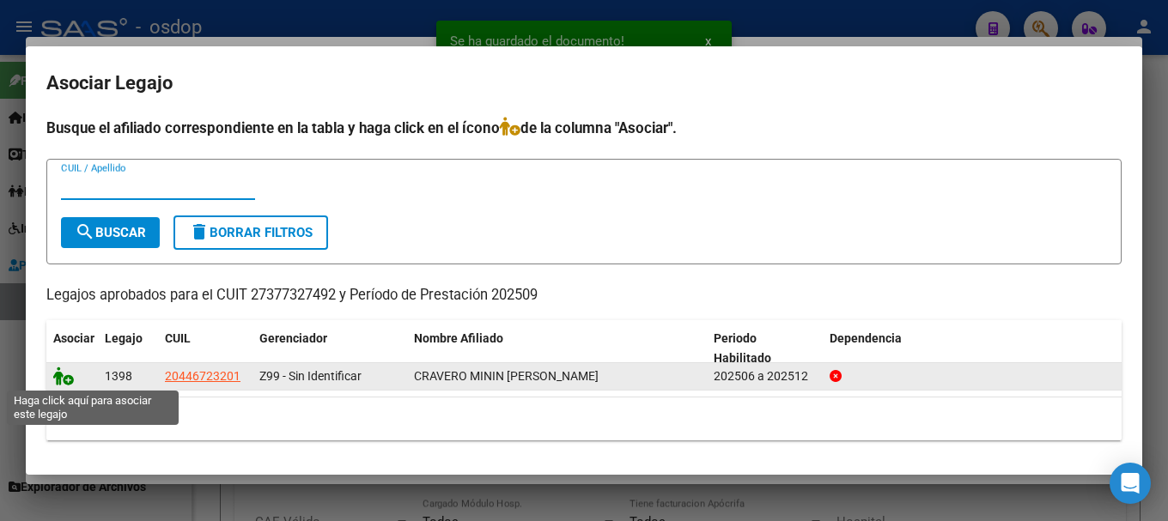
click at [53, 373] on icon at bounding box center [63, 376] width 21 height 19
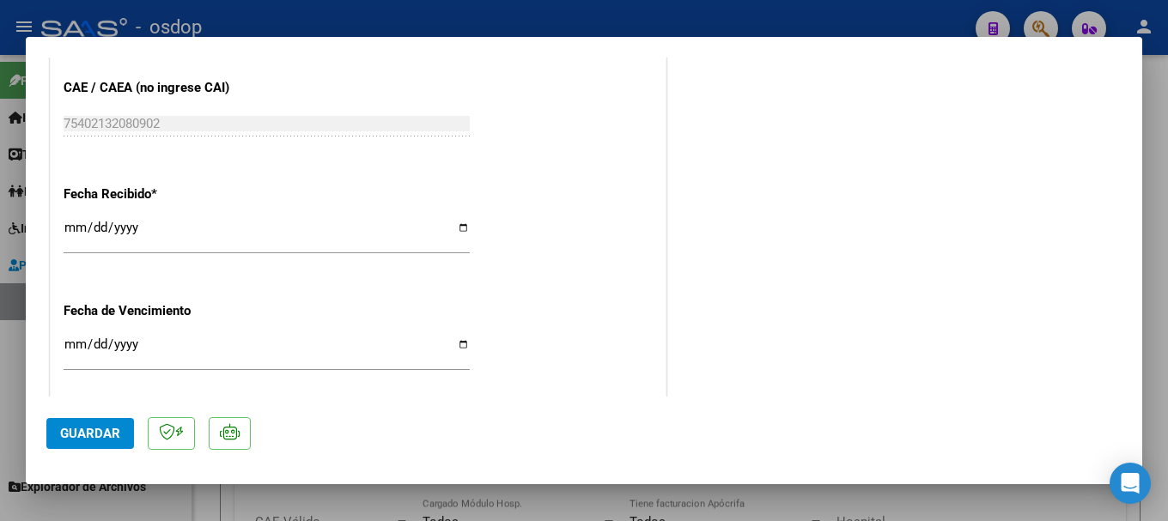
scroll to position [1210, 0]
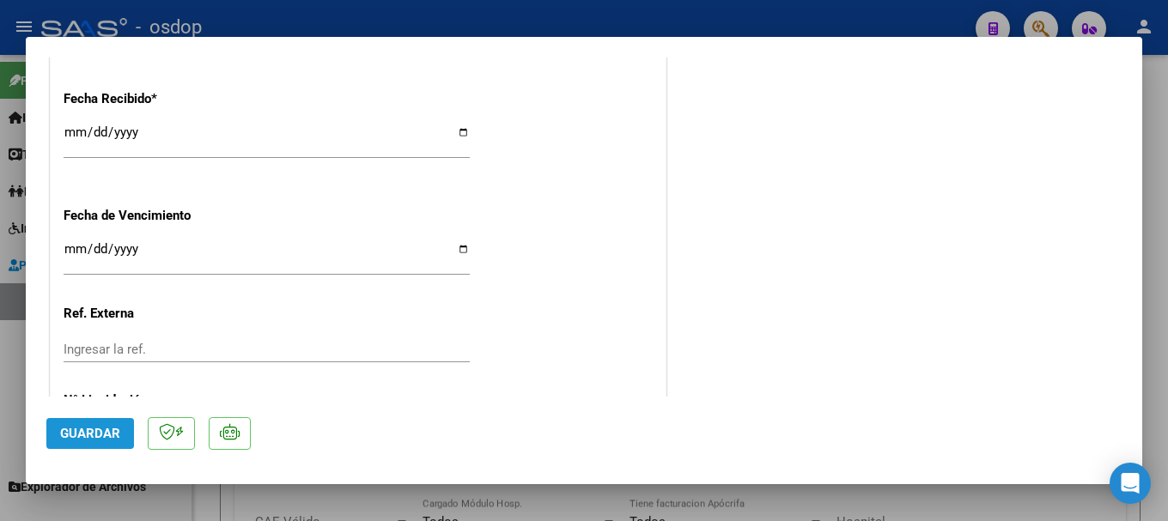
click at [93, 435] on span "Guardar" at bounding box center [90, 433] width 60 height 15
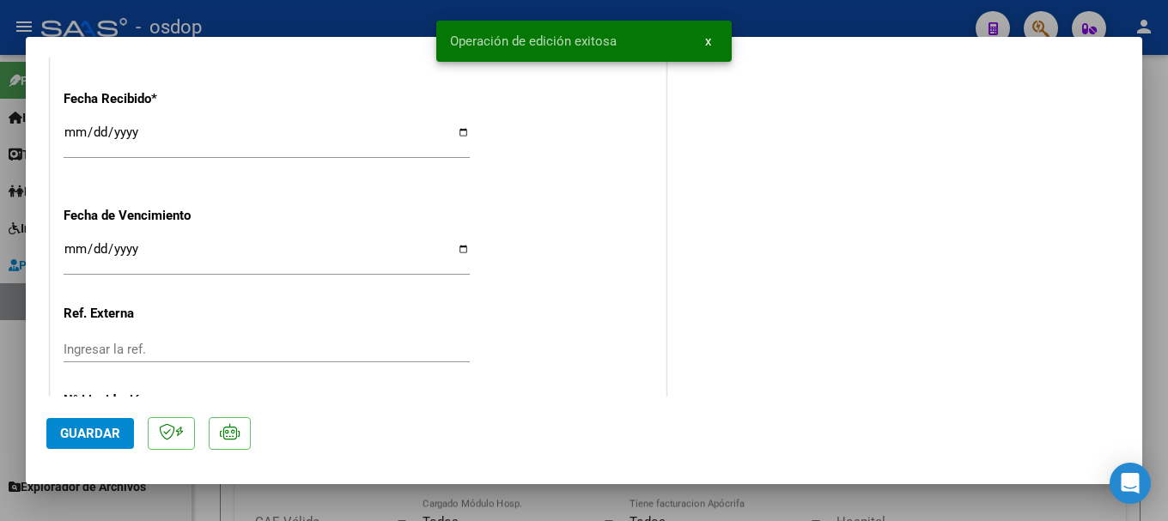
drag, startPoint x: 452, startPoint y: 39, endPoint x: 627, endPoint y: 43, distance: 174.3
click at [627, 43] on simple-snack-bar "Operación de edición exitosa x" at bounding box center [584, 41] width 268 height 17
copy span "Operación de edición exitosa"
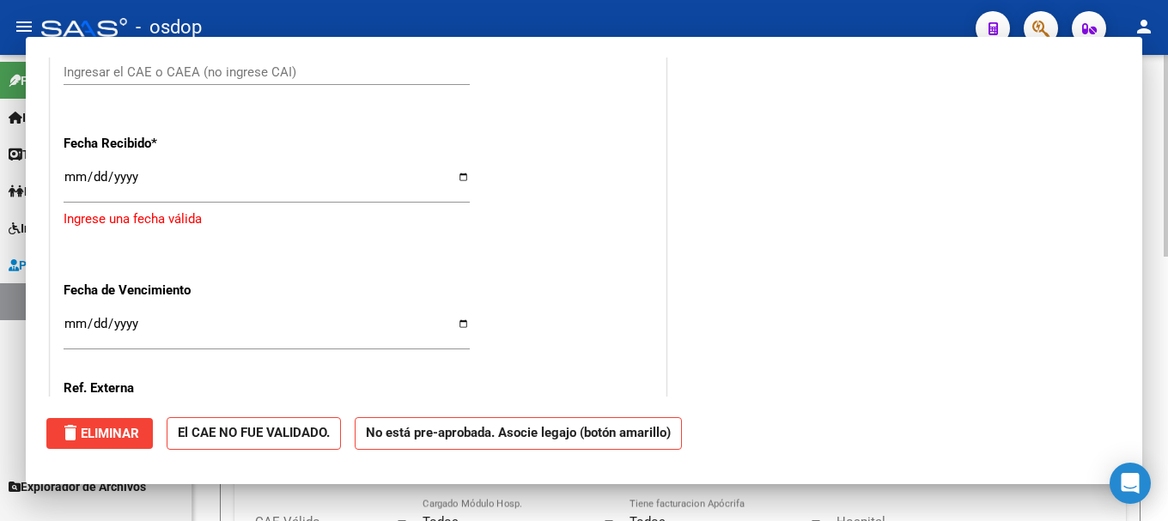
scroll to position [0, 0]
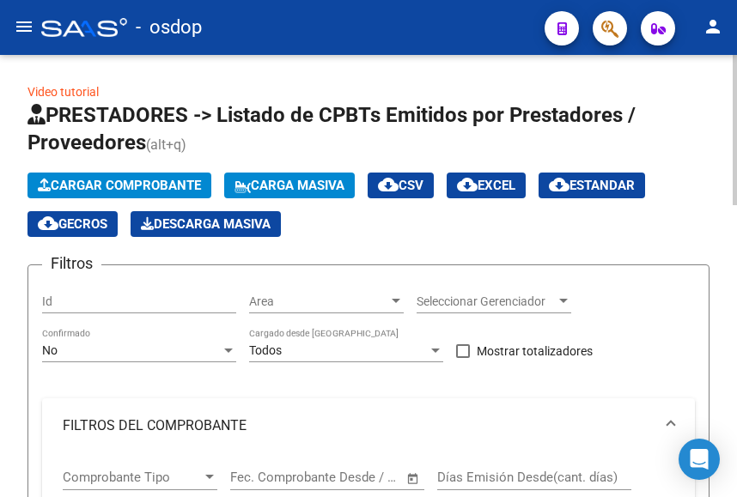
click at [106, 175] on button "Cargar Comprobante" at bounding box center [119, 186] width 184 height 26
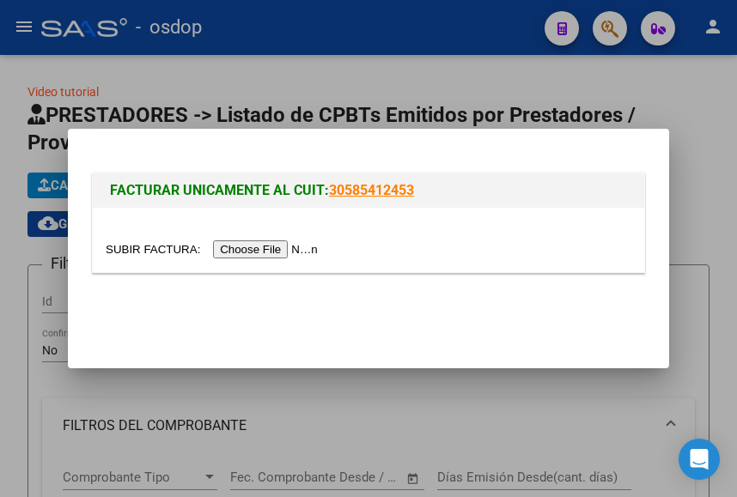
click at [246, 246] on input "file" at bounding box center [214, 249] width 217 height 18
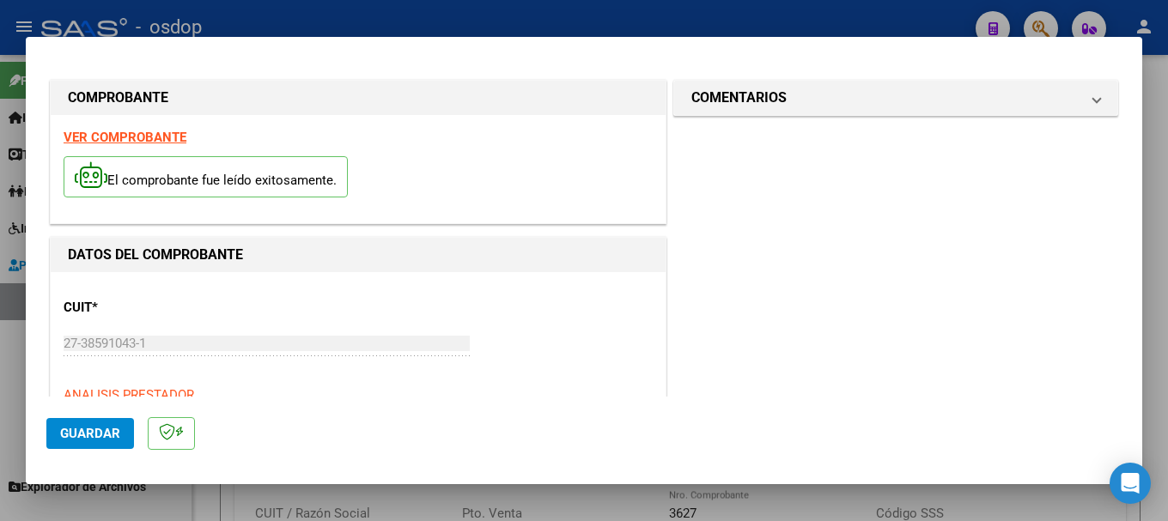
click at [138, 137] on strong "VER COMPROBANTE" at bounding box center [125, 137] width 123 height 15
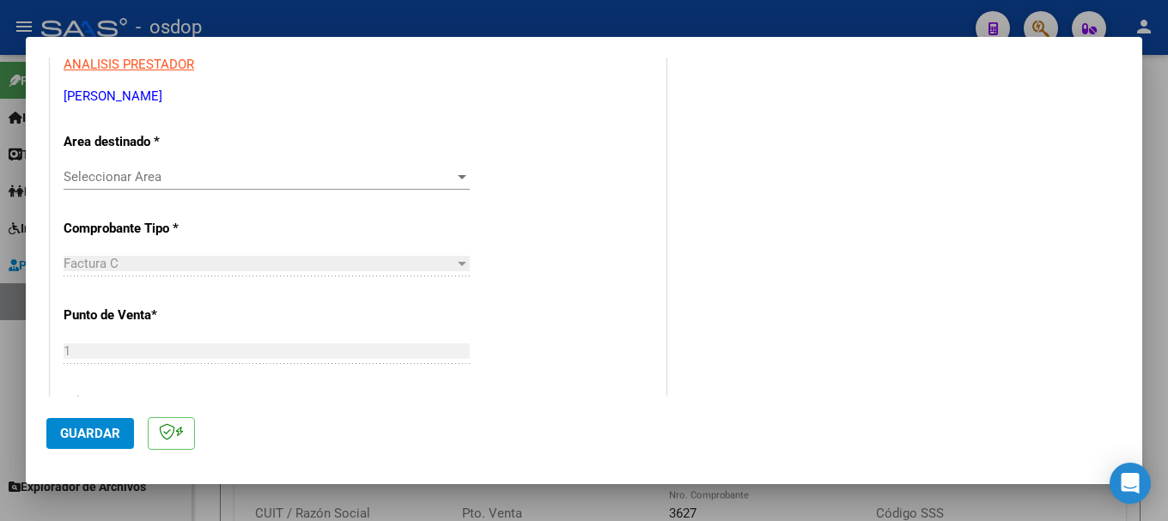
scroll to position [325, 0]
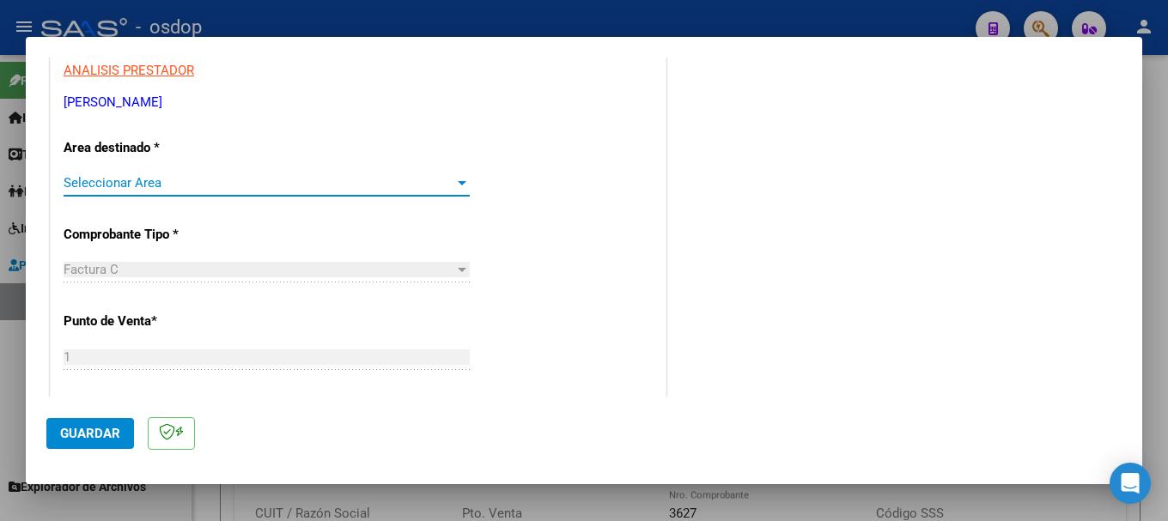
click at [127, 181] on span "Seleccionar Area" at bounding box center [259, 182] width 391 height 15
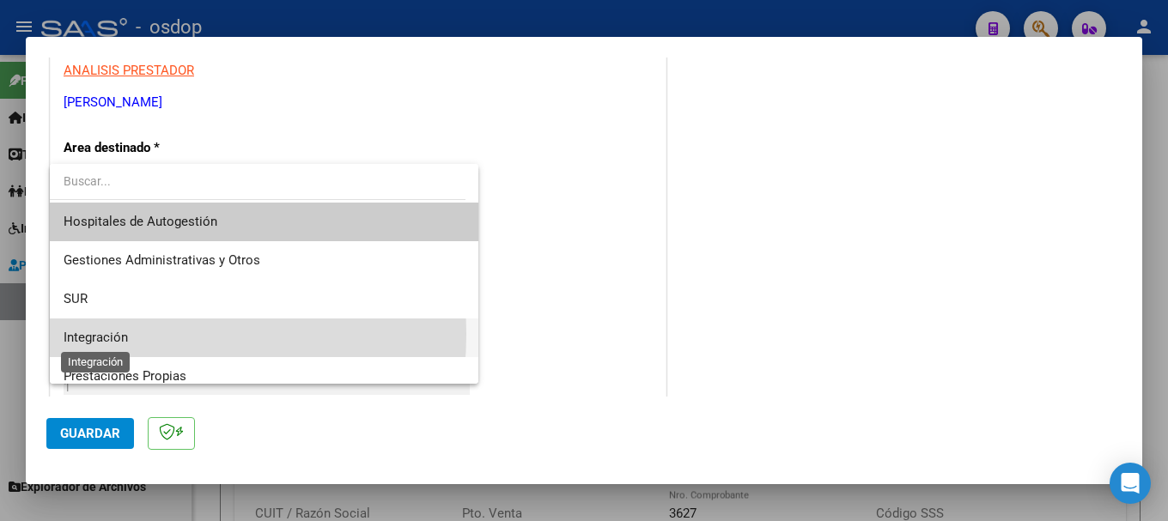
click at [106, 334] on span "Integración" at bounding box center [96, 337] width 64 height 15
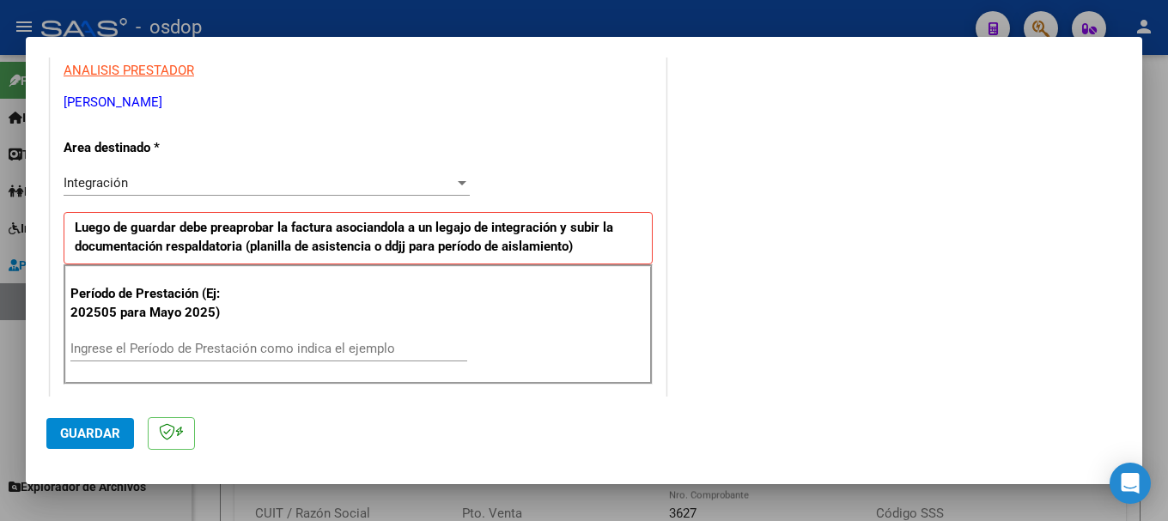
click at [152, 357] on div "Ingrese el Período de Prestación como indica el ejemplo" at bounding box center [268, 349] width 397 height 26
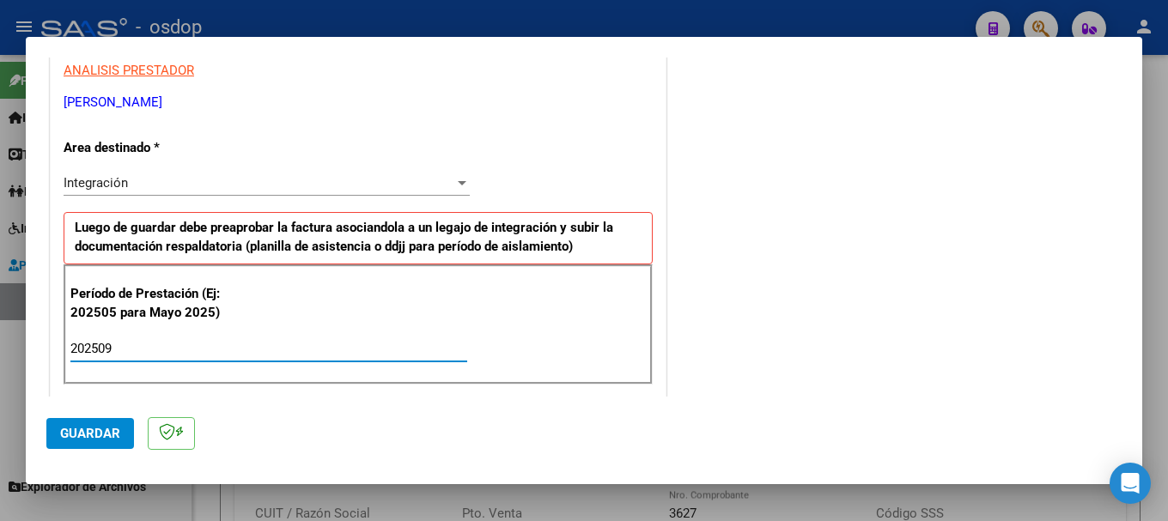
type input "202509"
click at [66, 438] on span "Guardar" at bounding box center [90, 433] width 60 height 15
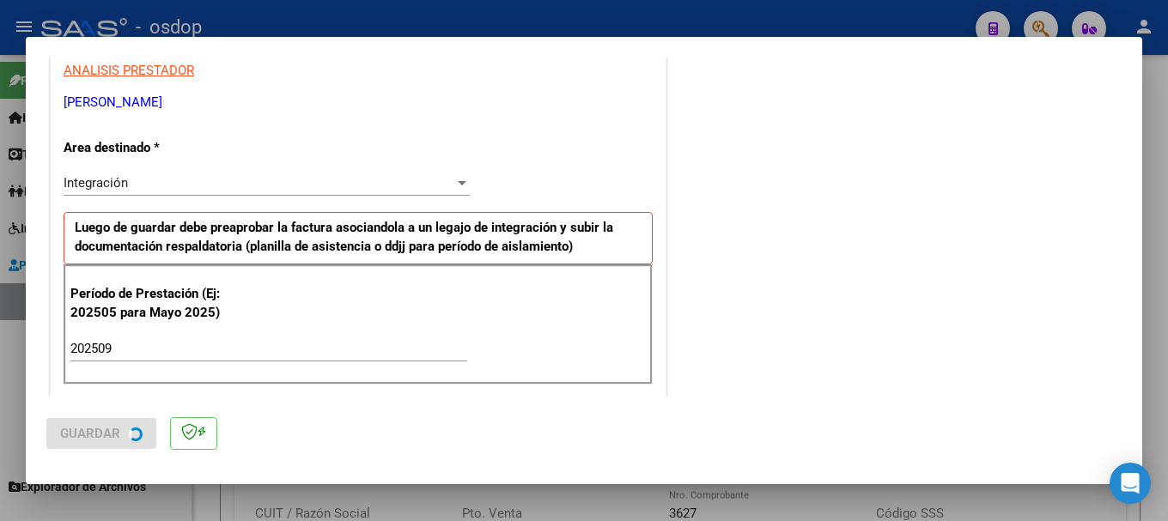
scroll to position [0, 0]
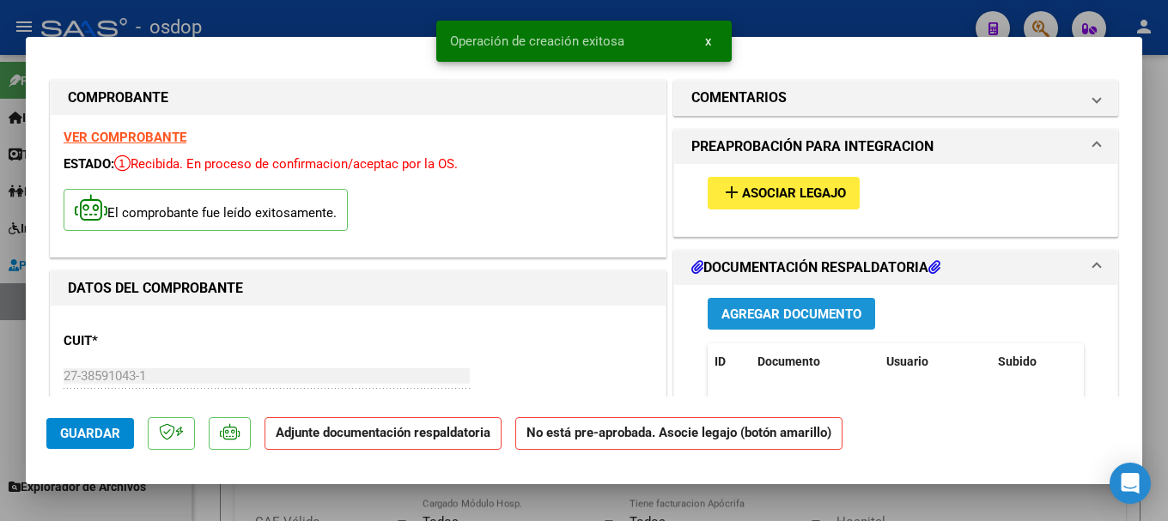
click at [788, 310] on span "Agregar Documento" at bounding box center [791, 314] width 140 height 15
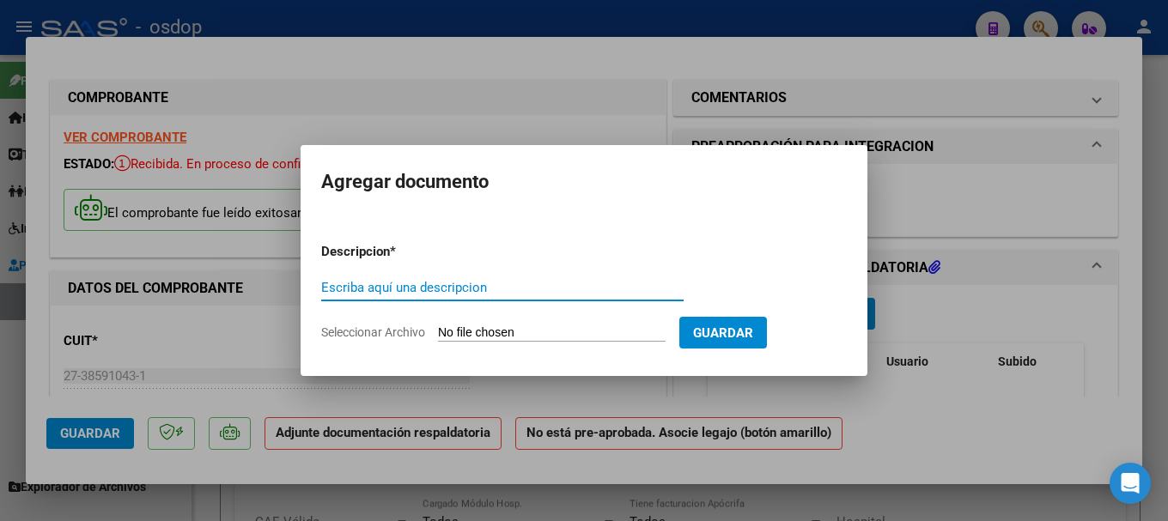
click at [549, 331] on input "Seleccionar Archivo" at bounding box center [552, 333] width 228 height 16
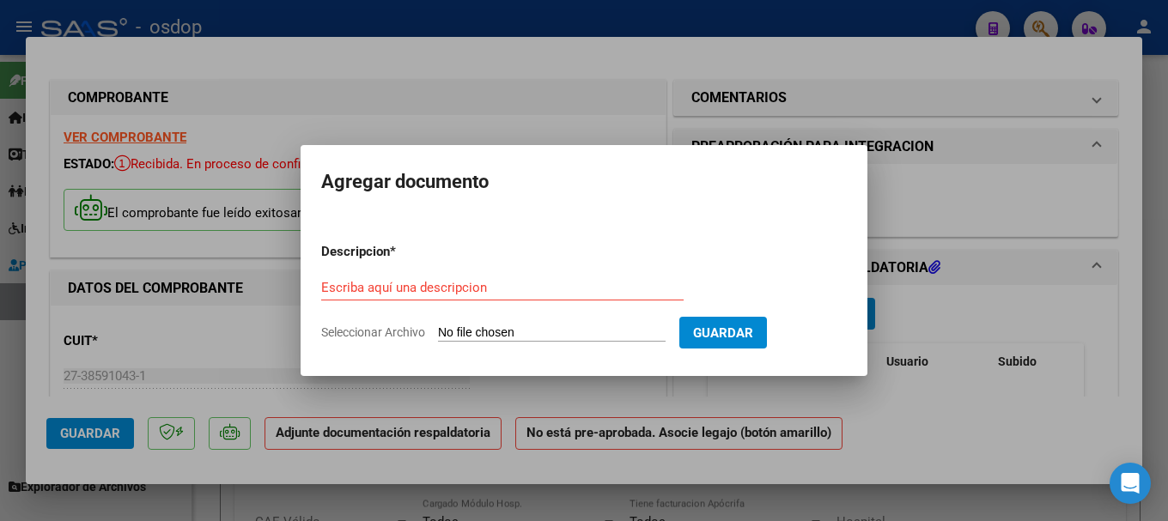
type input "C:\fakepath\Asistencia Eliel TO [DATE].pdf"
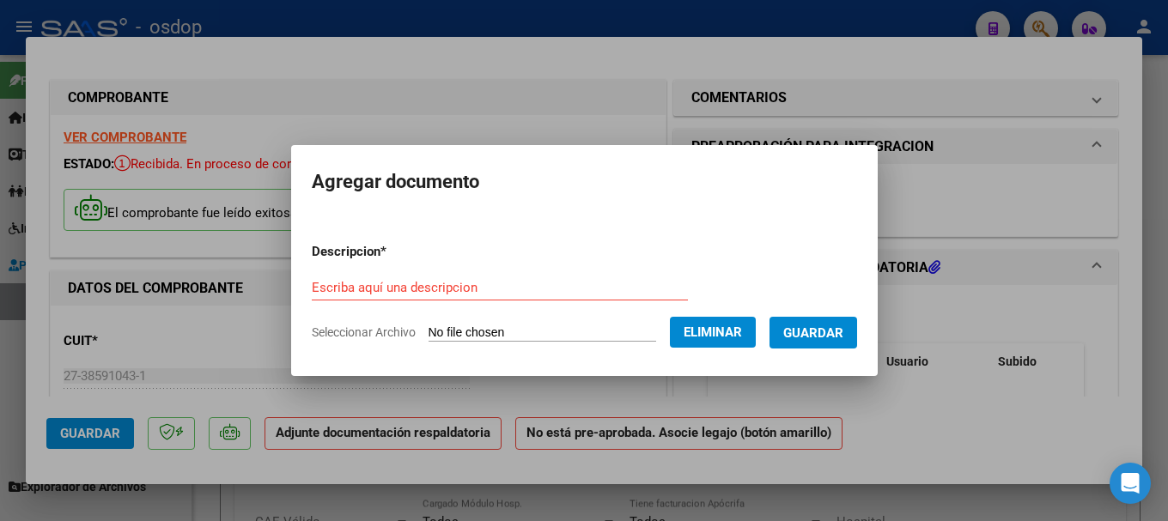
click at [351, 275] on div "Escriba aquí una descripcion" at bounding box center [500, 288] width 376 height 26
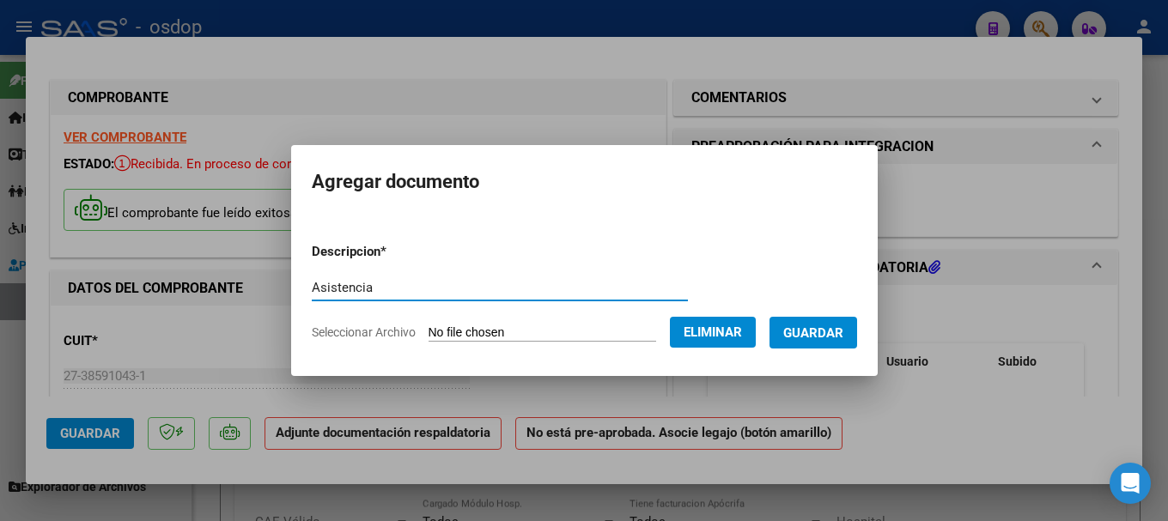
type input "Asistencia"
click at [829, 335] on span "Guardar" at bounding box center [813, 332] width 60 height 15
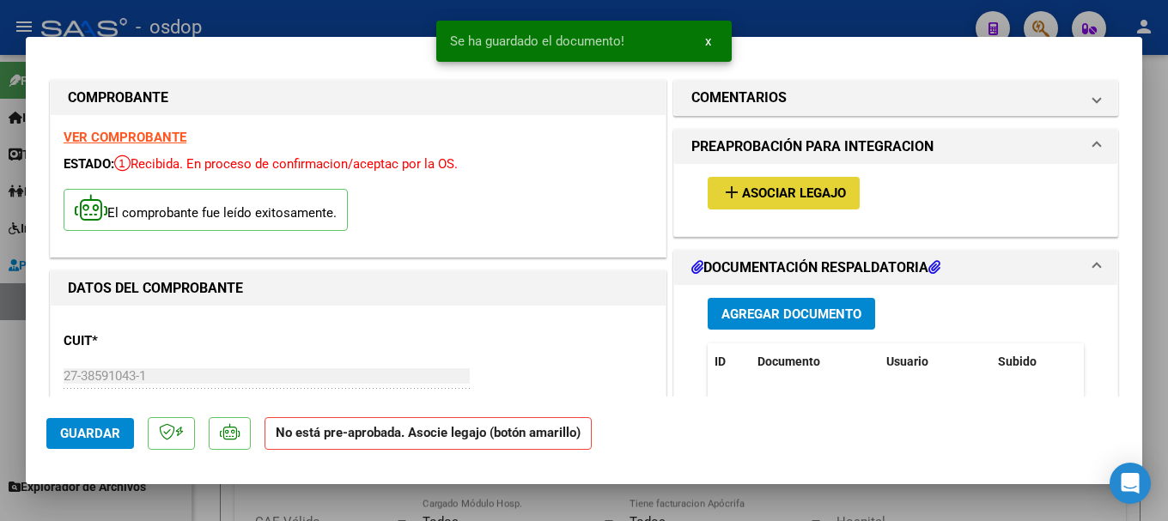
click at [771, 194] on span "Asociar Legajo" at bounding box center [794, 193] width 104 height 15
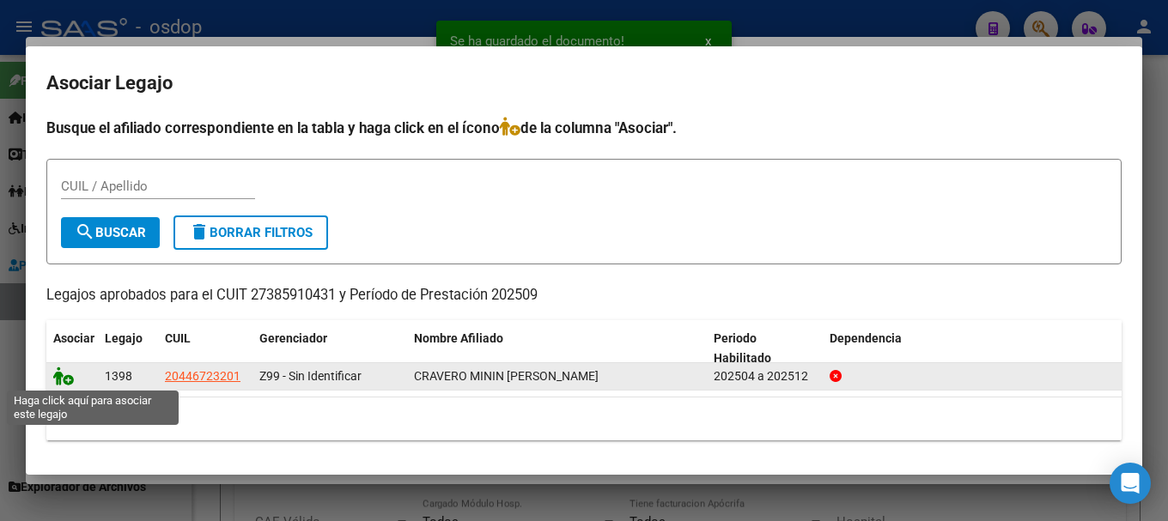
click at [56, 372] on icon at bounding box center [63, 376] width 21 height 19
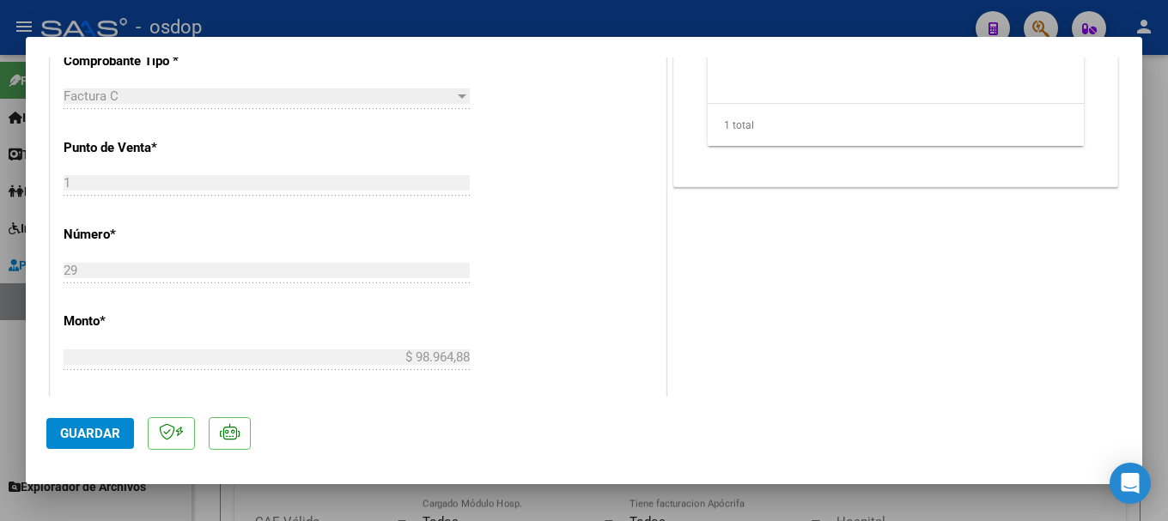
scroll to position [859, 0]
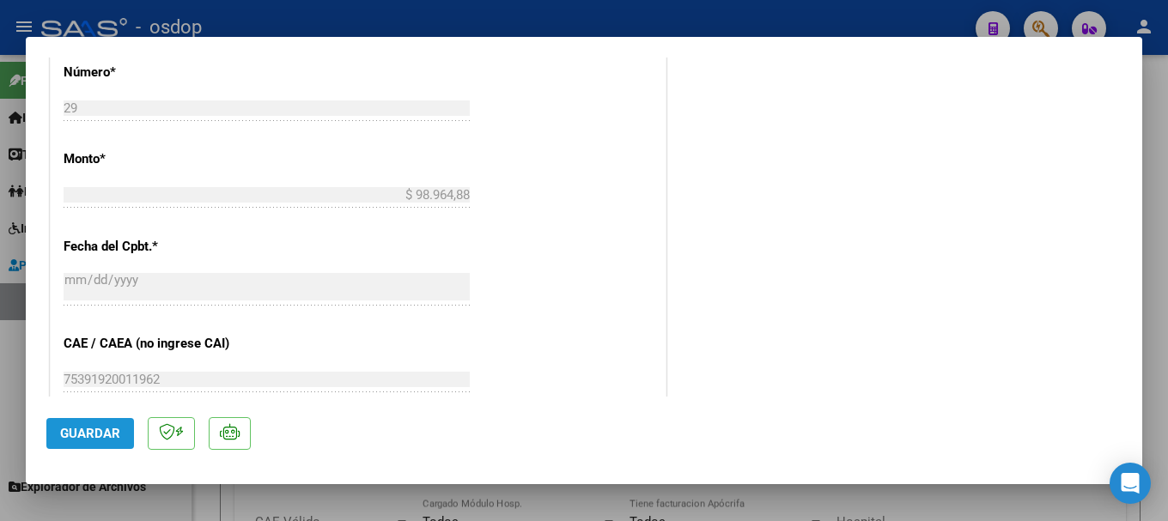
click at [102, 432] on span "Guardar" at bounding box center [90, 433] width 60 height 15
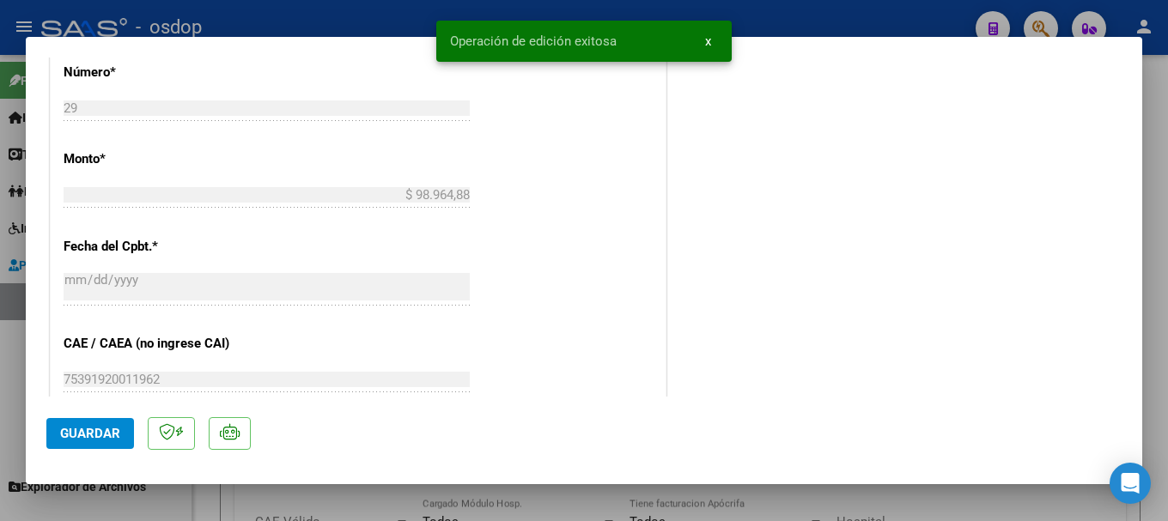
drag, startPoint x: 451, startPoint y: 39, endPoint x: 634, endPoint y: 33, distance: 183.0
click at [634, 33] on simple-snack-bar "Operación de edición exitosa x" at bounding box center [584, 41] width 268 height 17
copy span "Operación de edición exitosa"
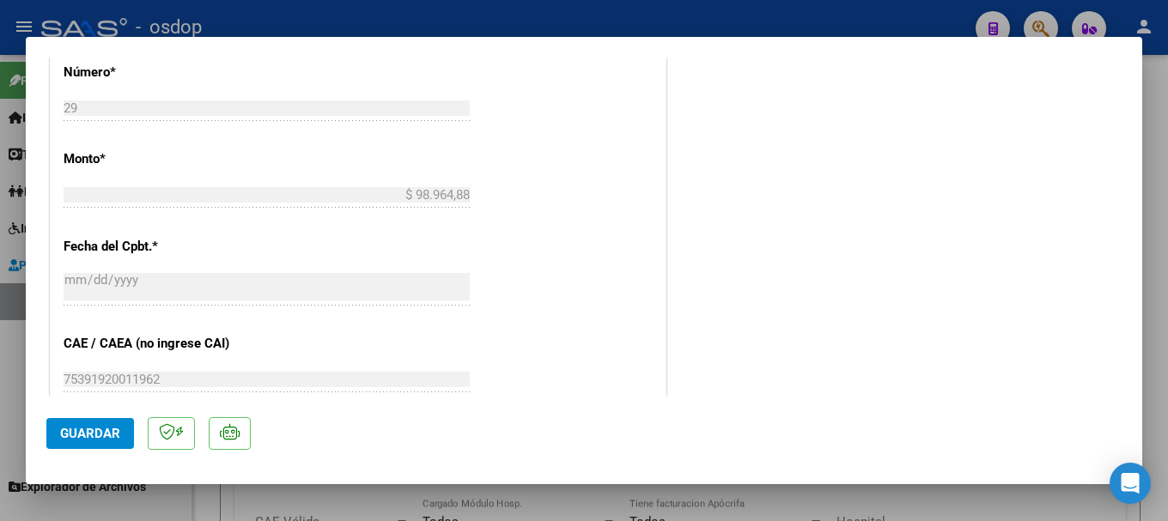
type input "$ 0,00"
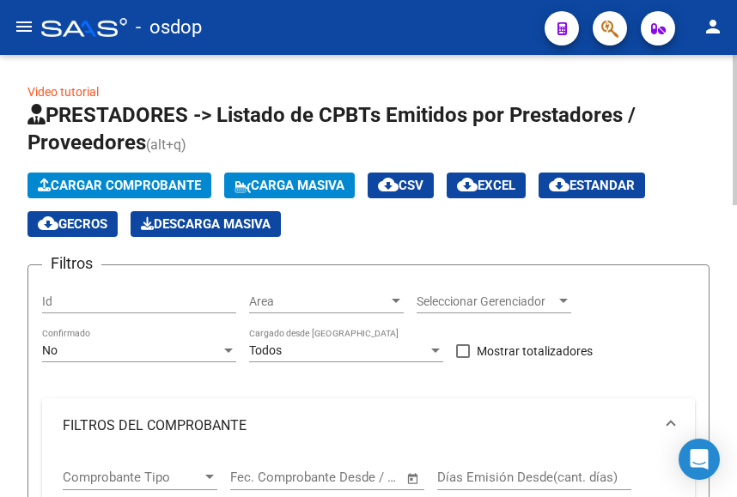
click at [111, 179] on span "Cargar Comprobante" at bounding box center [119, 185] width 163 height 15
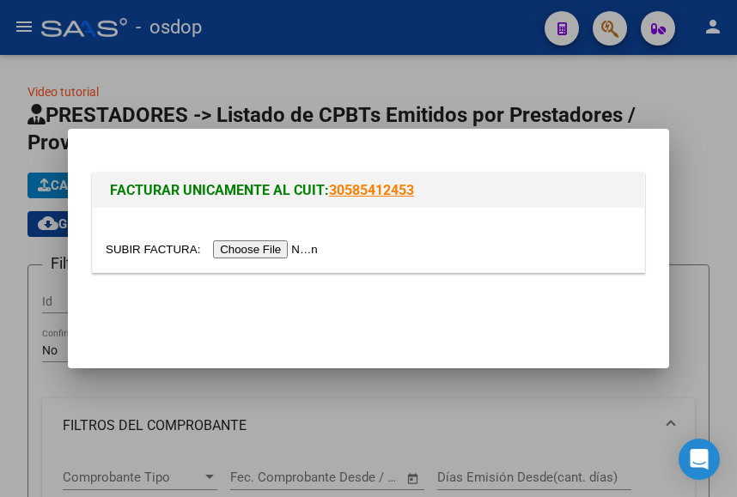
click at [252, 248] on input "file" at bounding box center [214, 249] width 217 height 18
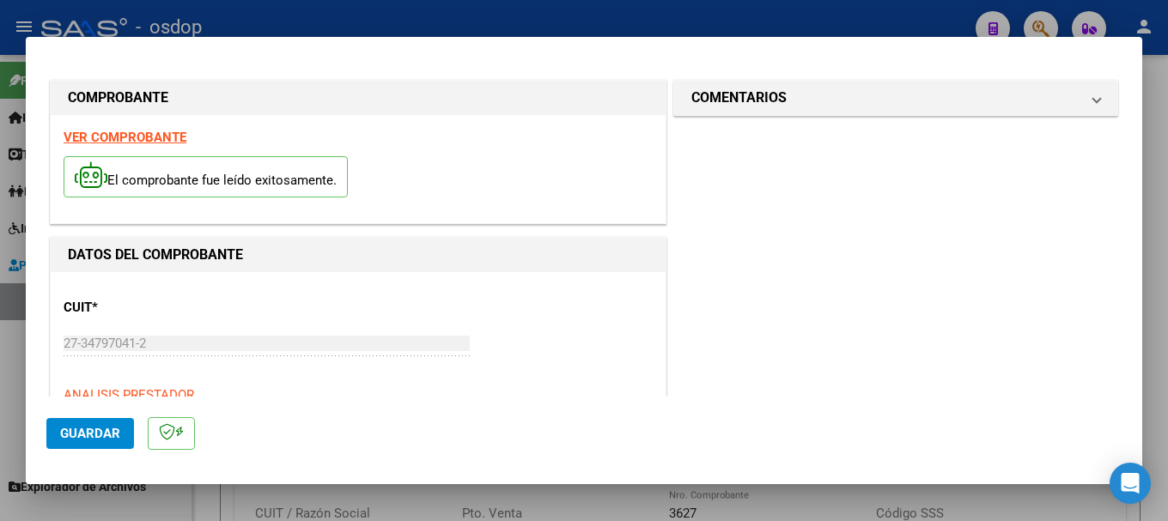
click at [136, 133] on strong "VER COMPROBANTE" at bounding box center [125, 137] width 123 height 15
click at [96, 438] on span "Guardar" at bounding box center [90, 433] width 60 height 15
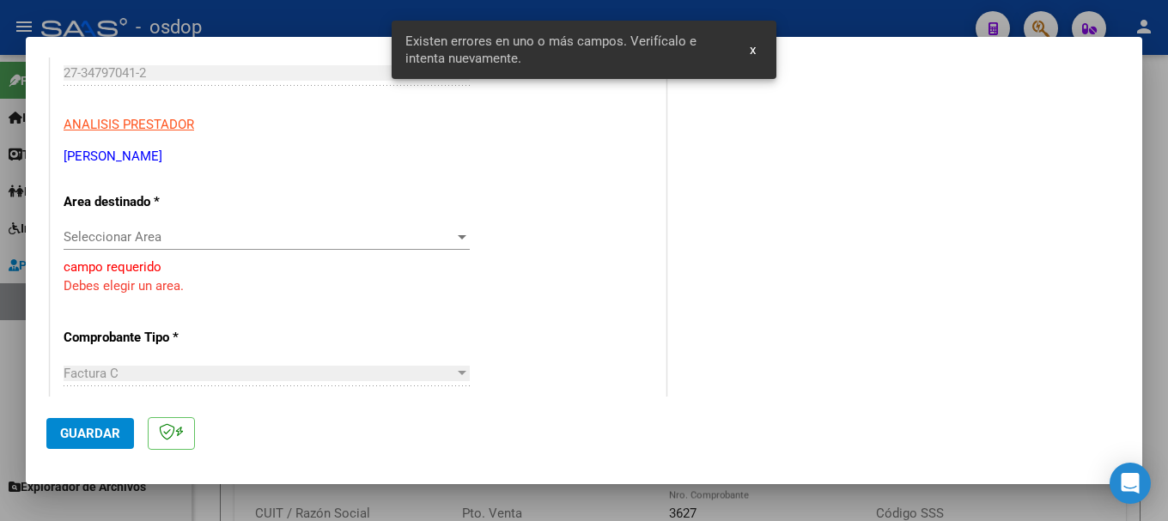
scroll to position [273, 0]
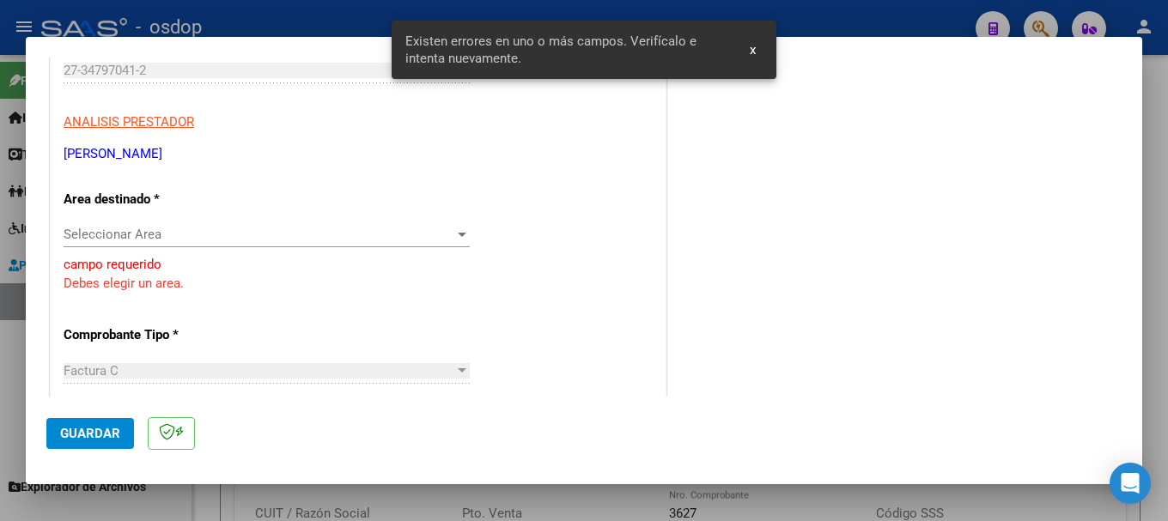
click at [118, 230] on span "Seleccionar Area" at bounding box center [259, 234] width 391 height 15
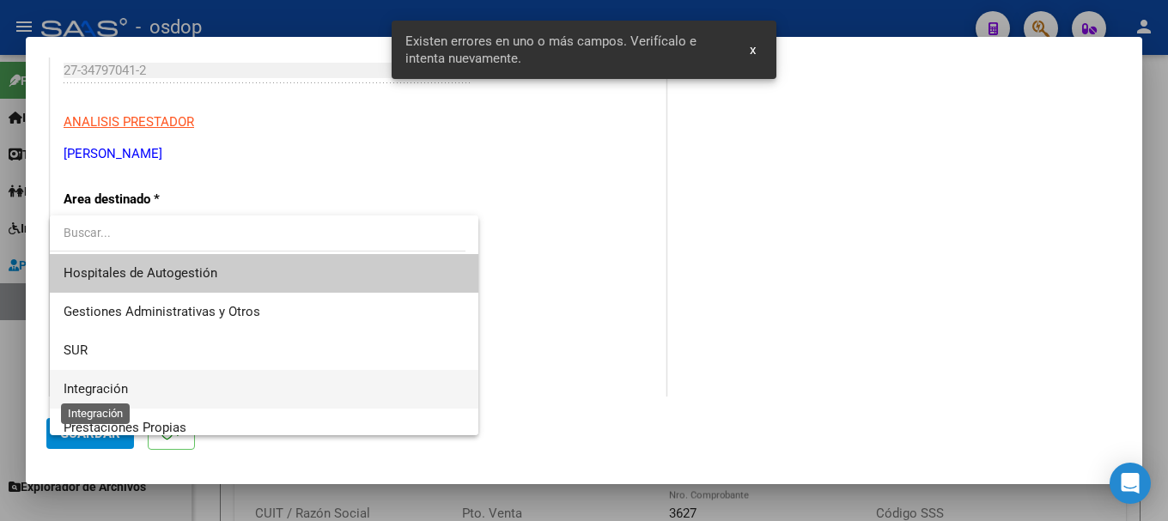
click at [111, 386] on span "Integración" at bounding box center [96, 388] width 64 height 15
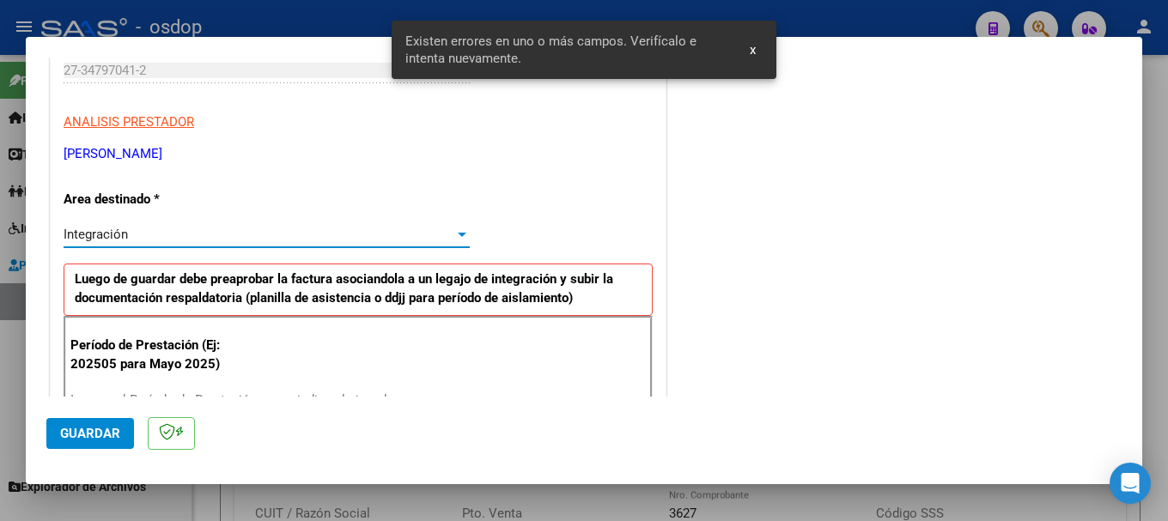
scroll to position [359, 0]
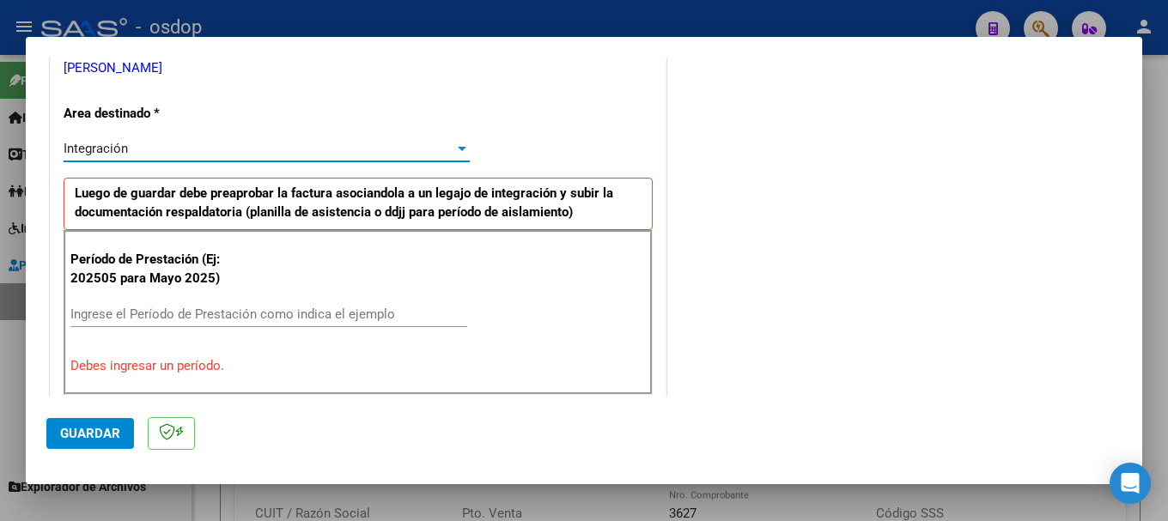
click at [153, 313] on input "Ingrese el Período de Prestación como indica el ejemplo" at bounding box center [268, 314] width 397 height 15
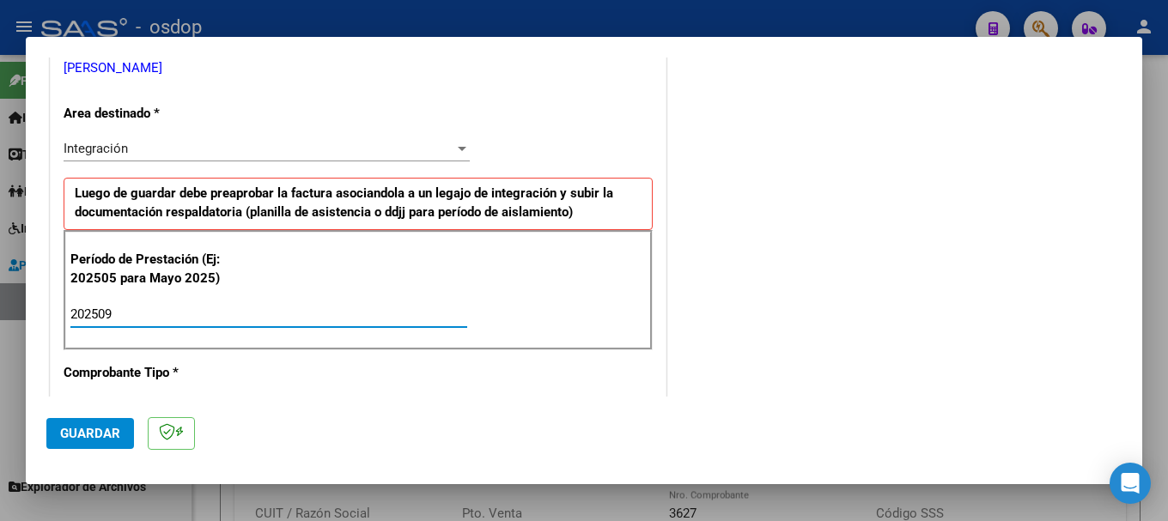
type input "202509"
click at [579, 279] on div "Período de Prestación (Ej: 202505 para Mayo 2025) 202509 Ingrese el Período de …" at bounding box center [358, 290] width 589 height 120
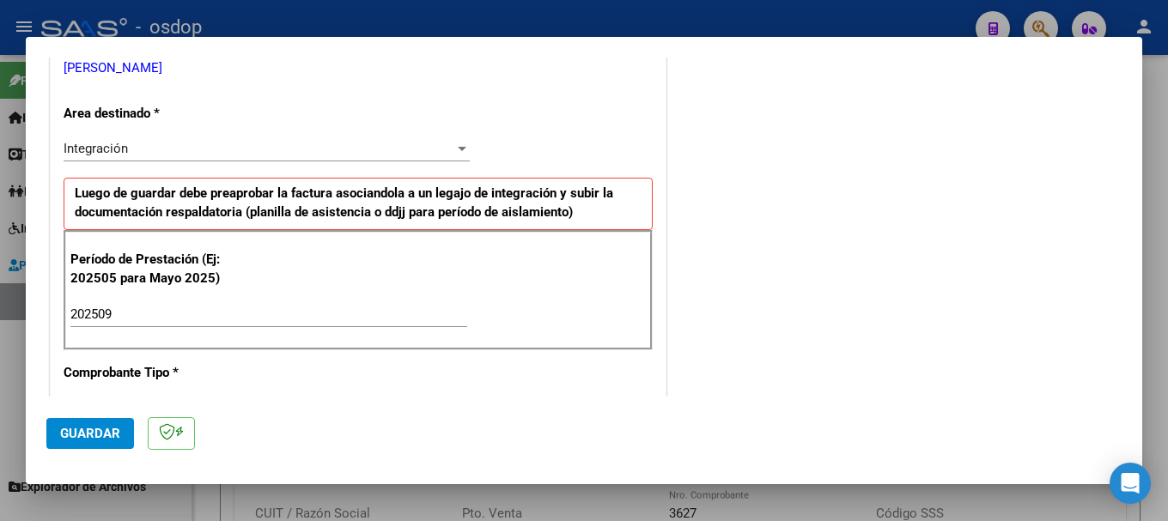
click at [94, 424] on button "Guardar" at bounding box center [90, 433] width 88 height 31
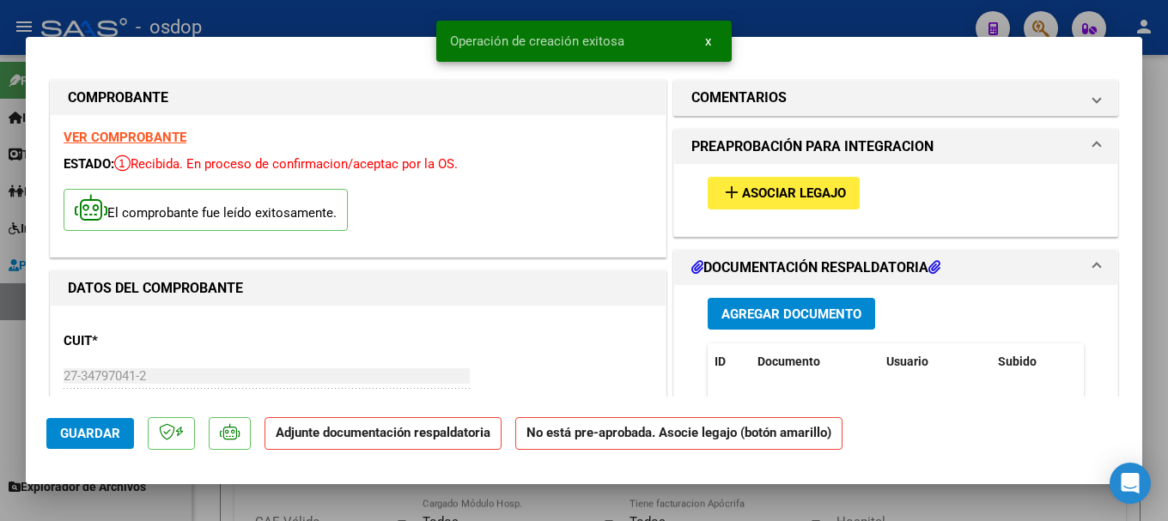
click at [793, 315] on span "Agregar Documento" at bounding box center [791, 314] width 140 height 15
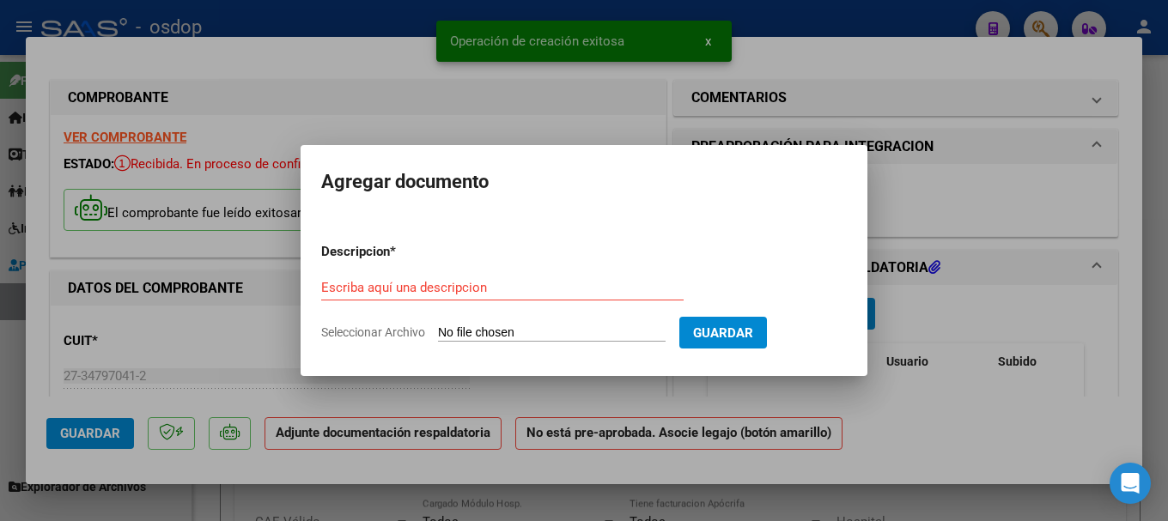
click at [532, 333] on input "Seleccionar Archivo" at bounding box center [552, 333] width 228 height 16
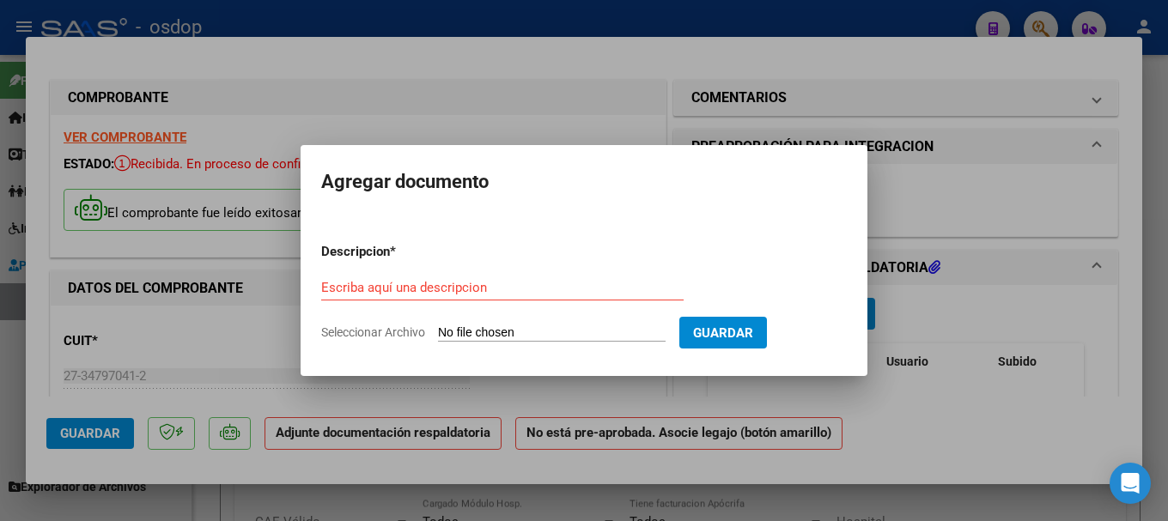
type input "C:\fakepath\PLANILLA DE ASISTENCIA SEPTIEMBRE PSICOMOTRICIDAD.pdf"
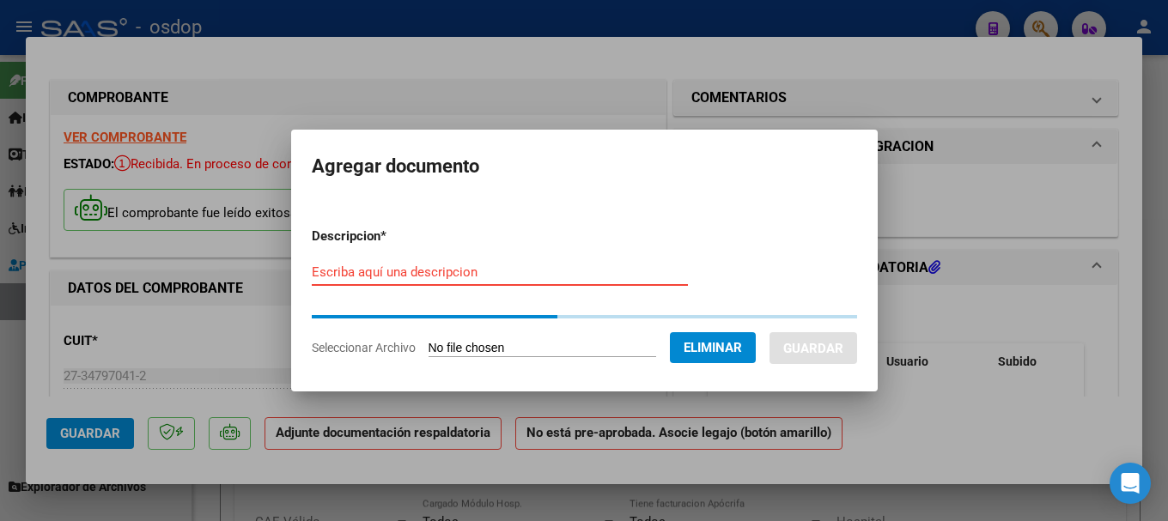
click at [343, 272] on input "Escriba aquí una descripcion" at bounding box center [500, 271] width 376 height 15
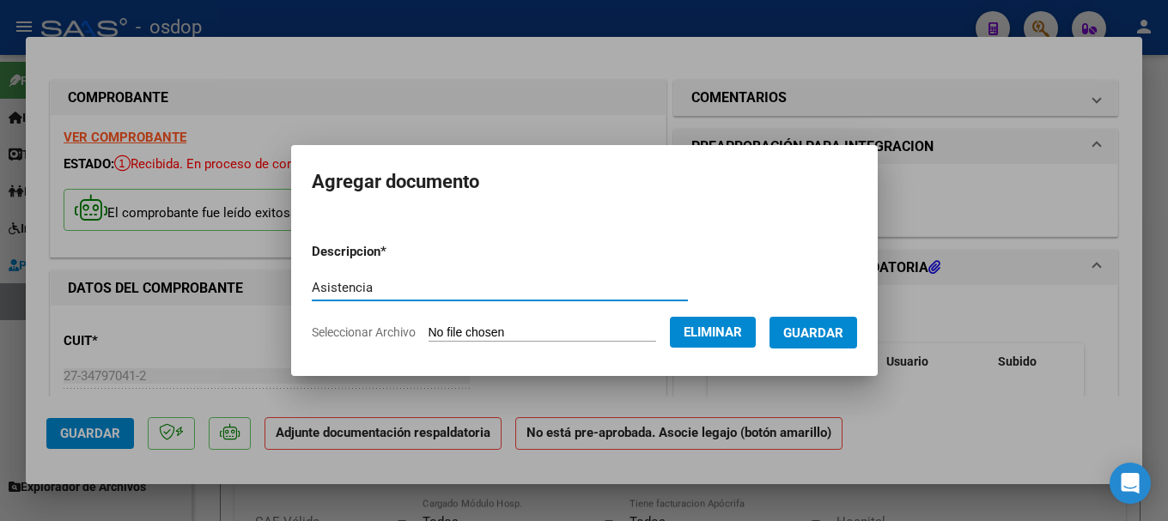
type input "Asistencia"
click at [829, 325] on span "Guardar" at bounding box center [813, 332] width 60 height 15
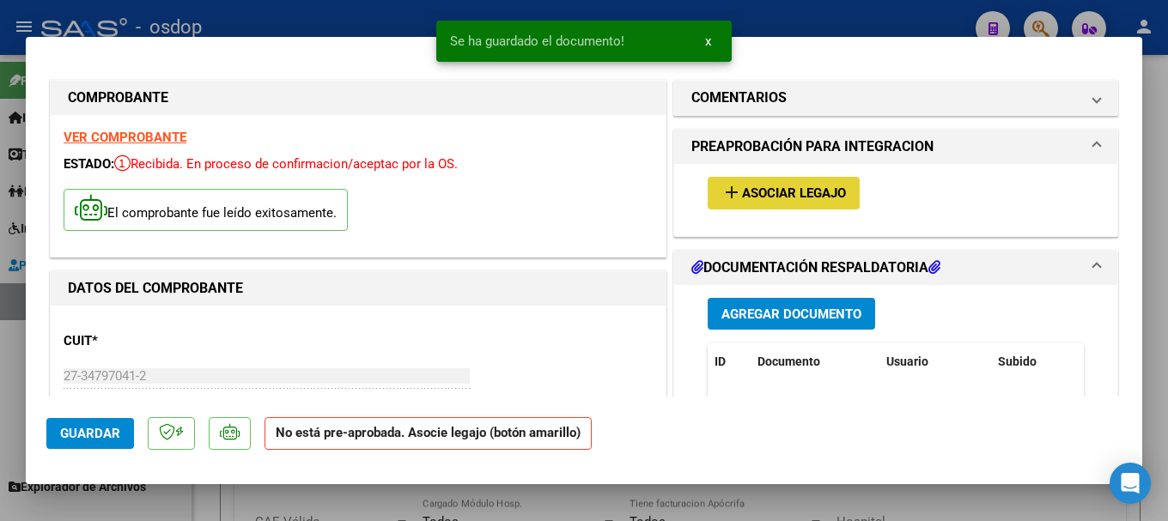
click at [744, 184] on button "add Asociar Legajo" at bounding box center [784, 193] width 152 height 32
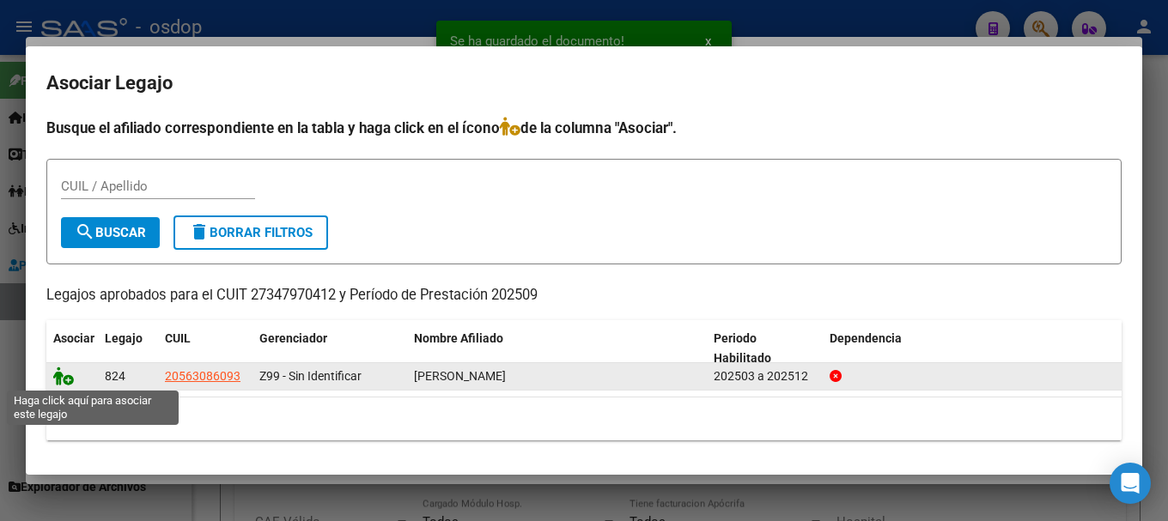
click at [57, 375] on icon at bounding box center [63, 376] width 21 height 19
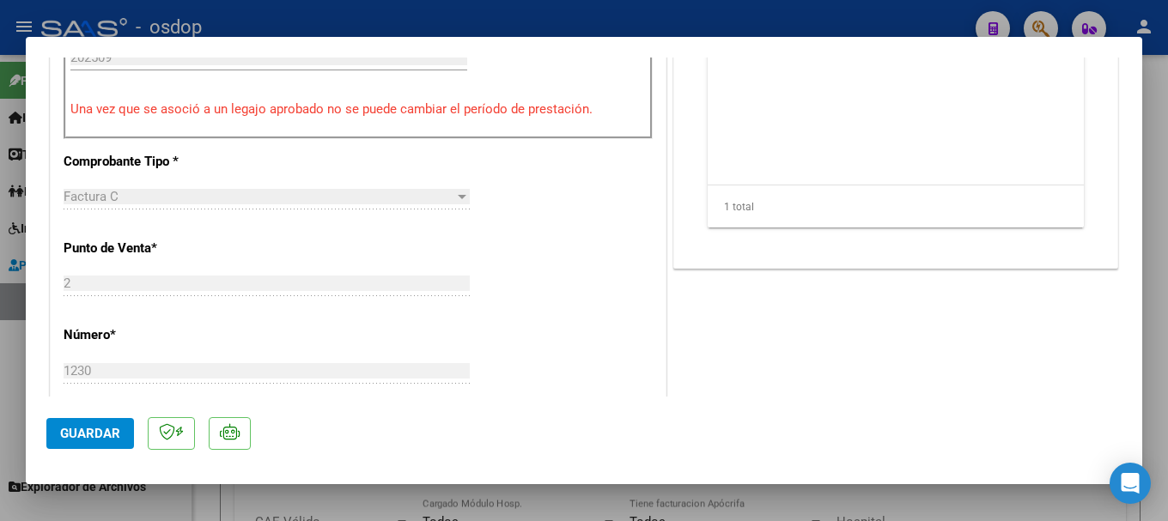
scroll to position [773, 0]
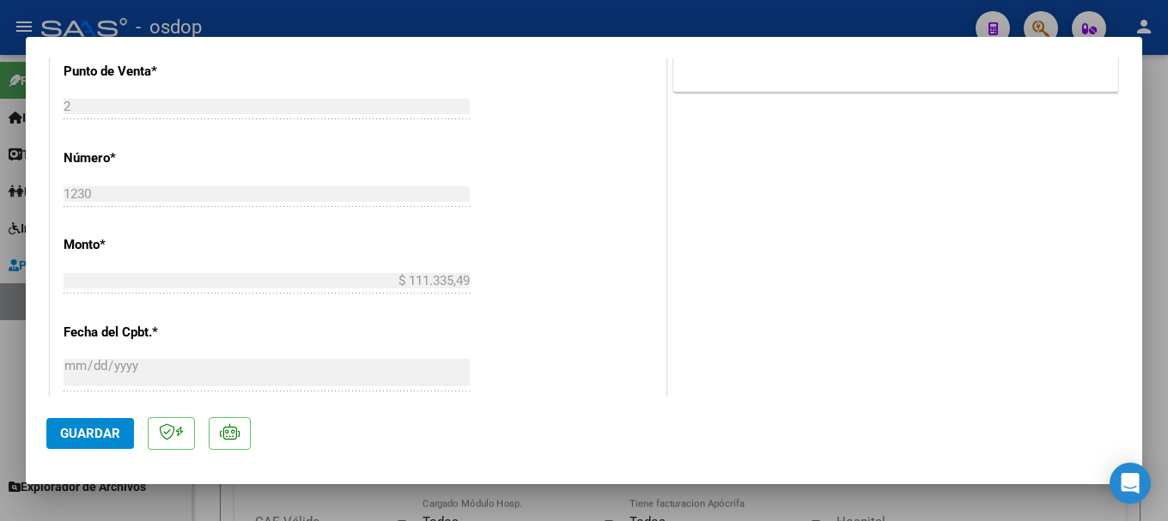
click at [106, 437] on span "Guardar" at bounding box center [90, 433] width 60 height 15
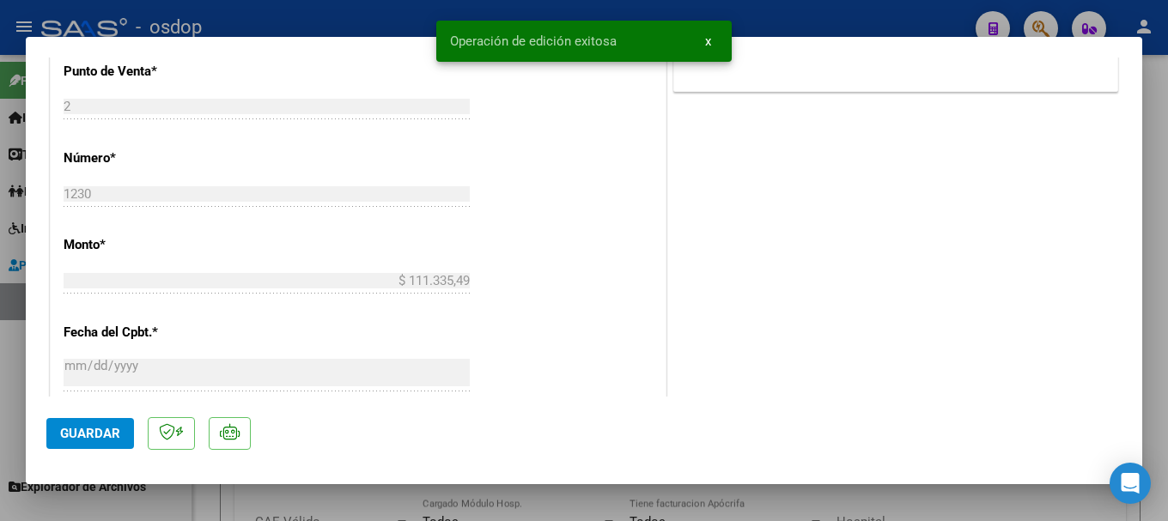
drag, startPoint x: 450, startPoint y: 37, endPoint x: 637, endPoint y: 33, distance: 187.2
click at [637, 33] on simple-snack-bar "Operación de edición exitosa x" at bounding box center [584, 41] width 268 height 17
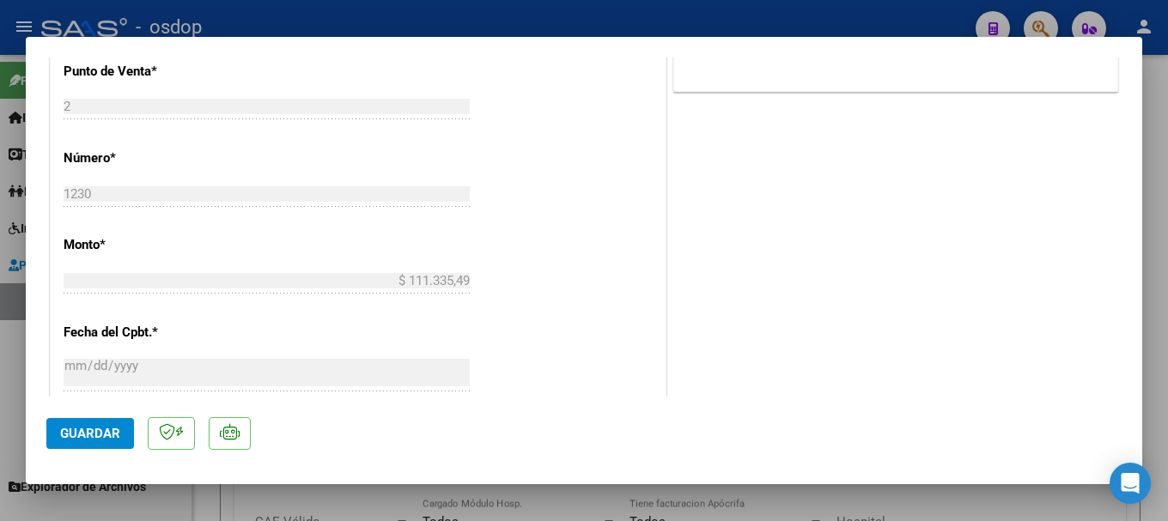
type input "$ 0,00"
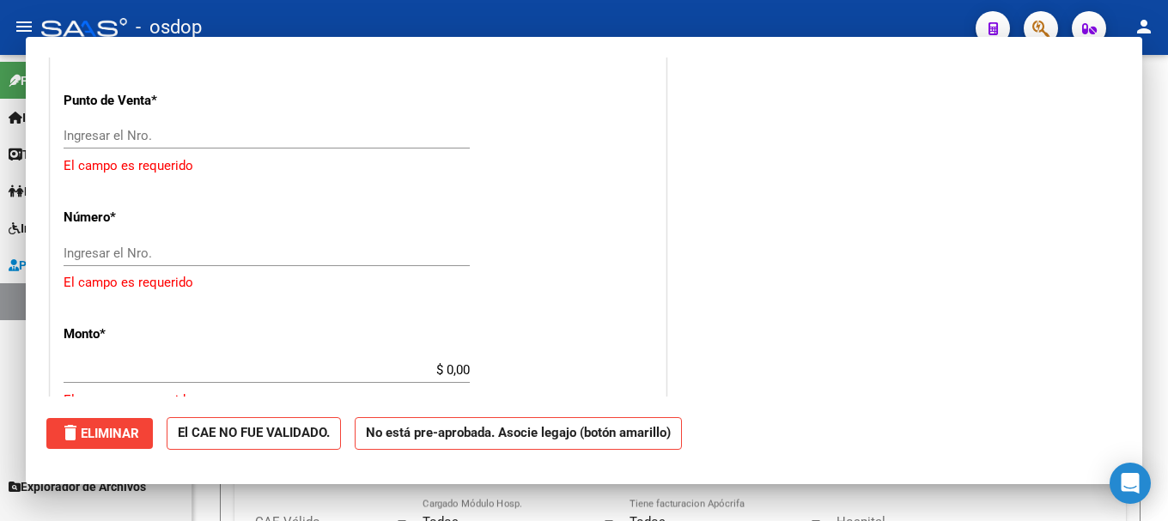
scroll to position [0, 0]
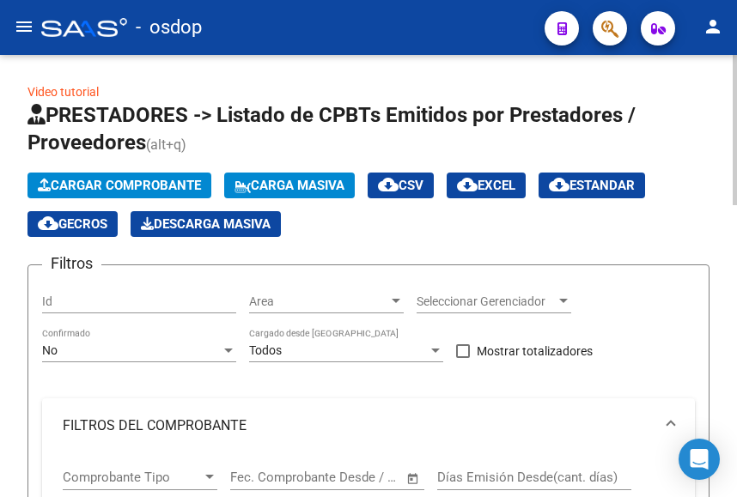
click at [118, 185] on span "Cargar Comprobante" at bounding box center [119, 185] width 163 height 15
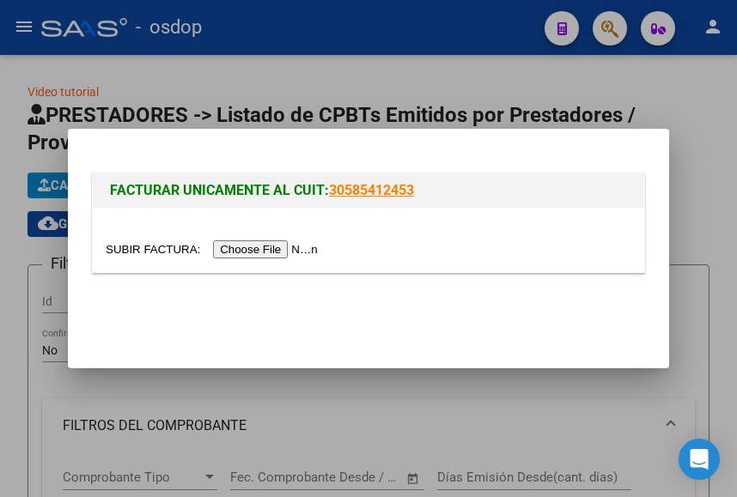
click at [245, 251] on input "file" at bounding box center [214, 249] width 217 height 18
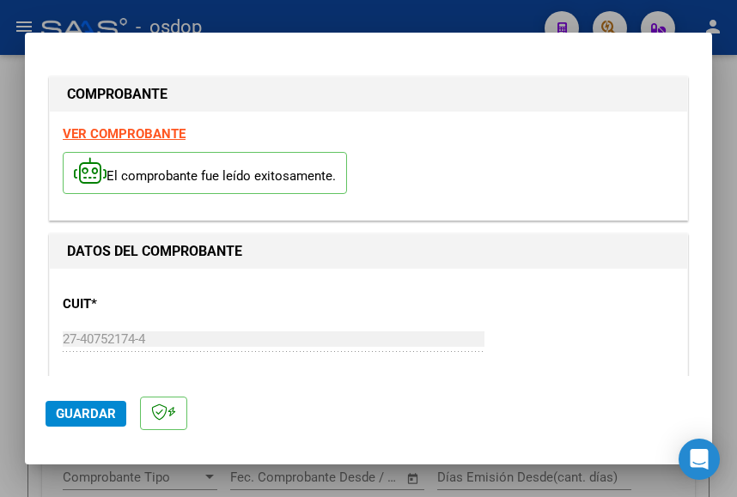
click at [145, 133] on strong "VER COMPROBANTE" at bounding box center [124, 133] width 123 height 15
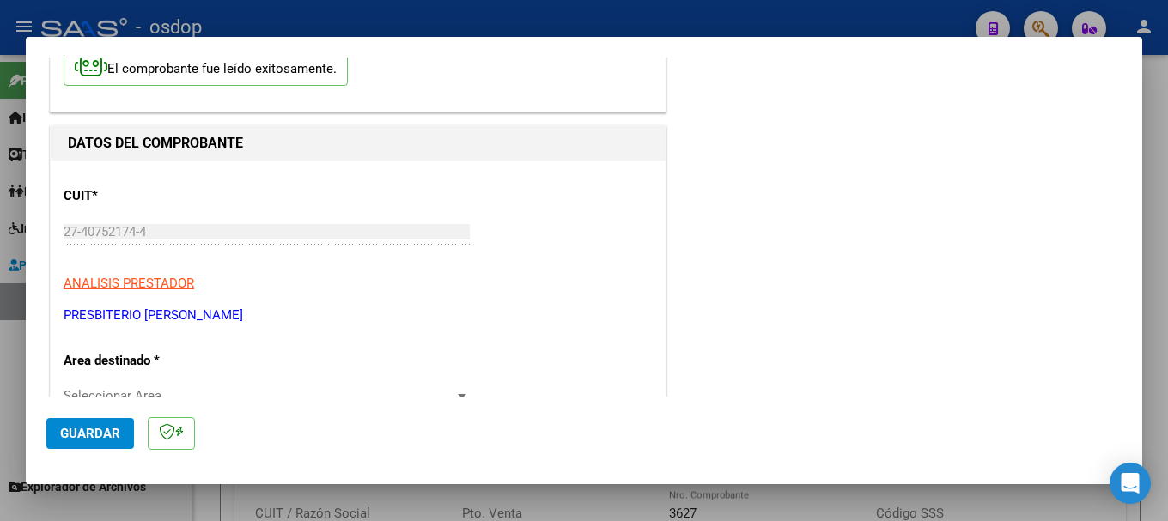
scroll to position [258, 0]
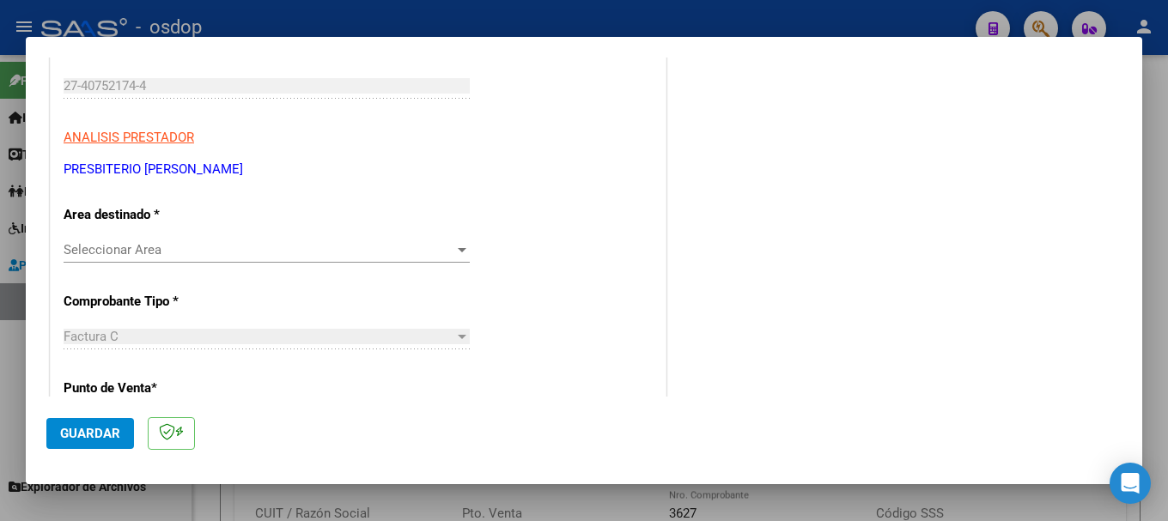
click at [157, 252] on span "Seleccionar Area" at bounding box center [259, 249] width 391 height 15
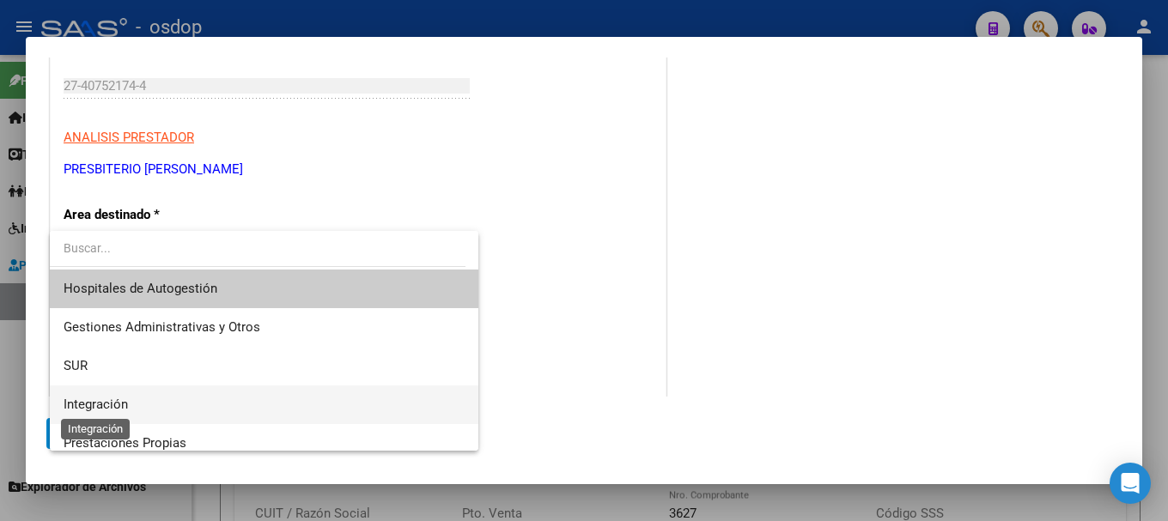
click at [116, 401] on span "Integración" at bounding box center [96, 404] width 64 height 15
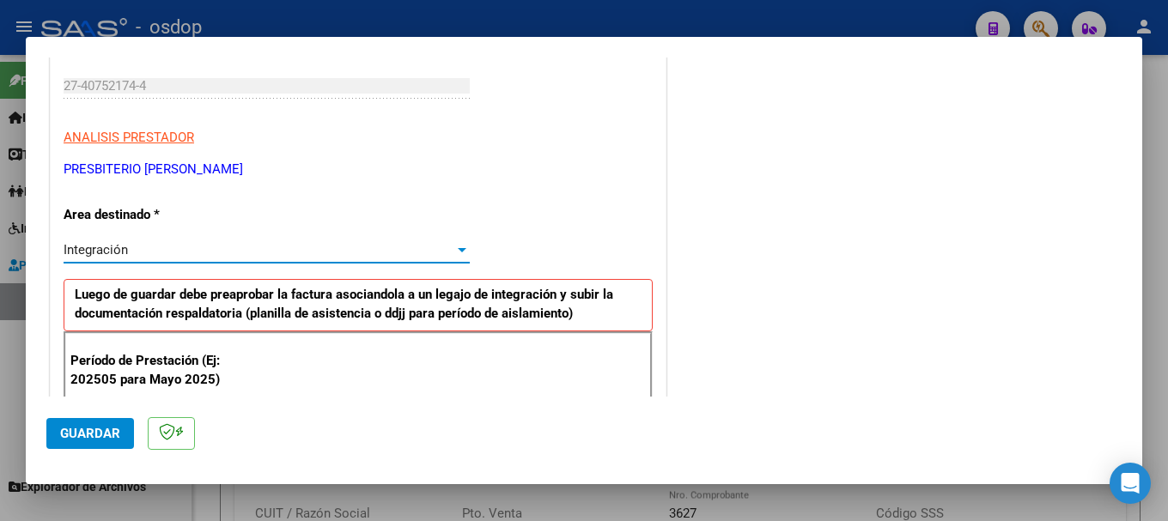
scroll to position [343, 0]
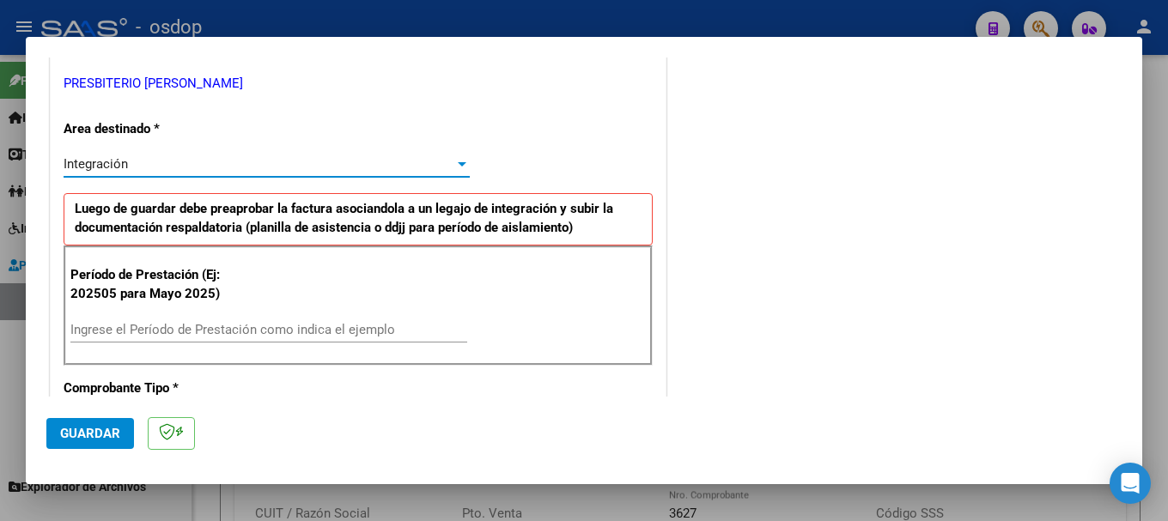
click at [143, 329] on input "Ingrese el Período de Prestación como indica el ejemplo" at bounding box center [268, 329] width 397 height 15
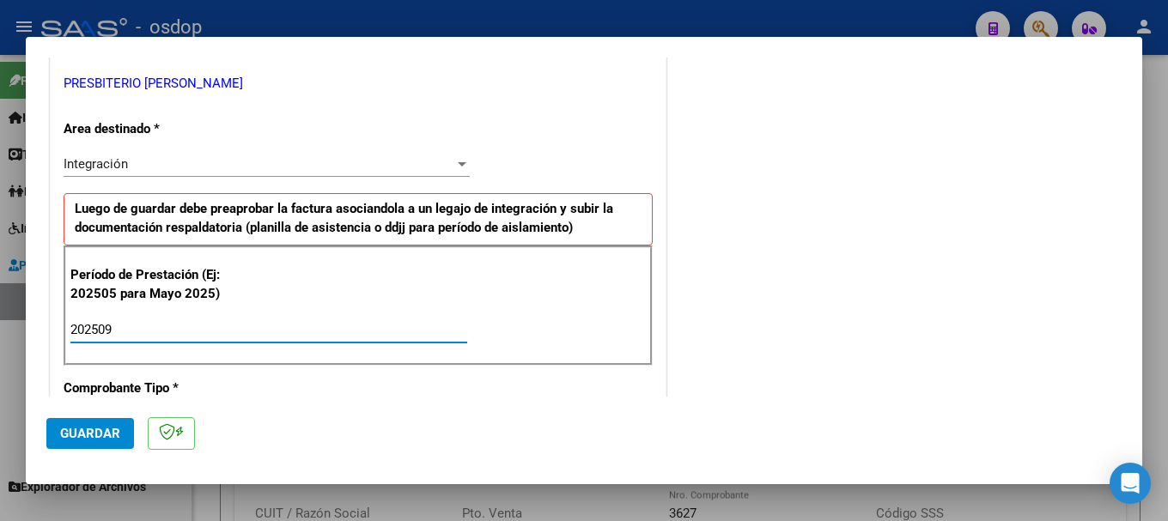
type input "202509"
click at [513, 338] on div "Período de Prestación (Ej: 202505 para Mayo 2025) 202509 Ingrese el Período de …" at bounding box center [358, 306] width 589 height 120
drag, startPoint x: 88, startPoint y: 430, endPoint x: 94, endPoint y: 440, distance: 12.4
click at [89, 429] on span "Guardar" at bounding box center [90, 433] width 60 height 15
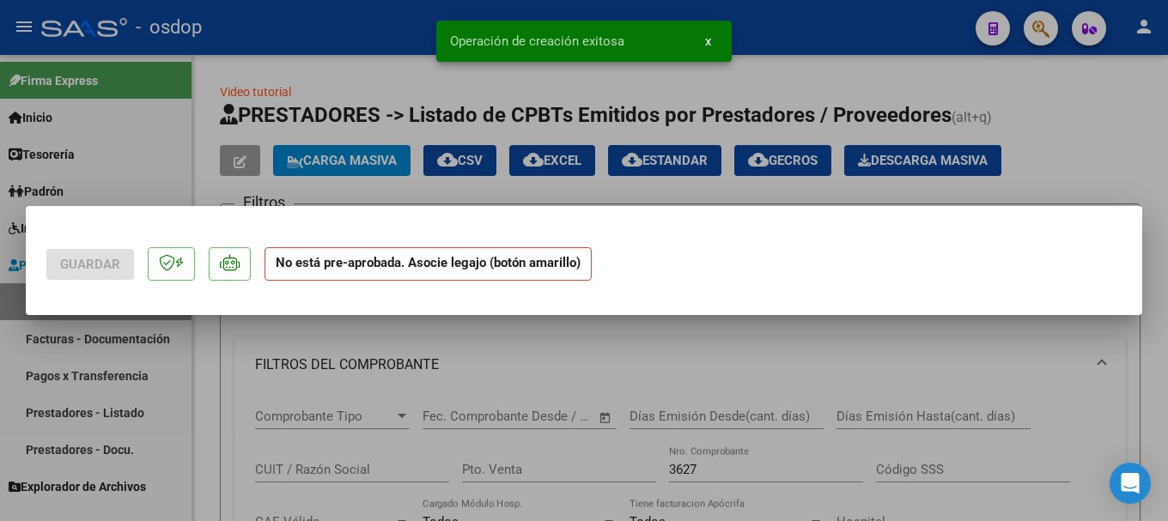
scroll to position [0, 0]
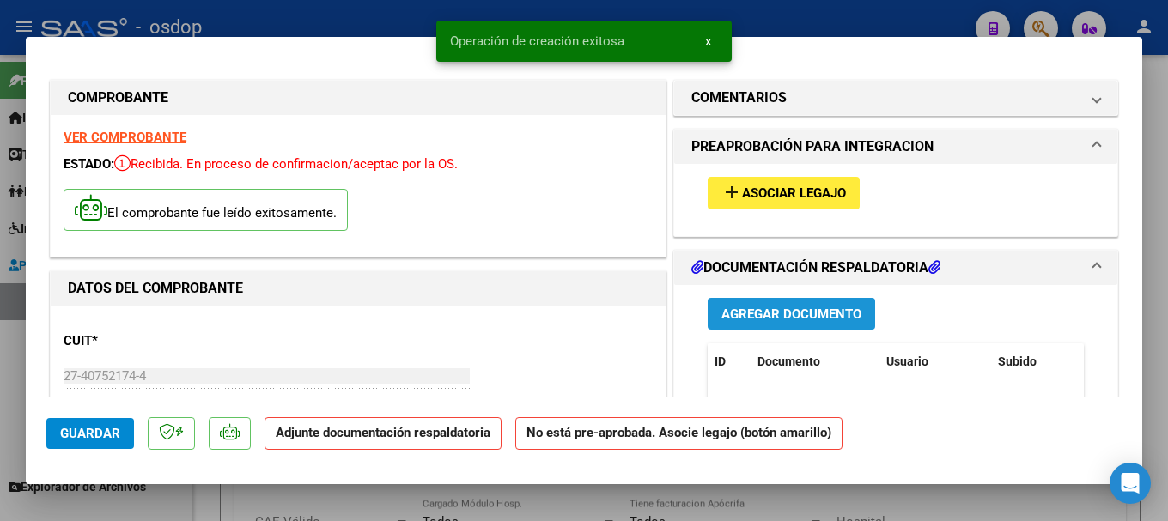
click at [784, 316] on span "Agregar Documento" at bounding box center [791, 314] width 140 height 15
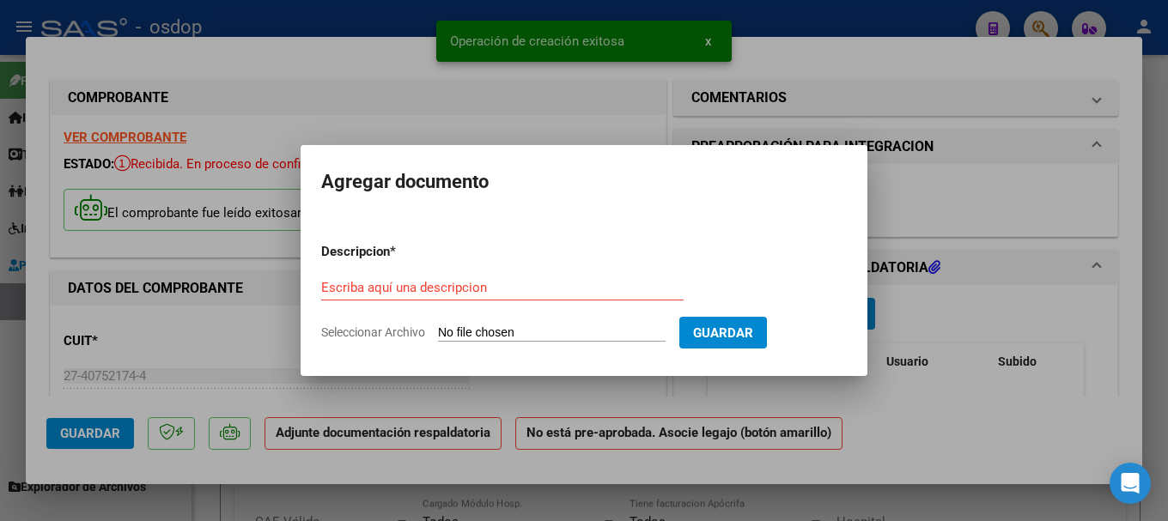
click at [563, 335] on input "Seleccionar Archivo" at bounding box center [552, 333] width 228 height 16
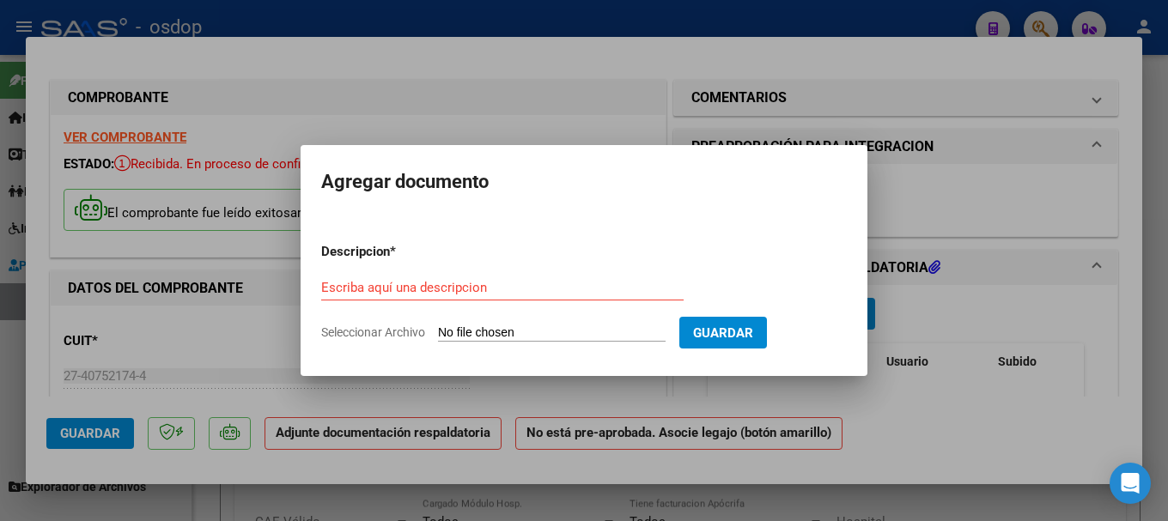
type input "C:\fakepath\Asistencia Lia A Sept.pdf"
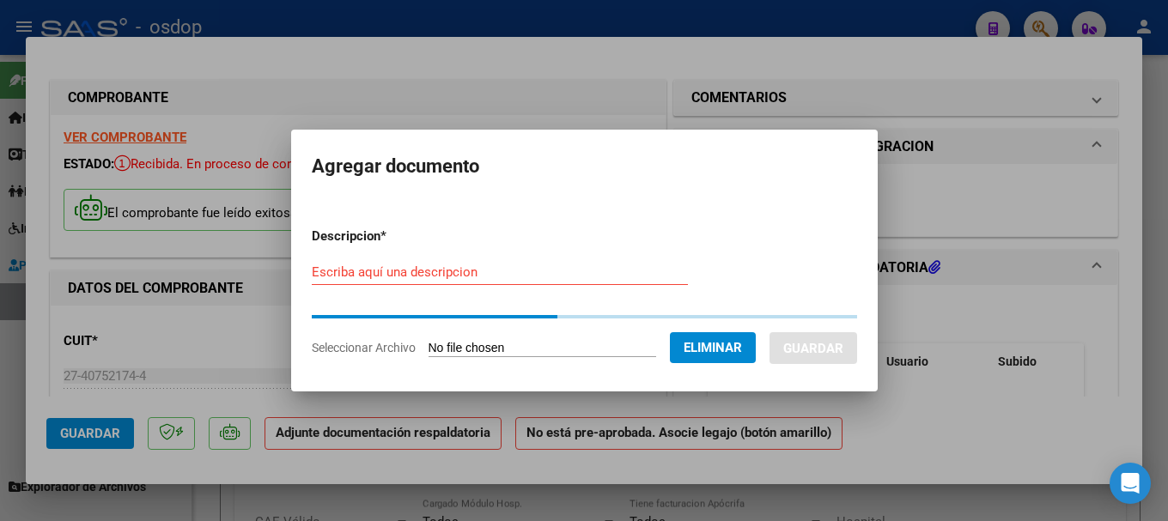
click at [355, 274] on input "Escriba aquí una descripcion" at bounding box center [500, 271] width 376 height 15
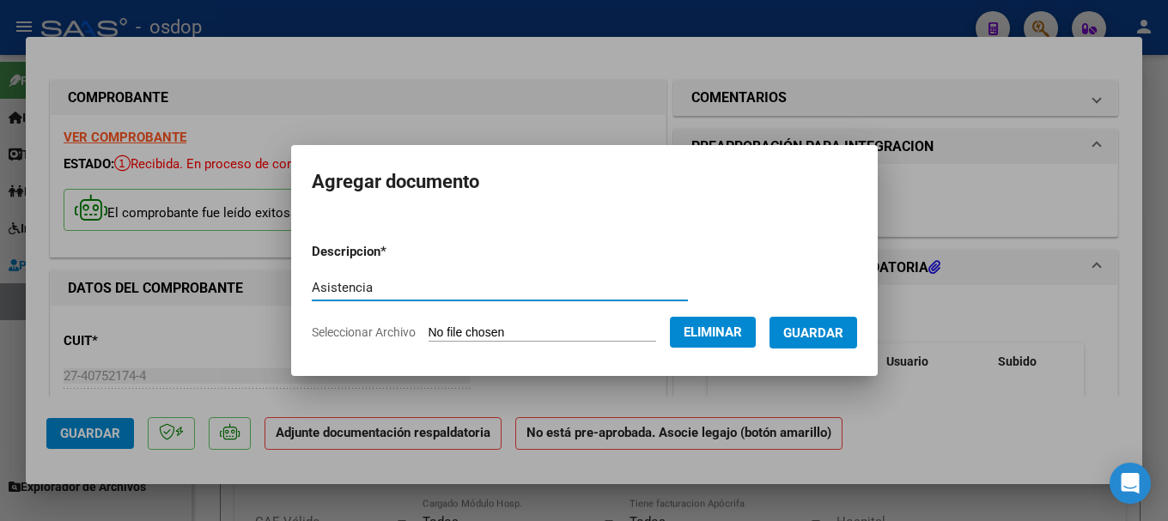
type input "Asistencia"
click at [813, 322] on button "Guardar" at bounding box center [813, 333] width 88 height 32
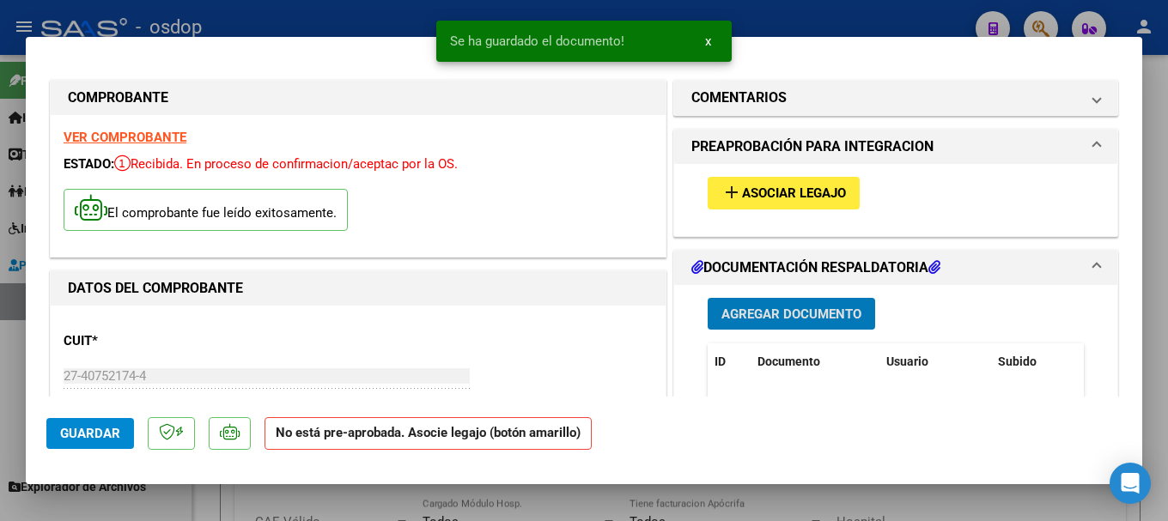
click at [759, 197] on span "Asociar Legajo" at bounding box center [794, 193] width 104 height 15
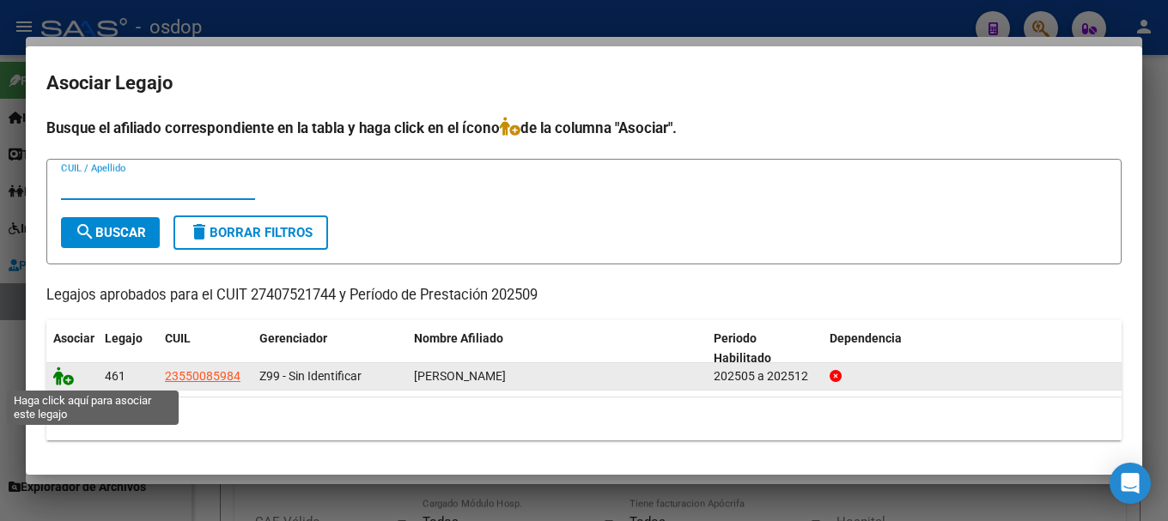
click at [58, 374] on icon at bounding box center [63, 376] width 21 height 19
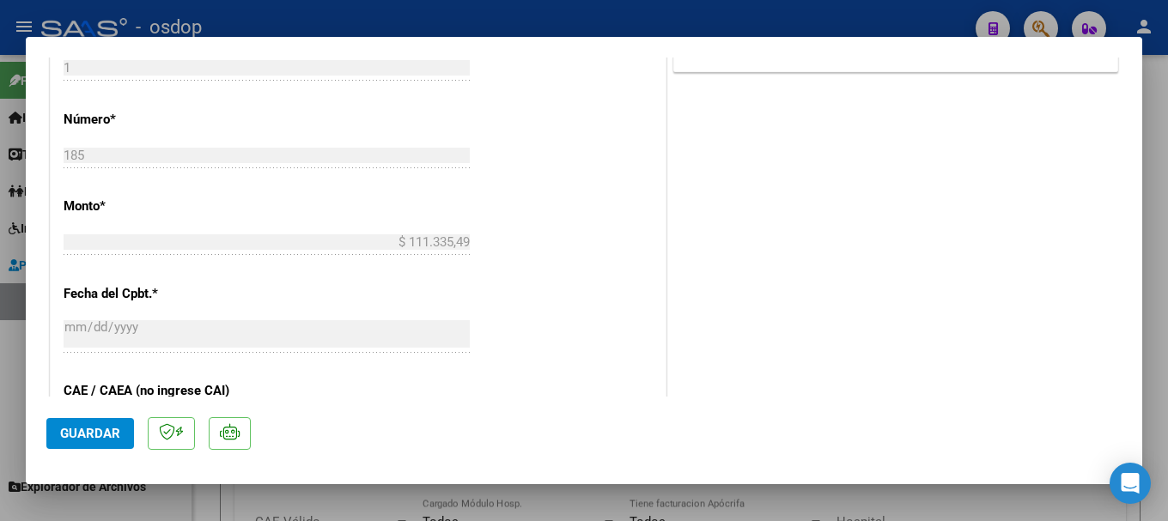
scroll to position [601, 0]
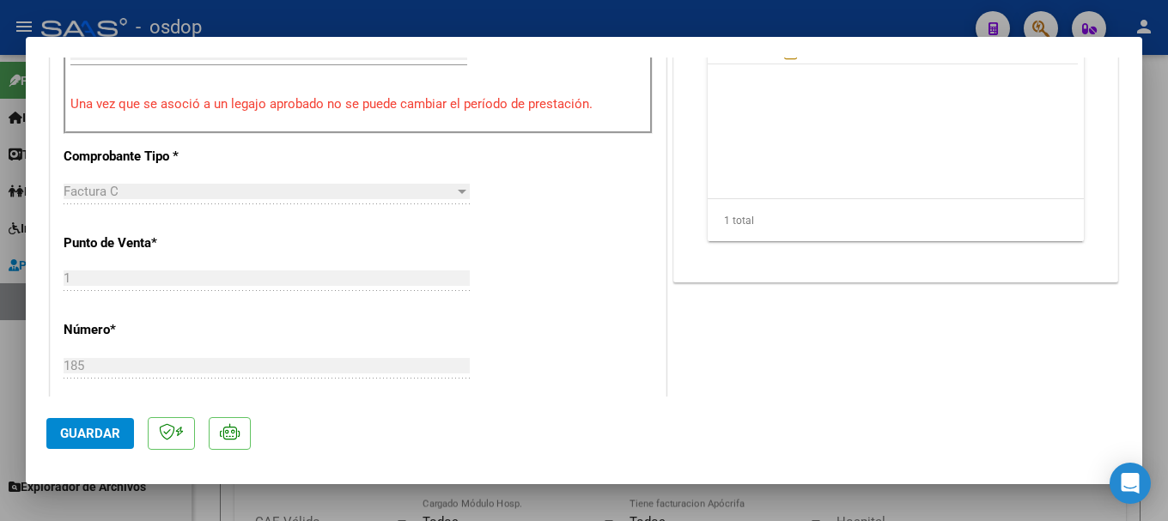
click at [98, 431] on span "Guardar" at bounding box center [90, 433] width 60 height 15
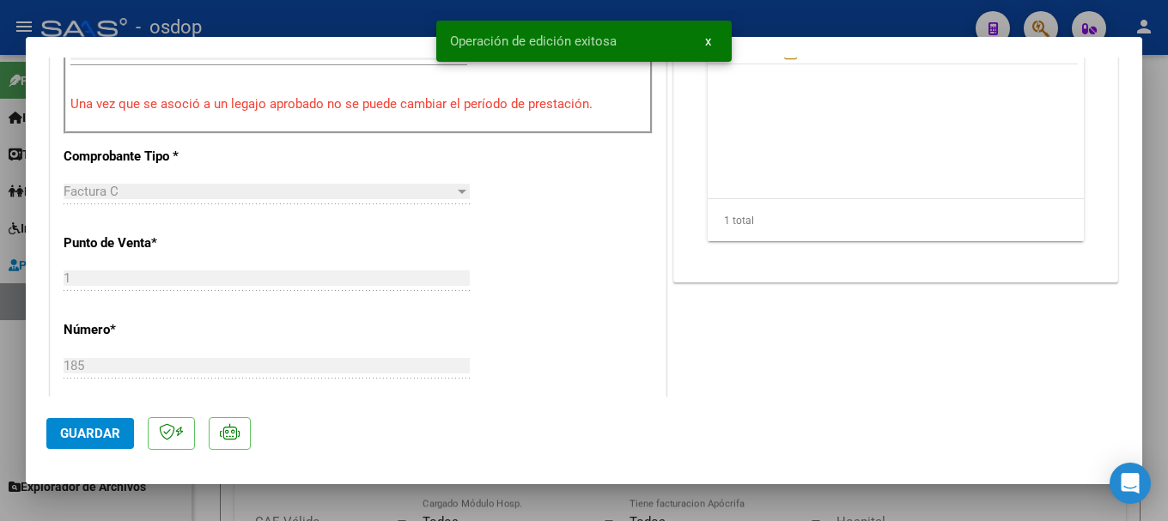
drag, startPoint x: 452, startPoint y: 37, endPoint x: 623, endPoint y: 31, distance: 170.1
click at [623, 31] on snack-bar-container "Operación de edición exitosa x" at bounding box center [583, 41] width 295 height 41
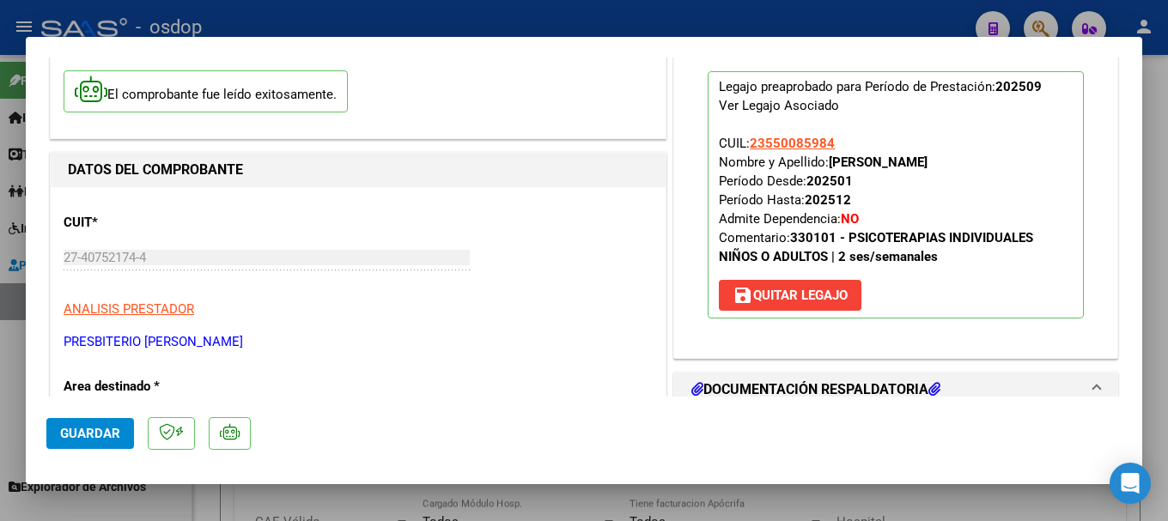
scroll to position [0, 0]
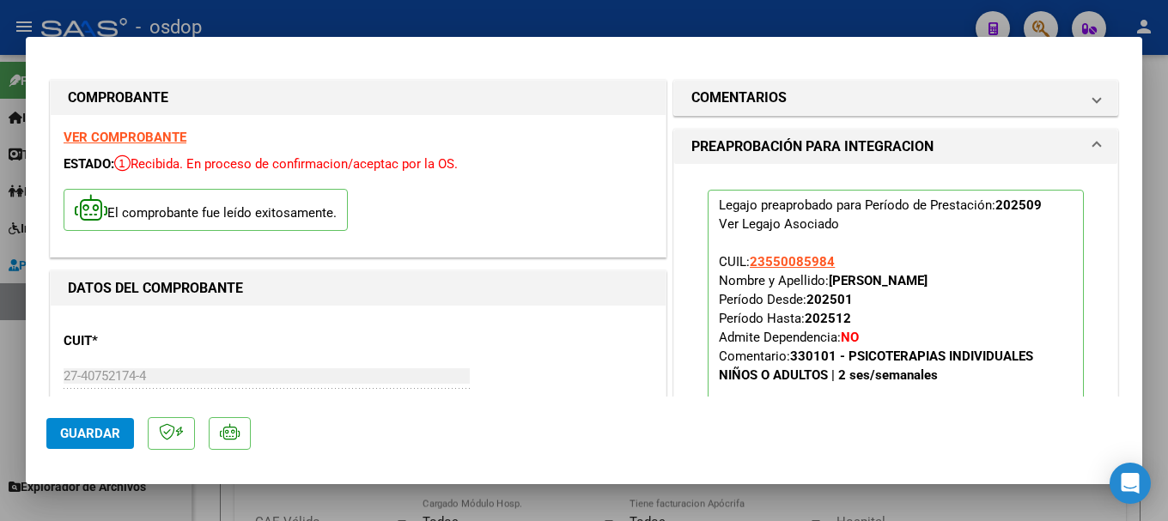
type input "$ 0,00"
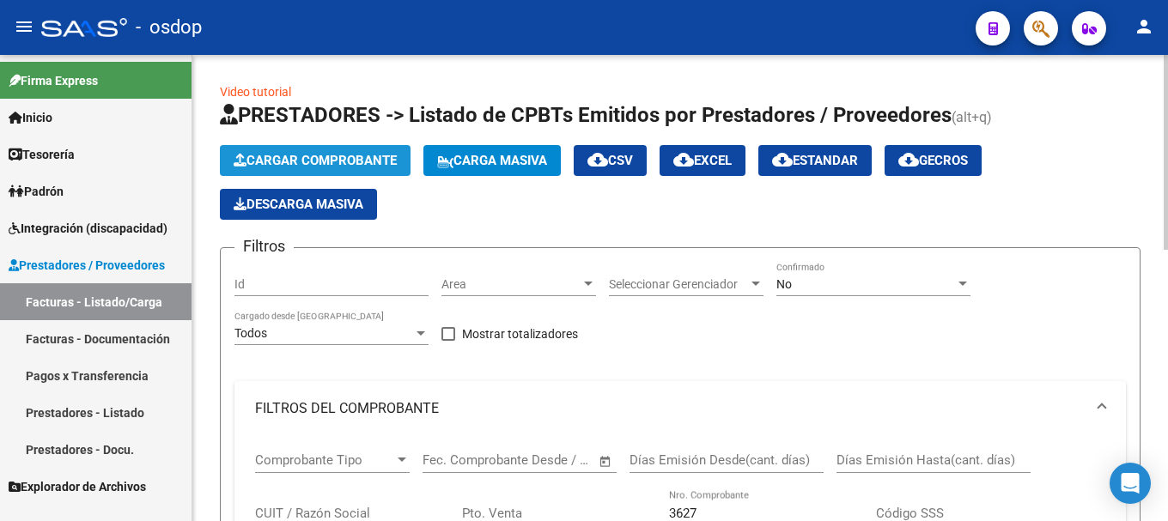
click at [292, 153] on span "Cargar Comprobante" at bounding box center [315, 160] width 163 height 15
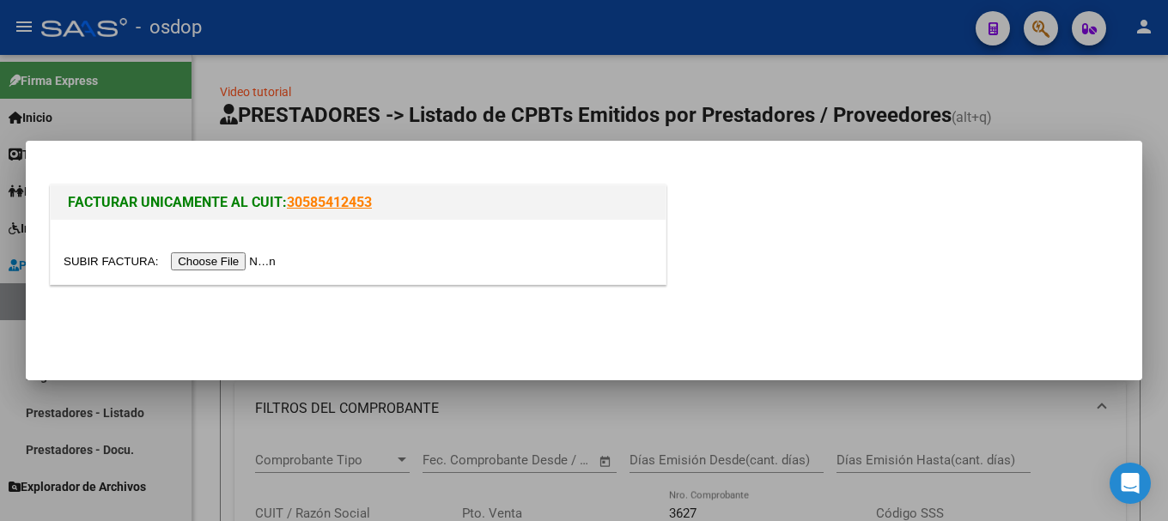
click at [218, 261] on input "file" at bounding box center [172, 261] width 217 height 18
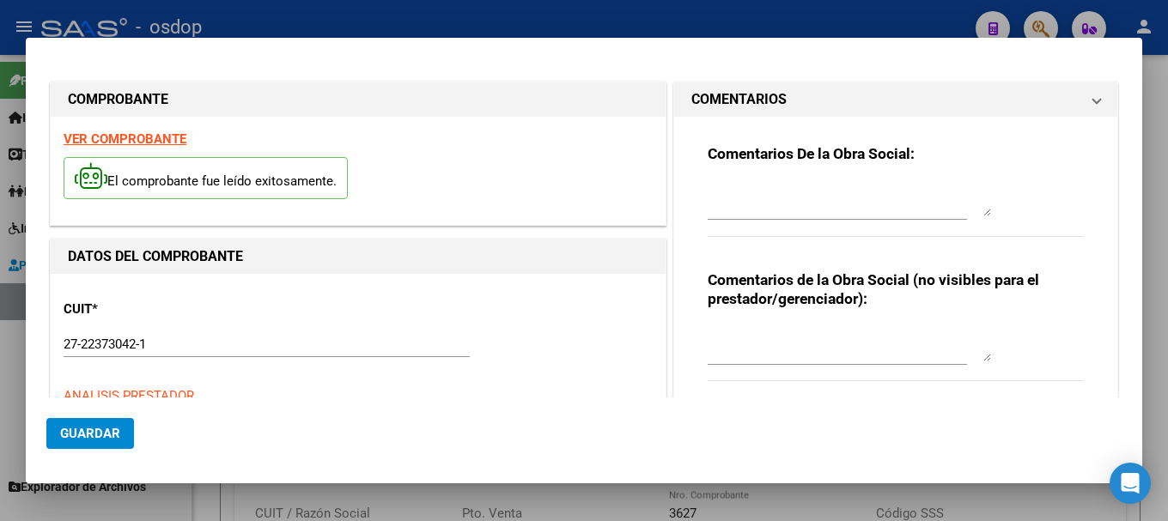
click at [137, 209] on div "El comprobante fue leído exitosamente." at bounding box center [358, 181] width 589 height 64
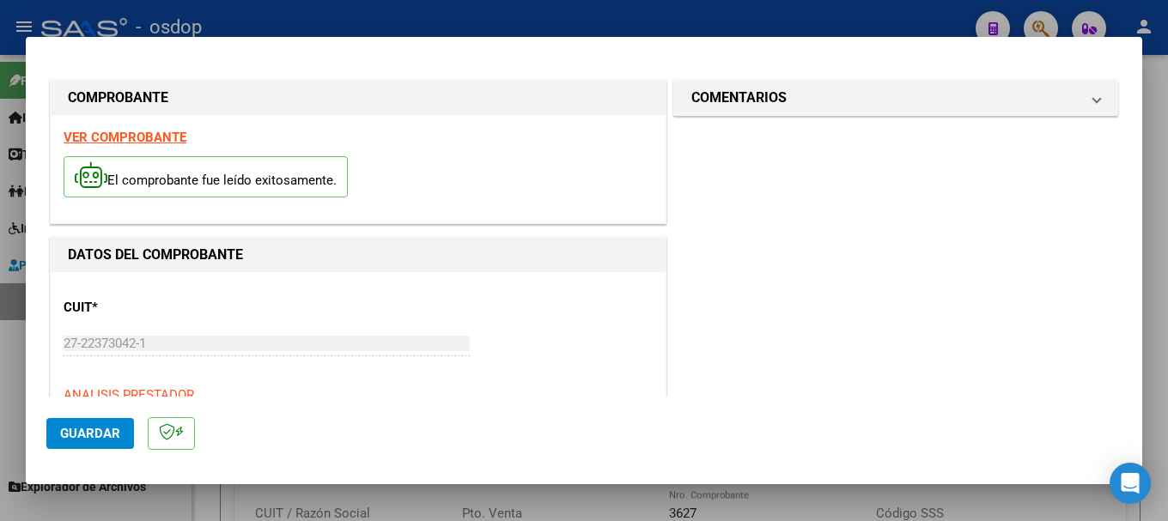
click at [142, 137] on strong "VER COMPROBANTE" at bounding box center [125, 137] width 123 height 15
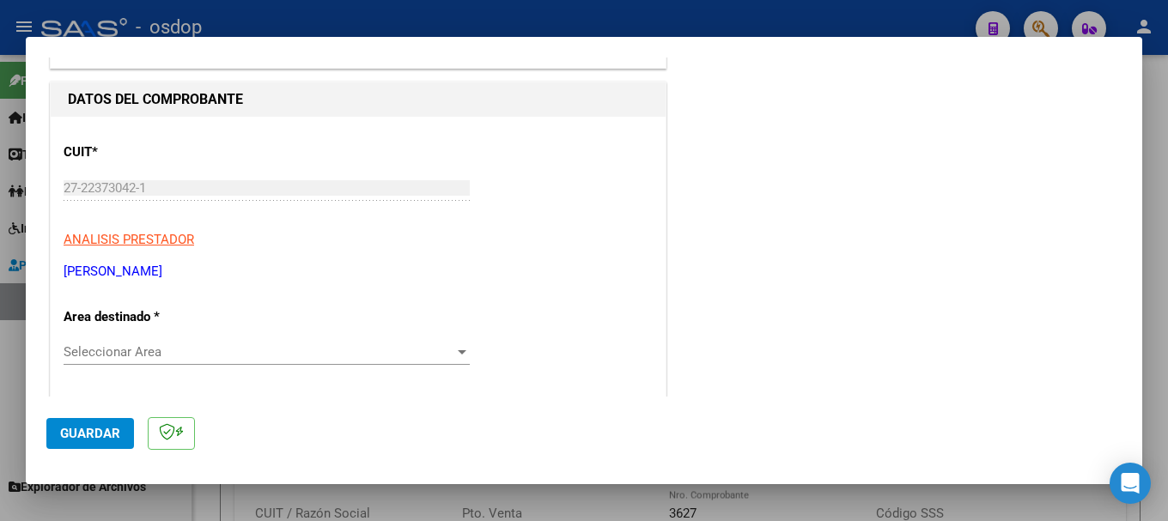
scroll to position [258, 0]
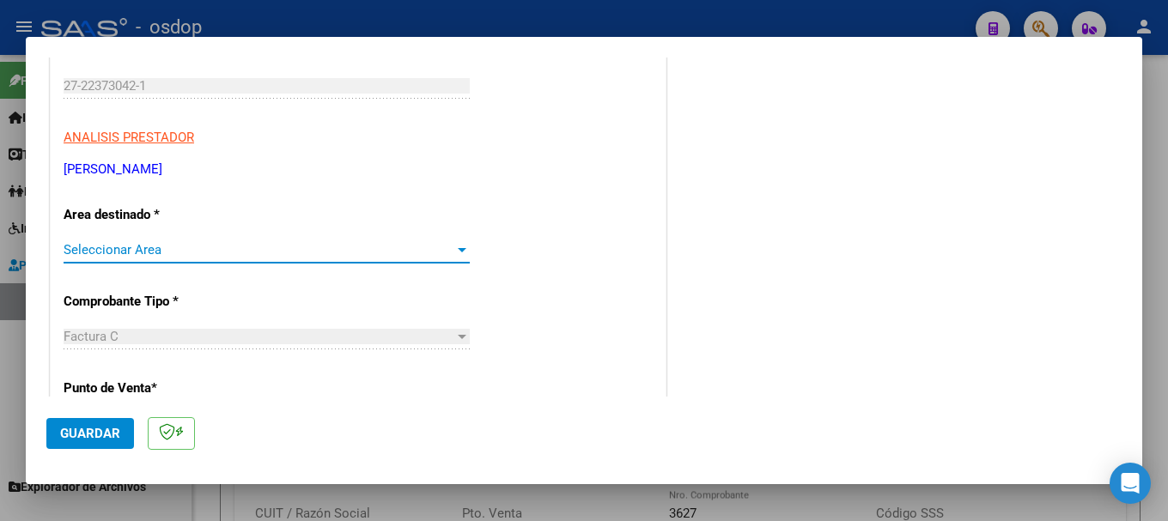
click at [222, 248] on span "Seleccionar Area" at bounding box center [259, 249] width 391 height 15
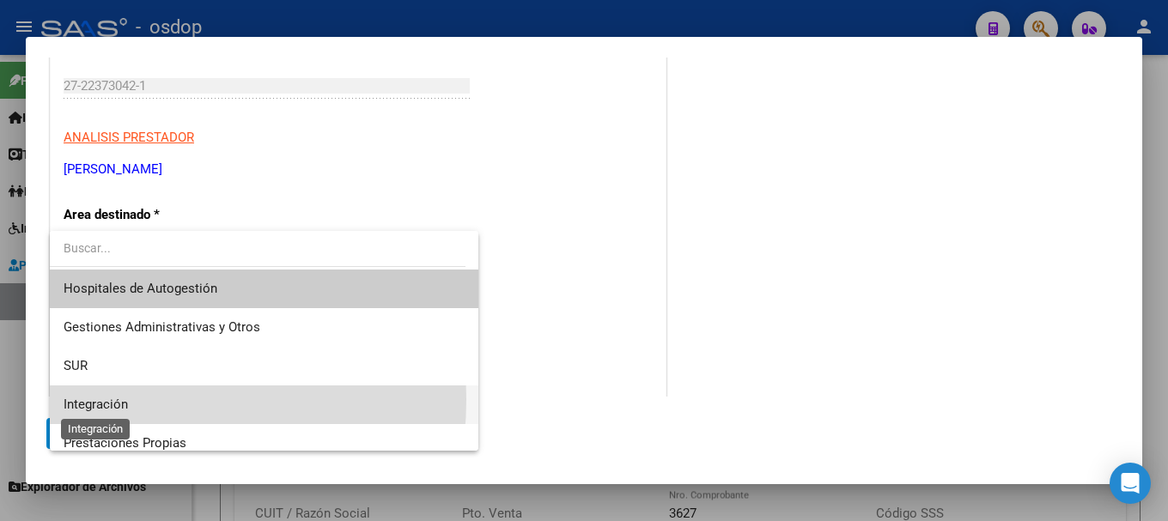
click at [101, 399] on span "Integración" at bounding box center [96, 404] width 64 height 15
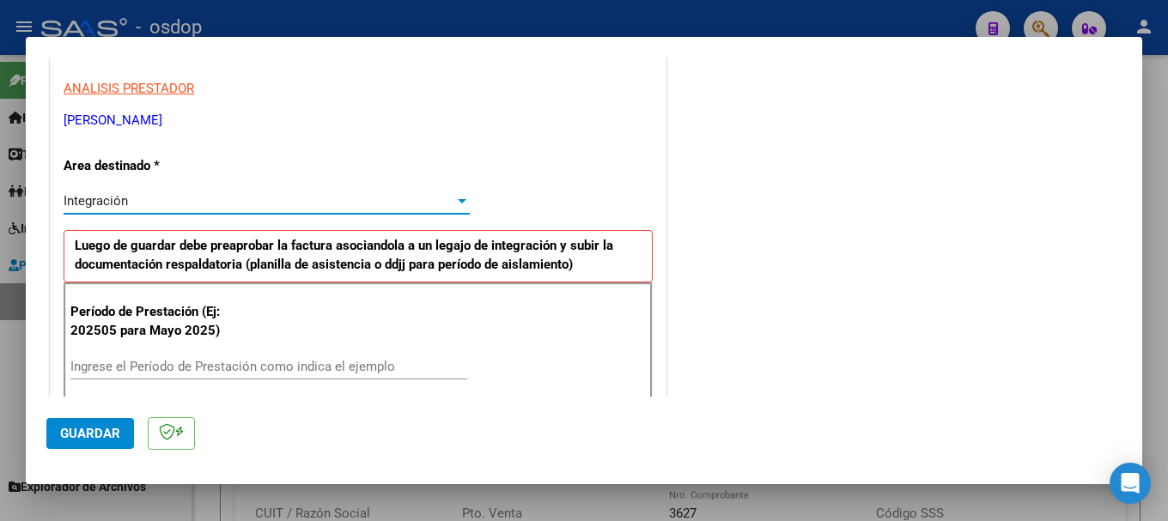
scroll to position [429, 0]
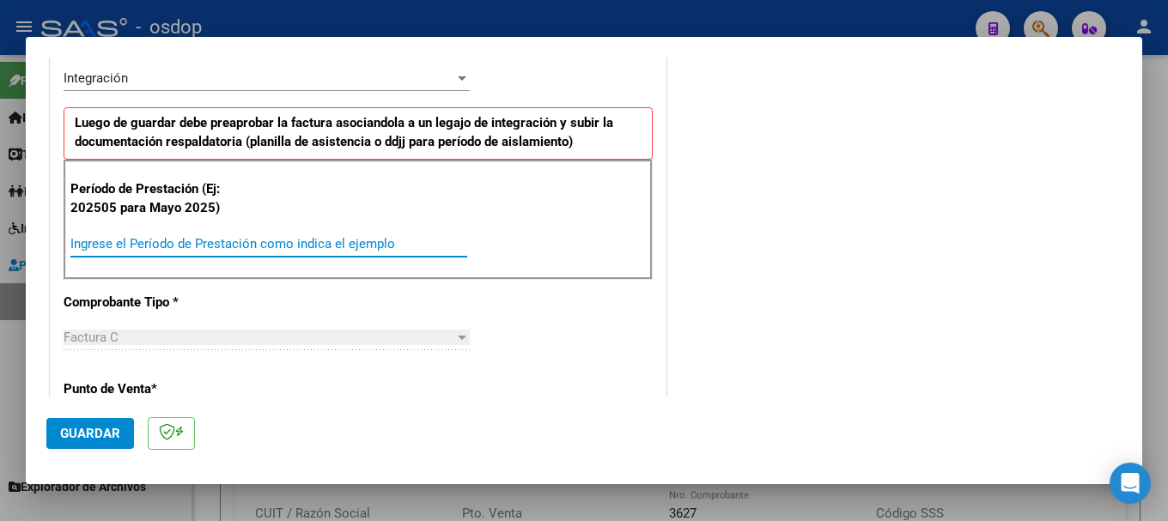
click at [149, 244] on input "Ingrese el Período de Prestación como indica el ejemplo" at bounding box center [268, 243] width 397 height 15
type input "202509"
click at [542, 263] on div "Período de Prestación (Ej: 202505 para Mayo 2025) 202509 Ingrese el Período de …" at bounding box center [358, 220] width 589 height 120
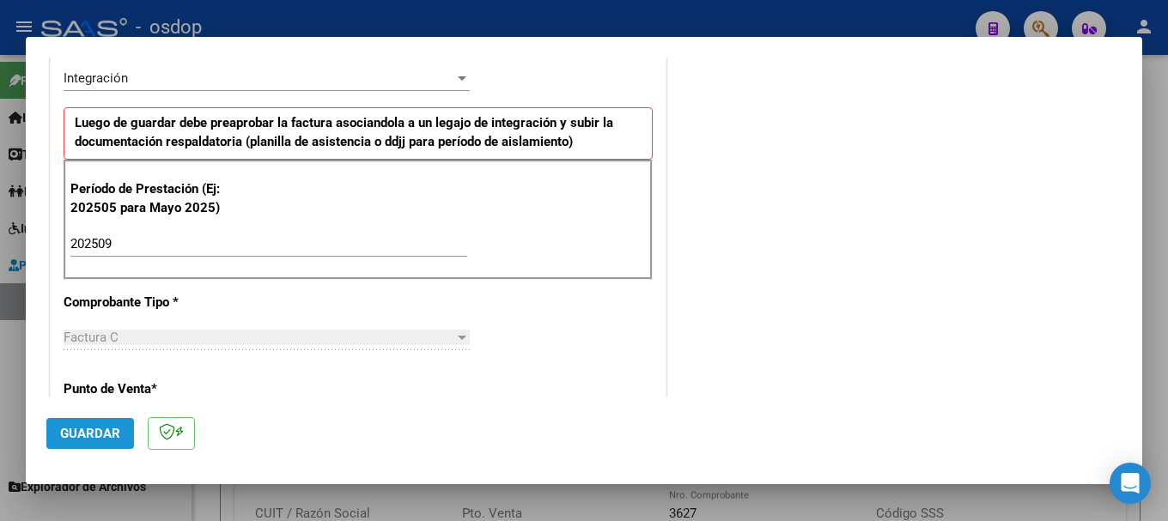
click at [102, 430] on span "Guardar" at bounding box center [90, 433] width 60 height 15
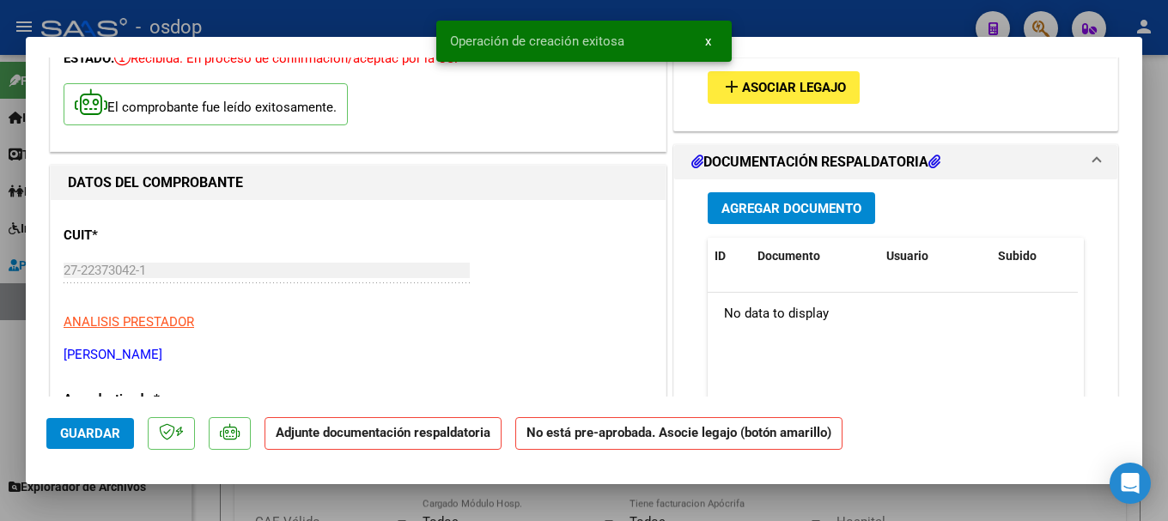
scroll to position [86, 0]
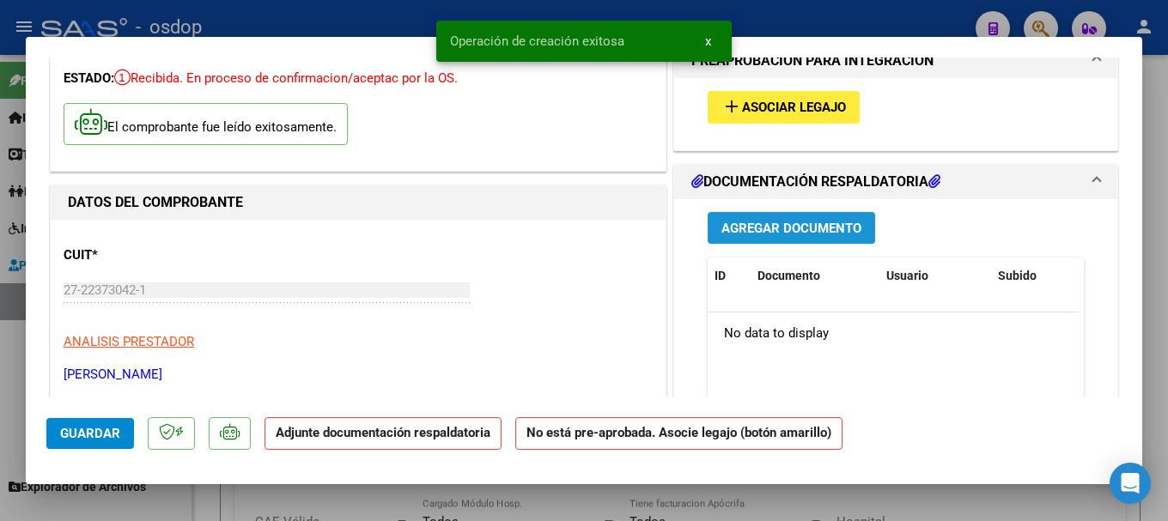
click at [780, 228] on span "Agregar Documento" at bounding box center [791, 228] width 140 height 15
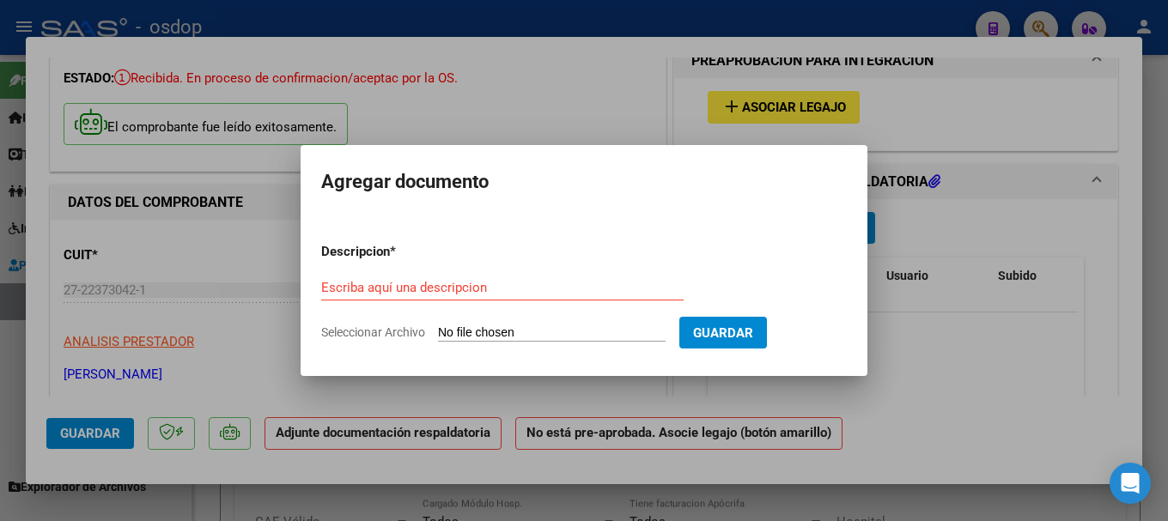
click at [558, 336] on input "Seleccionar Archivo" at bounding box center [552, 333] width 228 height 16
type input "C:\fakepath\ASISTENCIA SETIEMBRE 25.pdf"
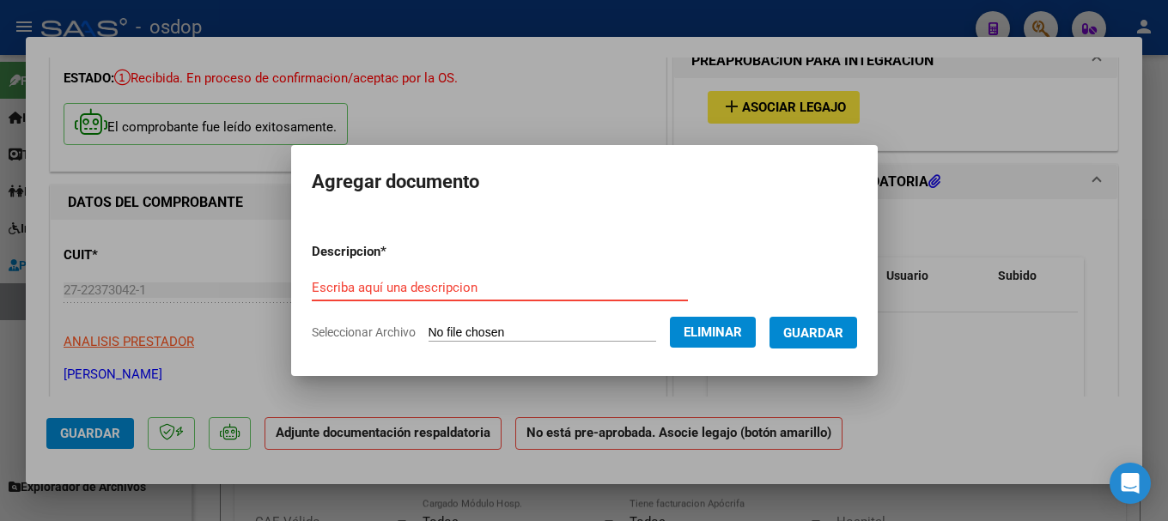
click at [332, 288] on input "Escriba aquí una descripcion" at bounding box center [500, 287] width 376 height 15
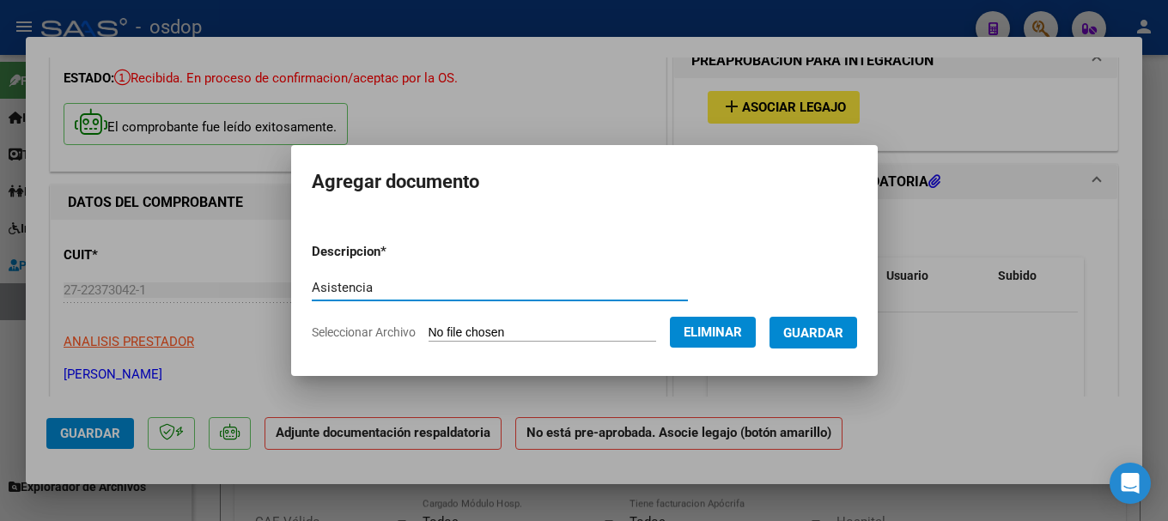
type input "Asistencia"
click at [833, 334] on span "Guardar" at bounding box center [813, 332] width 60 height 15
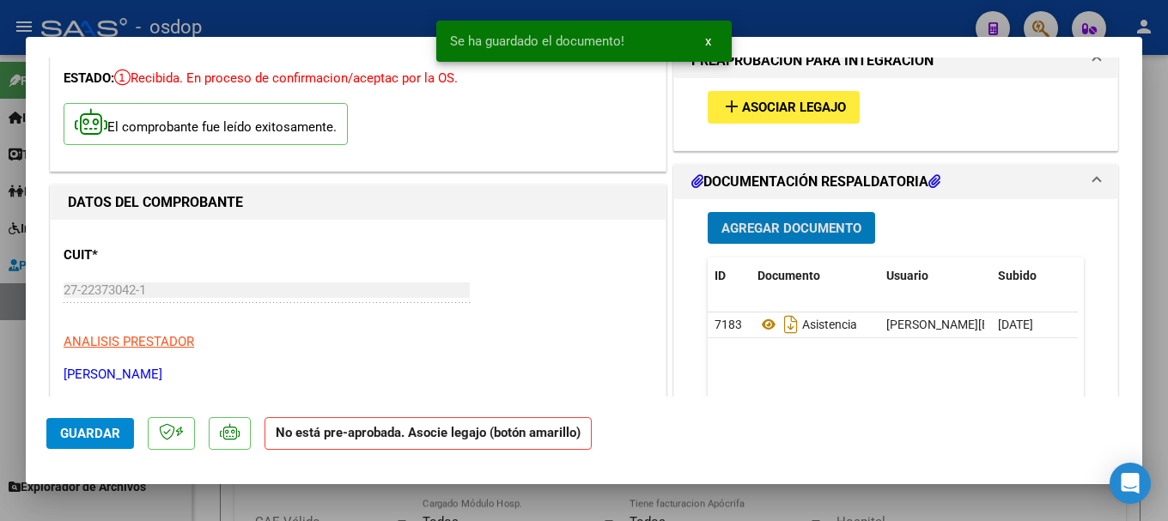
click at [793, 100] on span "Asociar Legajo" at bounding box center [794, 107] width 104 height 15
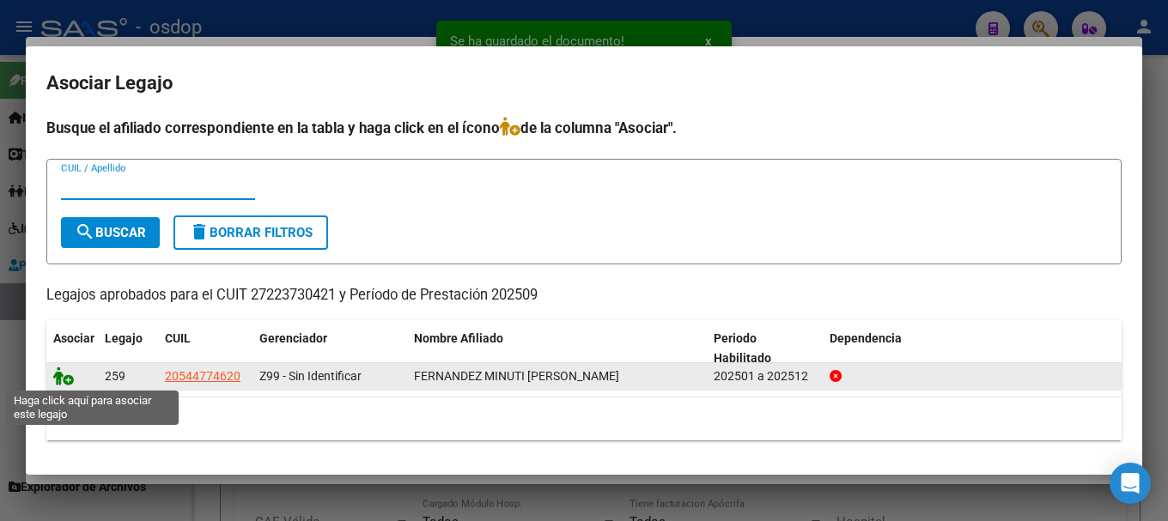
click at [57, 374] on icon at bounding box center [63, 376] width 21 height 19
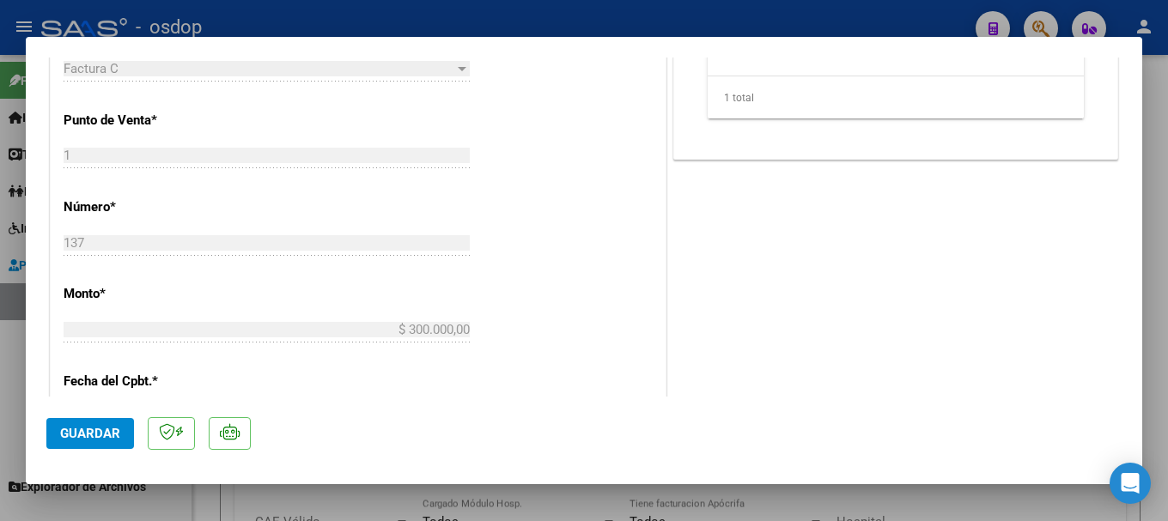
scroll to position [695, 0]
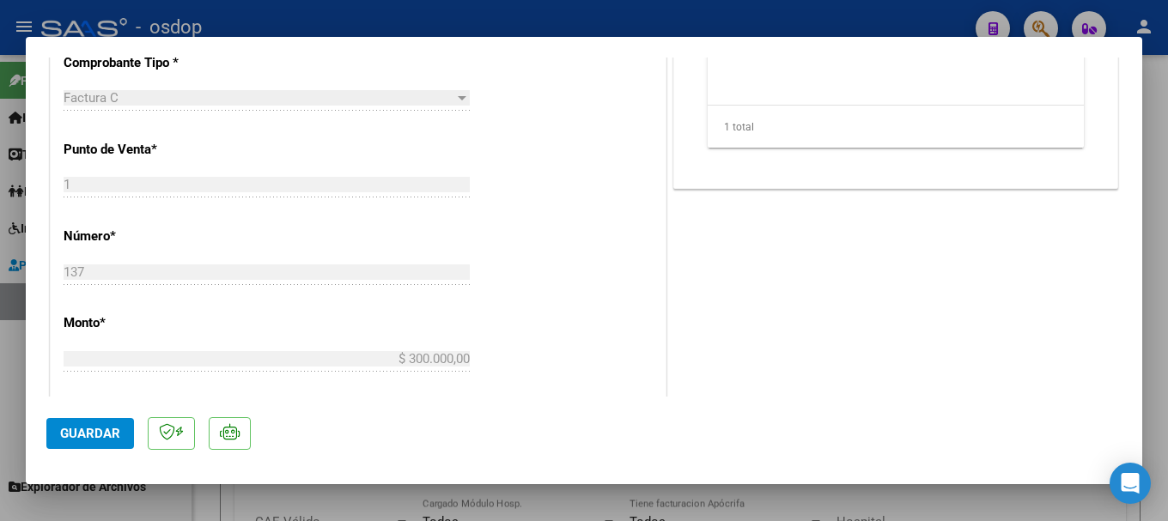
click at [82, 430] on span "Guardar" at bounding box center [90, 433] width 60 height 15
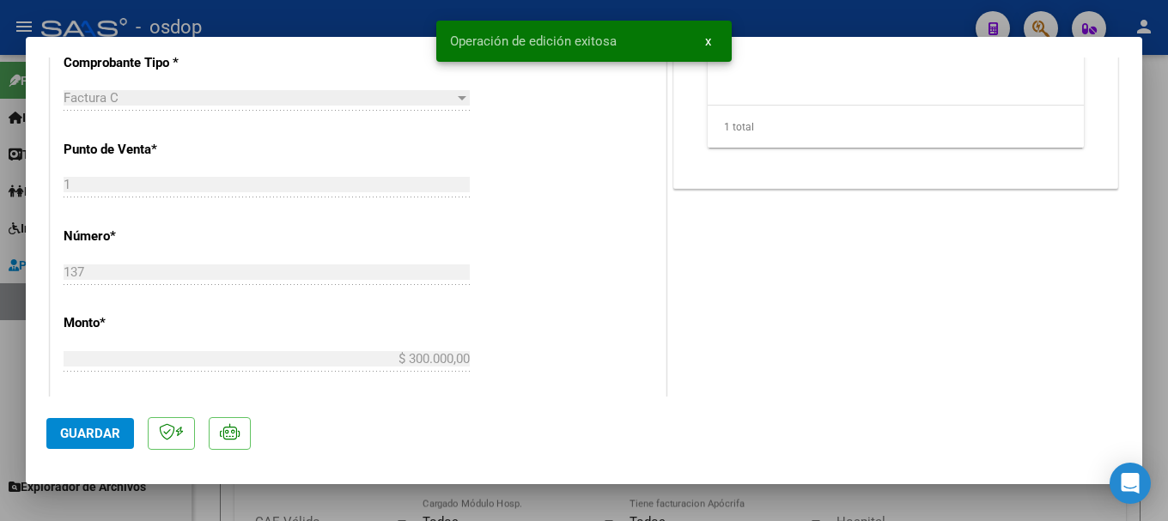
drag, startPoint x: 451, startPoint y: 37, endPoint x: 622, endPoint y: 31, distance: 171.0
click at [622, 31] on snack-bar-container "Operación de edición exitosa x" at bounding box center [583, 41] width 295 height 41
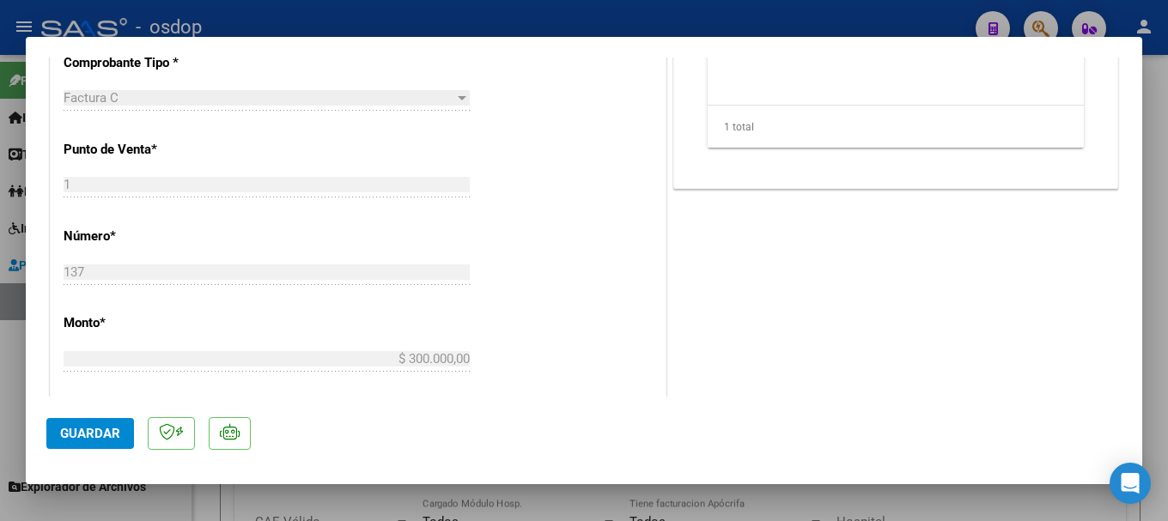
type input "$ 0,00"
